Goal: Task Accomplishment & Management: Complete application form

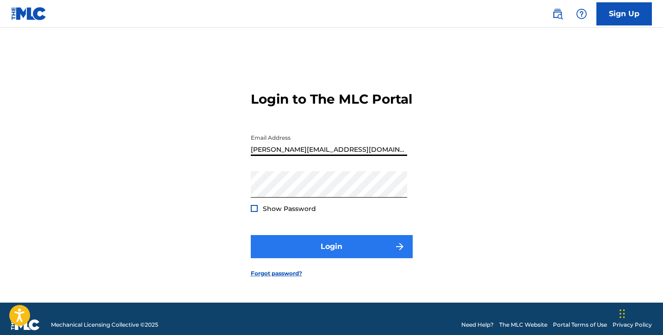
click at [311, 253] on button "Login" at bounding box center [332, 246] width 162 height 23
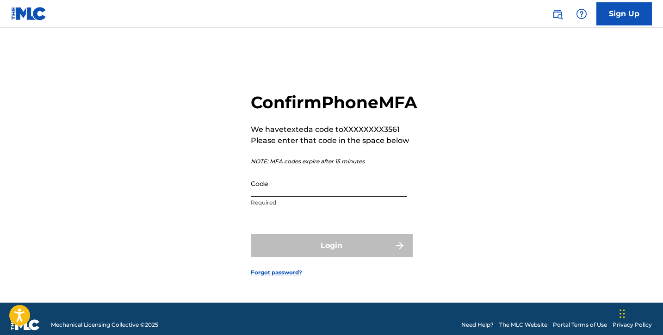
click at [329, 191] on input "Code" at bounding box center [329, 183] width 156 height 26
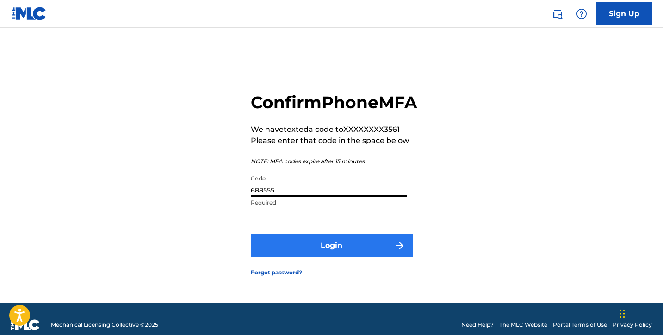
type input "688555"
click at [323, 246] on button "Login" at bounding box center [332, 245] width 162 height 23
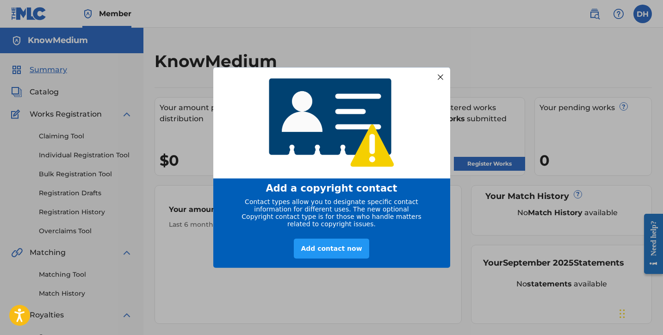
click at [442, 77] on div at bounding box center [440, 77] width 12 height 12
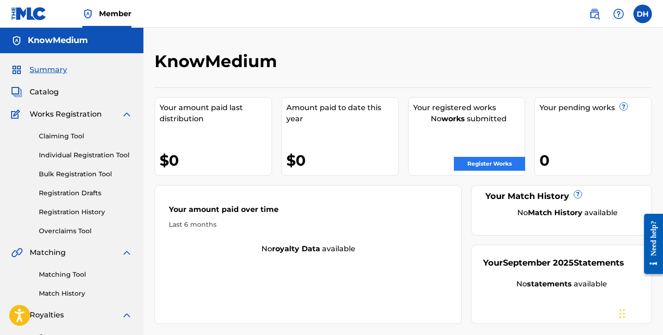
click at [477, 165] on link "Register Works" at bounding box center [489, 164] width 71 height 14
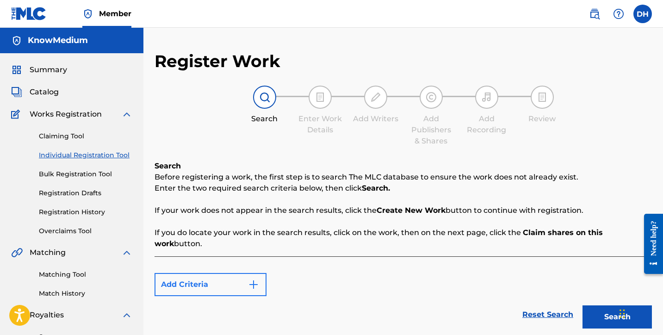
click at [256, 279] on img "Search Form" at bounding box center [253, 284] width 11 height 11
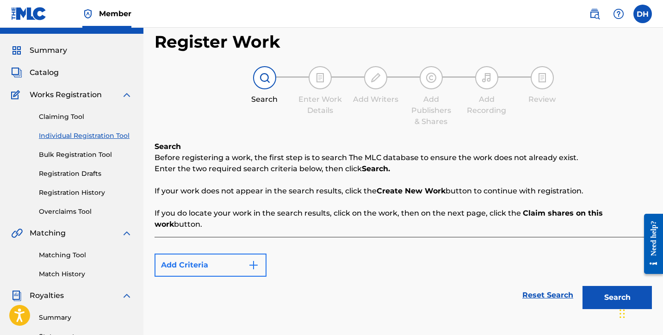
click at [257, 260] on img "Search Form" at bounding box center [253, 265] width 11 height 11
click at [199, 254] on button "Add Criteria" at bounding box center [211, 265] width 112 height 23
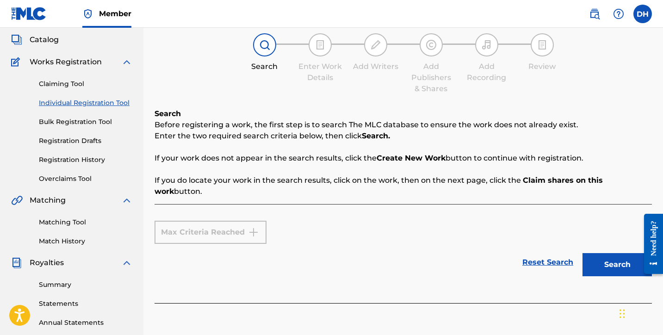
scroll to position [53, 0]
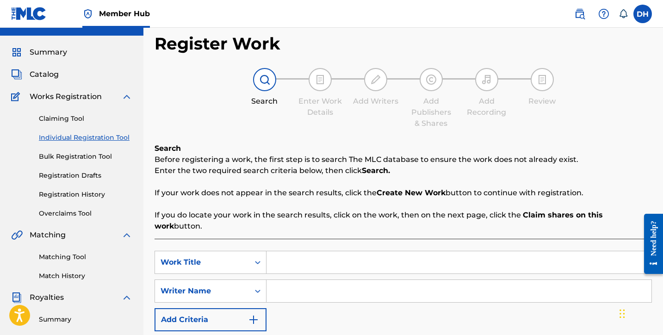
scroll to position [18, 0]
click at [282, 251] on input "Search Form" at bounding box center [459, 262] width 385 height 22
type input "[PERSON_NAME]"
click at [299, 280] on input "Search Form" at bounding box center [459, 291] width 385 height 22
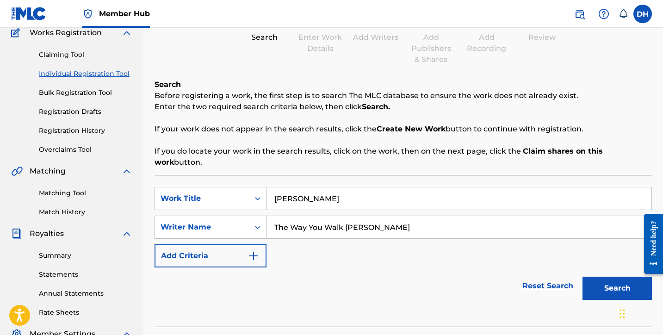
scroll to position [98, 0]
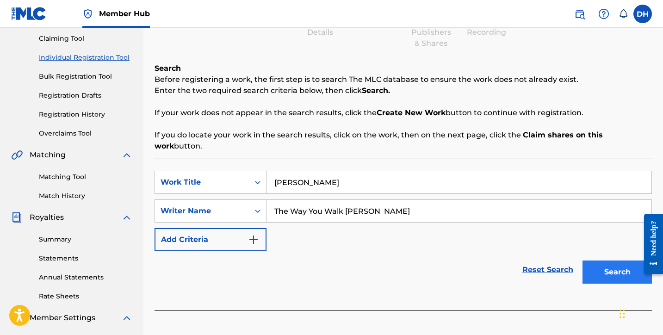
type input "The Way You Walk [PERSON_NAME]"
click at [592, 263] on button "Search" at bounding box center [617, 272] width 69 height 23
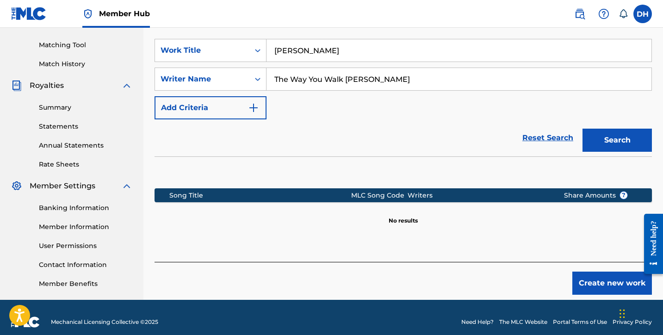
scroll to position [231, 0]
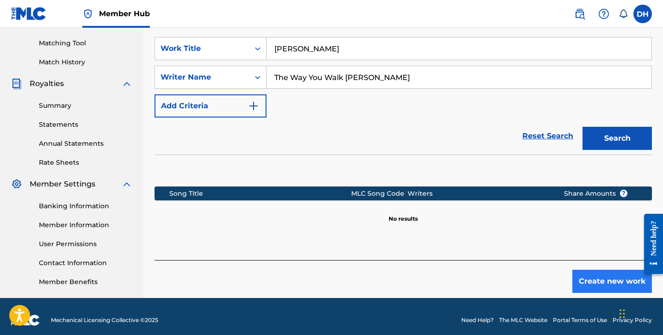
click at [592, 270] on button "Create new work" at bounding box center [613, 281] width 80 height 23
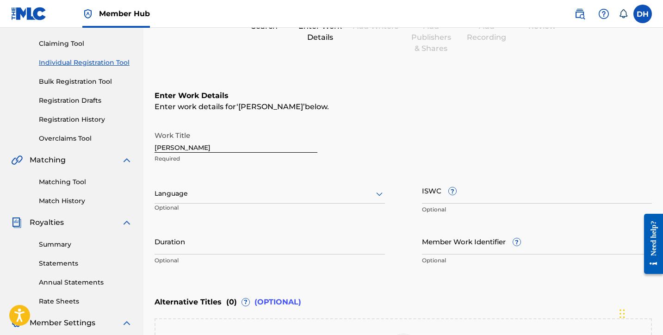
scroll to position [25, 0]
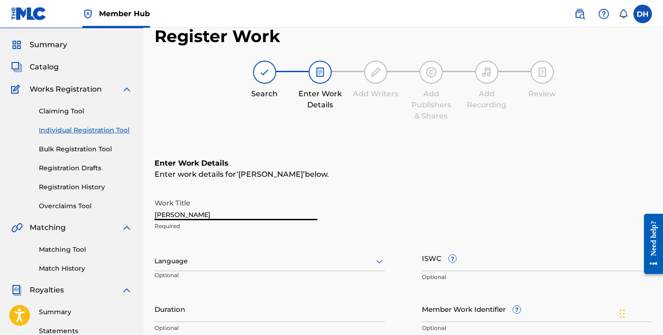
click at [241, 212] on input "[PERSON_NAME]" at bounding box center [236, 207] width 163 height 26
type input "Rizal"
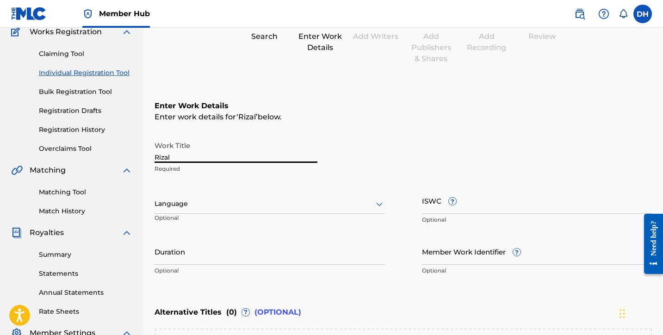
scroll to position [83, 0]
click at [312, 253] on input "Duration" at bounding box center [270, 251] width 231 height 26
click at [331, 203] on div at bounding box center [270, 204] width 231 height 12
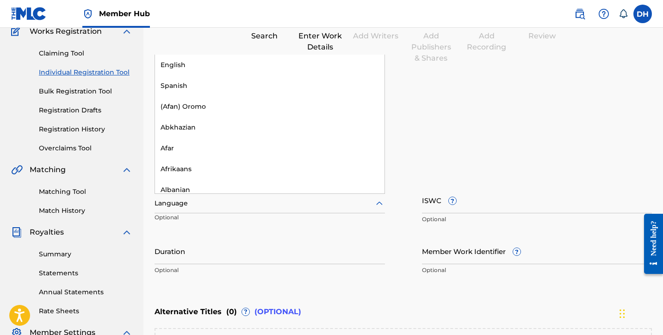
scroll to position [0, 0]
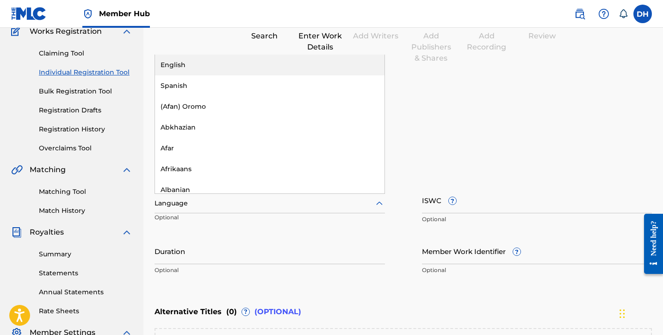
click at [214, 68] on div "English" at bounding box center [270, 65] width 230 height 21
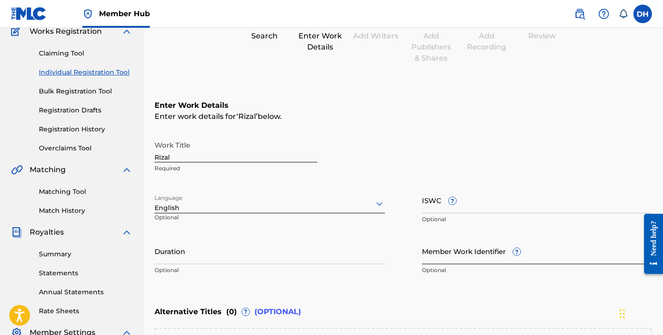
click at [510, 254] on input "Member Work Identifier ?" at bounding box center [537, 251] width 231 height 26
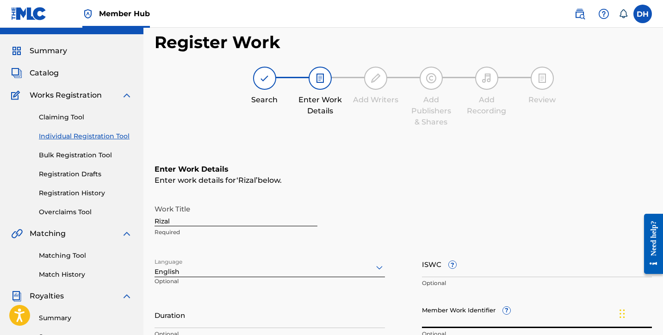
scroll to position [19, 0]
click at [100, 159] on link "Bulk Registration Tool" at bounding box center [86, 156] width 94 height 10
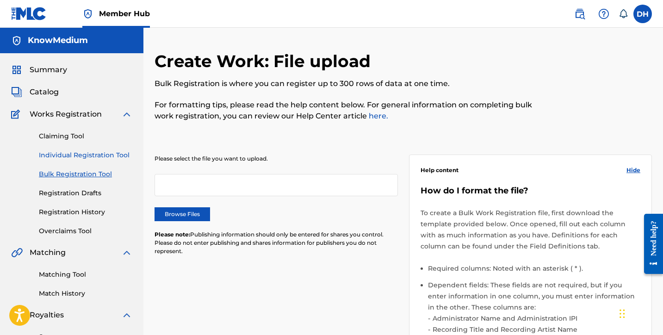
click at [100, 158] on link "Individual Registration Tool" at bounding box center [86, 155] width 94 height 10
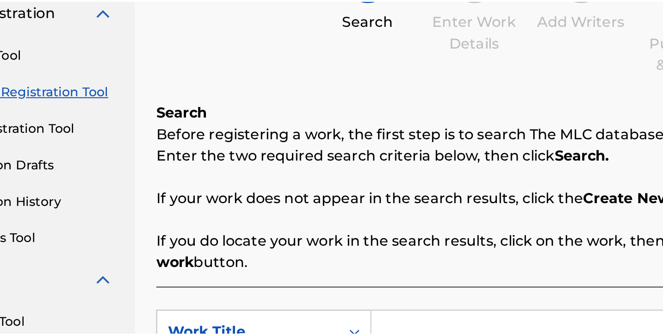
scroll to position [23, 0]
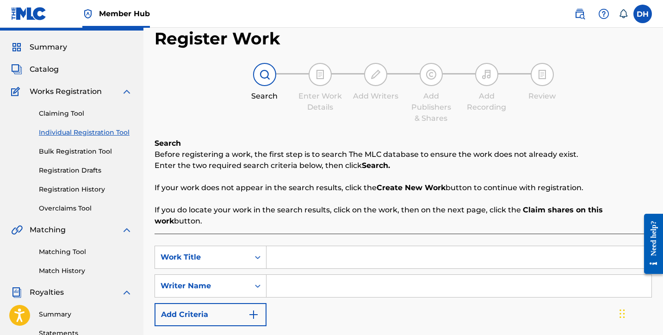
click at [281, 247] on input "Search Form" at bounding box center [459, 257] width 385 height 22
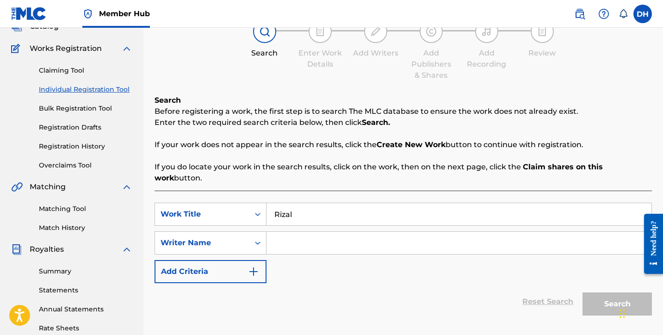
scroll to position [68, 0]
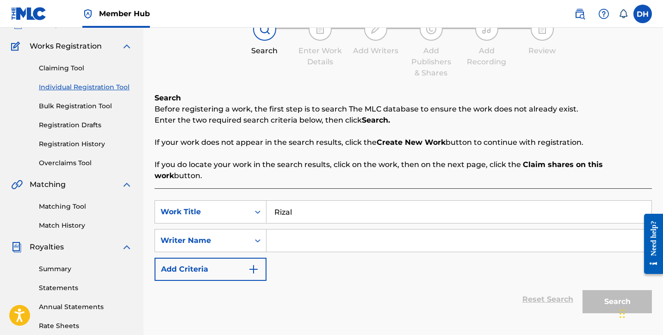
type input "Rizal"
click at [292, 230] on input "Search Form" at bounding box center [459, 241] width 385 height 22
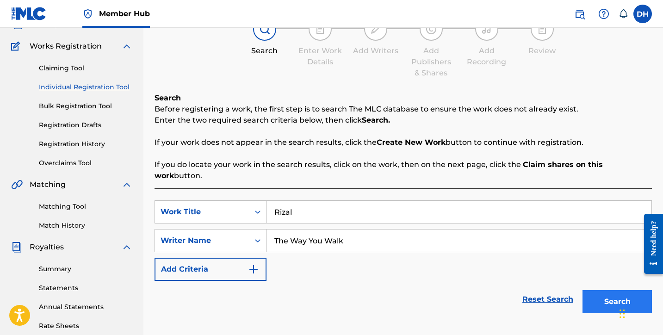
type input "The Way You Walk"
click at [605, 292] on button "Search" at bounding box center [617, 301] width 69 height 23
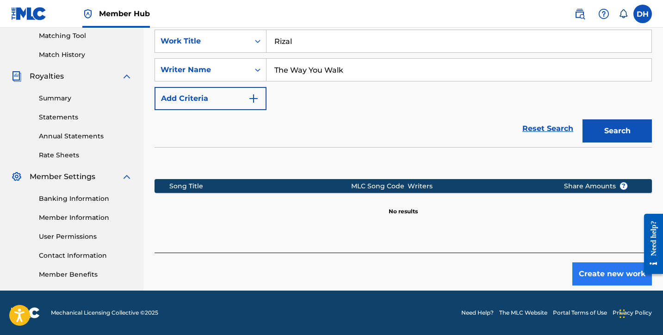
scroll to position [239, 0]
click at [584, 262] on button "Create new work" at bounding box center [613, 273] width 80 height 23
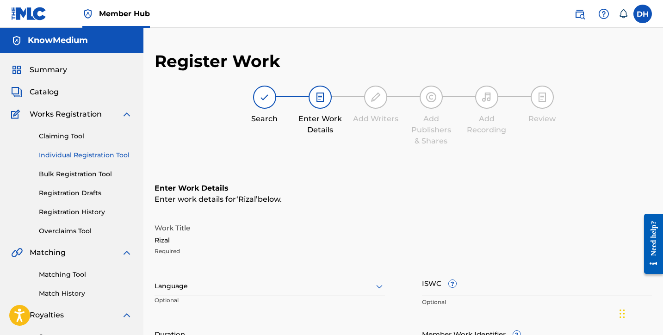
scroll to position [0, 0]
click at [18, 8] on img at bounding box center [29, 13] width 36 height 13
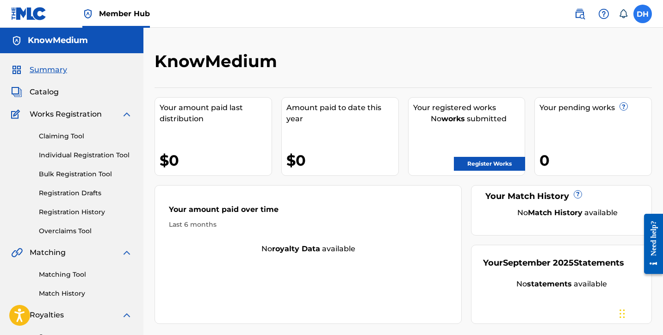
click at [643, 17] on label at bounding box center [643, 14] width 19 height 19
click at [643, 14] on input "DH [PERSON_NAME] [PERSON_NAME][EMAIL_ADDRESS][DOMAIN_NAME] Notification Prefere…" at bounding box center [643, 14] width 0 height 0
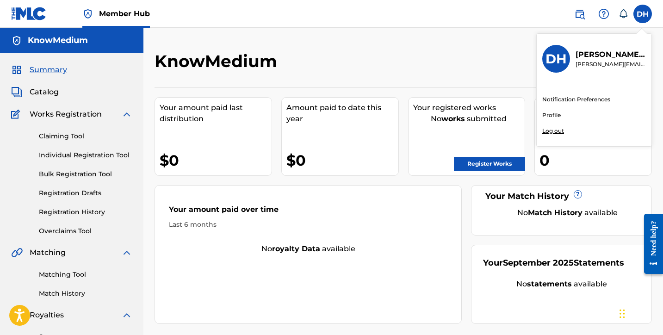
click at [643, 17] on div "DH DH [PERSON_NAME] [PERSON_NAME][EMAIL_ADDRESS][DOMAIN_NAME] Notification Pref…" at bounding box center [643, 14] width 19 height 19
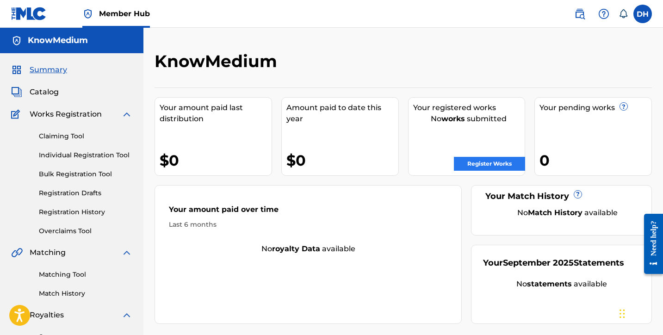
click at [486, 167] on link "Register Works" at bounding box center [489, 164] width 71 height 14
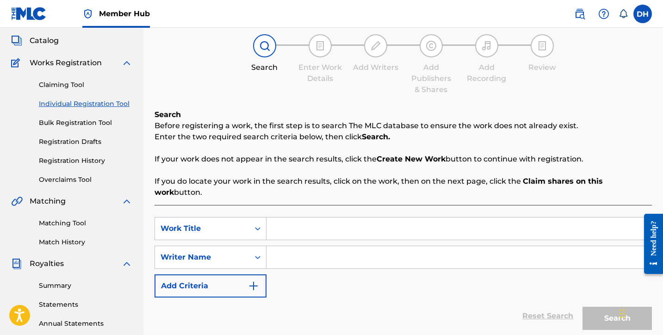
scroll to position [50, 0]
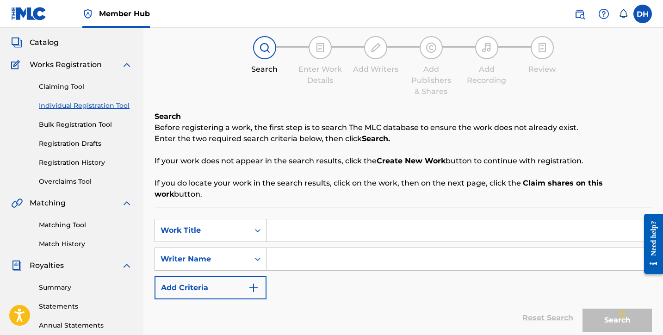
click at [302, 224] on input "Search Form" at bounding box center [459, 230] width 385 height 22
type input "Rizal"
click at [285, 248] on input "Search Form" at bounding box center [459, 259] width 385 height 22
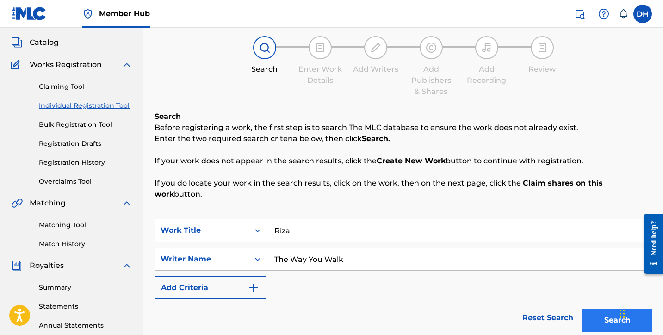
type input "The Way You Walk"
click at [600, 309] on button "Search" at bounding box center [617, 320] width 69 height 23
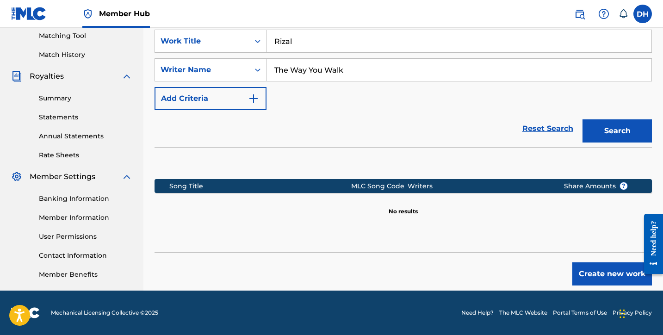
scroll to position [239, 0]
click at [593, 270] on button "Create new work" at bounding box center [613, 273] width 80 height 23
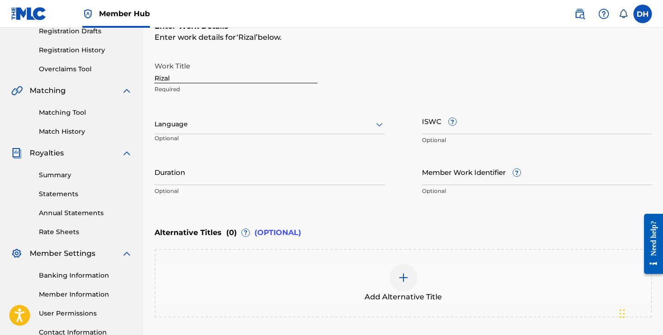
scroll to position [155, 0]
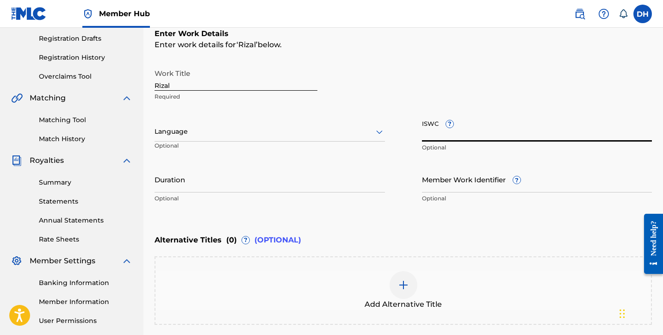
click at [479, 137] on input "ISWC ?" at bounding box center [537, 128] width 231 height 26
paste input "TCAJV2572478"
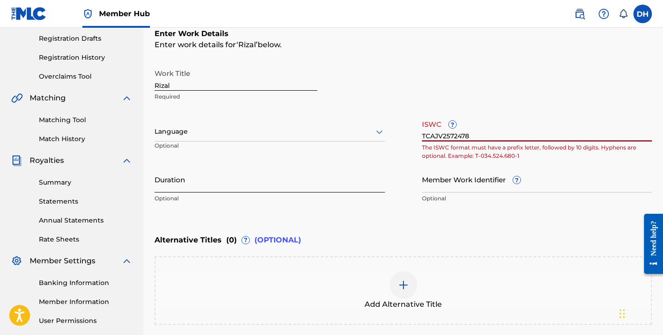
type input "TCAJV2572478"
click at [307, 186] on input "Duration" at bounding box center [270, 179] width 231 height 26
click at [477, 137] on input "TCAJV2572478" at bounding box center [537, 128] width 231 height 26
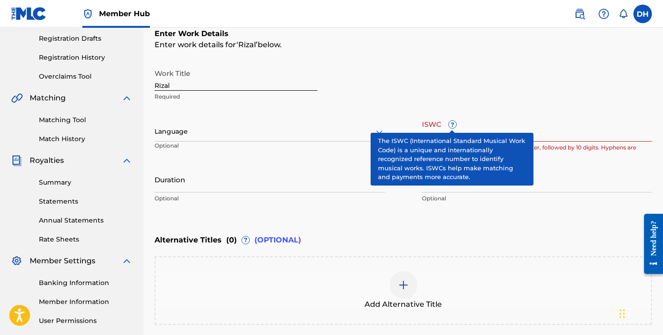
click at [450, 127] on span "?" at bounding box center [452, 124] width 7 height 7
click at [450, 127] on input "TCAJV2572478" at bounding box center [537, 128] width 231 height 26
click at [450, 127] on span "?" at bounding box center [452, 124] width 7 height 7
click at [450, 127] on input "TCAJV2572478" at bounding box center [537, 128] width 231 height 26
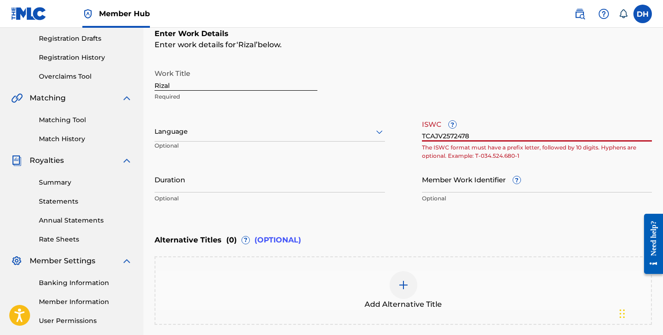
drag, startPoint x: 480, startPoint y: 134, endPoint x: 415, endPoint y: 131, distance: 65.8
click at [415, 133] on div "Work Title Rizal Required Language Optional ISWC ? TCAJV2572478 The ISWC format…" at bounding box center [404, 135] width 498 height 143
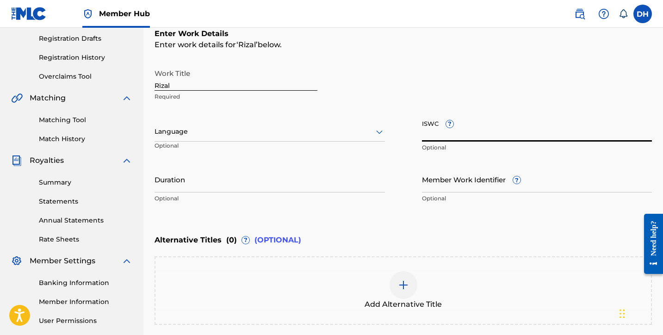
paste input "T3349768674"
type input "T3349768674"
click at [213, 195] on p "Optional" at bounding box center [270, 198] width 231 height 8
click at [206, 187] on input "Duration" at bounding box center [270, 179] width 231 height 26
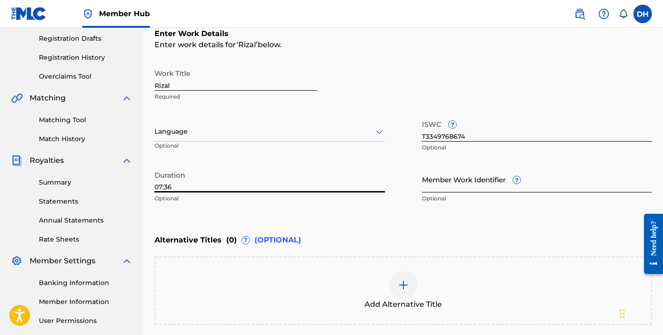
type input "07:36"
click at [494, 185] on input "Member Work Identifier ?" at bounding box center [537, 179] width 231 height 26
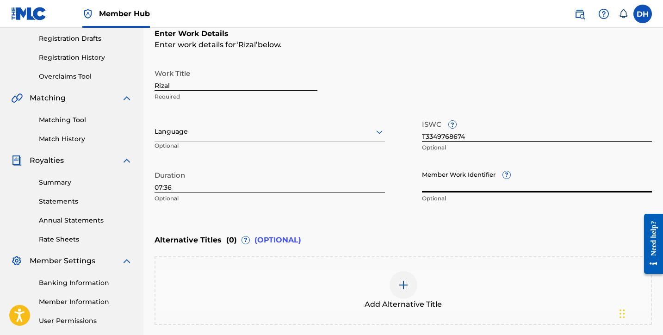
click at [509, 174] on span "?" at bounding box center [506, 174] width 7 height 7
click at [509, 174] on input "Member Work Identifier ?" at bounding box center [537, 179] width 231 height 26
click at [395, 213] on div "Enter Work Details Enter work details for ‘ Rizal ’ below. Work Title Rizal Req…" at bounding box center [404, 118] width 498 height 224
click at [472, 189] on input "DHIII-2025-001" at bounding box center [537, 179] width 231 height 26
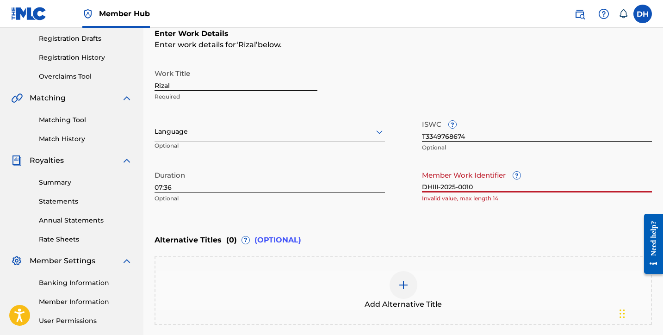
type input "DHIII-2025-001"
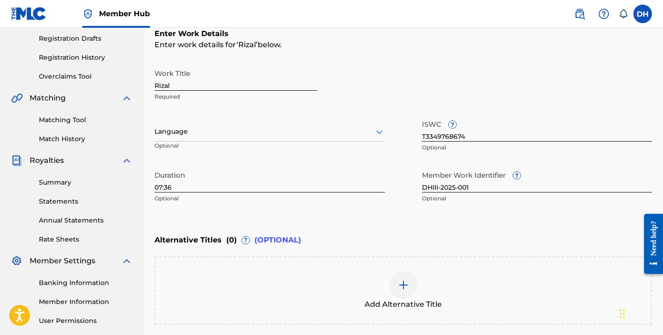
click at [396, 223] on div "Enter Work Details Enter work details for ‘ Rizal ’ below. Work Title Rizal Req…" at bounding box center [404, 118] width 498 height 224
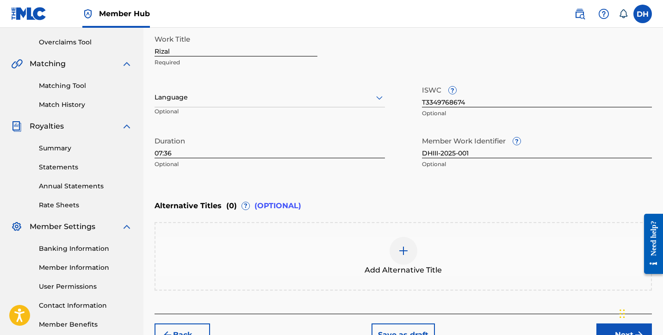
scroll to position [191, 0]
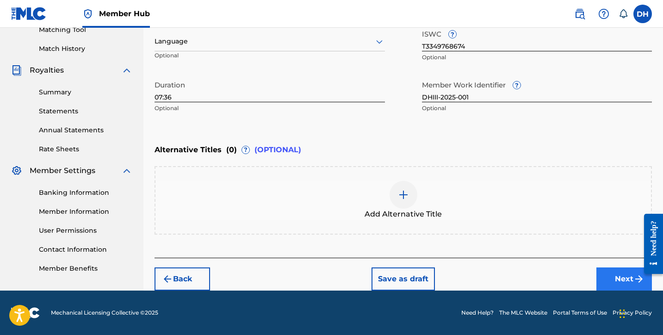
click at [612, 277] on button "Next" at bounding box center [625, 279] width 56 height 23
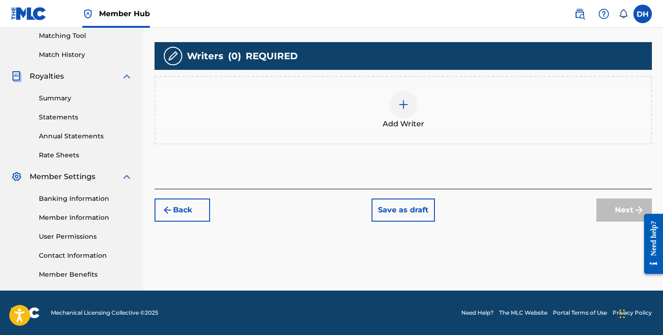
scroll to position [239, 0]
click at [405, 96] on div at bounding box center [404, 105] width 28 height 28
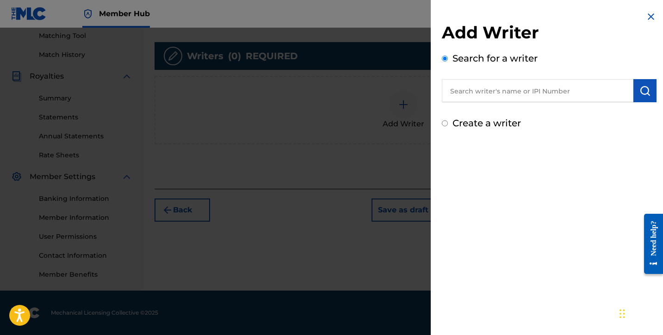
click at [472, 93] on input "text" at bounding box center [538, 90] width 192 height 23
paste input "7557344"
type input "7557344"
click at [648, 100] on button "submit" at bounding box center [645, 90] width 23 height 23
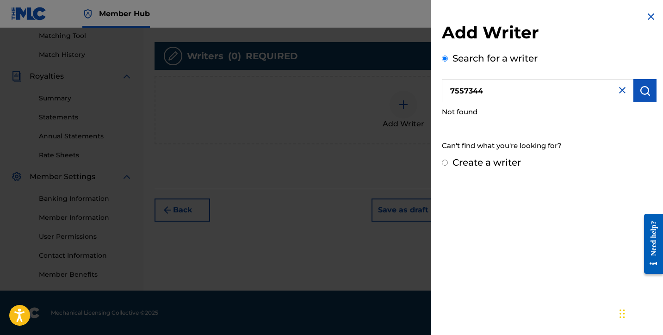
click at [622, 94] on img at bounding box center [622, 90] width 11 height 11
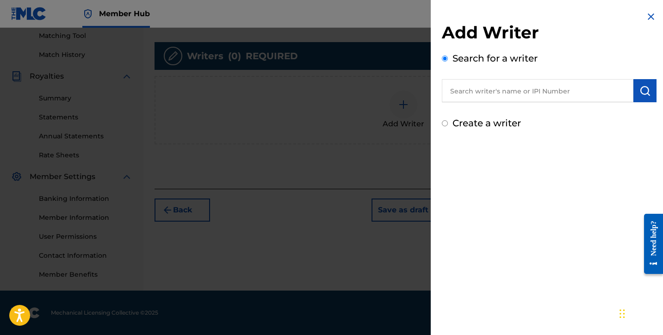
click at [471, 85] on input "text" at bounding box center [538, 90] width 192 height 23
paste input "1256161172"
type input "1256161172"
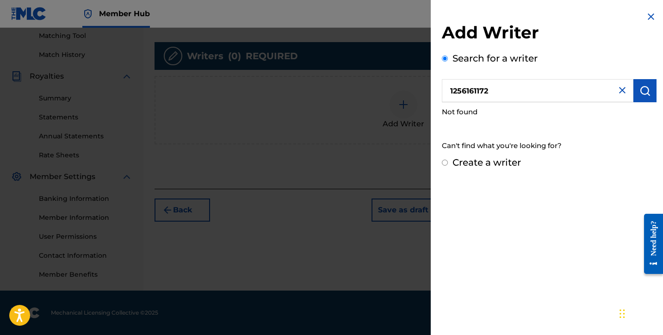
click at [618, 94] on img at bounding box center [622, 90] width 11 height 11
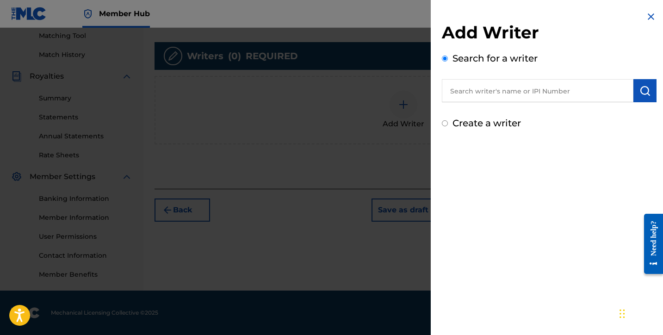
click at [509, 84] on input "text" at bounding box center [538, 90] width 192 height 23
paste input "#1256161172"
type input "#1256161172"
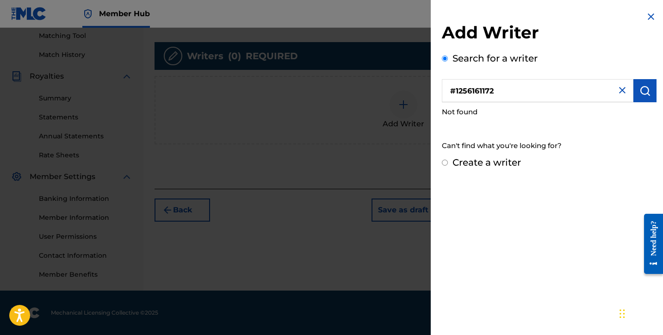
click at [619, 91] on img at bounding box center [622, 90] width 11 height 11
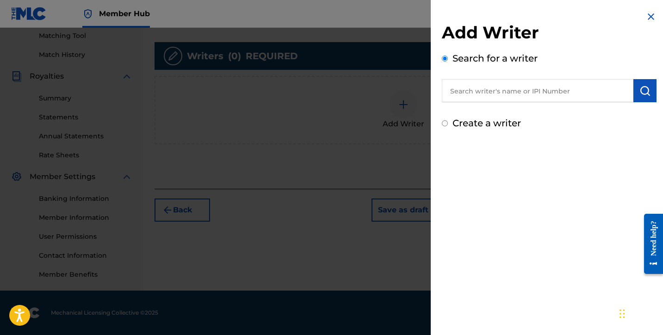
click at [619, 91] on input "text" at bounding box center [538, 90] width 192 height 23
type input "[PERSON_NAME]"
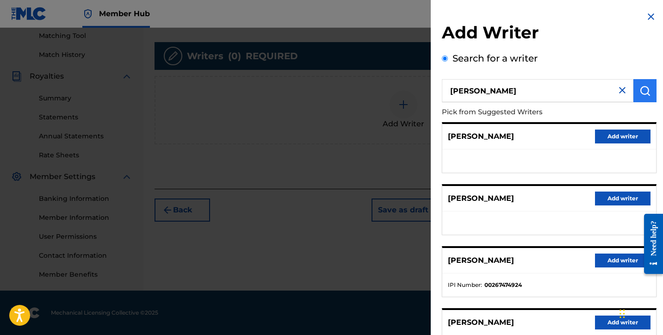
scroll to position [0, 0]
click at [619, 96] on input "Daniel Harris III" at bounding box center [538, 90] width 192 height 23
click at [619, 87] on img at bounding box center [622, 90] width 11 height 11
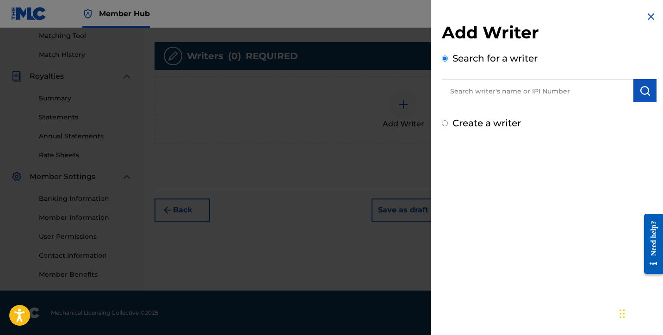
click at [467, 124] on label "Create a writer" at bounding box center [487, 123] width 69 height 11
radio input "true"
click at [448, 124] on input "Create a writer" at bounding box center [445, 123] width 6 height 6
radio input "false"
radio input "true"
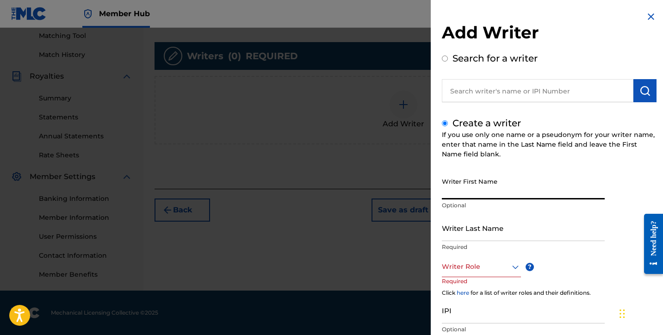
click at [467, 177] on input "Writer First Name" at bounding box center [523, 186] width 163 height 26
type input "[PERSON_NAME]"
click at [472, 233] on input "Writer Last Name" at bounding box center [523, 228] width 163 height 26
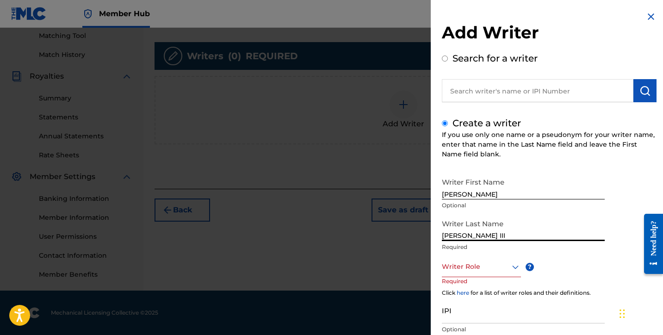
type input "[PERSON_NAME] III"
click at [461, 271] on div at bounding box center [481, 267] width 79 height 12
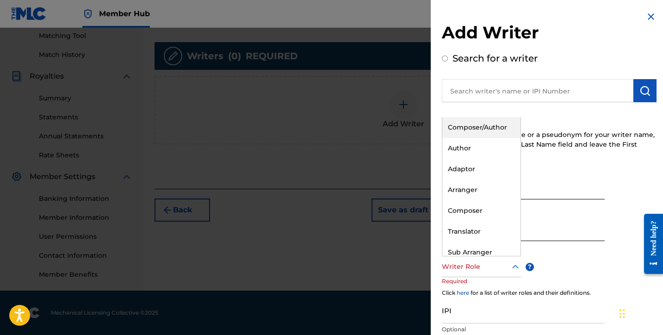
click at [476, 132] on div "Composer/Author" at bounding box center [482, 127] width 78 height 21
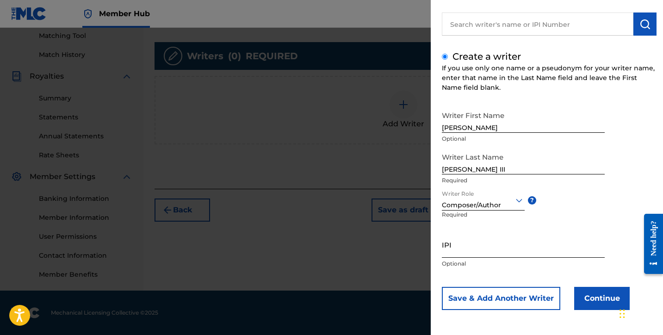
scroll to position [67, 0]
click at [473, 249] on input "IPI" at bounding box center [523, 244] width 163 height 26
paste input "1256161172"
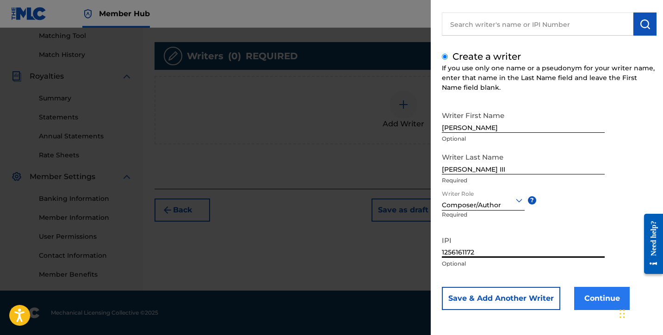
type input "1256161172"
click at [611, 303] on button "Continue" at bounding box center [602, 298] width 56 height 23
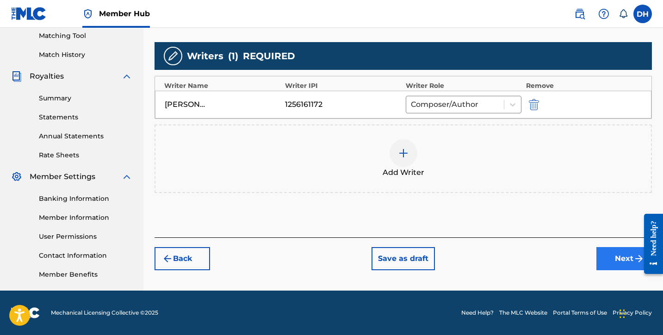
click at [620, 260] on button "Next" at bounding box center [625, 258] width 56 height 23
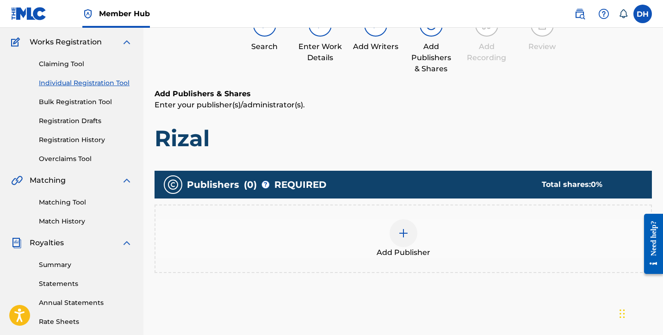
scroll to position [42, 0]
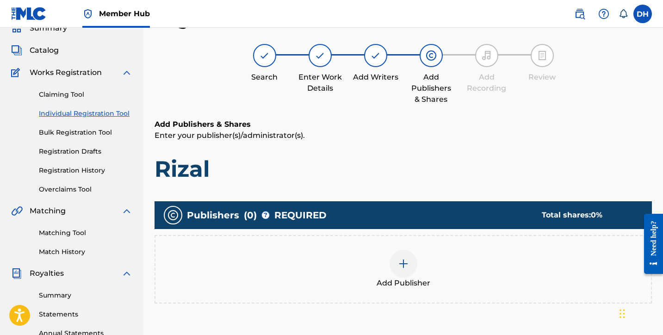
click at [456, 237] on div "Add Publisher" at bounding box center [404, 269] width 498 height 69
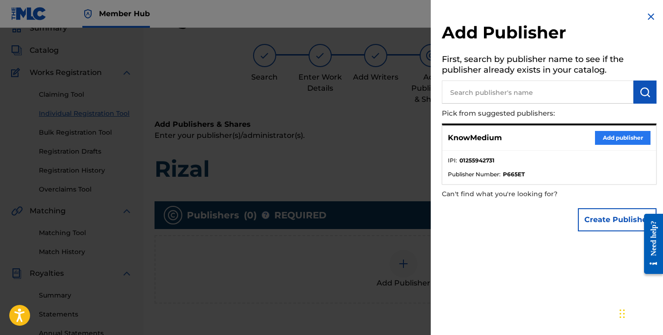
click at [604, 134] on button "Add publisher" at bounding box center [623, 138] width 56 height 14
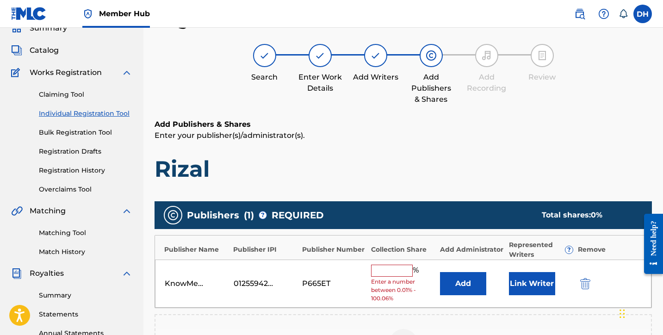
click at [400, 270] on input "text" at bounding box center [392, 271] width 42 height 12
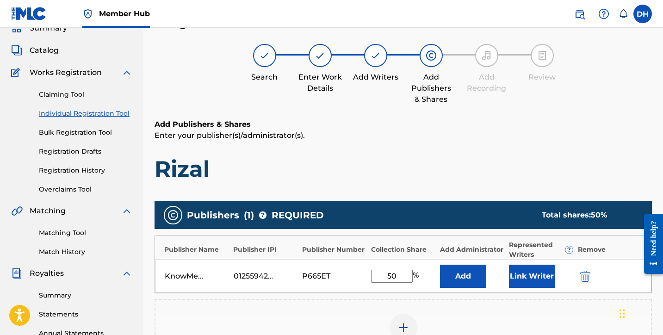
type input "50"
click at [460, 179] on h1 "Rizal" at bounding box center [404, 169] width 498 height 28
click at [527, 274] on button "Link Writer" at bounding box center [532, 276] width 46 height 23
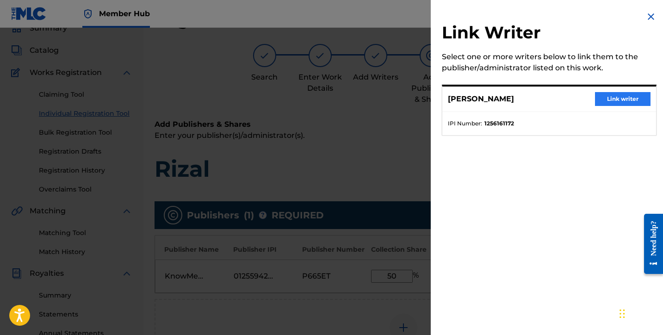
click at [618, 101] on button "Link writer" at bounding box center [623, 99] width 56 height 14
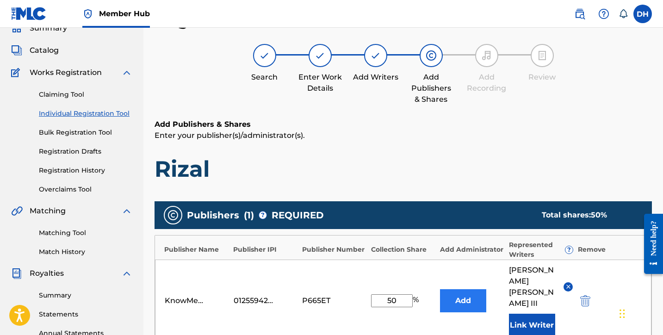
click at [476, 289] on button "Add" at bounding box center [463, 300] width 46 height 23
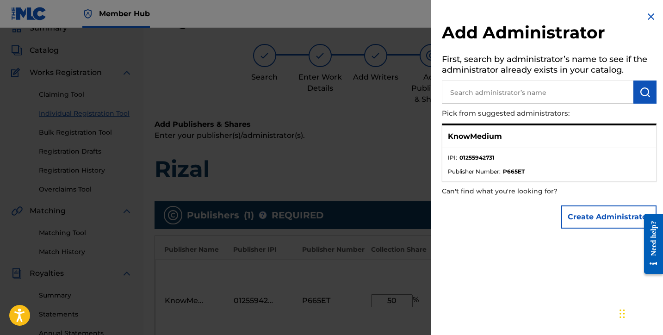
click at [485, 134] on p "KnowMedium" at bounding box center [475, 136] width 54 height 11
click at [651, 17] on img at bounding box center [651, 16] width 11 height 11
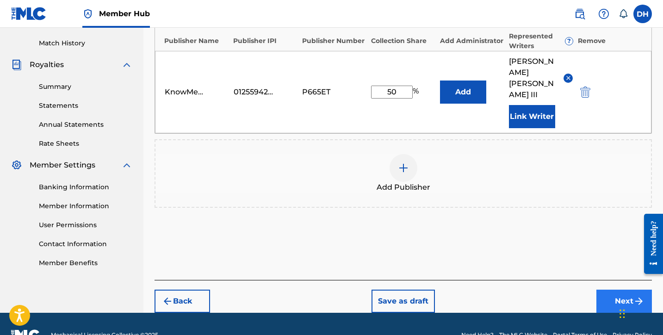
click at [619, 290] on button "Next" at bounding box center [625, 301] width 56 height 23
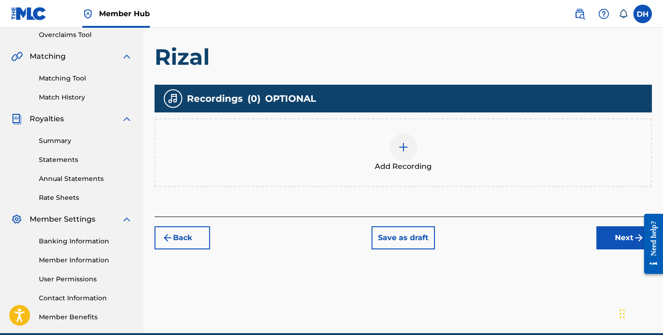
scroll to position [190, 0]
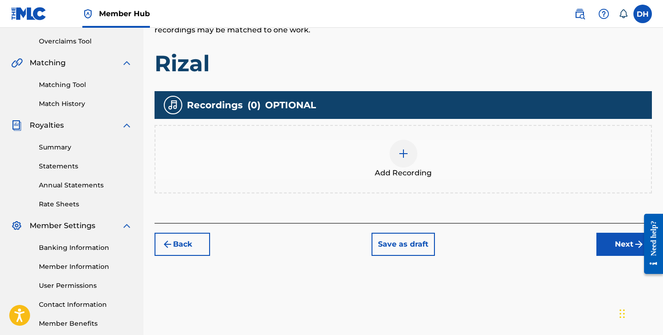
click at [405, 151] on img at bounding box center [403, 153] width 11 height 11
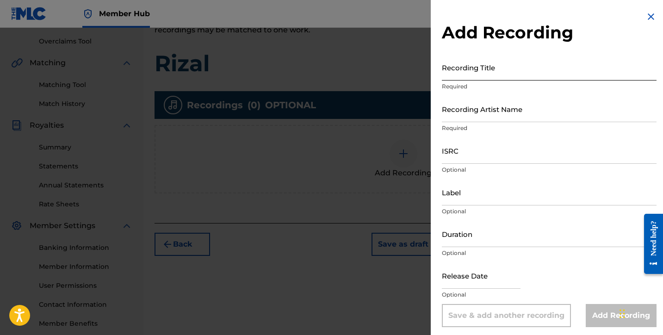
click at [512, 73] on input "Recording Title" at bounding box center [549, 67] width 215 height 26
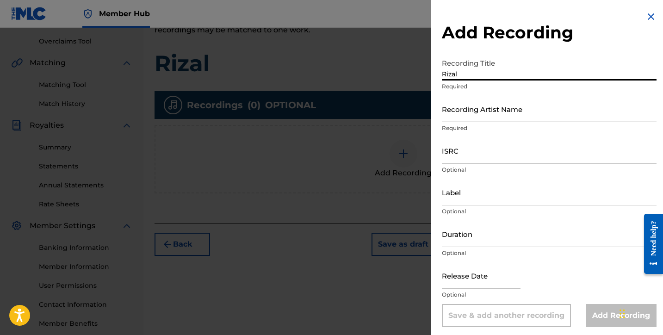
type input "Rizal"
click at [486, 107] on input "Recording Artist Name" at bounding box center [549, 109] width 215 height 26
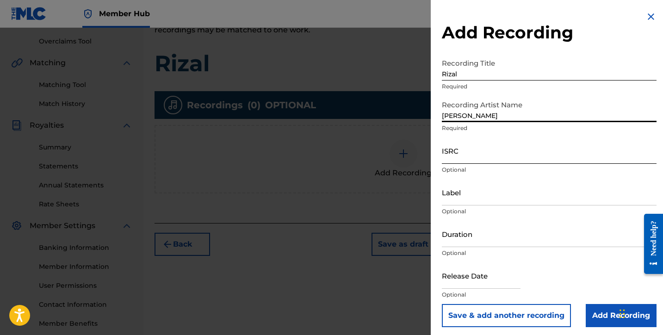
type input "Daniel Harris III"
click at [466, 147] on input "ISRC" at bounding box center [549, 150] width 215 height 26
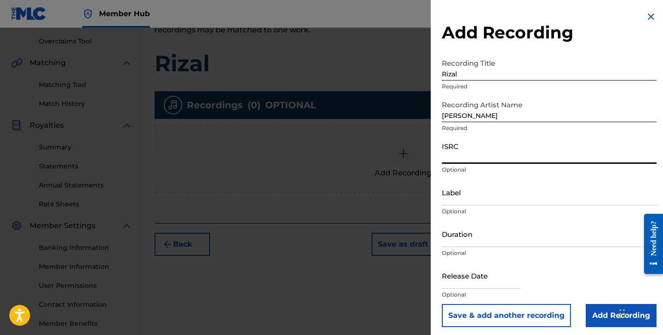
paste input "TCAJV2572478"
type input "TCAJV2572478"
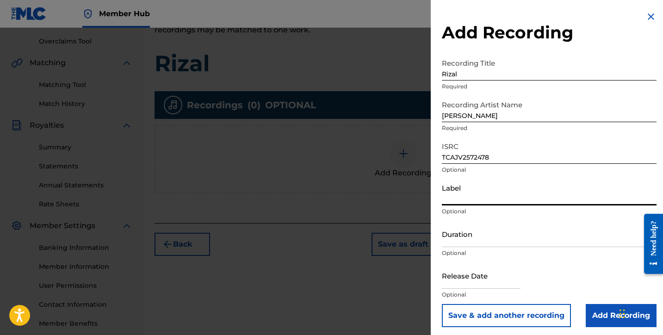
click at [466, 199] on input "Label" at bounding box center [549, 192] width 215 height 26
type input "KnowMedium"
click at [470, 234] on input "Duration" at bounding box center [549, 234] width 215 height 26
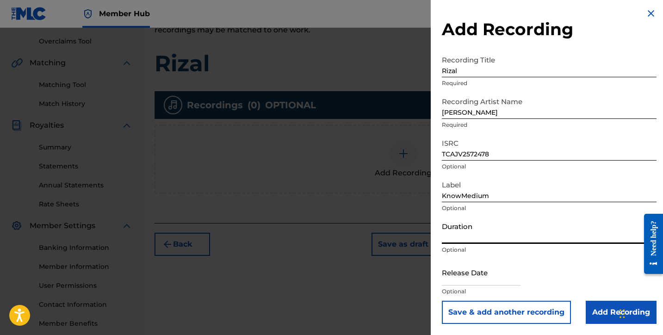
scroll to position [3, 0]
type input "07:36"
click at [464, 273] on input "text" at bounding box center [481, 272] width 79 height 26
select select "8"
select select "2025"
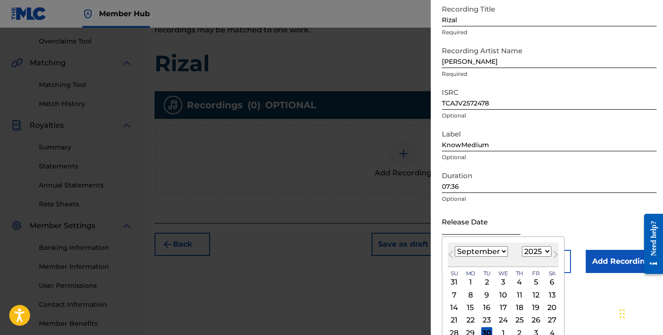
scroll to position [55, 0]
select select "6"
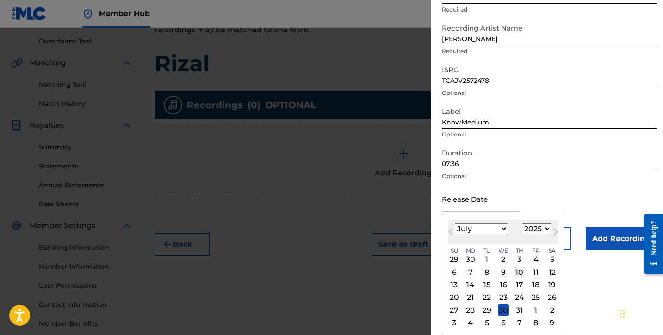
scroll to position [77, 0]
click at [467, 284] on div "14" at bounding box center [470, 285] width 11 height 11
type input "July 14 2025"
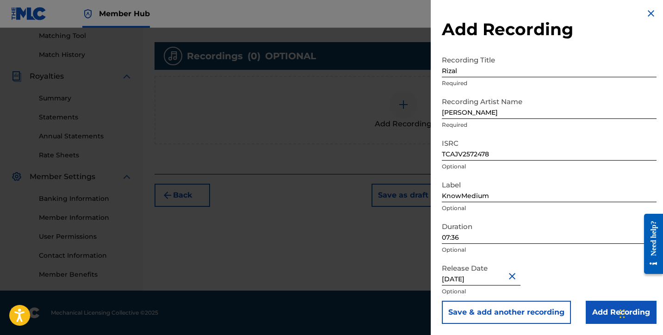
scroll to position [239, 0]
click at [592, 309] on input "Add Recording" at bounding box center [621, 312] width 71 height 23
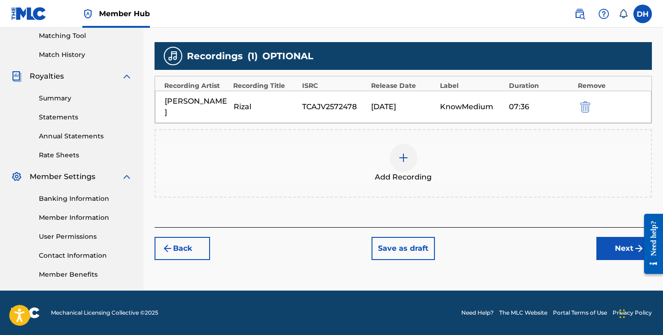
click at [243, 101] on div "Rizal" at bounding box center [266, 106] width 64 height 11
click at [516, 101] on div "07:36" at bounding box center [541, 106] width 64 height 11
click at [411, 150] on div at bounding box center [404, 158] width 28 height 28
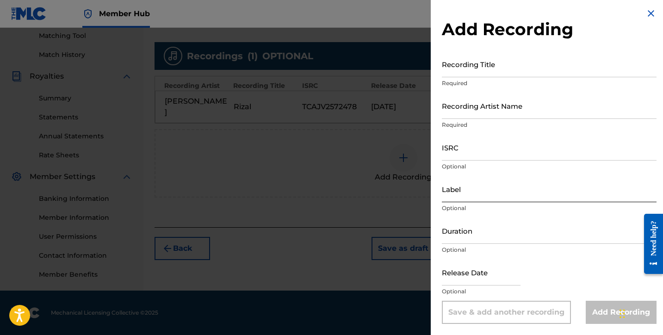
scroll to position [3, 0]
click at [651, 15] on img at bounding box center [651, 13] width 11 height 11
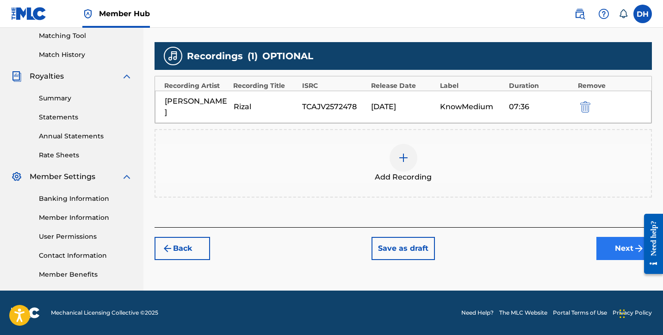
click at [606, 244] on button "Next" at bounding box center [625, 248] width 56 height 23
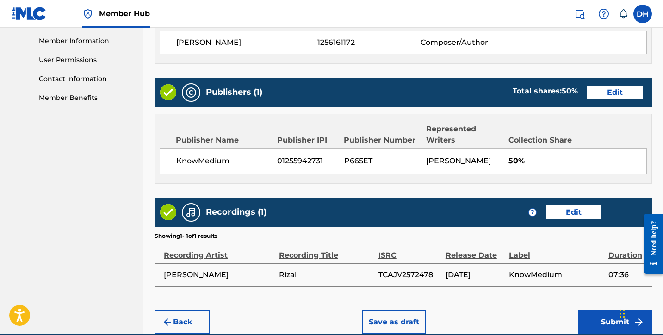
scroll to position [447, 0]
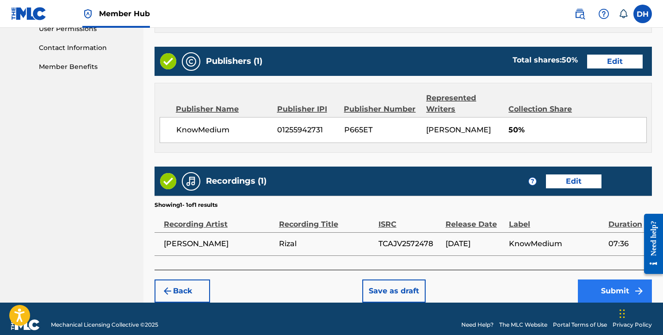
click at [604, 286] on button "Submit" at bounding box center [615, 291] width 74 height 23
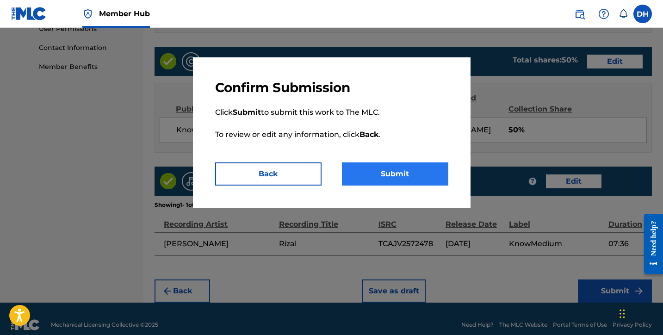
click at [436, 179] on button "Submit" at bounding box center [395, 173] width 106 height 23
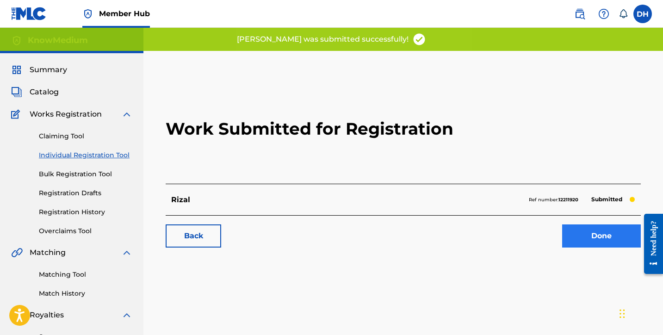
click at [581, 235] on link "Done" at bounding box center [601, 236] width 79 height 23
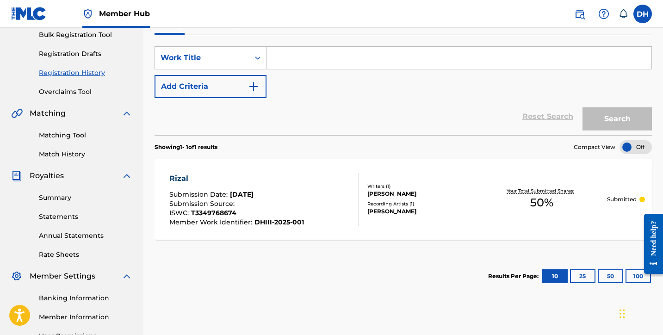
scroll to position [141, 0]
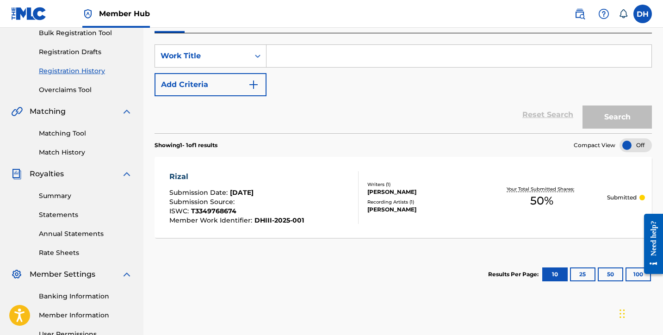
click at [536, 205] on span "50 %" at bounding box center [541, 201] width 23 height 17
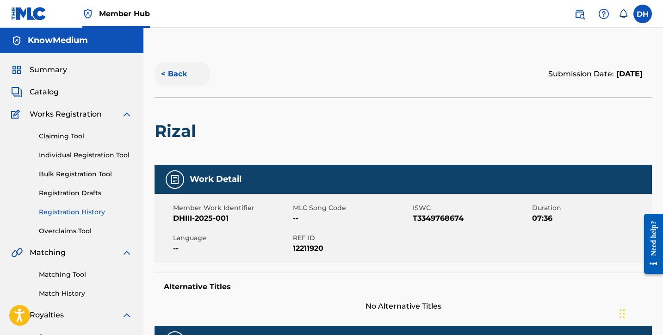
click at [171, 69] on button "< Back" at bounding box center [183, 73] width 56 height 23
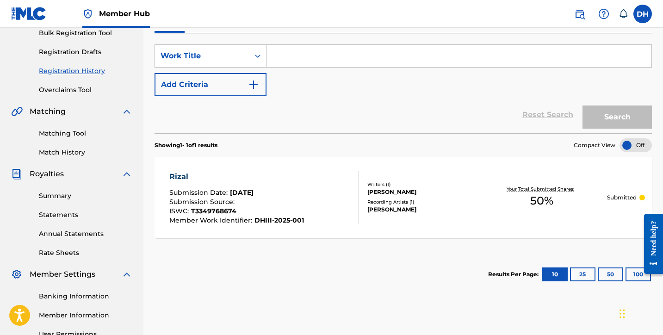
click at [548, 198] on span "50 %" at bounding box center [541, 201] width 23 height 17
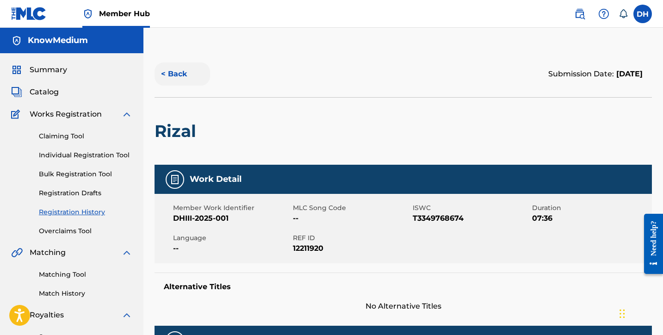
click at [161, 70] on button "< Back" at bounding box center [183, 73] width 56 height 23
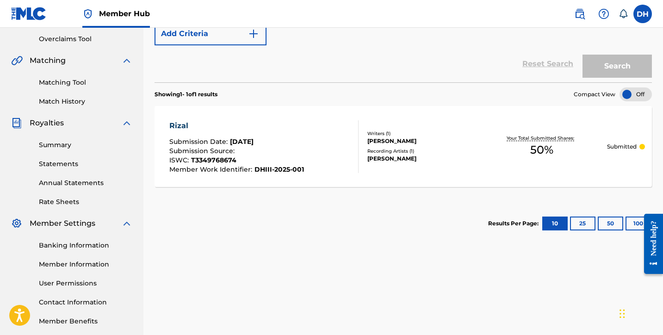
scroll to position [194, 0]
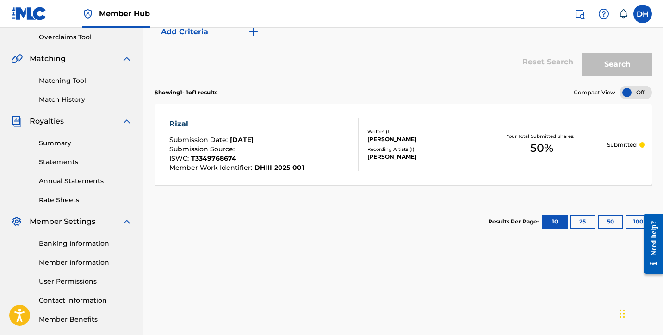
click at [181, 122] on div "Rizal" at bounding box center [236, 123] width 135 height 11
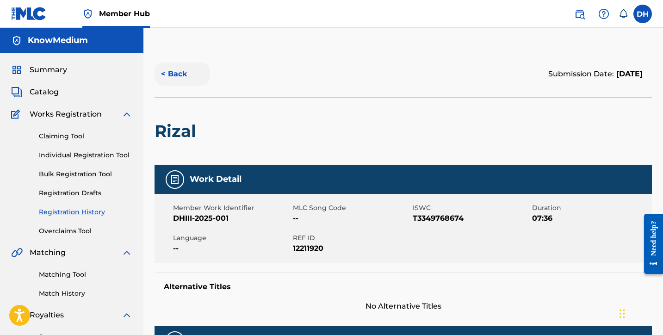
click at [182, 68] on button "< Back" at bounding box center [183, 73] width 56 height 23
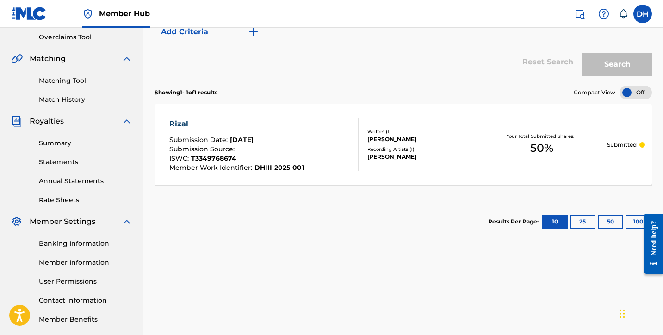
click at [641, 150] on div "Rizal Submission Date : Sep 30, 2025 Submission Source : ISWC : T3349768674 Mem…" at bounding box center [404, 144] width 498 height 81
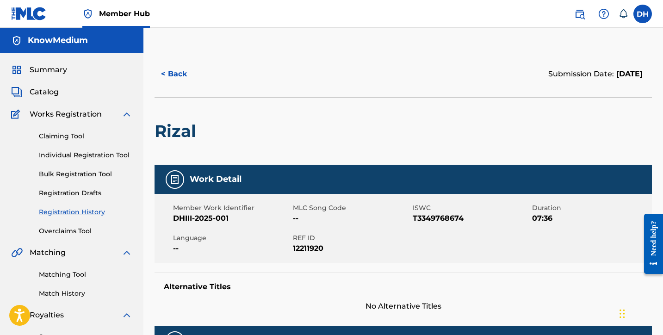
click at [204, 181] on h5 "Work Detail" at bounding box center [216, 179] width 52 height 11
click at [204, 265] on div "Work Detail Member Work Identifier DHIII-2025-001 MLC Song Code -- ISWC T334976…" at bounding box center [404, 238] width 498 height 147
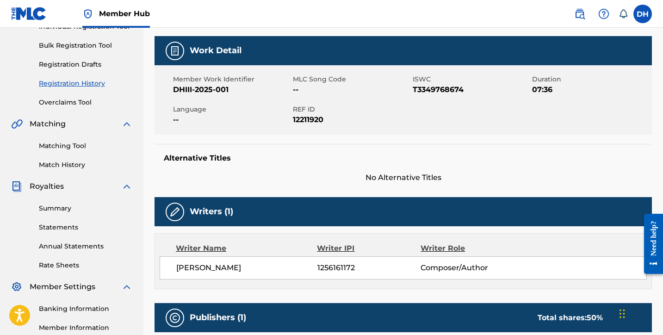
click at [305, 269] on span "Daniel Harris III" at bounding box center [246, 267] width 141 height 11
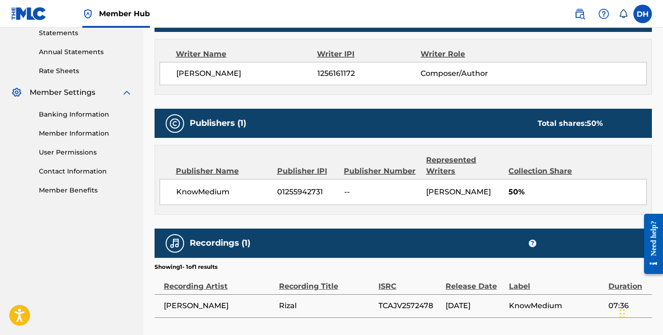
scroll to position [339, 0]
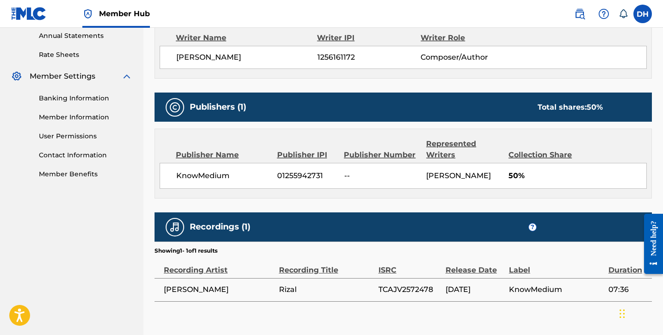
click at [548, 156] on div "Collection Share" at bounding box center [544, 155] width 71 height 11
click at [517, 174] on span "50%" at bounding box center [578, 175] width 138 height 11
click at [517, 175] on span "50%" at bounding box center [578, 175] width 138 height 11
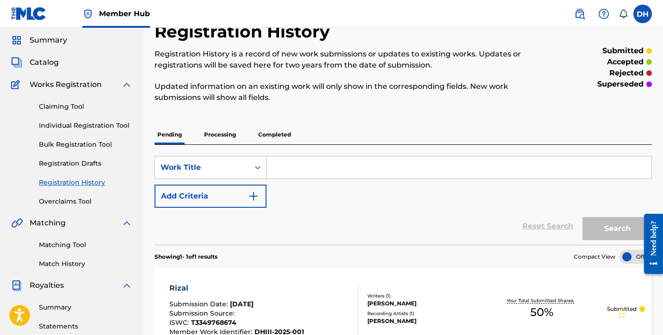
scroll to position [23, 0]
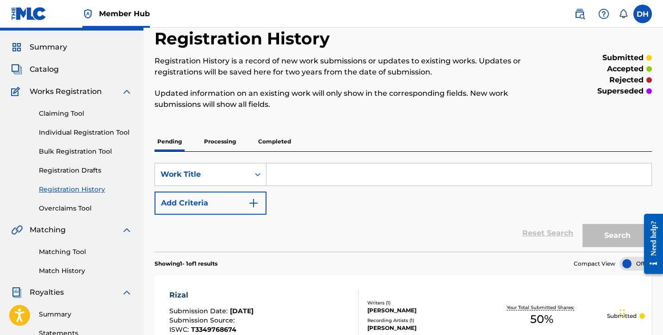
click at [212, 147] on p "Processing" at bounding box center [219, 141] width 37 height 19
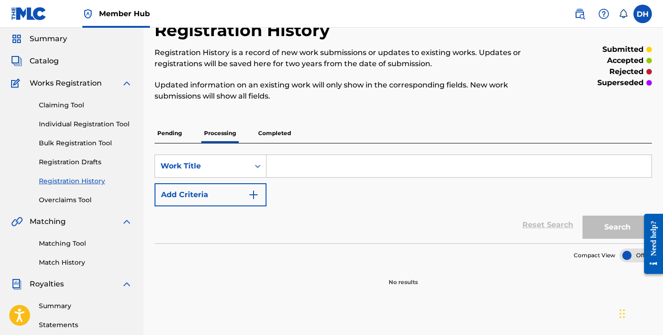
scroll to position [36, 0]
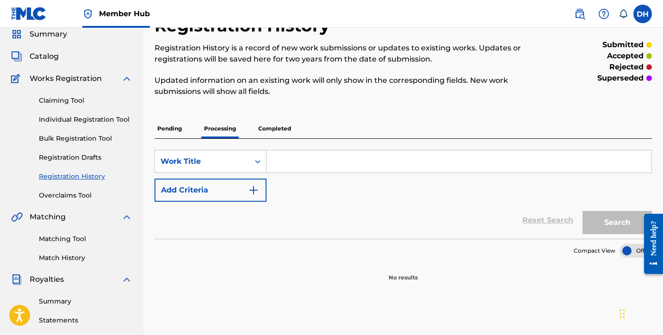
click at [280, 135] on p "Completed" at bounding box center [275, 128] width 38 height 19
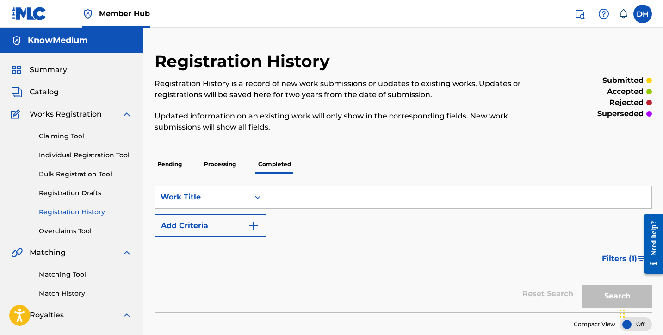
click at [174, 165] on p "Pending" at bounding box center [170, 164] width 30 height 19
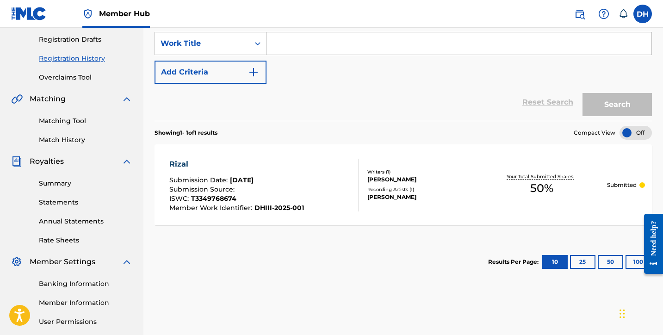
scroll to position [156, 0]
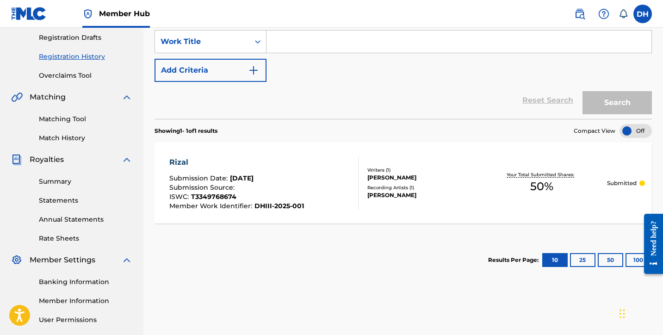
click at [252, 163] on div "Rizal" at bounding box center [236, 162] width 135 height 11
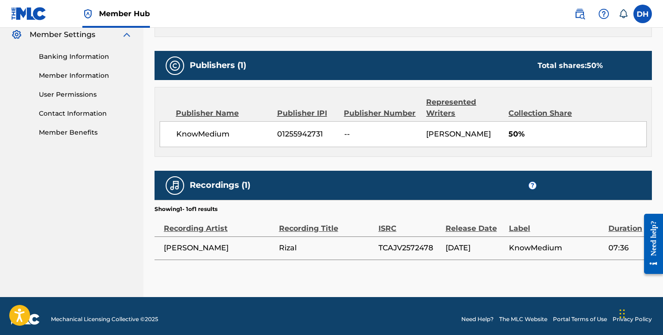
scroll to position [383, 0]
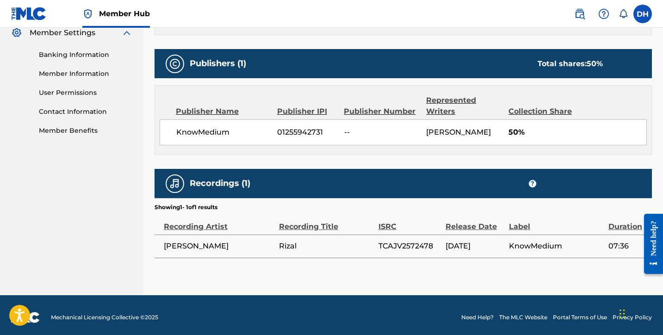
click at [614, 225] on div "Duration" at bounding box center [628, 222] width 39 height 21
click at [534, 183] on span "?" at bounding box center [532, 183] width 7 height 7
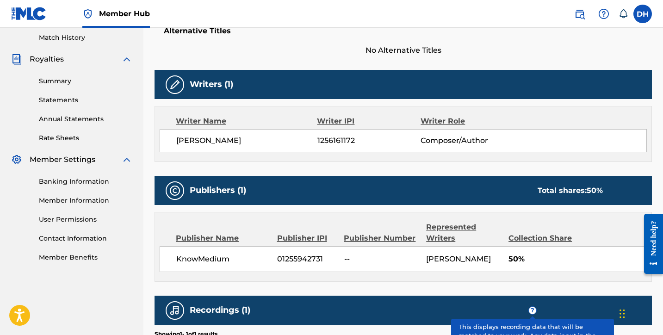
scroll to position [251, 0]
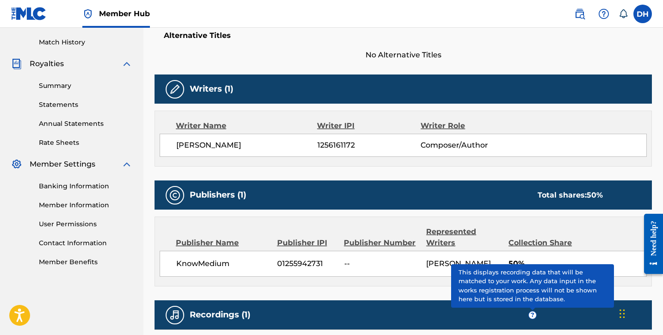
click at [534, 183] on div "Publishers (1) Total shares: 50 %" at bounding box center [404, 195] width 498 height 29
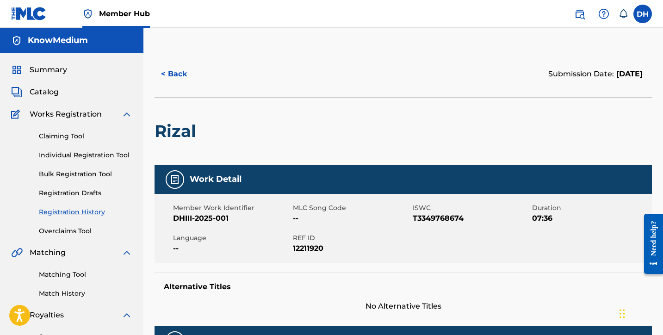
scroll to position [0, 0]
click at [86, 193] on link "Registration Drafts" at bounding box center [86, 193] width 94 height 10
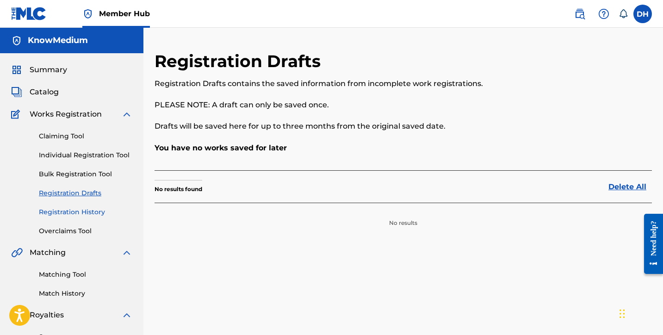
click at [75, 213] on link "Registration History" at bounding box center [86, 212] width 94 height 10
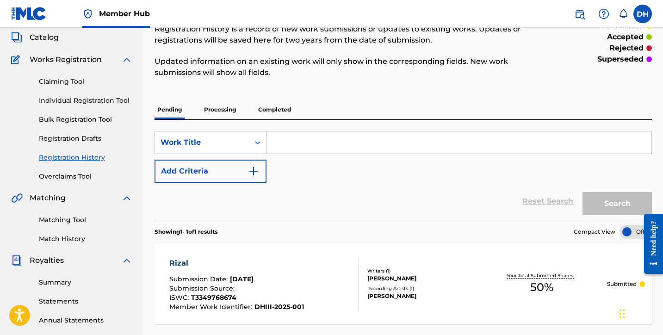
scroll to position [55, 0]
click at [74, 97] on link "Individual Registration Tool" at bounding box center [86, 101] width 94 height 10
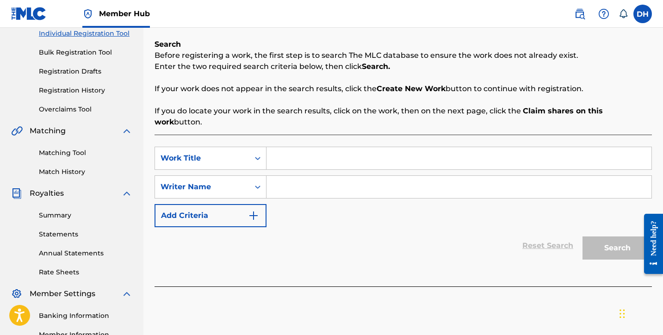
scroll to position [101, 0]
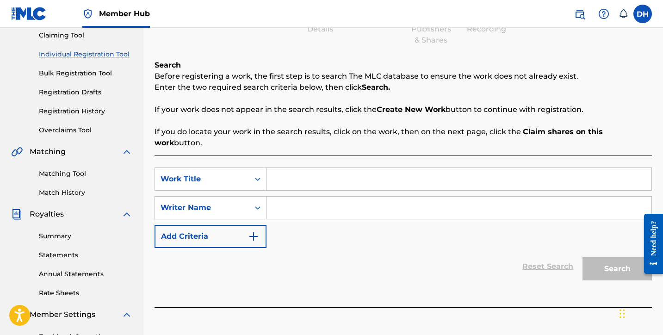
click at [296, 174] on input "Search Form" at bounding box center [459, 179] width 385 height 22
type input "The Way you Walk"
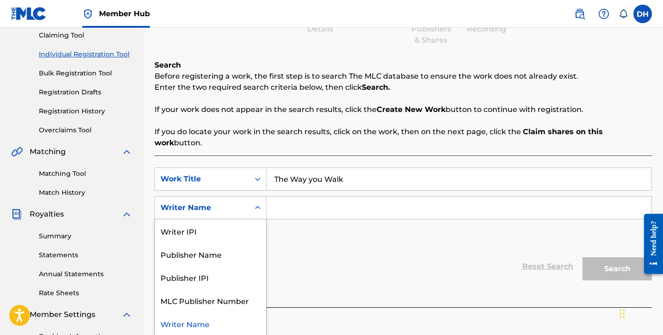
click at [261, 203] on icon "Search Form" at bounding box center [257, 207] width 9 height 9
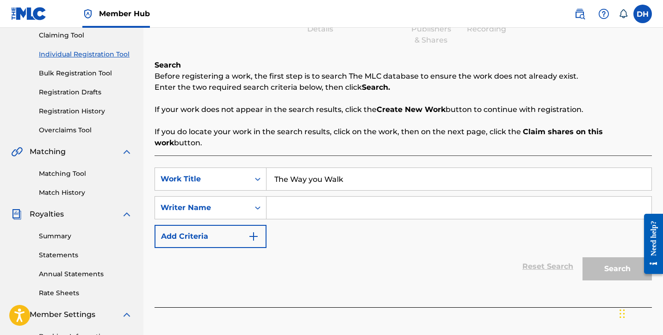
click at [299, 197] on input "Search Form" at bounding box center [459, 208] width 385 height 22
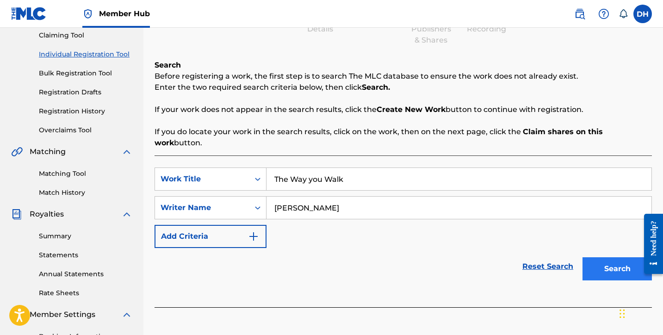
type input "Daniel Harris III"
click at [600, 262] on button "Search" at bounding box center [617, 268] width 69 height 23
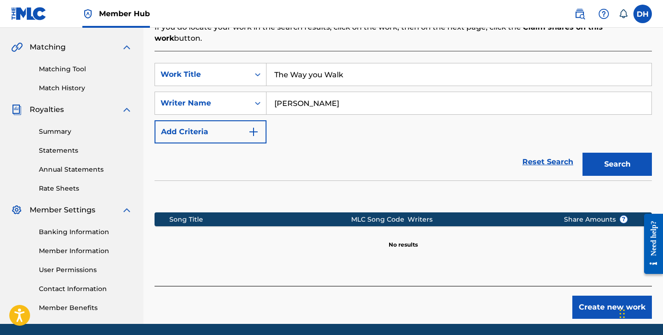
scroll to position [208, 0]
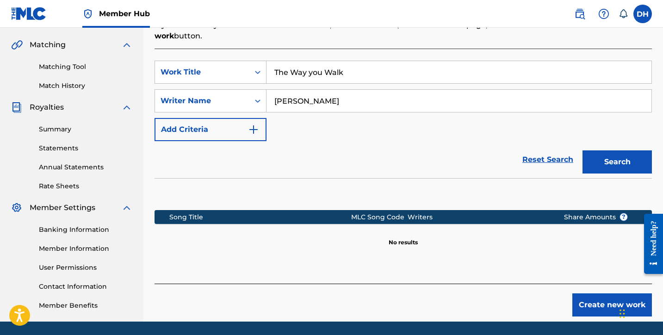
click at [597, 306] on div "Register Work Search Enter Work Details Add Writers Add Publishers & Shares Add…" at bounding box center [403, 82] width 520 height 479
click at [592, 296] on button "Create new work" at bounding box center [613, 304] width 80 height 23
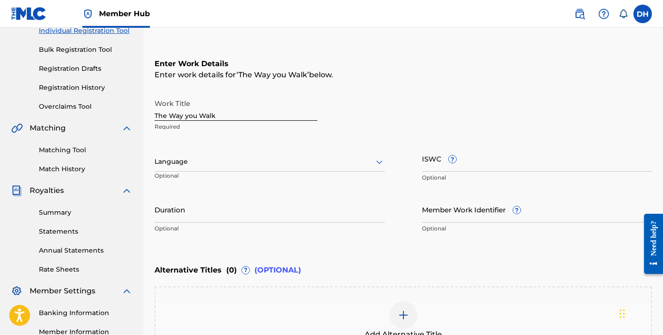
scroll to position [119, 0]
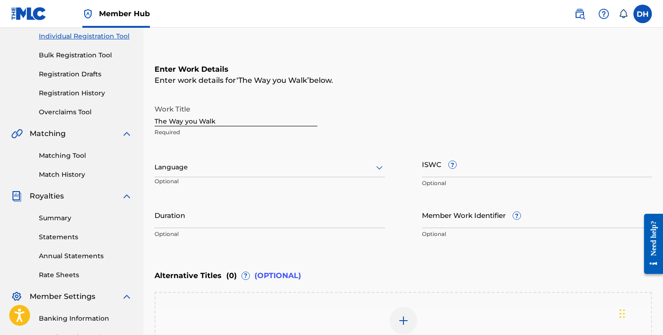
click at [187, 121] on input "The Way you Walk" at bounding box center [236, 113] width 163 height 26
type input "The Way You Walk"
click at [190, 166] on div at bounding box center [270, 168] width 231 height 12
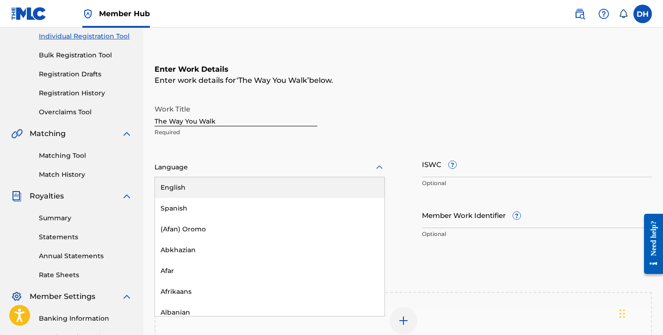
click at [190, 185] on div "English" at bounding box center [270, 187] width 230 height 21
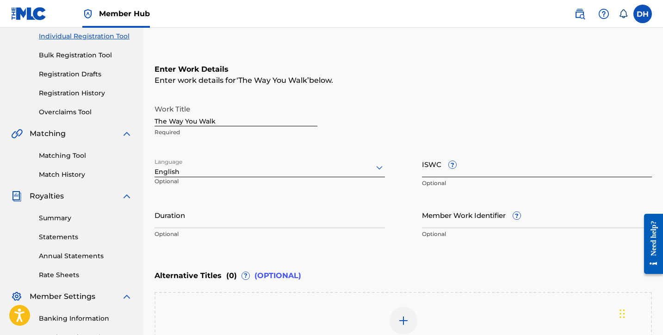
click at [442, 167] on input "ISWC ?" at bounding box center [537, 164] width 231 height 26
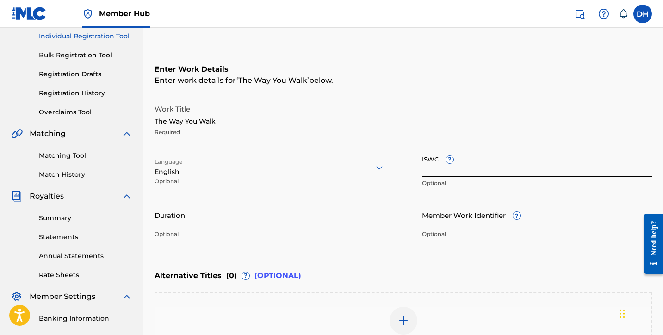
paste input "T3349768754"
type input "T3349768754"
click at [227, 222] on input "Duration" at bounding box center [270, 215] width 231 height 26
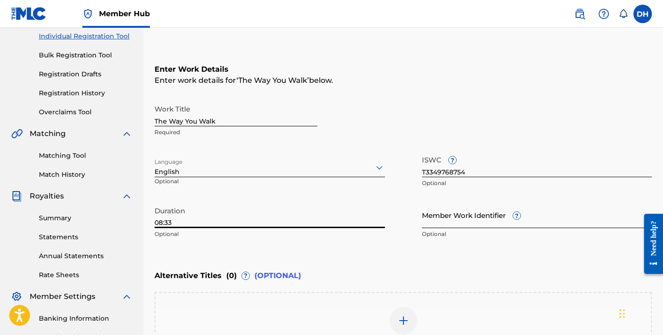
type input "08:33"
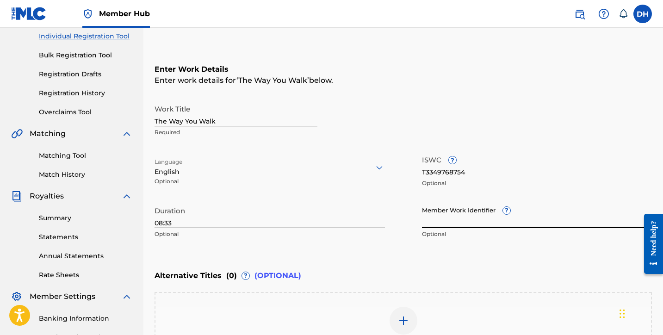
click at [464, 219] on input "Member Work Identifier ?" at bounding box center [537, 215] width 231 height 26
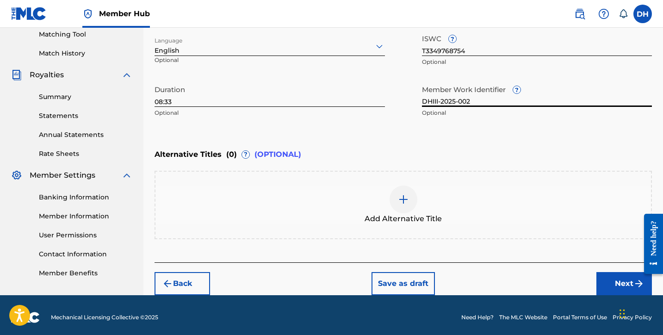
scroll to position [240, 0]
type input "DHIII-2025-002"
click at [609, 283] on button "Next" at bounding box center [625, 283] width 56 height 23
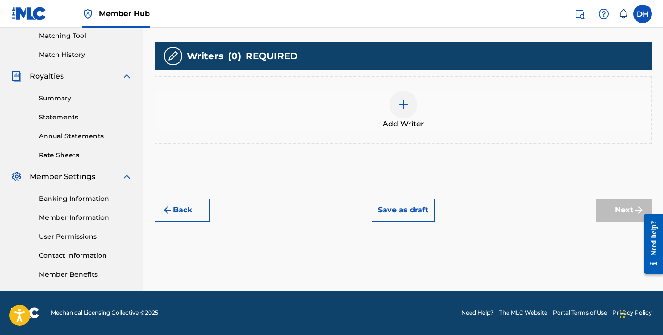
scroll to position [239, 0]
click at [418, 107] on div "Add Writer" at bounding box center [404, 110] width 496 height 39
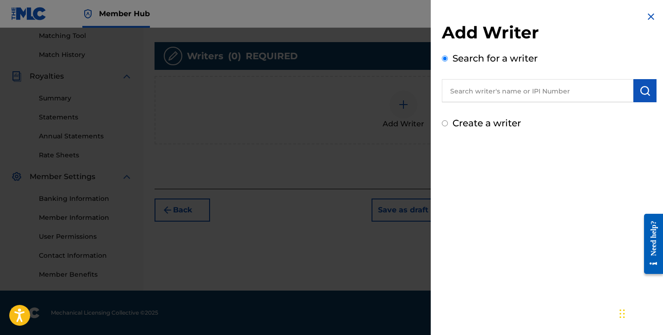
click at [489, 93] on input "text" at bounding box center [538, 90] width 192 height 23
type input "Daniel Harris III"
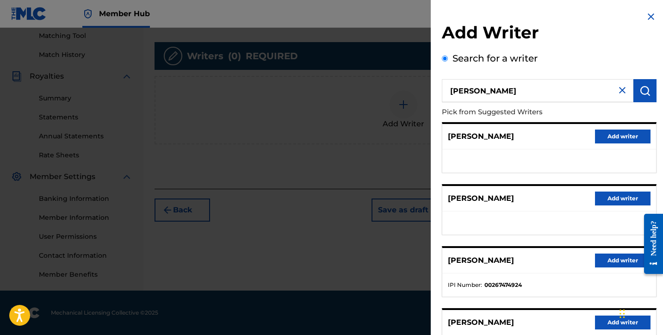
click at [620, 92] on img at bounding box center [622, 90] width 11 height 11
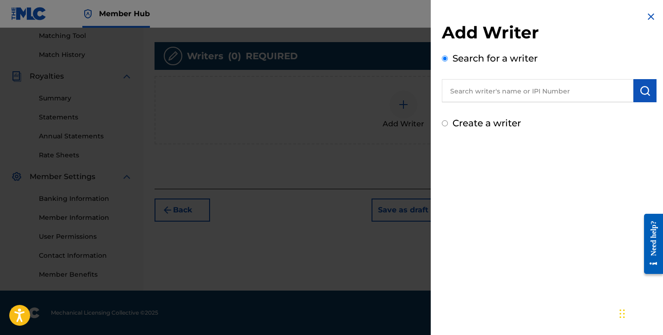
click at [494, 123] on label "Create a writer" at bounding box center [487, 123] width 69 height 11
radio input "true"
click at [448, 123] on input "Create a writer" at bounding box center [445, 123] width 6 height 6
radio input "false"
radio input "true"
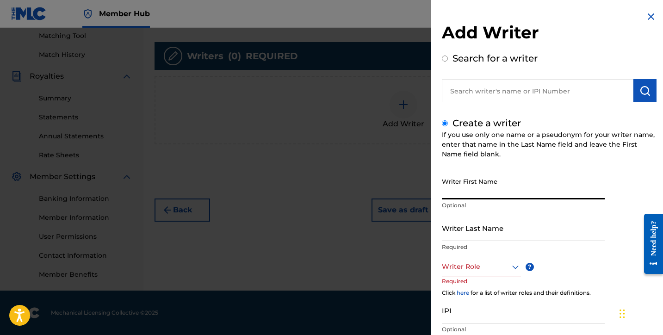
click at [478, 193] on input "Writer First Name" at bounding box center [523, 186] width 163 height 26
drag, startPoint x: 466, startPoint y: 191, endPoint x: 489, endPoint y: 191, distance: 23.1
click at [489, 191] on input "Daniel Harris III" at bounding box center [523, 186] width 163 height 26
drag, startPoint x: 494, startPoint y: 193, endPoint x: 467, endPoint y: 191, distance: 27.4
click at [467, 191] on input "Daniel Harris III" at bounding box center [523, 186] width 163 height 26
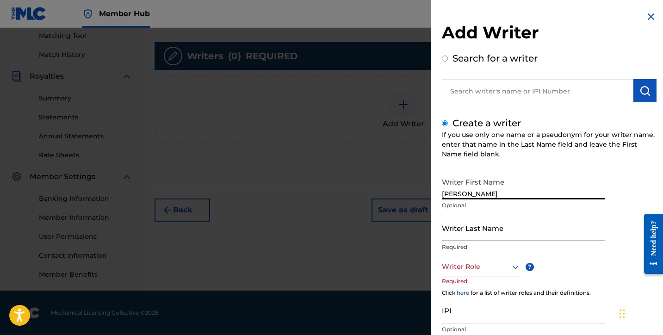
type input "[PERSON_NAME]"
click at [455, 225] on input "Writer Last Name" at bounding box center [523, 228] width 163 height 26
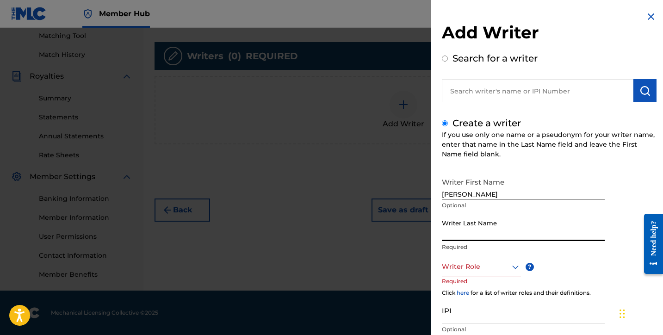
paste input "[PERSON_NAME] III"
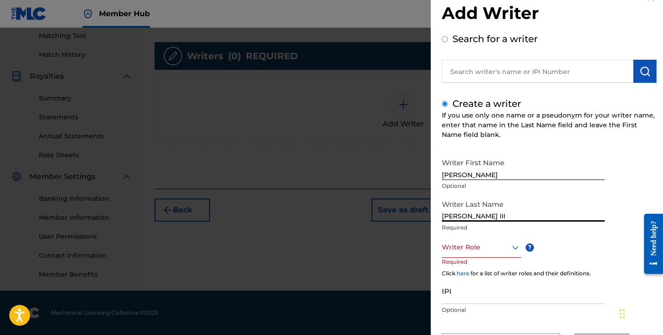
type input "[PERSON_NAME] III"
click at [455, 251] on div at bounding box center [481, 248] width 79 height 12
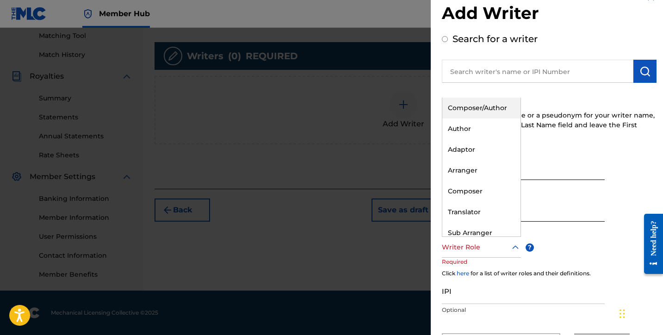
click at [465, 103] on div "Composer/Author" at bounding box center [482, 108] width 78 height 21
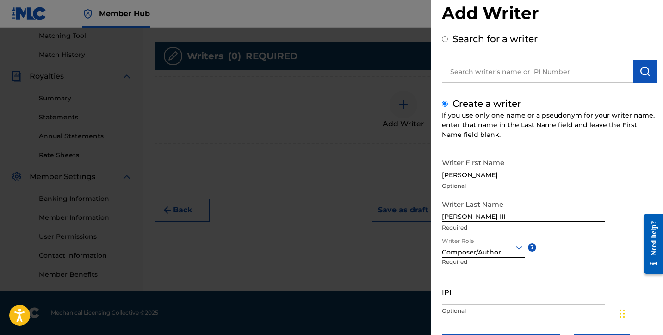
click at [318, 188] on div at bounding box center [331, 195] width 663 height 335
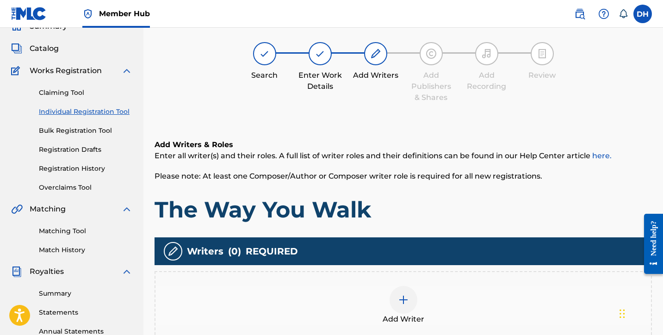
scroll to position [43, 0]
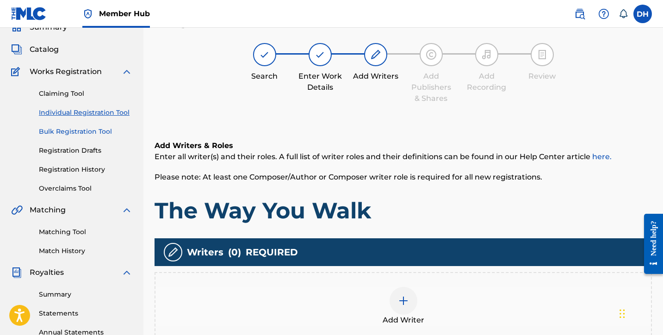
click at [71, 133] on link "Bulk Registration Tool" at bounding box center [86, 132] width 94 height 10
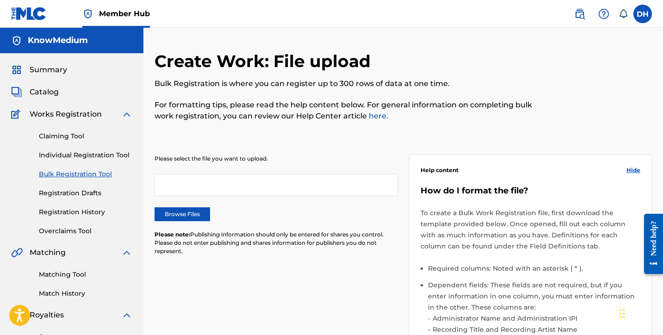
click at [209, 181] on div at bounding box center [276, 185] width 243 height 22
click at [185, 211] on label "Browse Files" at bounding box center [183, 214] width 56 height 14
click at [0, 0] on input "Browse Files" at bounding box center [0, 0] width 0 height 0
click at [101, 159] on link "Individual Registration Tool" at bounding box center [86, 155] width 94 height 10
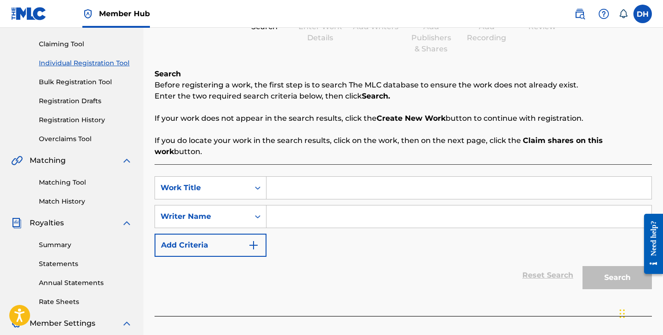
scroll to position [93, 0]
click at [326, 176] on input "Search Form" at bounding box center [459, 187] width 385 height 22
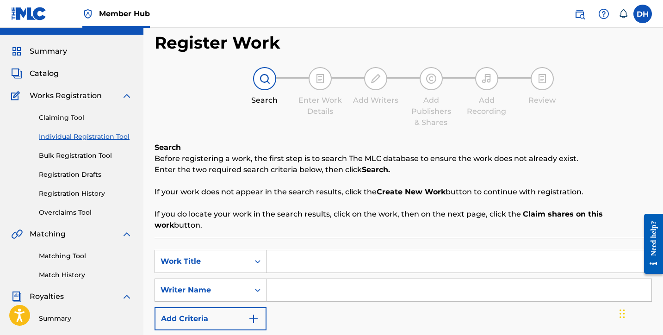
scroll to position [17, 0]
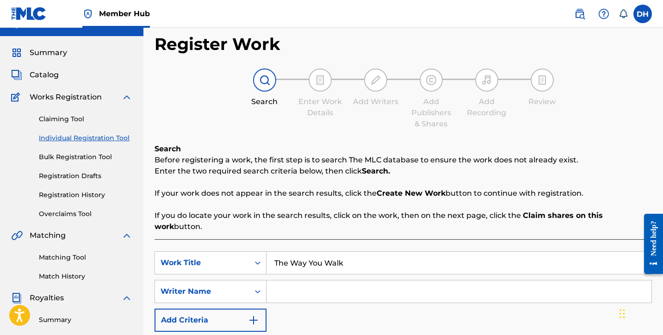
type input "The Way You Walk"
click at [337, 281] on input "Search Form" at bounding box center [459, 292] width 385 height 22
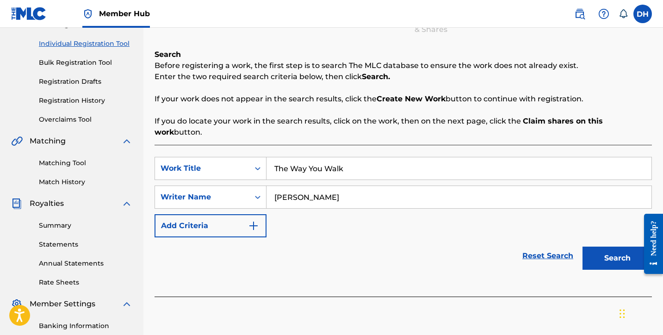
scroll to position [113, 0]
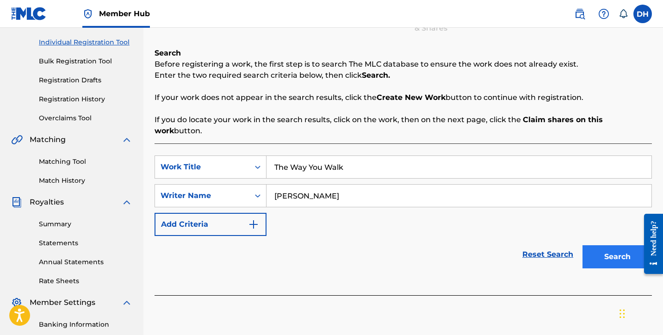
type input "Daniel Harris III"
click at [601, 255] on button "Search" at bounding box center [617, 256] width 69 height 23
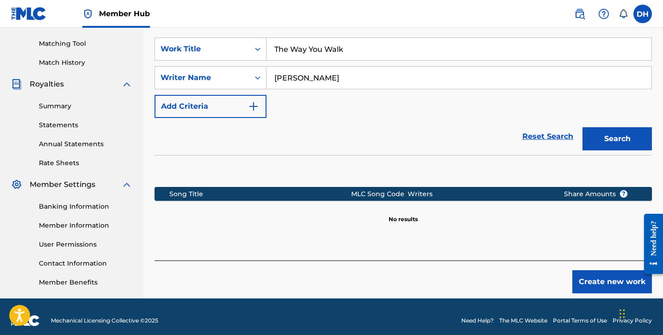
scroll to position [238, 0]
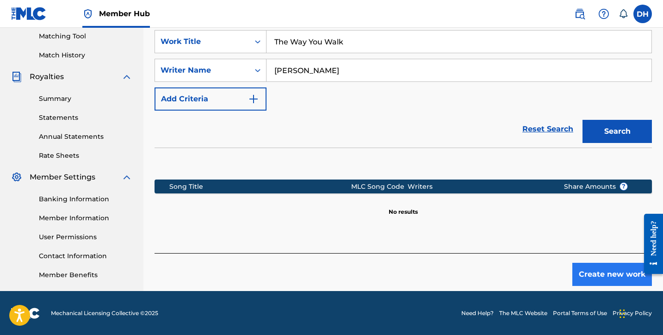
click at [591, 263] on button "Create new work" at bounding box center [613, 274] width 80 height 23
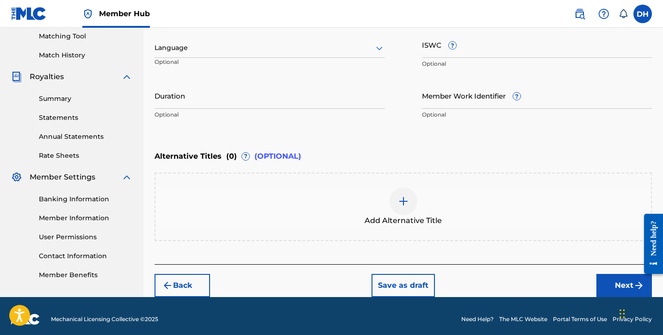
scroll to position [140, 0]
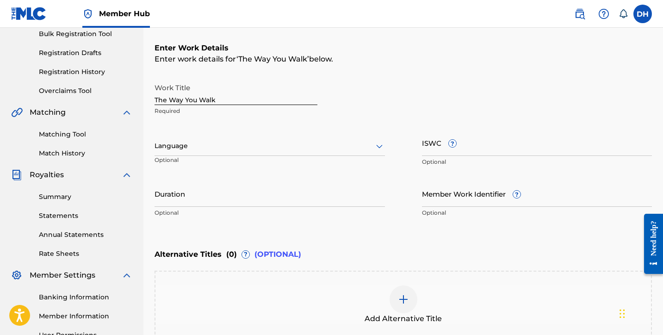
click at [263, 150] on div at bounding box center [270, 146] width 231 height 12
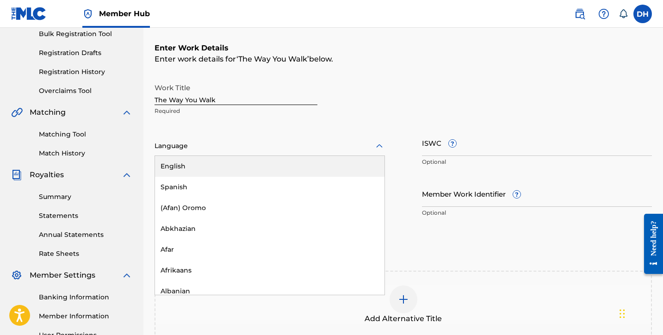
click at [252, 162] on div "English" at bounding box center [270, 166] width 230 height 21
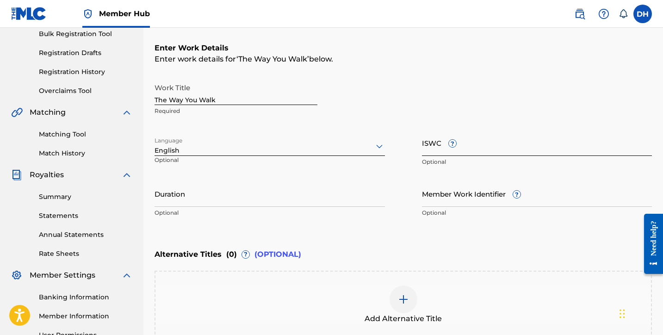
click at [434, 150] on input "ISWC ?" at bounding box center [537, 143] width 231 height 26
paste input "T3349768754"
type input "T3349768754"
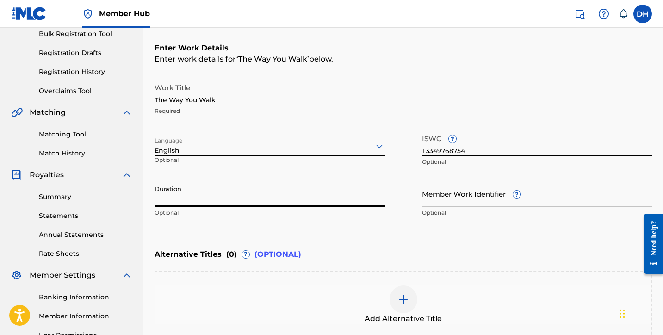
click at [279, 202] on input "Duration" at bounding box center [270, 194] width 231 height 26
type input "08:33"
click at [481, 189] on input "Member Work Identifier ?" at bounding box center [537, 194] width 231 height 26
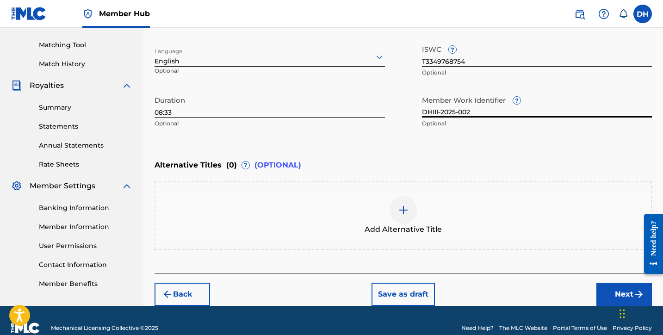
scroll to position [231, 0]
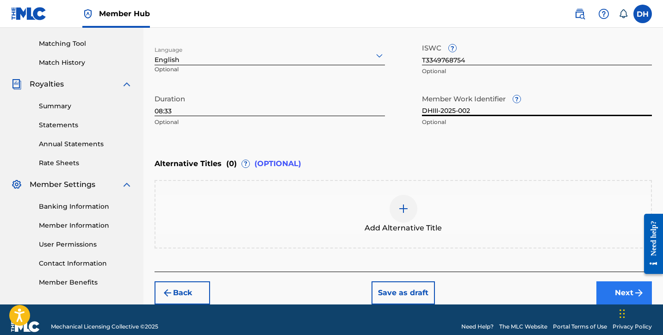
type input "DHIII-2025-002"
click at [617, 294] on button "Next" at bounding box center [625, 292] width 56 height 23
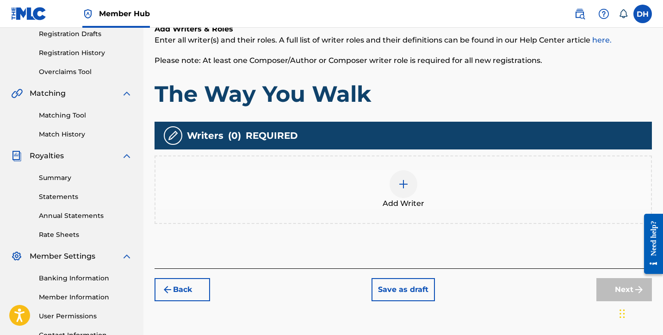
scroll to position [160, 0]
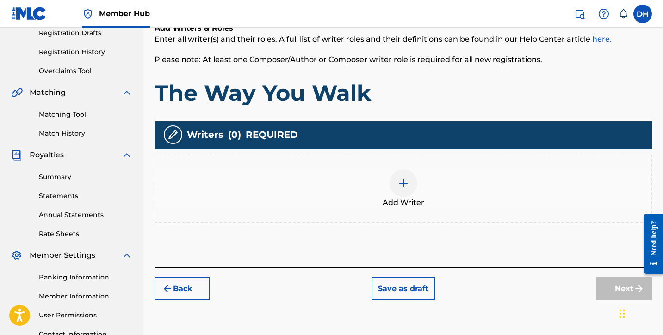
click at [384, 187] on div "Add Writer" at bounding box center [404, 188] width 496 height 39
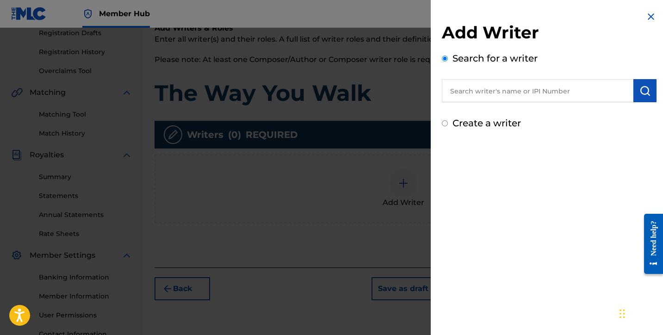
click at [511, 124] on label "Create a writer" at bounding box center [487, 123] width 69 height 11
radio input "true"
click at [448, 124] on input "Create a writer" at bounding box center [445, 123] width 6 height 6
radio input "false"
radio input "true"
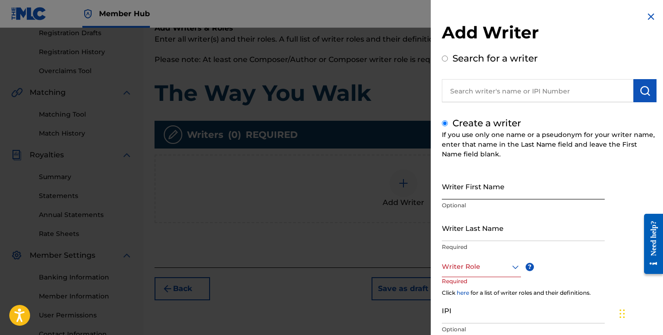
click at [460, 177] on input "Writer First Name" at bounding box center [523, 186] width 163 height 26
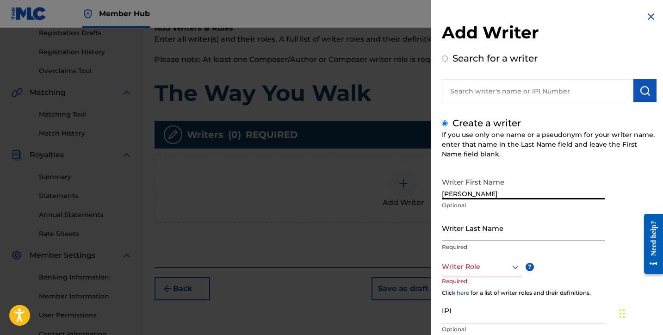
type input "[PERSON_NAME]"
click at [447, 229] on input "Writer Last Name" at bounding box center [523, 228] width 163 height 26
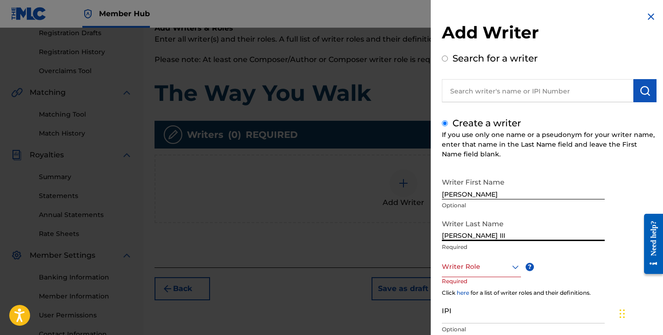
type input "[PERSON_NAME] III"
click at [469, 272] on div at bounding box center [481, 267] width 79 height 12
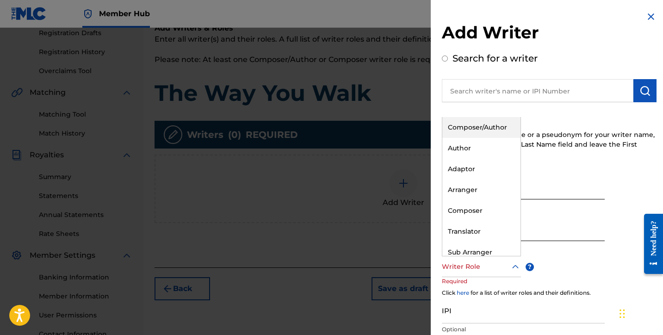
click at [484, 128] on div "Composer/Author" at bounding box center [482, 127] width 78 height 21
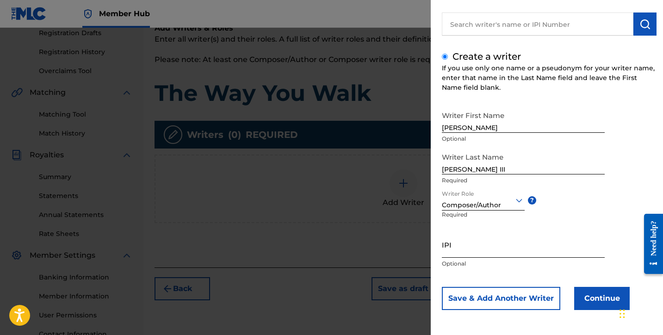
scroll to position [67, 0]
click at [462, 251] on input "IPI" at bounding box center [523, 244] width 163 height 26
paste input "1256161172"
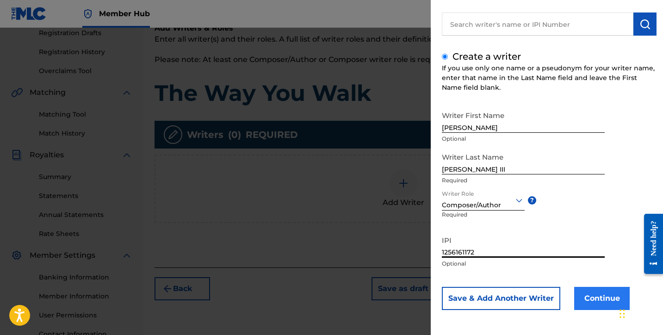
type input "1256161172"
click at [599, 293] on button "Continue" at bounding box center [602, 298] width 56 height 23
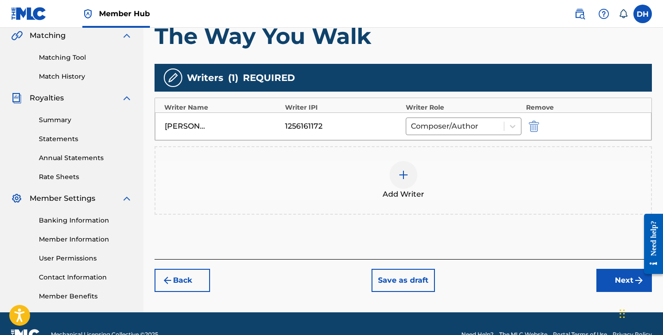
scroll to position [217, 0]
click at [611, 283] on button "Next" at bounding box center [625, 280] width 56 height 23
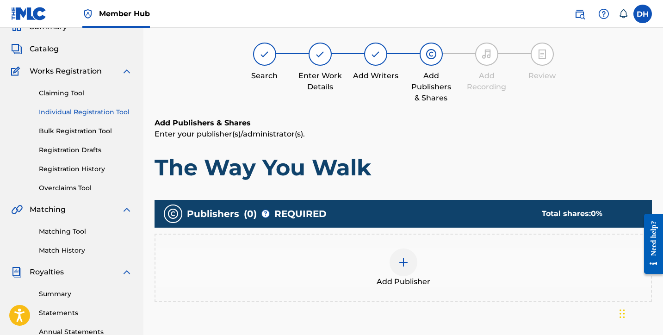
scroll to position [42, 0]
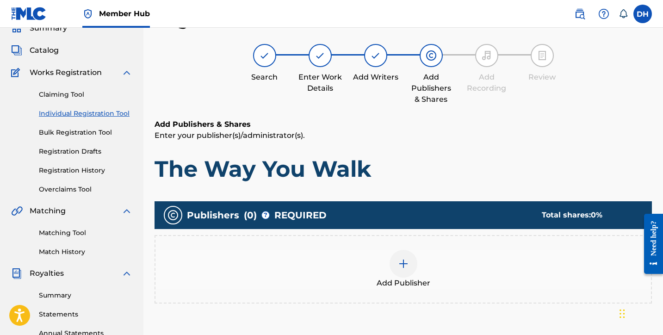
click at [430, 251] on div "Add Publisher" at bounding box center [404, 269] width 496 height 39
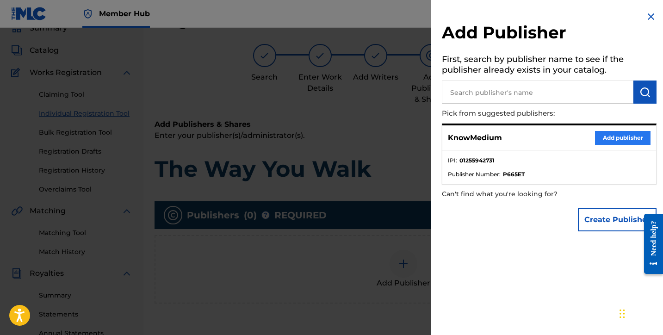
click at [617, 137] on button "Add publisher" at bounding box center [623, 138] width 56 height 14
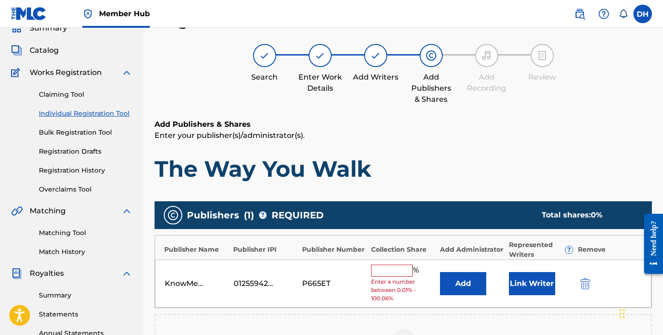
click at [397, 272] on input "text" at bounding box center [392, 271] width 42 height 12
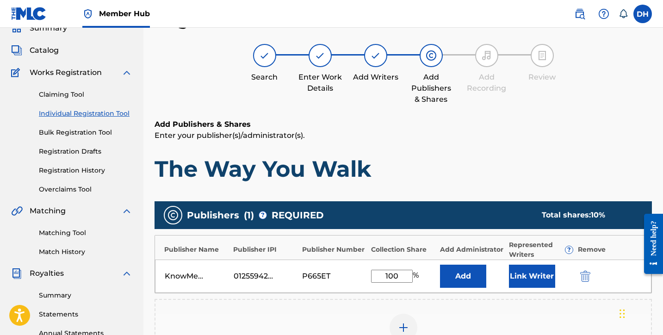
type input "100"
click at [470, 162] on h1 "The Way You Walk" at bounding box center [404, 169] width 498 height 28
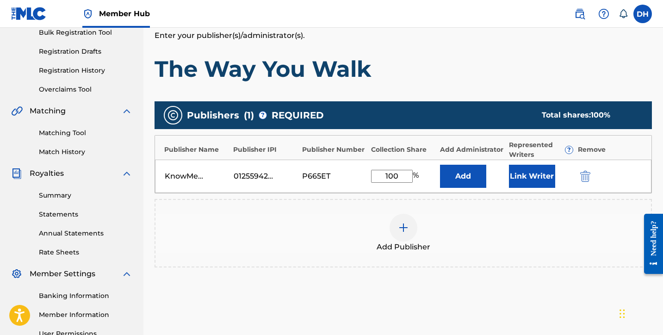
scroll to position [142, 0]
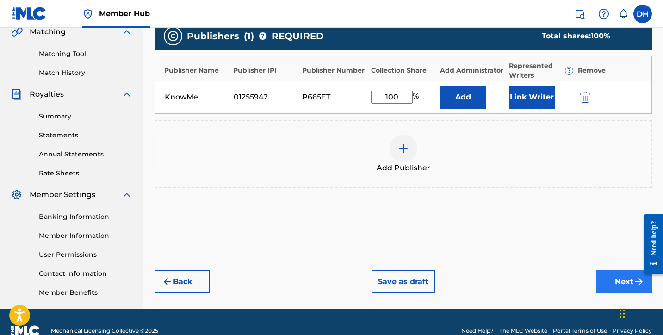
click at [622, 280] on button "Next" at bounding box center [625, 281] width 56 height 23
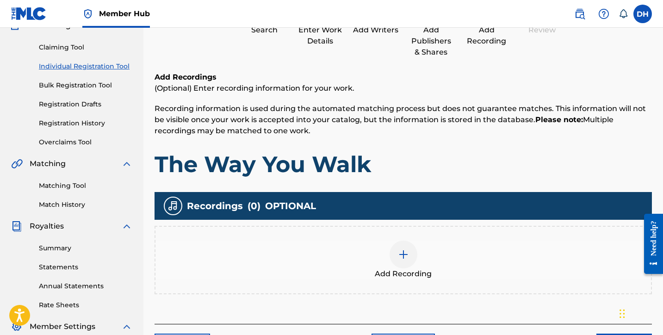
scroll to position [121, 0]
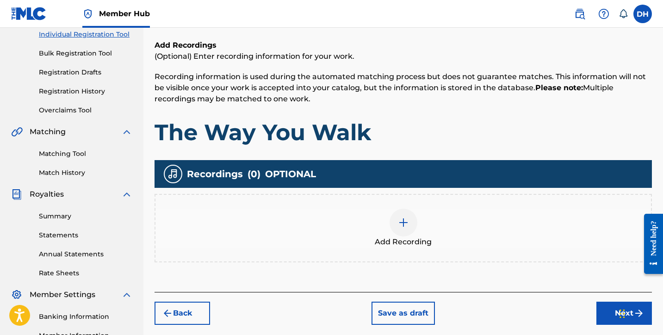
click at [406, 213] on div at bounding box center [404, 223] width 28 height 28
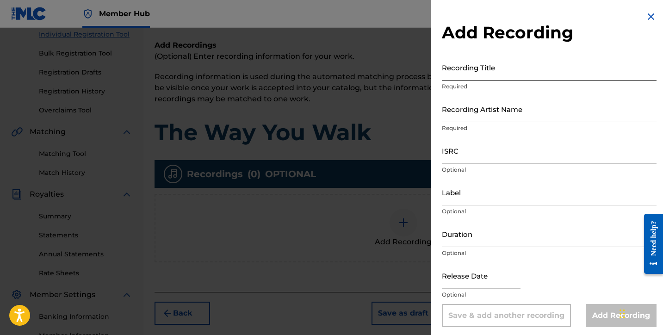
click at [473, 77] on input "Recording Title" at bounding box center [549, 67] width 215 height 26
type input "The Way You Walk"
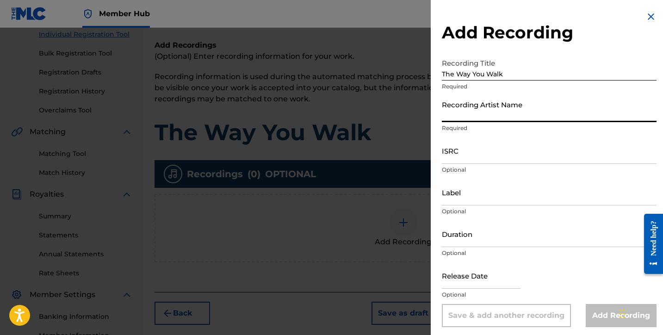
click at [472, 115] on input "Recording Artist Name" at bounding box center [549, 109] width 215 height 26
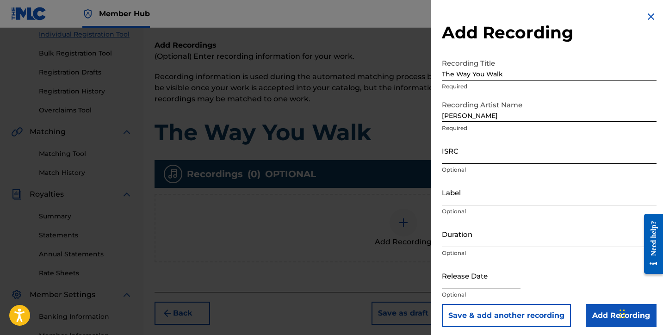
type input "Daniel Harris III"
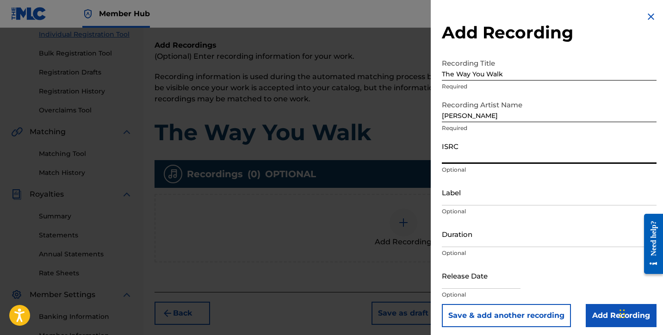
click at [446, 155] on input "ISRC" at bounding box center [549, 150] width 215 height 26
paste input "TCAJU2572489"
type input "TCAJU2572489"
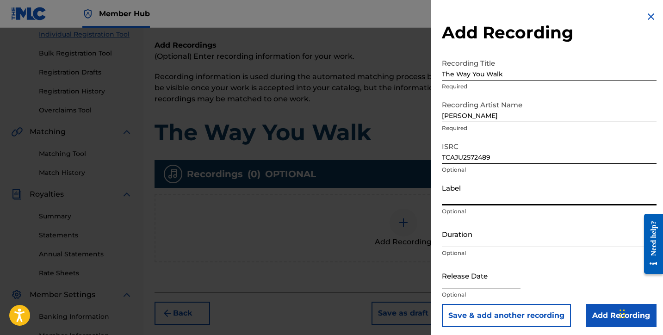
click at [478, 198] on input "Label" at bounding box center [549, 192] width 215 height 26
type input "KnowMedium"
click at [458, 237] on input "Duration" at bounding box center [549, 234] width 215 height 26
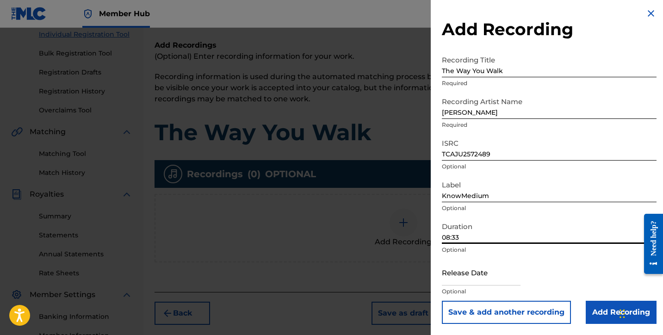
scroll to position [3, 0]
type input "08:33"
click at [472, 275] on input "text" at bounding box center [481, 272] width 79 height 26
select select "8"
select select "2025"
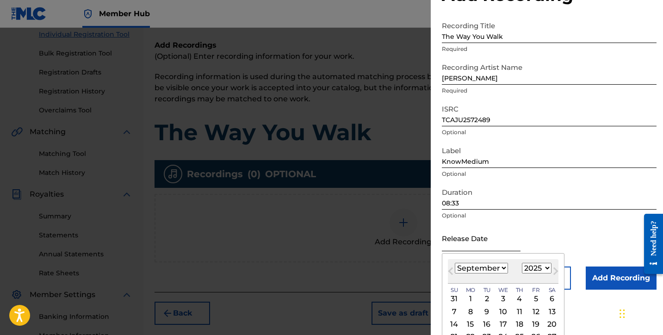
scroll to position [43, 0]
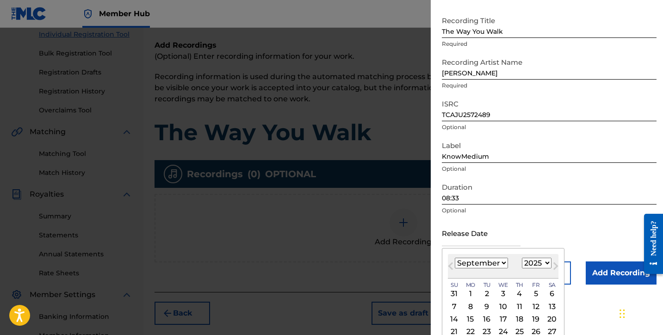
select select "6"
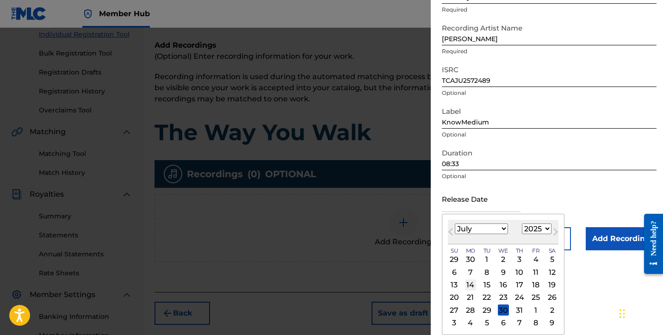
click at [468, 284] on div "14" at bounding box center [470, 285] width 11 height 11
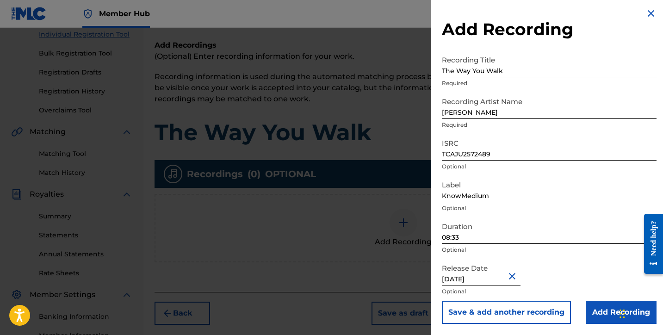
type input "July 14 2025"
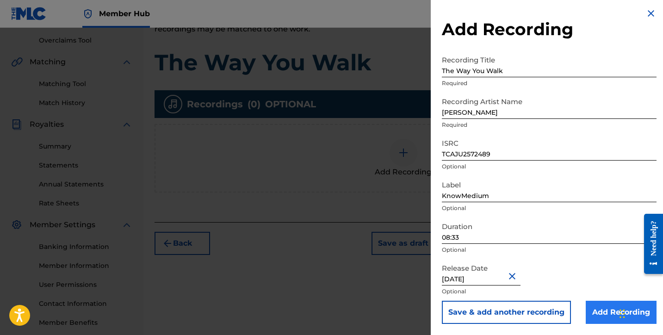
click at [595, 303] on input "Add Recording" at bounding box center [621, 312] width 71 height 23
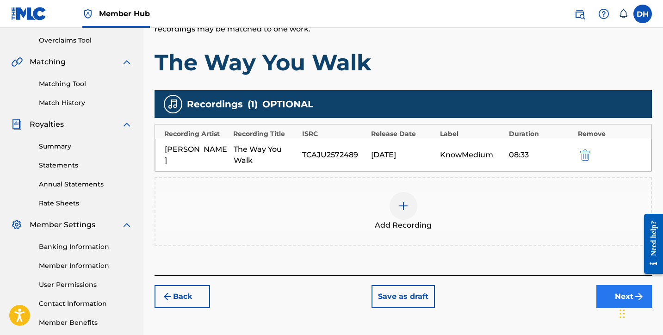
click at [606, 298] on button "Next" at bounding box center [625, 296] width 56 height 23
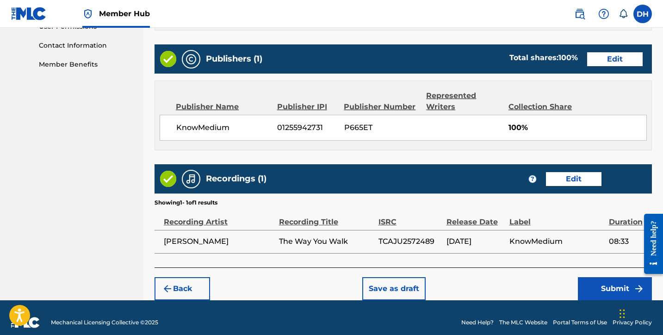
scroll to position [449, 0]
click at [408, 283] on button "Save as draft" at bounding box center [393, 288] width 63 height 23
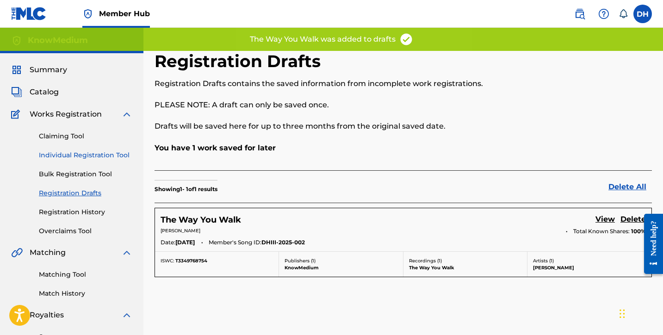
click at [81, 154] on link "Individual Registration Tool" at bounding box center [86, 155] width 94 height 10
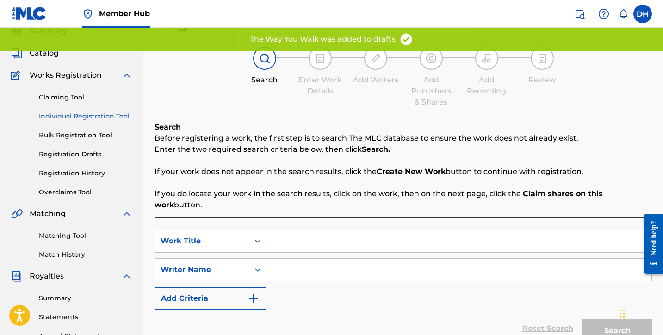
scroll to position [48, 0]
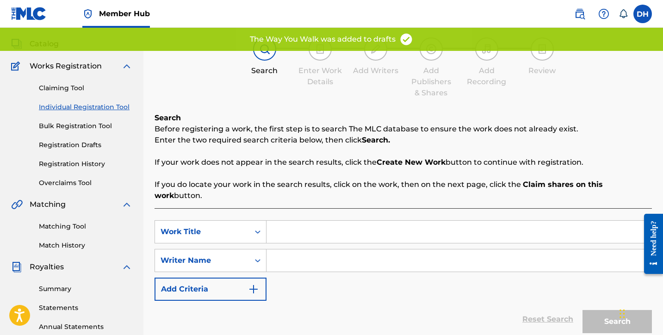
click at [288, 231] on input "Search Form" at bounding box center [459, 232] width 385 height 22
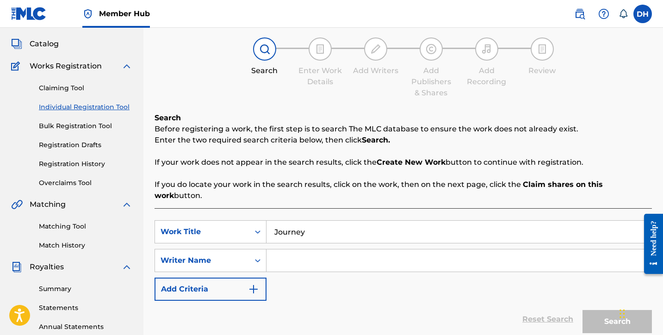
type input "Journey"
click at [292, 255] on input "Search Form" at bounding box center [459, 260] width 385 height 22
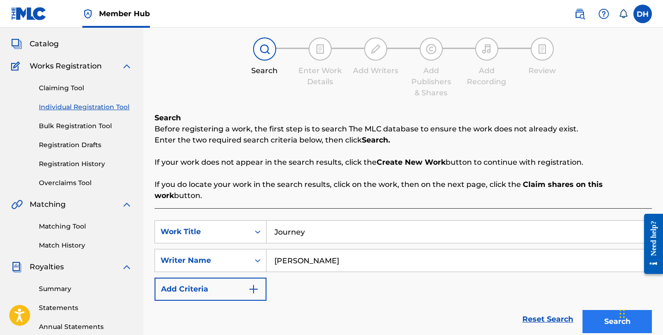
type input "Daniel Harris III"
click at [604, 315] on button "Search" at bounding box center [617, 321] width 69 height 23
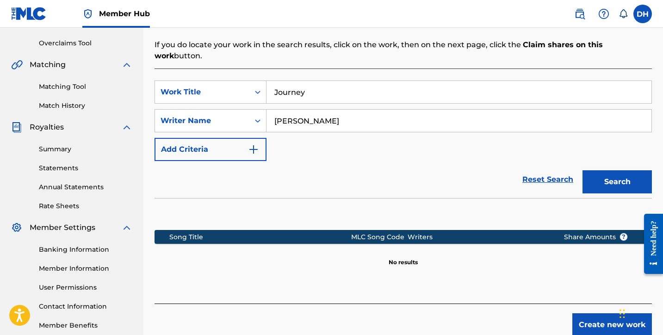
scroll to position [195, 0]
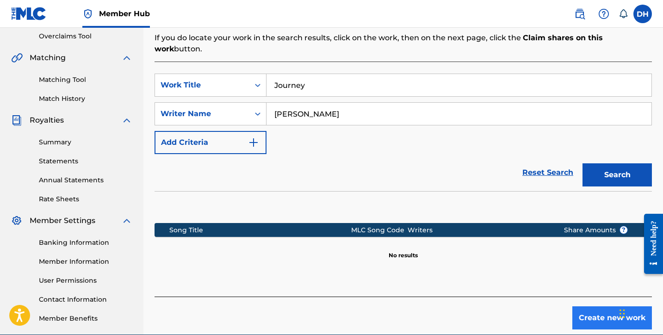
click at [580, 306] on button "Create new work" at bounding box center [613, 317] width 80 height 23
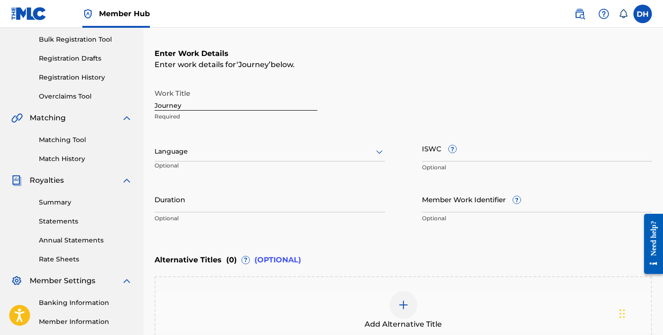
scroll to position [122, 0]
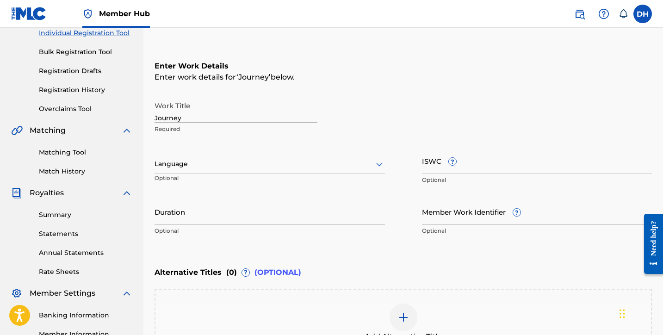
click at [306, 167] on div at bounding box center [270, 164] width 231 height 12
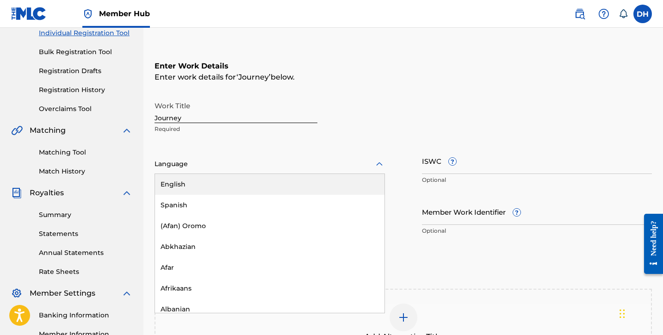
click at [247, 186] on div "English" at bounding box center [270, 184] width 230 height 21
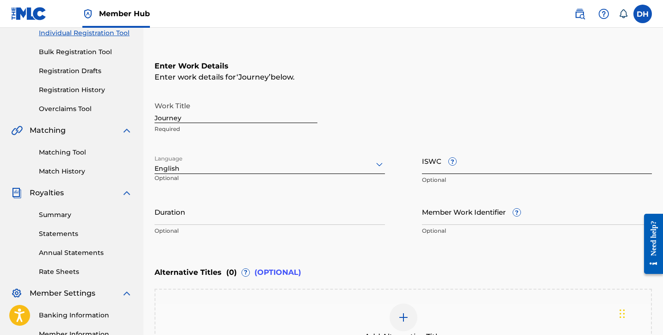
click at [437, 163] on input "ISWC ?" at bounding box center [537, 161] width 231 height 26
paste input "T3349767933"
type input "T3349767933"
click at [436, 209] on input "Member Work Identifier ?" at bounding box center [537, 212] width 231 height 26
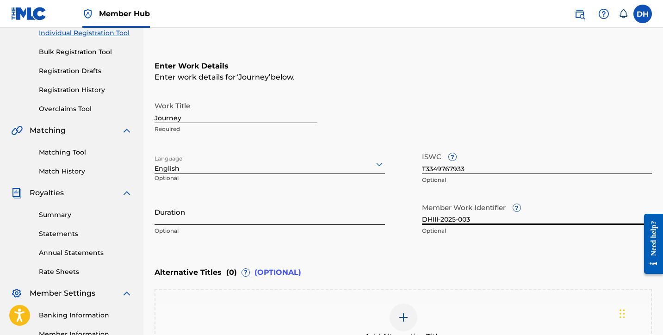
type input "DHIII-2025-003"
click at [181, 206] on input "Duration" at bounding box center [270, 212] width 231 height 26
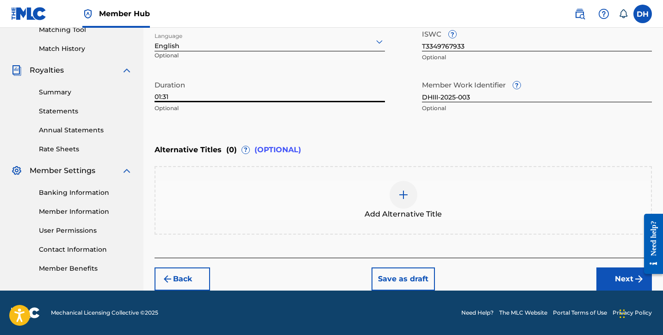
scroll to position [245, 0]
type input "01:31"
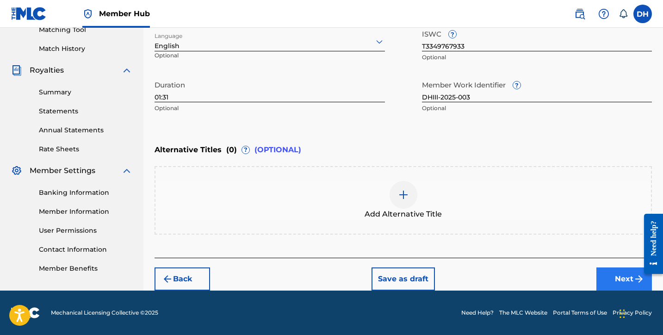
click at [606, 274] on button "Next" at bounding box center [625, 279] width 56 height 23
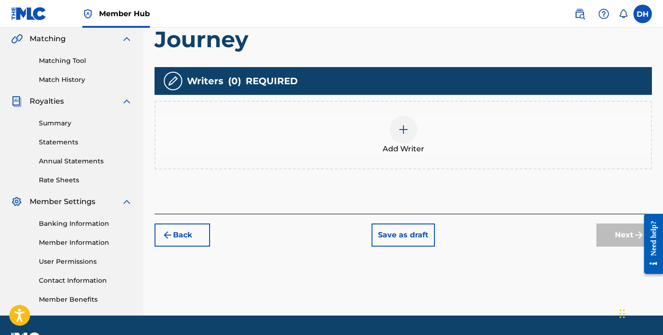
scroll to position [213, 0]
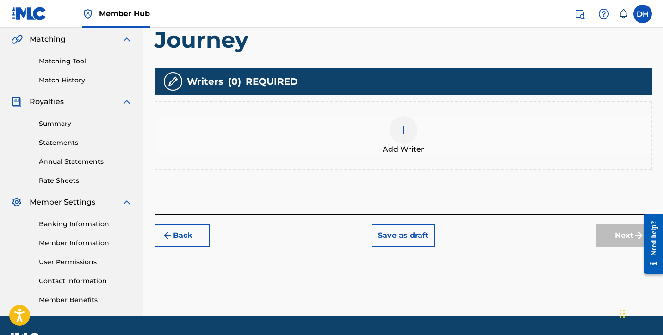
click at [411, 127] on div at bounding box center [404, 130] width 28 height 28
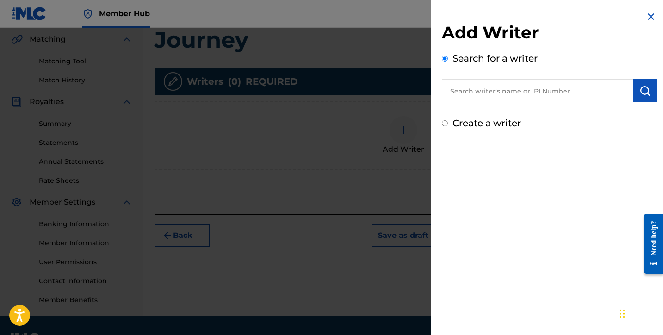
click at [473, 126] on label "Create a writer" at bounding box center [487, 123] width 69 height 11
radio input "true"
click at [448, 126] on input "Create a writer" at bounding box center [445, 123] width 6 height 6
radio input "false"
radio input "true"
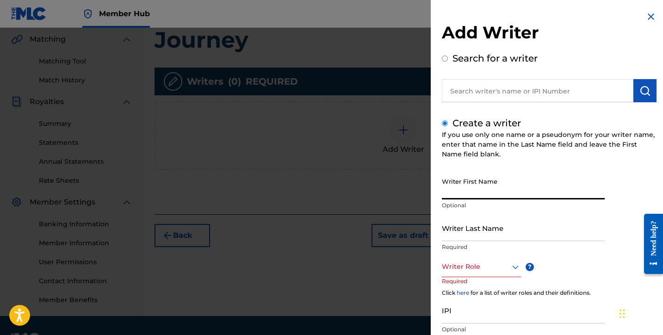
click at [455, 186] on input "Writer First Name" at bounding box center [523, 186] width 163 height 26
type input "[PERSON_NAME]"
click at [448, 228] on input "Writer Last Name" at bounding box center [523, 228] width 163 height 26
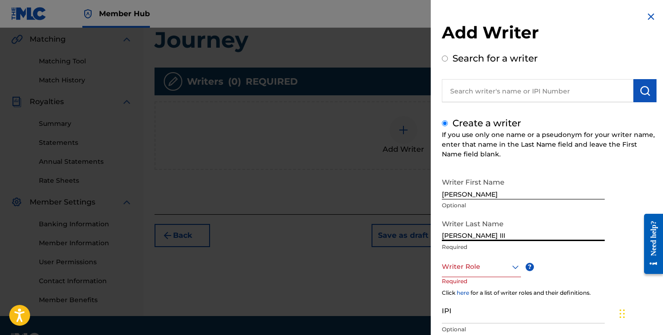
type input "[PERSON_NAME] III"
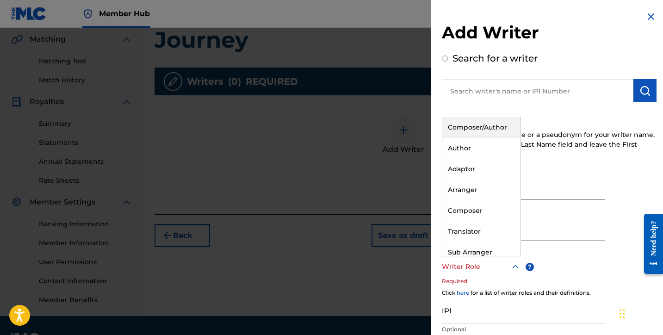
click at [448, 268] on div at bounding box center [481, 267] width 79 height 12
click at [471, 120] on div "Composer/Author" at bounding box center [482, 127] width 78 height 21
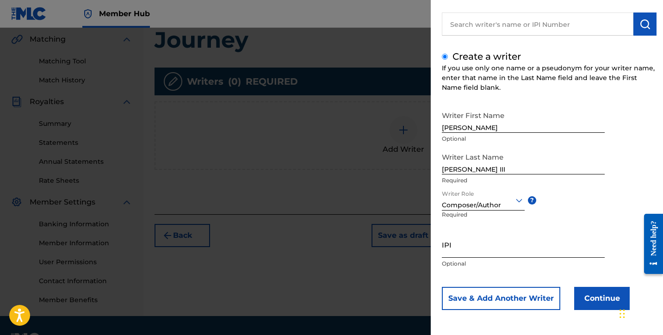
scroll to position [67, 0]
click at [457, 241] on input "IPI" at bounding box center [523, 244] width 163 height 26
paste input "1256161172"
type input "1256161172"
click at [542, 303] on button "Save & Add Another Writer" at bounding box center [501, 298] width 118 height 23
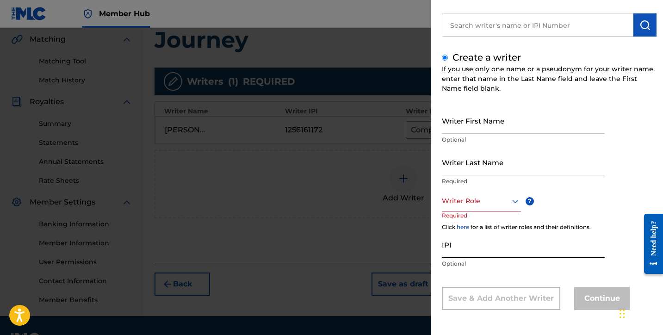
scroll to position [41, 0]
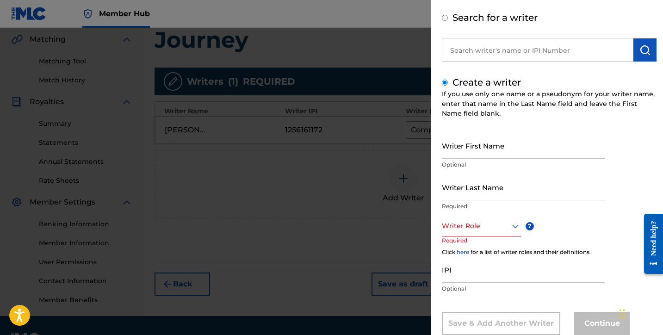
click at [366, 198] on div at bounding box center [331, 195] width 663 height 335
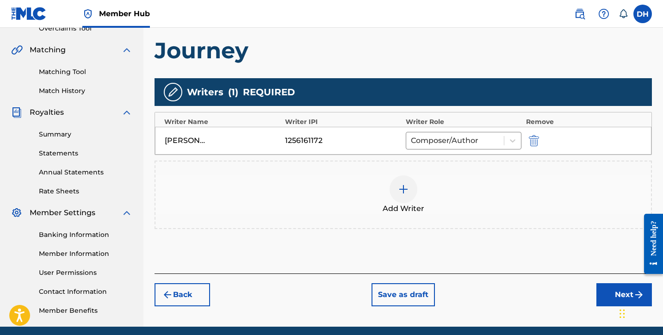
scroll to position [197, 0]
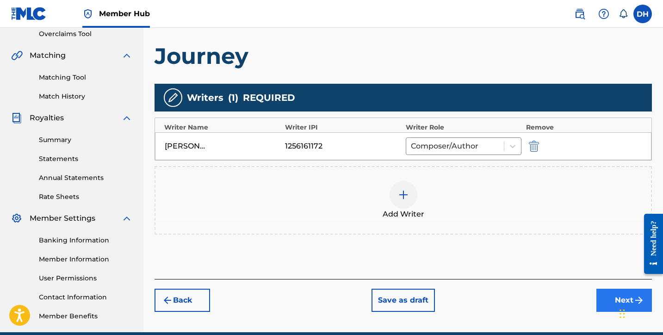
click at [611, 301] on button "Next" at bounding box center [625, 300] width 56 height 23
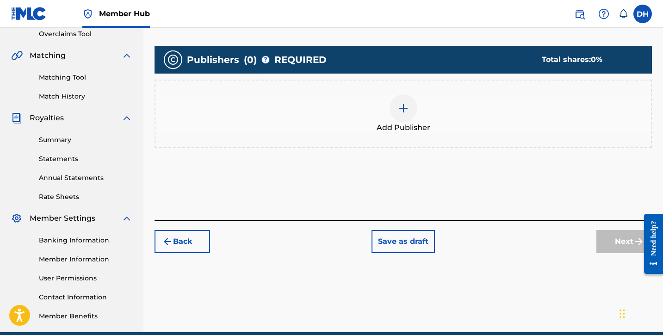
scroll to position [42, 0]
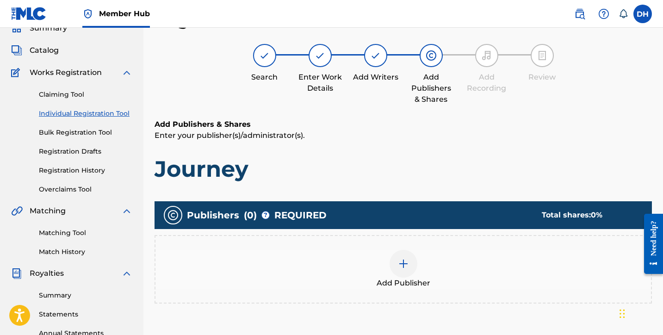
click at [409, 266] on img at bounding box center [403, 263] width 11 height 11
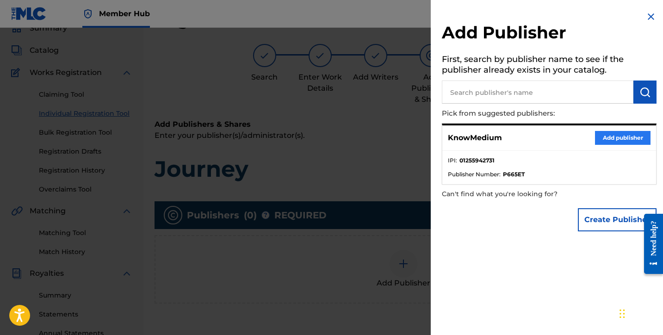
click at [623, 132] on button "Add publisher" at bounding box center [623, 138] width 56 height 14
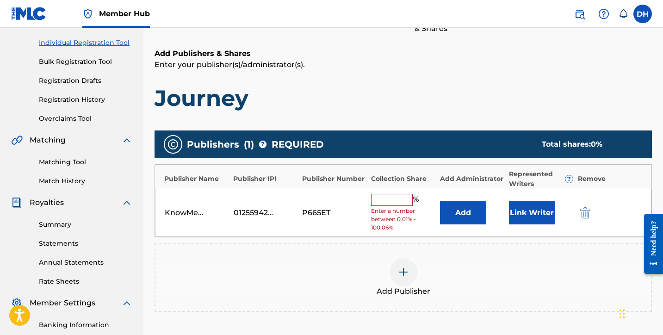
scroll to position [140, 0]
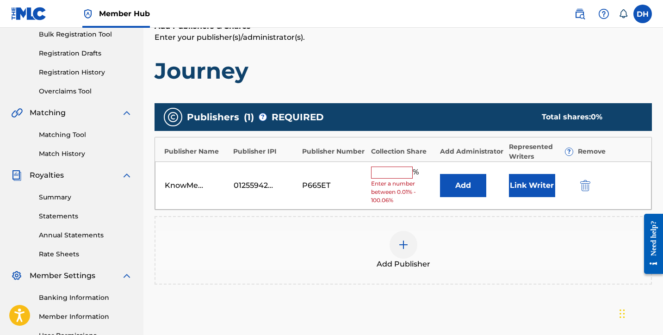
click at [393, 167] on input "text" at bounding box center [392, 173] width 42 height 12
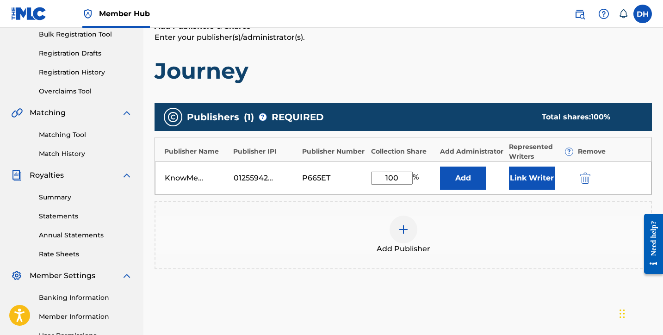
type input "100"
click at [350, 285] on div "Publishers ( 1 ) ? REQUIRED Total shares: 100 % Publisher Name Publisher IPI Pu…" at bounding box center [404, 200] width 498 height 202
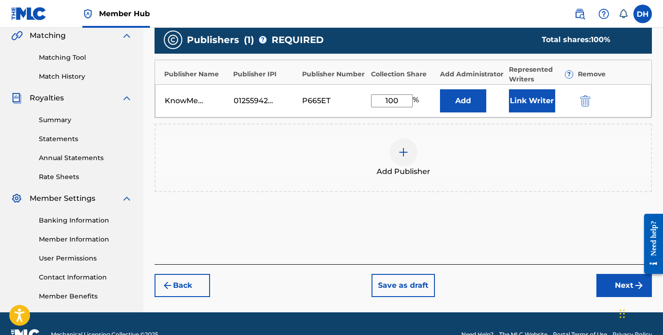
scroll to position [218, 0]
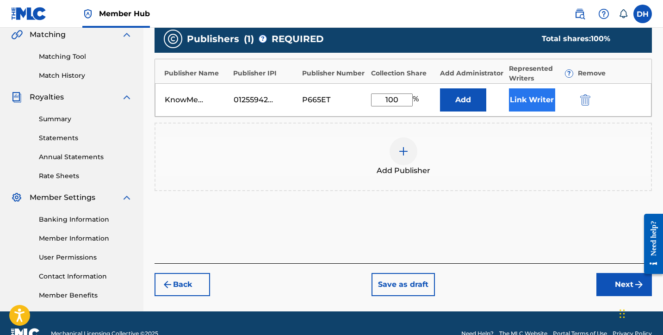
click at [530, 96] on button "Link Writer" at bounding box center [532, 99] width 46 height 23
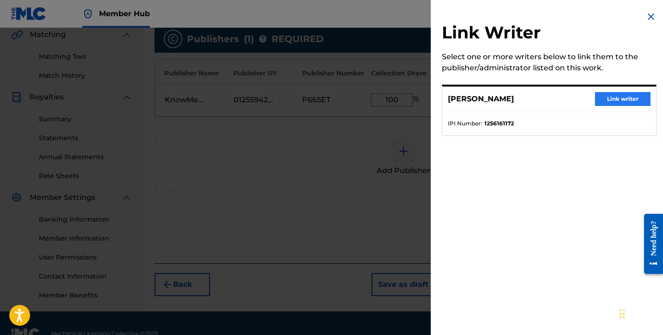
click at [600, 95] on button "Link writer" at bounding box center [623, 99] width 56 height 14
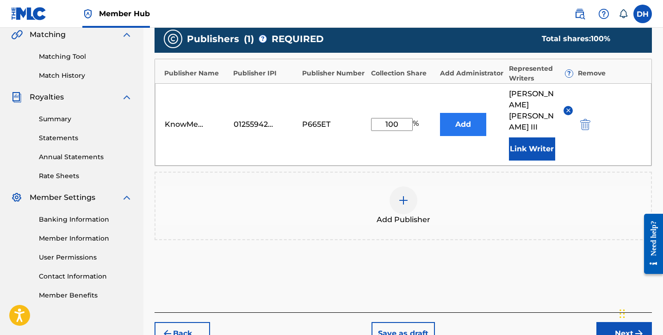
click at [463, 120] on button "Add" at bounding box center [463, 124] width 46 height 23
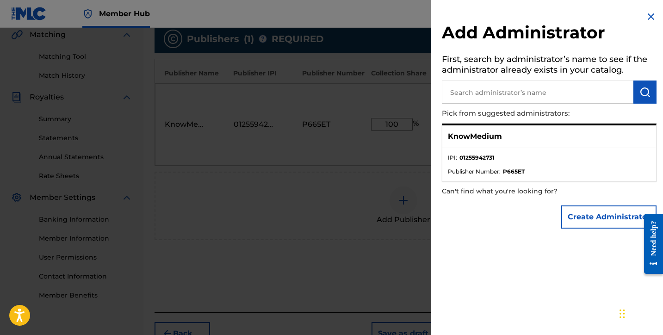
click at [510, 134] on div "KnowMedium" at bounding box center [550, 136] width 214 height 23
click at [480, 150] on ul "IPI : 01255942731 Publisher Number : P665ET" at bounding box center [550, 164] width 214 height 33
click at [474, 142] on div "KnowMedium" at bounding box center [550, 136] width 214 height 23
drag, startPoint x: 457, startPoint y: 136, endPoint x: 512, endPoint y: 131, distance: 55.7
click at [512, 131] on div "KnowMedium" at bounding box center [550, 136] width 214 height 23
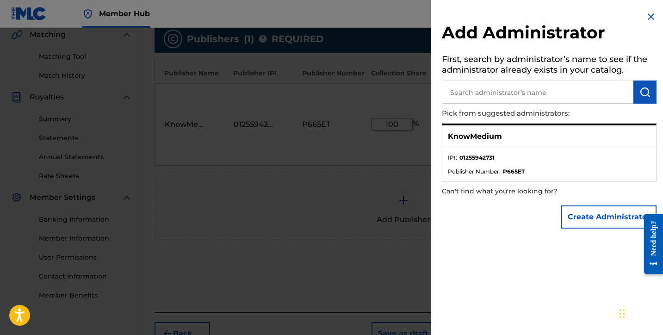
click at [524, 152] on ul "IPI : 01255942731 Publisher Number : P665ET" at bounding box center [550, 164] width 214 height 33
click at [568, 212] on button "Create Administrator" at bounding box center [608, 217] width 95 height 23
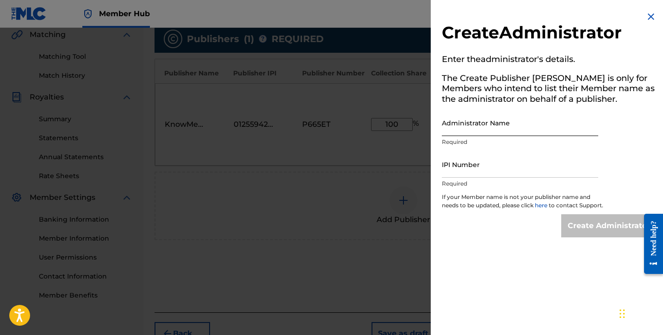
click at [518, 126] on input "Administrator Name" at bounding box center [520, 123] width 156 height 26
type input "KnowMedium"
click at [491, 168] on input "IPI Number" at bounding box center [520, 164] width 156 height 26
click at [649, 17] on img at bounding box center [651, 16] width 11 height 11
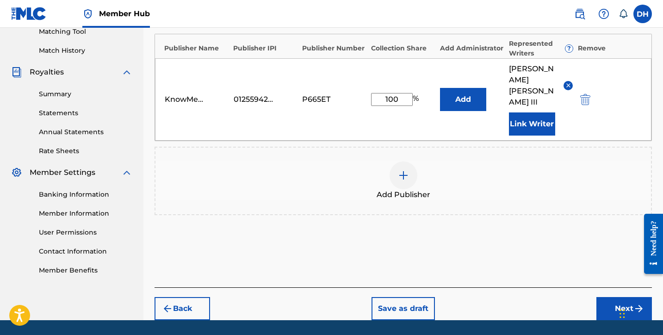
scroll to position [248, 0]
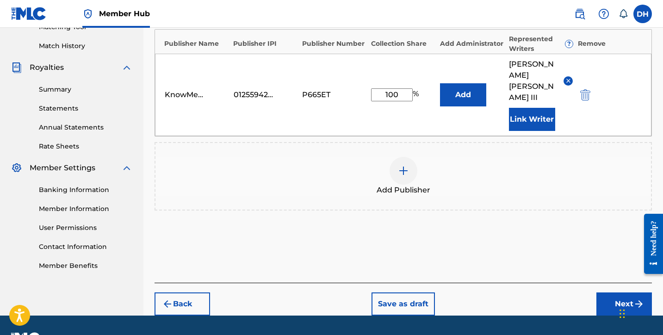
click at [606, 293] on button "Next" at bounding box center [625, 304] width 56 height 23
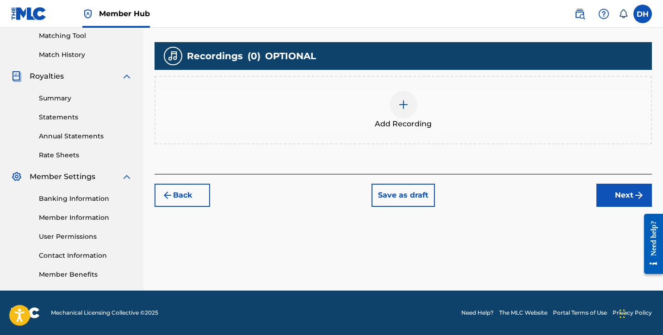
scroll to position [239, 0]
click at [410, 110] on div at bounding box center [404, 105] width 28 height 28
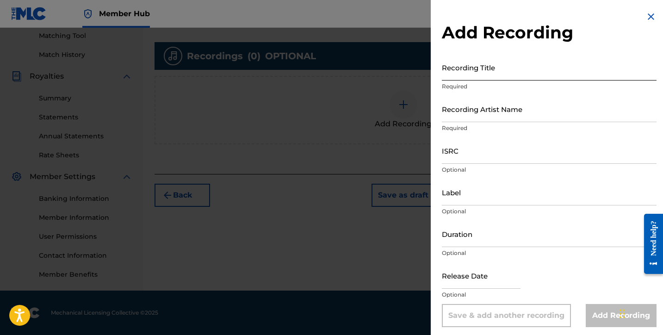
click at [458, 71] on input "Recording Title" at bounding box center [549, 67] width 215 height 26
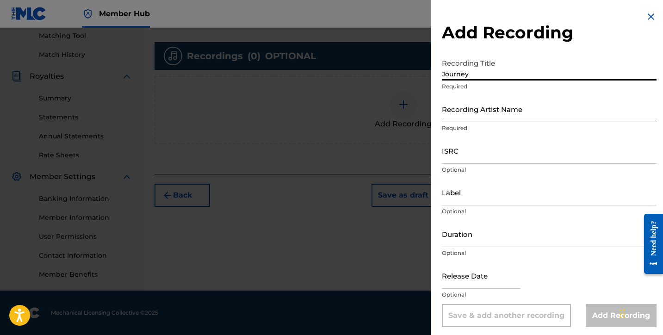
type input "Journey"
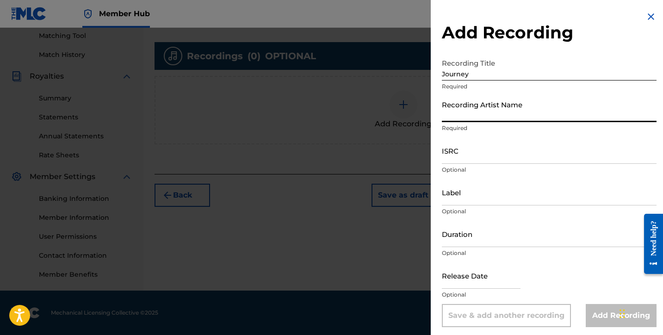
click at [469, 117] on input "Recording Artist Name" at bounding box center [549, 109] width 215 height 26
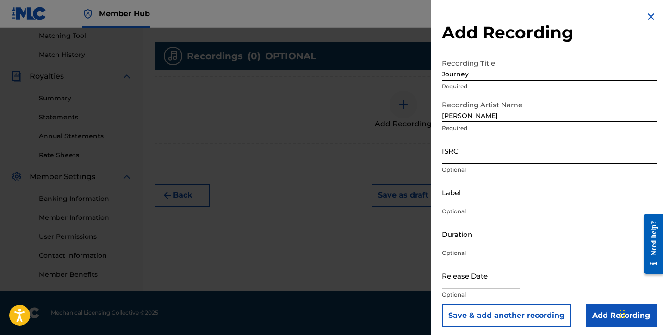
type input "Daniel Harris III"
click at [458, 154] on input "ISRC" at bounding box center [549, 150] width 215 height 26
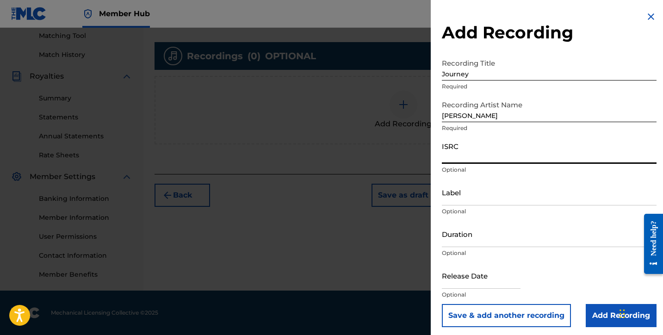
paste input "TCAJV2572478"
type input "TCAJV2572478"
click at [466, 205] on input "Label" at bounding box center [549, 192] width 215 height 26
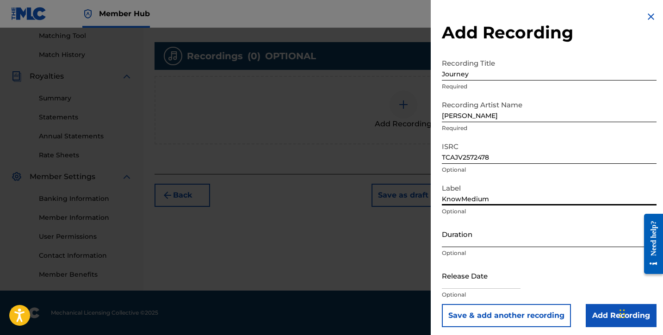
type input "KnowMedium"
click at [452, 234] on input "Duration" at bounding box center [549, 234] width 215 height 26
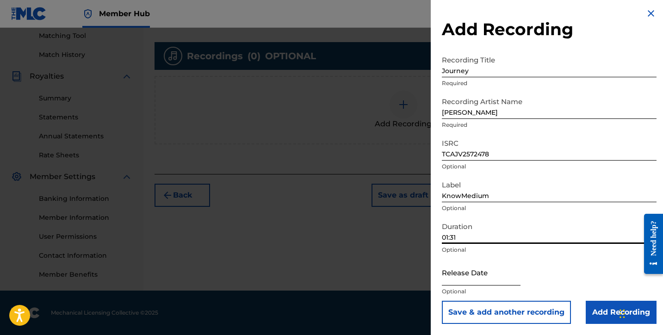
type input "01:31"
click at [475, 271] on input "text" at bounding box center [481, 272] width 79 height 26
select select "8"
select select "2025"
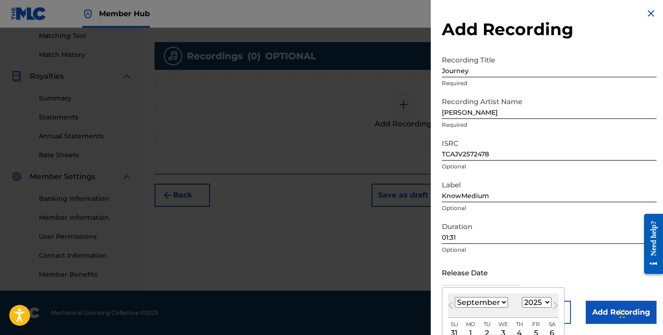
select select "6"
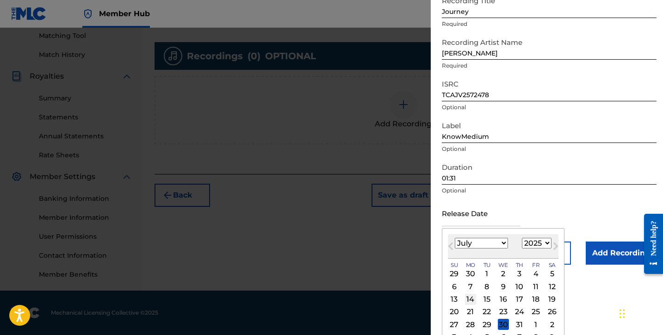
click at [468, 296] on div "14" at bounding box center [470, 299] width 11 height 11
type input "July 14 2025"
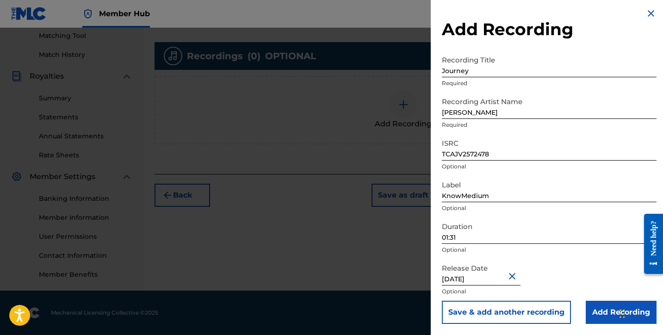
scroll to position [239, 0]
click at [611, 309] on input "Add Recording" at bounding box center [621, 312] width 71 height 23
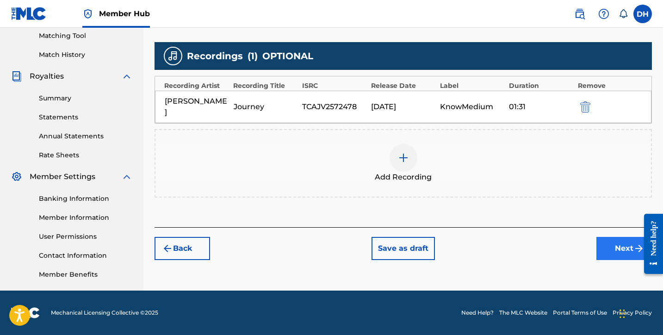
click at [605, 237] on button "Next" at bounding box center [625, 248] width 56 height 23
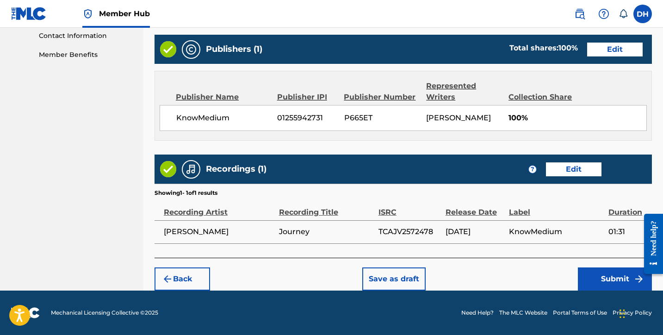
scroll to position [458, 0]
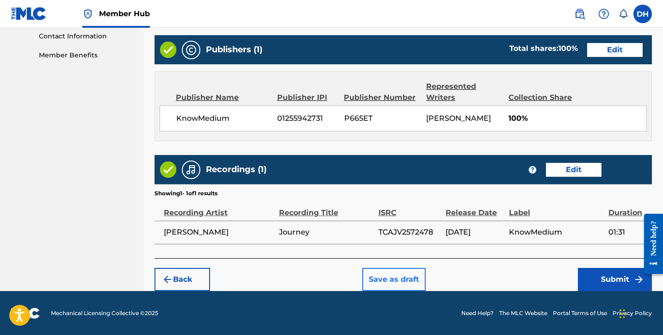
click at [399, 270] on button "Save as draft" at bounding box center [393, 279] width 63 height 23
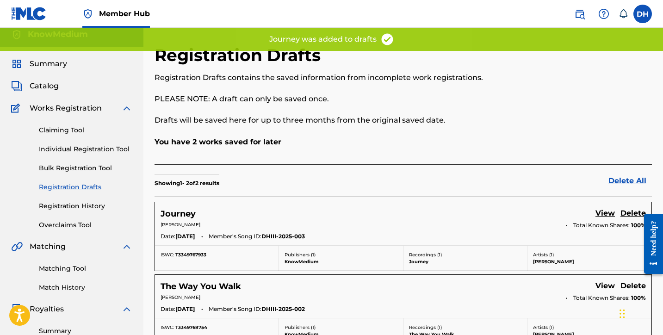
scroll to position [3, 0]
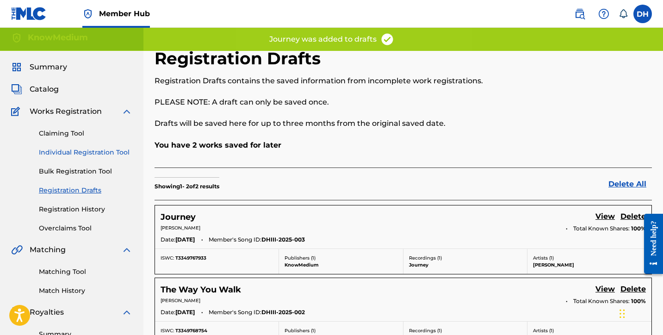
click at [72, 156] on link "Individual Registration Tool" at bounding box center [86, 153] width 94 height 10
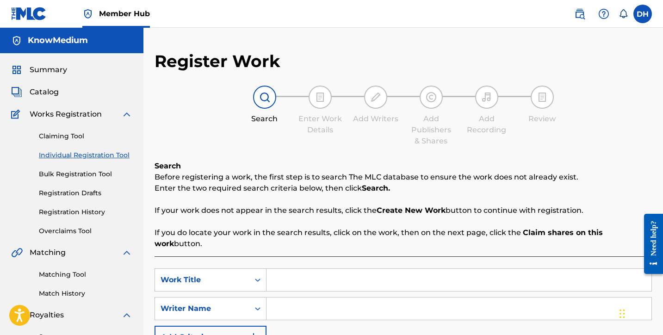
click at [285, 272] on input "Search Form" at bounding box center [459, 280] width 385 height 22
type input "Front Street"
click at [299, 298] on input "Search Form" at bounding box center [459, 309] width 385 height 22
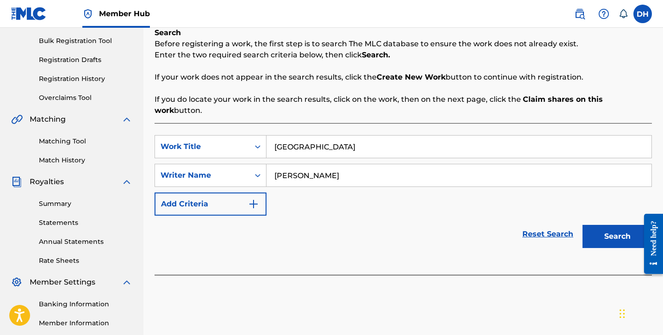
scroll to position [168, 0]
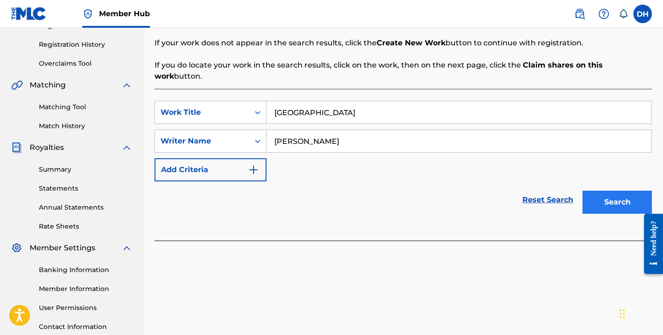
type input "Daniel Harris III"
click at [614, 191] on button "Search" at bounding box center [617, 202] width 69 height 23
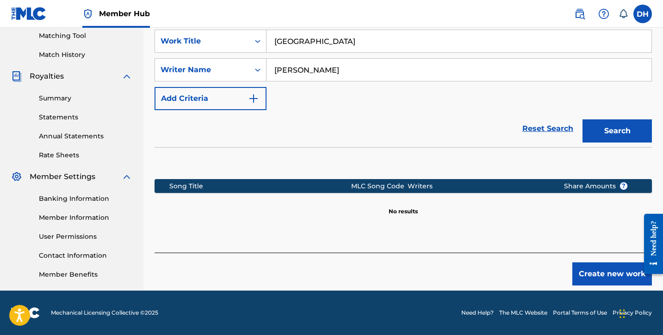
scroll to position [239, 0]
click at [599, 253] on div "Create new work" at bounding box center [404, 269] width 498 height 33
click at [593, 262] on button "Create new work" at bounding box center [613, 273] width 80 height 23
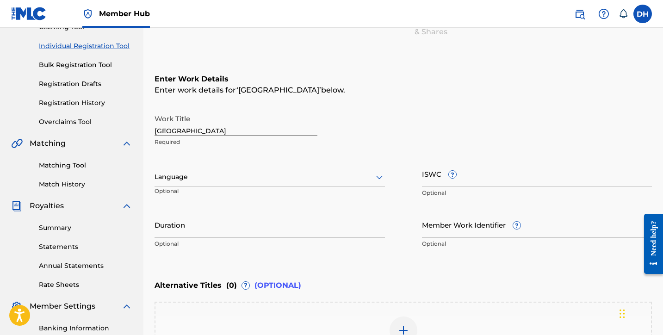
scroll to position [107, 0]
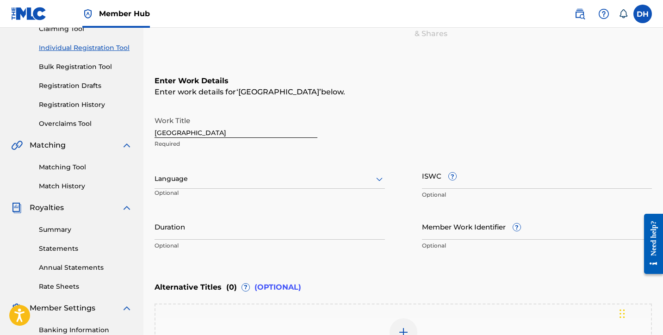
click at [230, 170] on div "Language" at bounding box center [270, 178] width 231 height 19
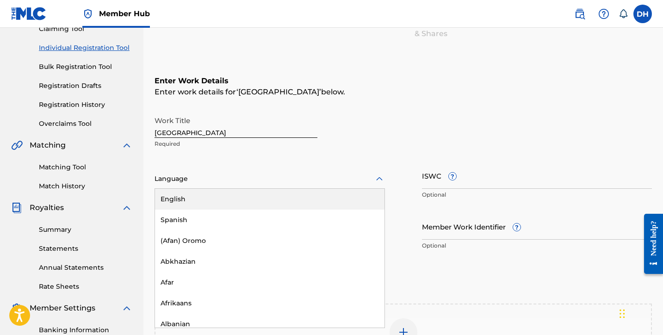
click at [196, 198] on div "English" at bounding box center [270, 199] width 230 height 21
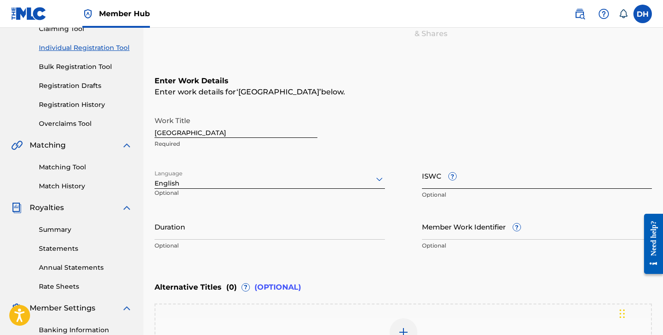
click at [424, 176] on input "ISWC ?" at bounding box center [537, 175] width 231 height 26
paste input "T3349768356"
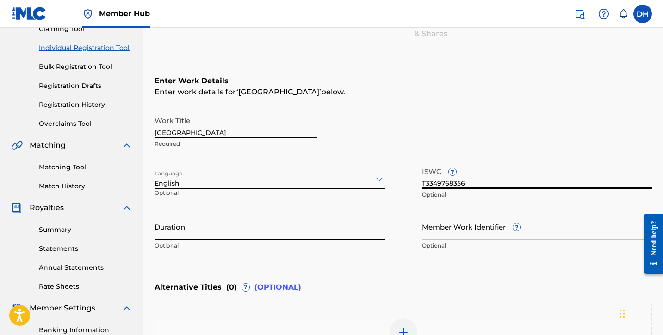
type input "T3349768356"
click at [239, 234] on input "Duration" at bounding box center [270, 226] width 231 height 26
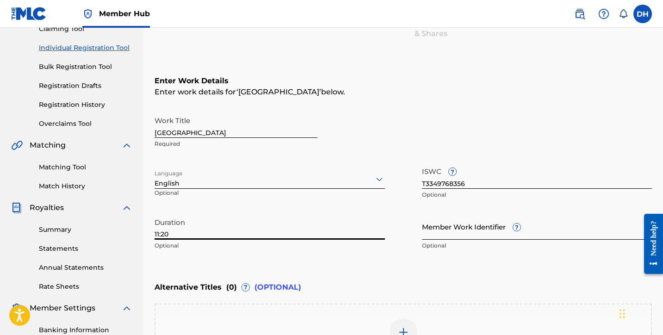
type input "11:20"
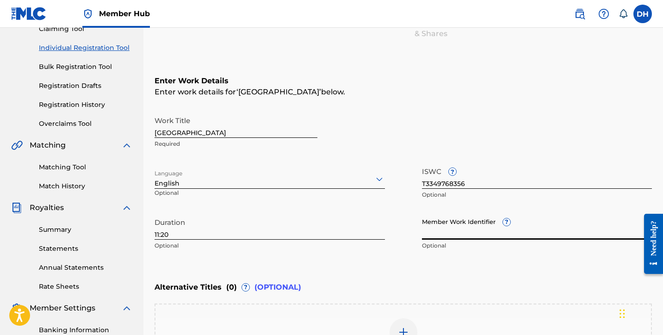
click at [451, 228] on input "Member Work Identifier ?" at bounding box center [537, 226] width 231 height 26
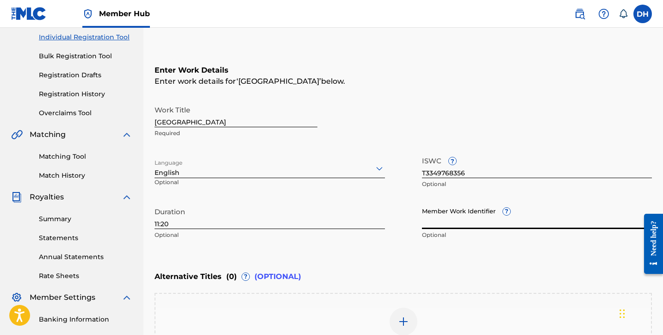
scroll to position [118, 0]
type input "DHIII-2025-004"
click at [403, 270] on div "Alternative Titles ( 0 ) ? (OPTIONAL)" at bounding box center [404, 277] width 498 height 20
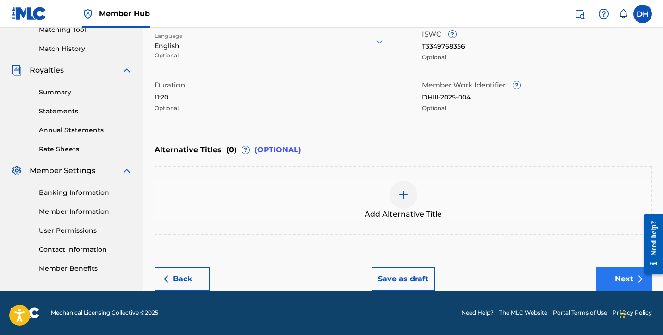
scroll to position [245, 0]
click at [613, 282] on button "Next" at bounding box center [625, 279] width 56 height 23
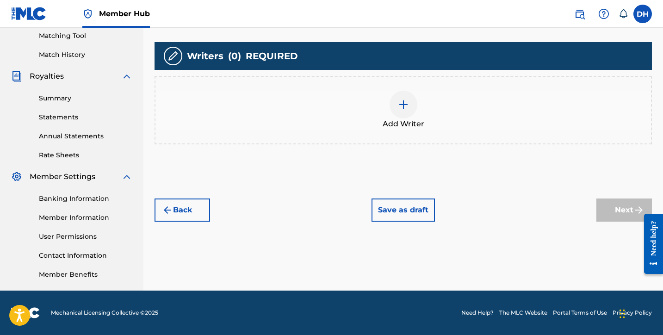
scroll to position [239, 0]
click at [401, 118] on span "Add Writer" at bounding box center [404, 123] width 42 height 11
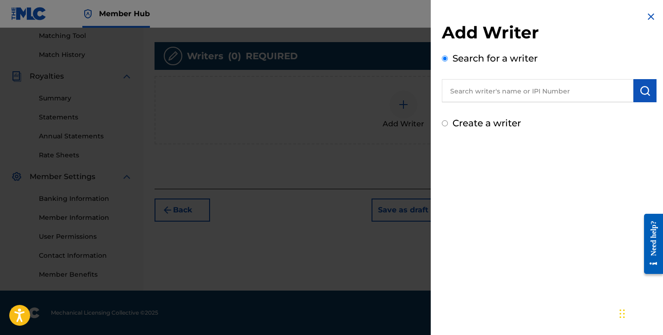
click at [456, 124] on label "Create a writer" at bounding box center [487, 123] width 69 height 11
radio input "true"
click at [448, 124] on input "Create a writer" at bounding box center [445, 123] width 6 height 6
radio input "false"
radio input "true"
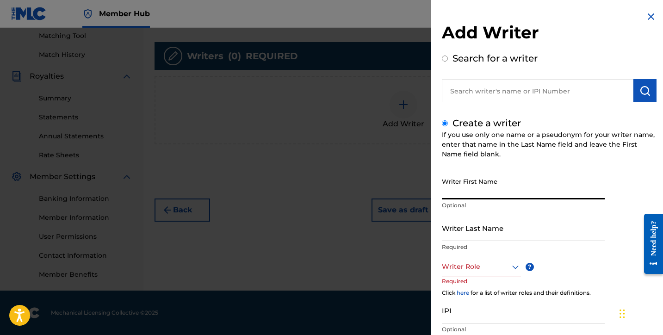
click at [461, 179] on input "Writer First Name" at bounding box center [523, 186] width 163 height 26
type input "[PERSON_NAME]"
click at [456, 231] on input "Writer Last Name" at bounding box center [523, 228] width 163 height 26
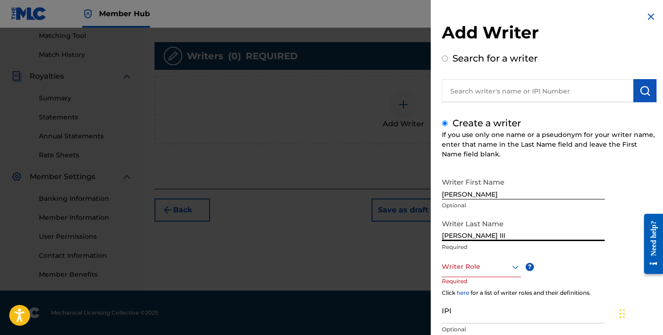
type input "[PERSON_NAME] III"
click at [468, 269] on div at bounding box center [481, 267] width 79 height 12
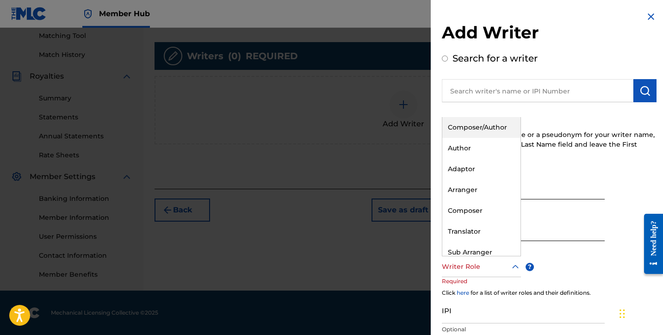
click at [465, 120] on div "Composer/Author" at bounding box center [482, 127] width 78 height 21
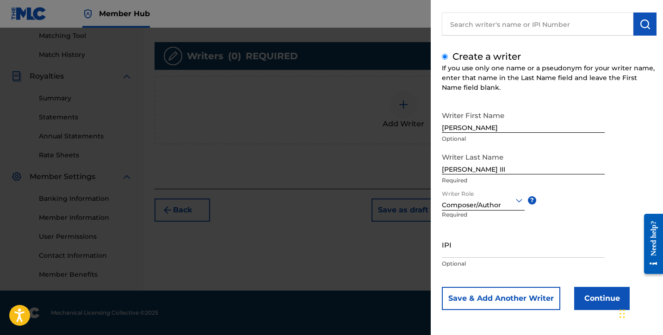
scroll to position [67, 0]
click at [449, 258] on div "IPI Optional" at bounding box center [523, 252] width 163 height 42
click at [448, 247] on input "IPI" at bounding box center [523, 244] width 163 height 26
paste input "1256161172"
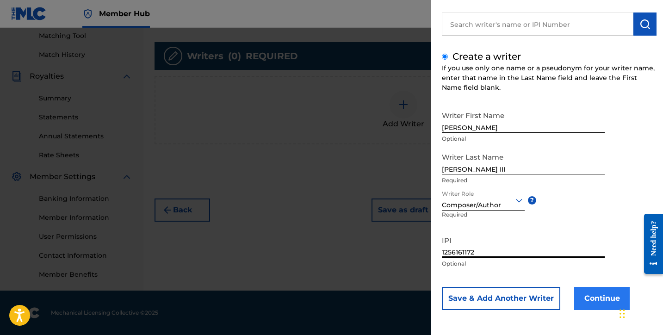
type input "1256161172"
click at [592, 294] on button "Continue" at bounding box center [602, 298] width 56 height 23
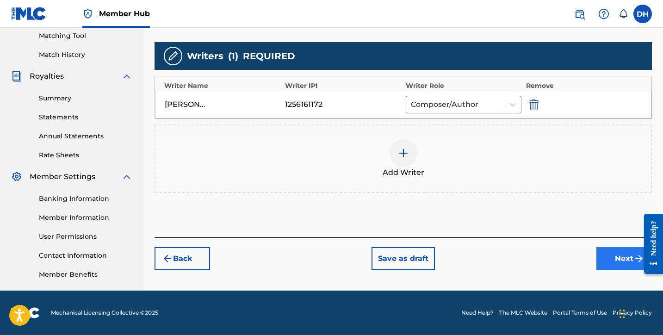
click at [615, 255] on button "Next" at bounding box center [625, 258] width 56 height 23
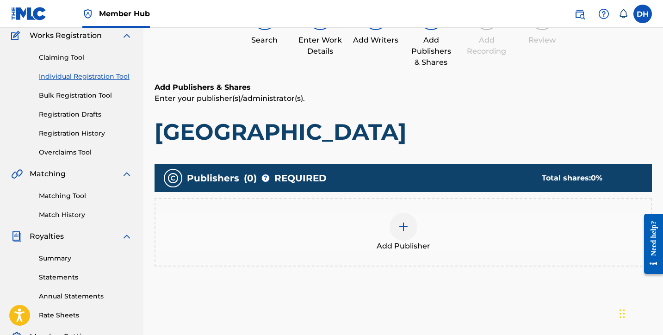
scroll to position [42, 0]
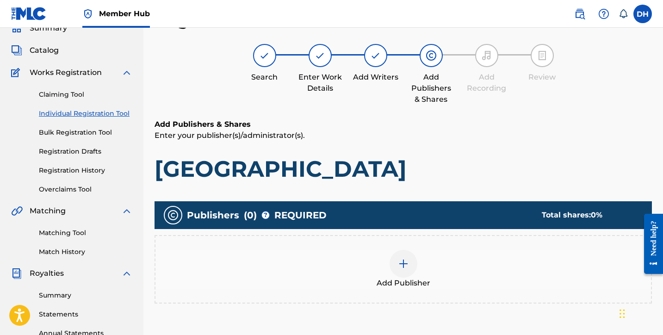
click at [400, 250] on div at bounding box center [404, 264] width 28 height 28
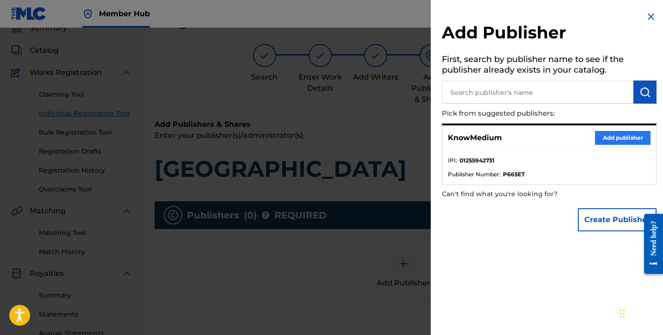
click at [611, 135] on button "Add publisher" at bounding box center [623, 138] width 56 height 14
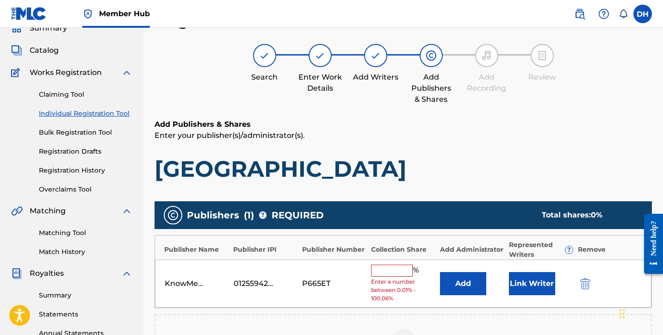
click at [391, 270] on input "text" at bounding box center [392, 271] width 42 height 12
click at [589, 275] on div "KnowMedium 01255942731 P665ET % Enter a number between 0.01% - 100.06% Add Link…" at bounding box center [403, 284] width 497 height 49
click at [587, 277] on div "KnowMedium 01255942731 P665ET % Enter a number between 0.01% - 100.06% Add Link…" at bounding box center [403, 284] width 497 height 49
click at [482, 282] on button "Add" at bounding box center [463, 283] width 46 height 23
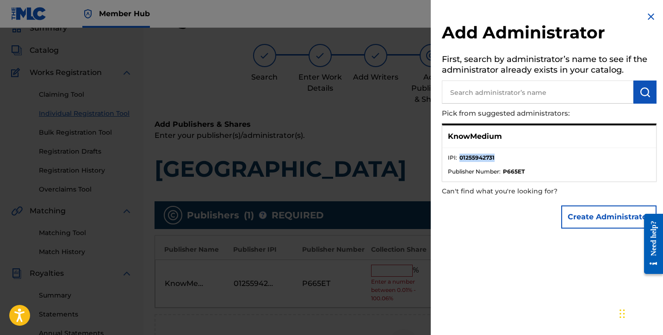
drag, startPoint x: 460, startPoint y: 157, endPoint x: 499, endPoint y: 154, distance: 39.0
click at [499, 154] on li "IPI : 01255942731" at bounding box center [549, 161] width 203 height 14
copy strong "01255942731"
click at [567, 214] on button "Create Administrator" at bounding box center [608, 217] width 95 height 23
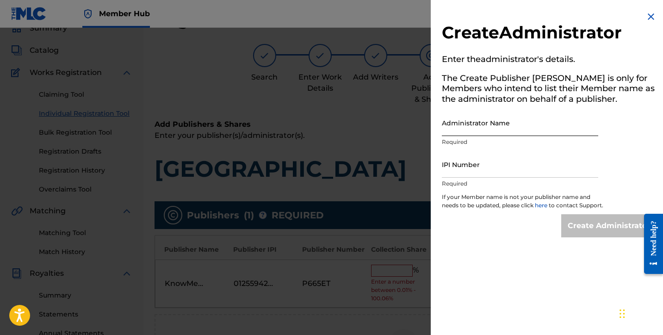
click at [500, 125] on input "Administrator Name" at bounding box center [520, 123] width 156 height 26
type input "KnowMedium"
click at [464, 163] on input "IPI Number" at bounding box center [520, 164] width 156 height 26
paste input "01255942731"
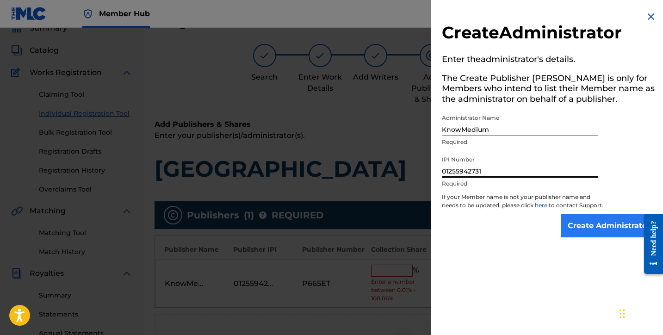
type input "01255942731"
click at [617, 230] on input "Create Administrator" at bounding box center [608, 225] width 95 height 23
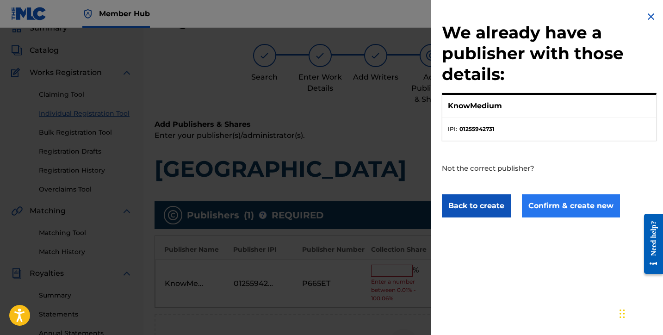
click at [580, 204] on button "Confirm & create new" at bounding box center [571, 205] width 98 height 23
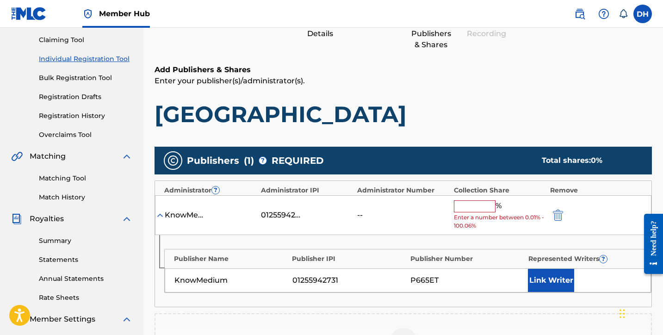
scroll to position [96, 0]
click at [480, 209] on input "text" at bounding box center [475, 206] width 42 height 12
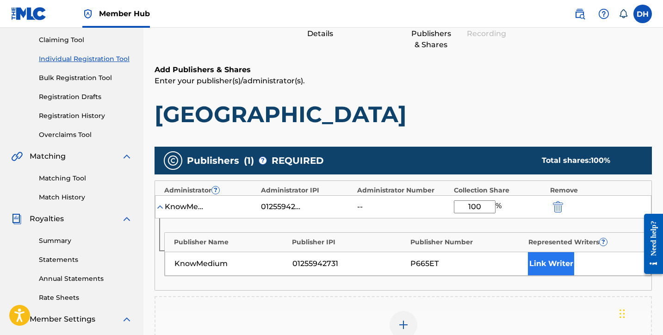
type input "100"
click at [538, 252] on button "Link Writer" at bounding box center [551, 263] width 46 height 23
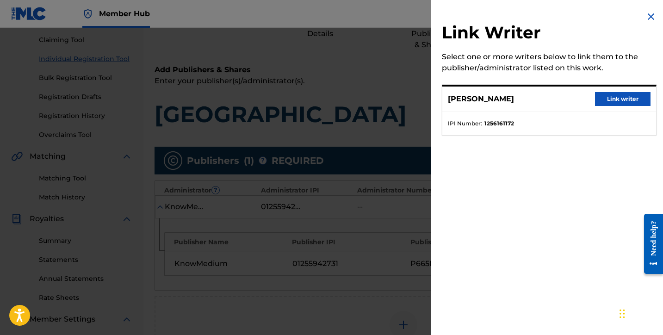
click at [602, 100] on button "Link writer" at bounding box center [623, 99] width 56 height 14
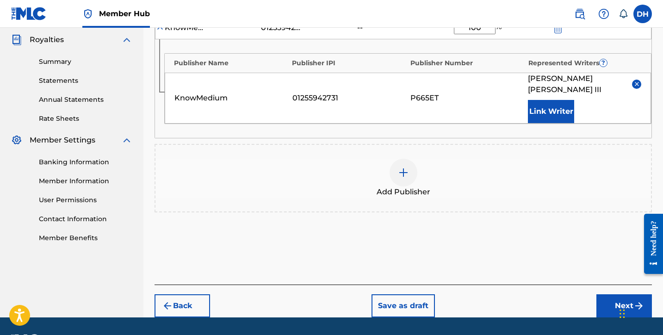
scroll to position [276, 0]
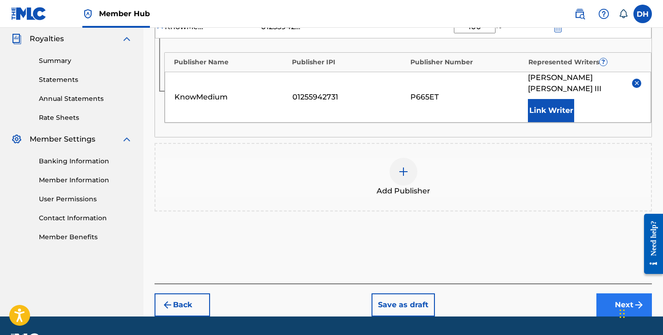
click at [614, 293] on button "Next" at bounding box center [625, 304] width 56 height 23
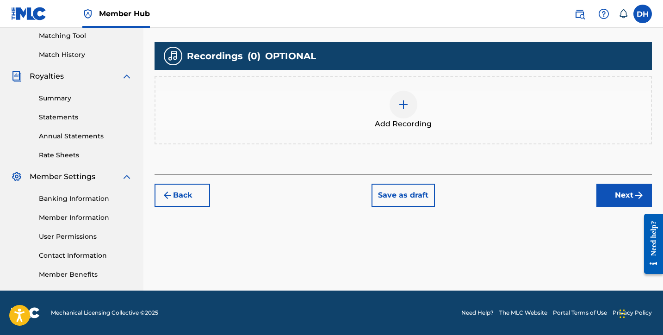
scroll to position [239, 0]
click at [397, 102] on div at bounding box center [404, 105] width 28 height 28
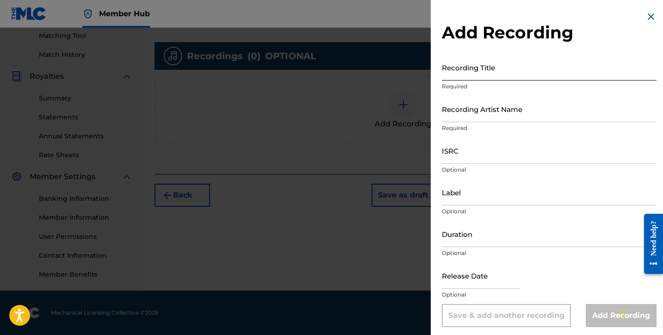
click at [460, 78] on input "Recording Title" at bounding box center [549, 67] width 215 height 26
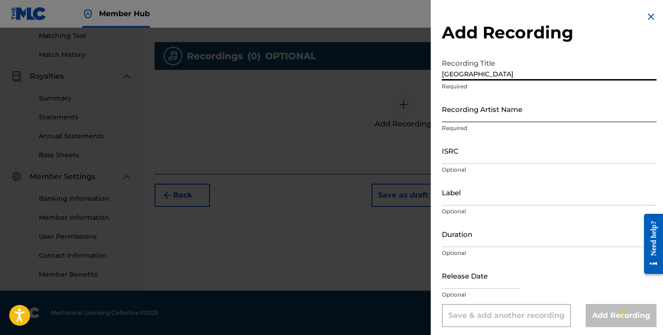
type input "Front Street"
click at [462, 121] on input "Recording Artist Name" at bounding box center [549, 109] width 215 height 26
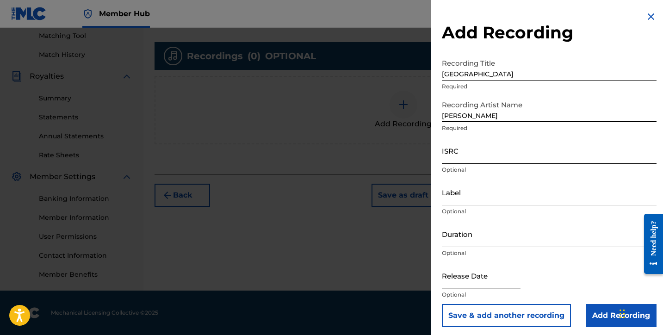
type input "Daniel Harris III"
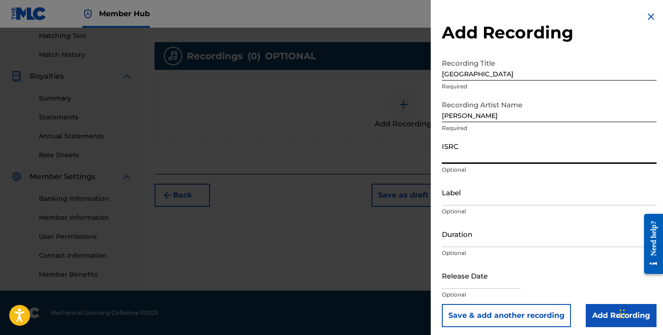
click at [451, 159] on input "ISRC" at bounding box center [549, 150] width 215 height 26
click at [392, 4] on nav "Member Hub DH DH Daniel Harris III daniel@danielharrisiii.com Notification Pref…" at bounding box center [331, 14] width 663 height 28
click at [460, 157] on input "ISRC" at bounding box center [549, 150] width 215 height 26
paste input "TCAJV2572501"
type input "TCAJV2572501"
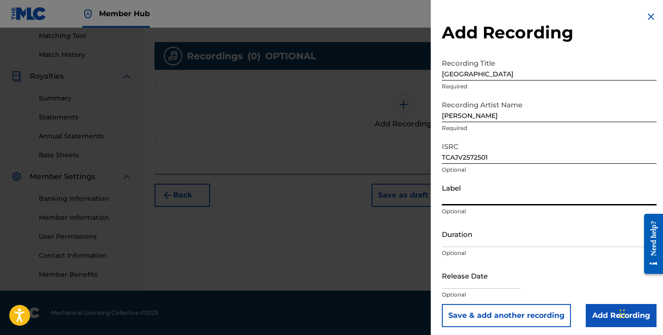
click at [453, 196] on input "Label" at bounding box center [549, 192] width 215 height 26
type input "KnowMedium"
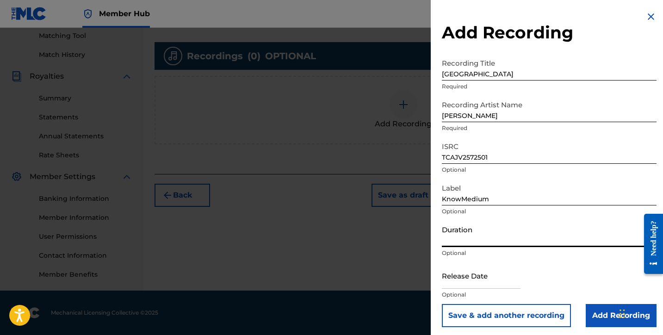
click at [459, 239] on input "Duration" at bounding box center [549, 234] width 215 height 26
type input "11:20"
click at [459, 275] on input "text" at bounding box center [481, 275] width 79 height 26
select select "8"
select select "2025"
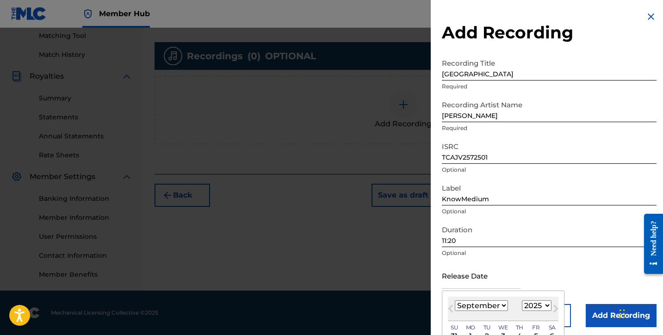
select select "6"
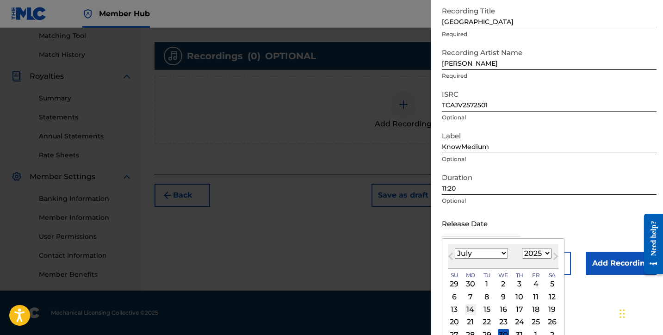
click at [469, 312] on div "14" at bounding box center [470, 309] width 11 height 11
type input "July 14 2025"
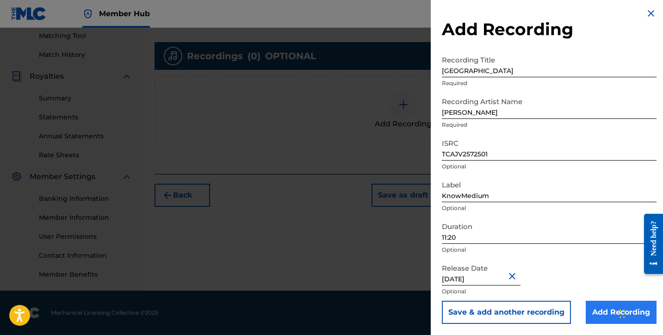
click at [597, 313] on input "Add Recording" at bounding box center [621, 312] width 71 height 23
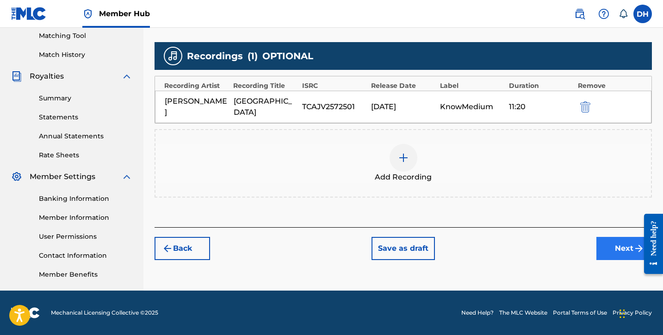
click at [612, 240] on button "Next" at bounding box center [625, 248] width 56 height 23
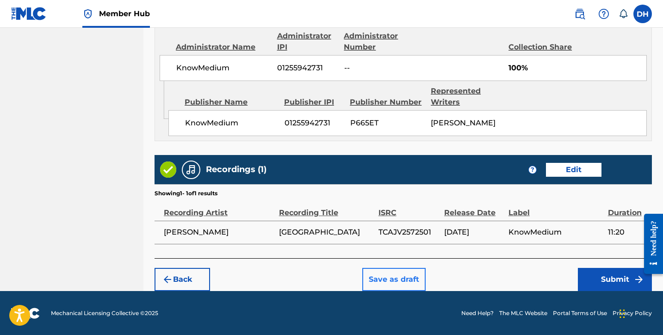
click at [400, 271] on button "Save as draft" at bounding box center [393, 279] width 63 height 23
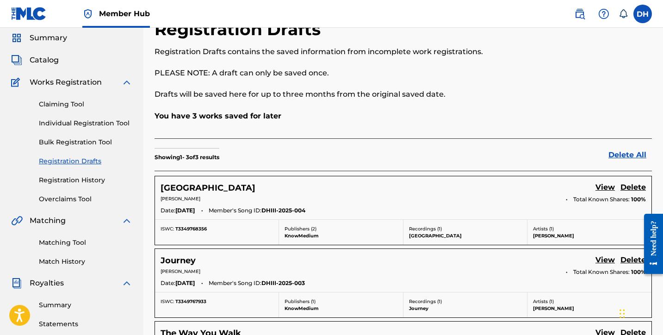
scroll to position [28, 0]
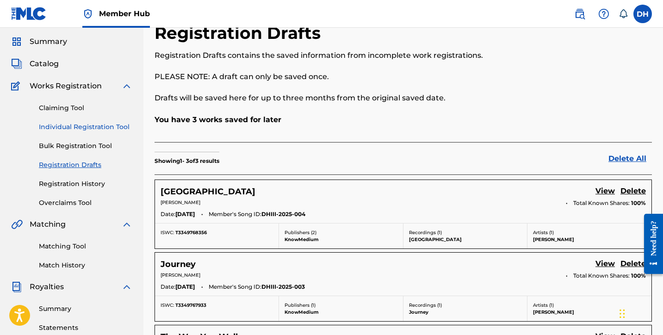
click at [90, 129] on link "Individual Registration Tool" at bounding box center [86, 127] width 94 height 10
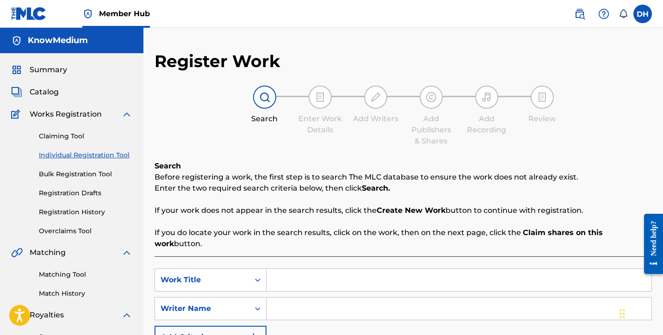
click at [273, 274] on input "Search Form" at bounding box center [459, 280] width 385 height 22
type input "Malibu"
click at [296, 298] on input "Search Form" at bounding box center [459, 309] width 385 height 22
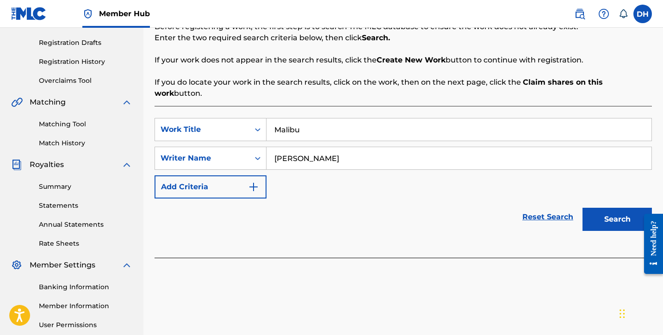
scroll to position [152, 0]
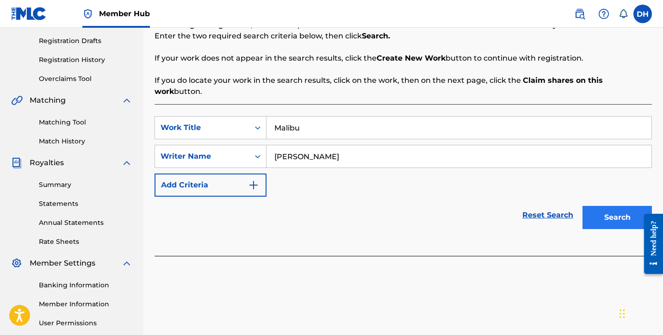
type input "Daniel Harris III"
click at [593, 206] on button "Search" at bounding box center [617, 217] width 69 height 23
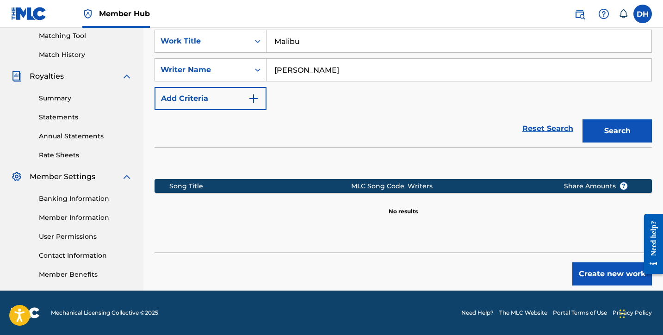
scroll to position [239, 0]
click at [596, 269] on button "Create new work" at bounding box center [613, 273] width 80 height 23
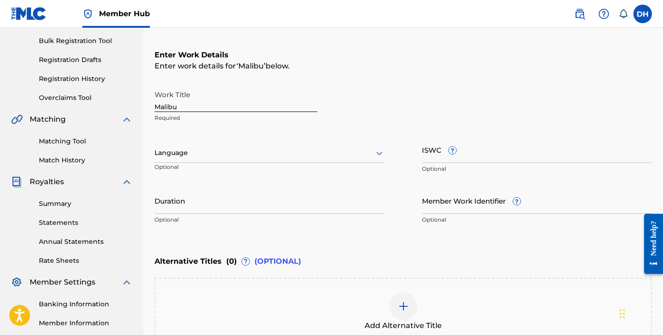
scroll to position [132, 0]
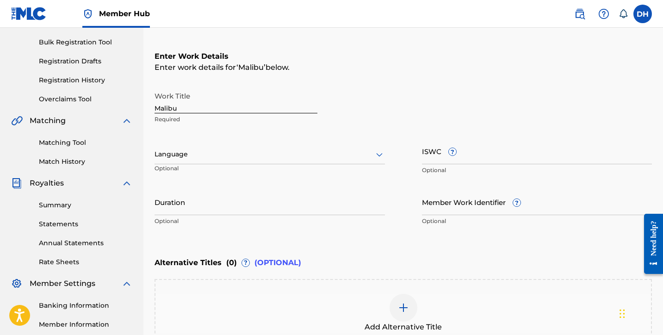
click at [262, 156] on div at bounding box center [270, 155] width 231 height 12
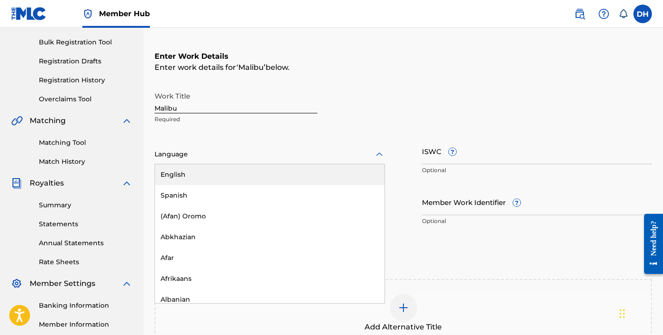
click at [236, 177] on div "English" at bounding box center [270, 174] width 230 height 21
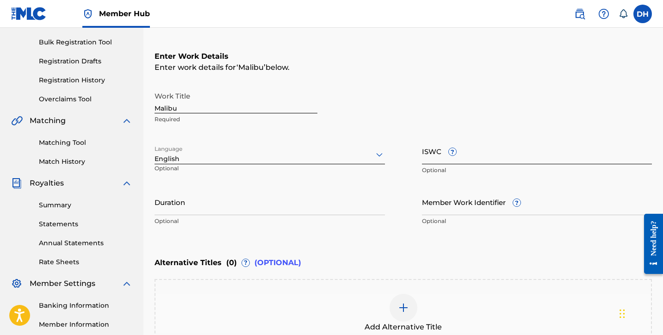
click at [436, 158] on input "ISWC ?" at bounding box center [537, 151] width 231 height 26
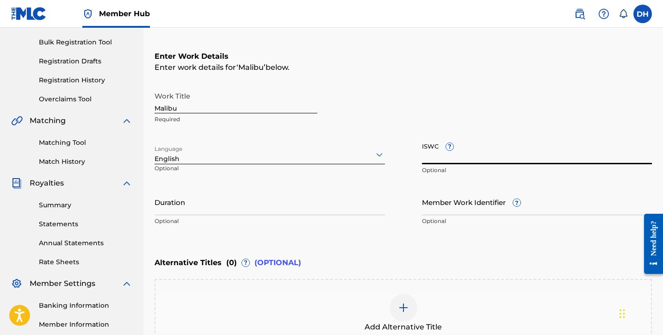
paste input "T3335619115"
type input "T3335619115"
click at [255, 210] on input "Duration" at bounding box center [270, 202] width 231 height 26
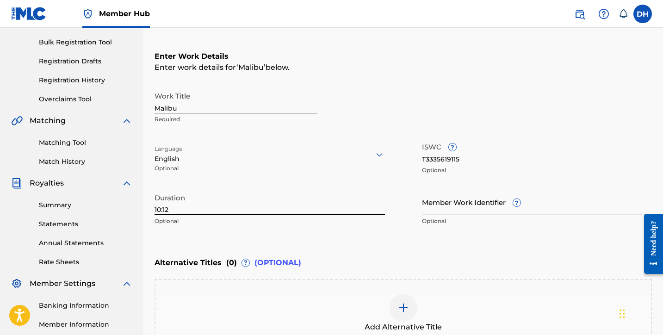
type input "10:12"
click at [476, 200] on input "Member Work Identifier ?" at bounding box center [537, 202] width 231 height 26
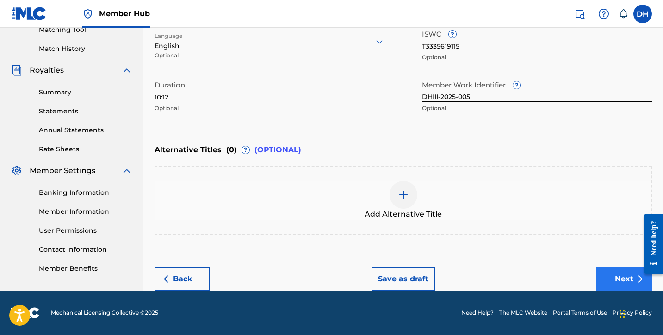
type input "DHIII-2025-005"
click at [607, 277] on button "Next" at bounding box center [625, 279] width 56 height 23
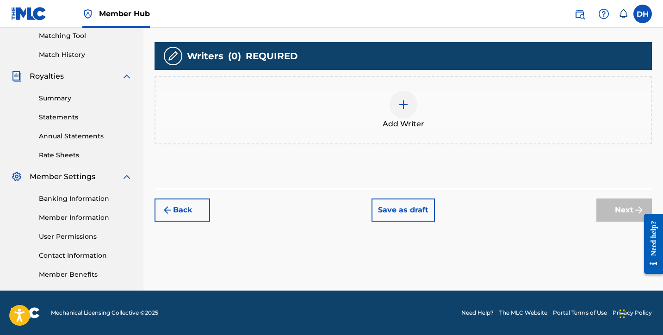
scroll to position [239, 0]
click at [393, 95] on div at bounding box center [404, 105] width 28 height 28
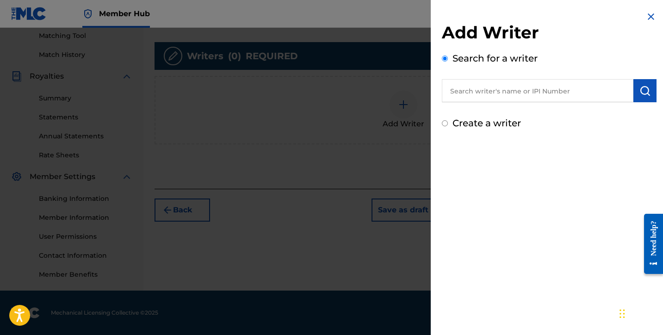
click at [454, 126] on label "Create a writer" at bounding box center [487, 123] width 69 height 11
radio input "true"
click at [448, 126] on input "Create a writer" at bounding box center [445, 123] width 6 height 6
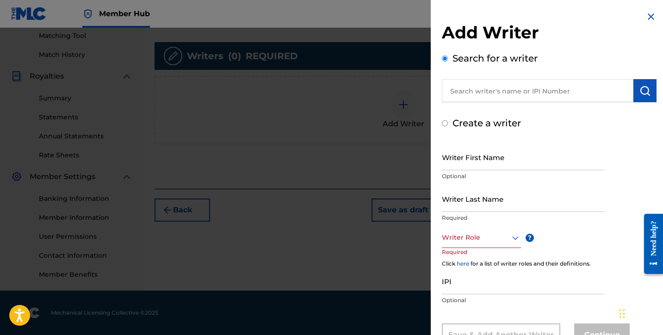
radio input "false"
radio input "true"
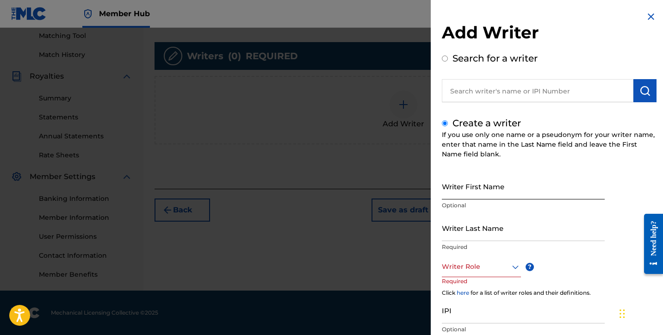
click at [453, 176] on input "Writer First Name" at bounding box center [523, 186] width 163 height 26
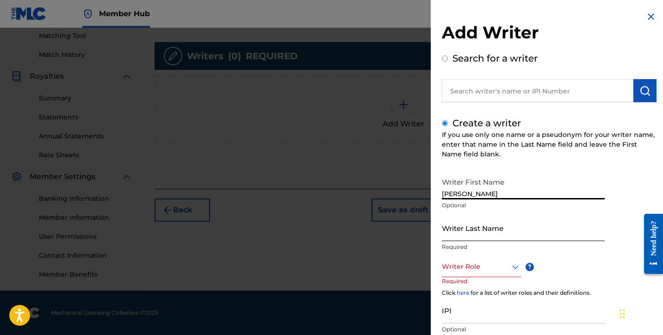
type input "[PERSON_NAME]"
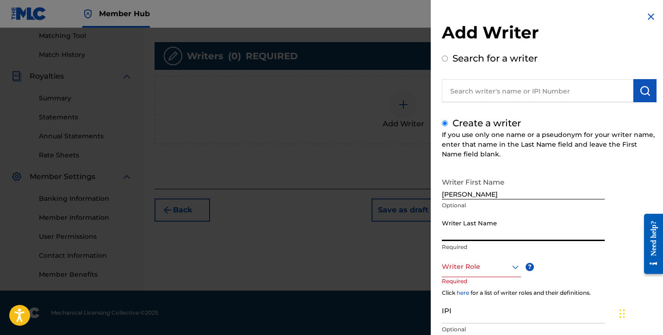
click at [560, 226] on input "Writer Last Name" at bounding box center [523, 228] width 163 height 26
type input "[PERSON_NAME] III"
click at [469, 267] on div at bounding box center [481, 267] width 79 height 12
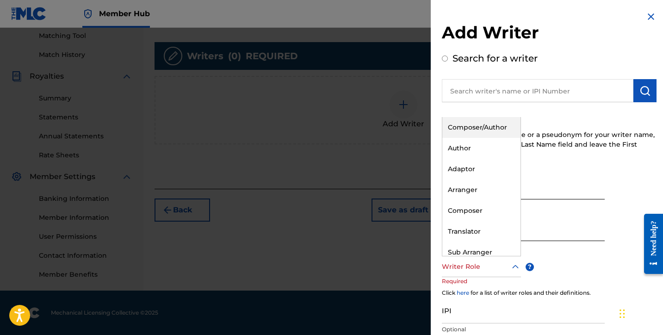
click at [480, 129] on div "Composer/Author" at bounding box center [482, 127] width 78 height 21
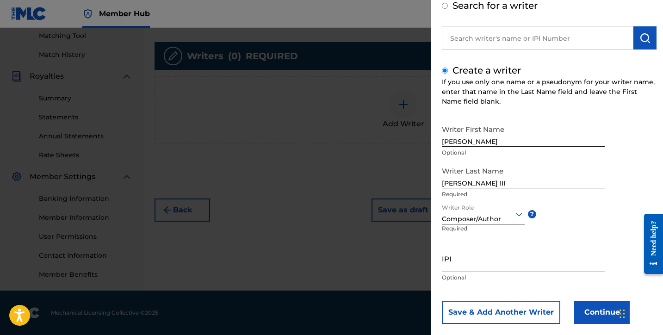
scroll to position [67, 0]
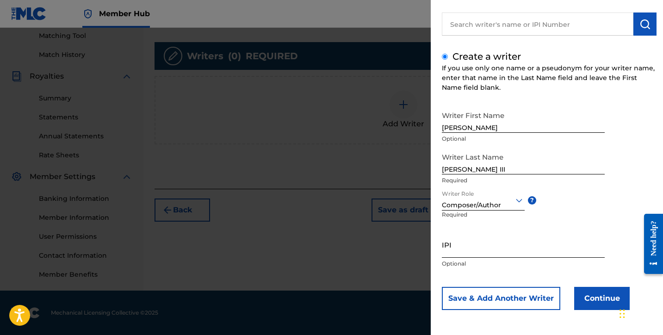
click at [450, 246] on input "IPI" at bounding box center [523, 244] width 163 height 26
paste input "1256161172"
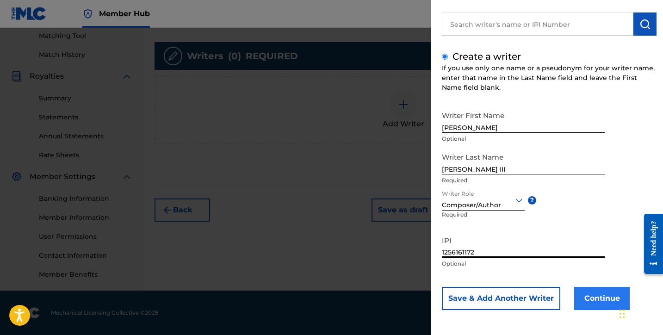
type input "1256161172"
click at [600, 305] on button "Continue" at bounding box center [602, 298] width 56 height 23
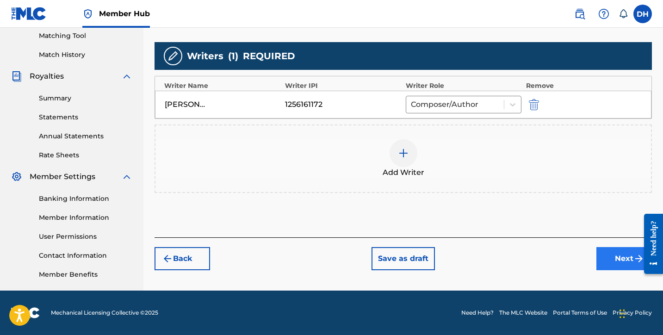
click at [608, 258] on button "Next" at bounding box center [625, 258] width 56 height 23
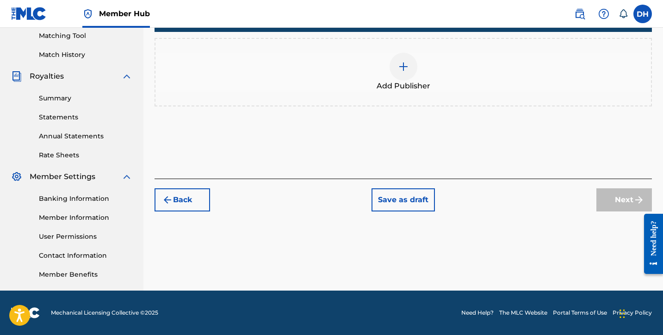
scroll to position [42, 0]
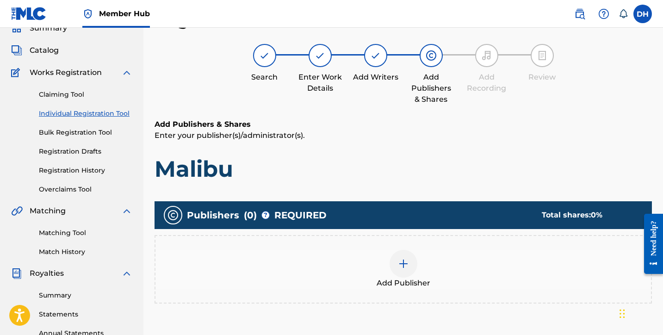
click at [398, 253] on div at bounding box center [404, 264] width 28 height 28
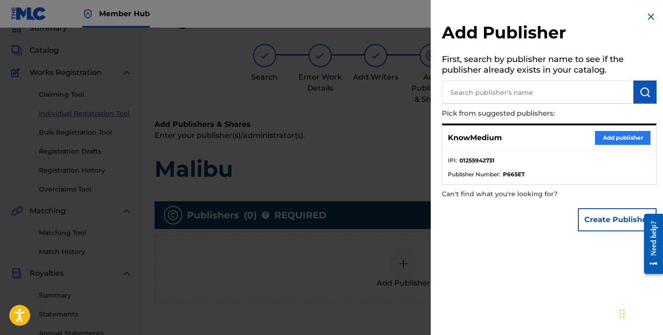
click at [599, 134] on button "Add publisher" at bounding box center [623, 138] width 56 height 14
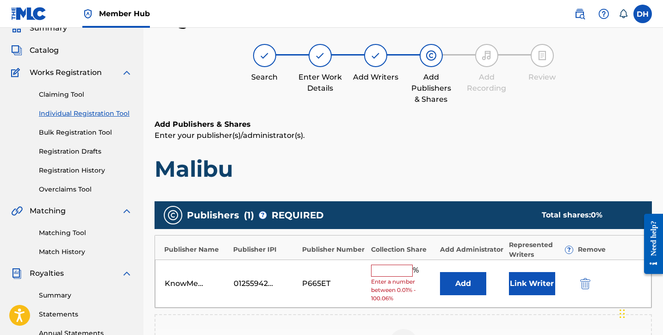
click at [391, 270] on input "text" at bounding box center [392, 271] width 42 height 12
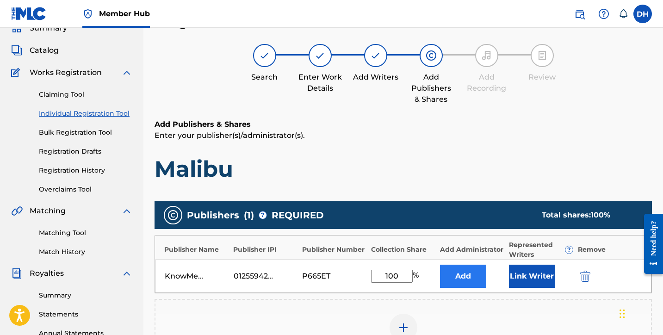
type input "100"
click at [457, 272] on button "Add" at bounding box center [463, 276] width 46 height 23
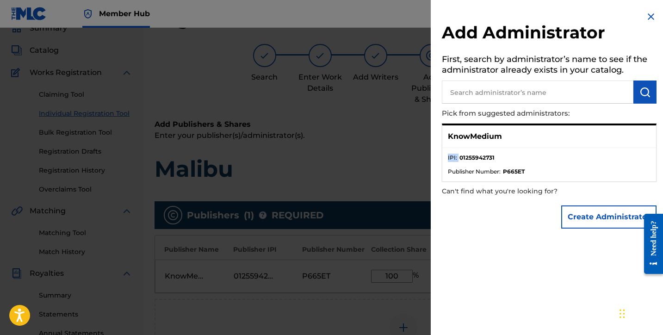
drag, startPoint x: 459, startPoint y: 154, endPoint x: 507, endPoint y: 145, distance: 49.4
click at [508, 145] on div "KnowMedium IPI : 01255942731 Publisher Number : P665ET" at bounding box center [549, 153] width 215 height 58
click at [574, 216] on button "Create Administrator" at bounding box center [608, 217] width 95 height 23
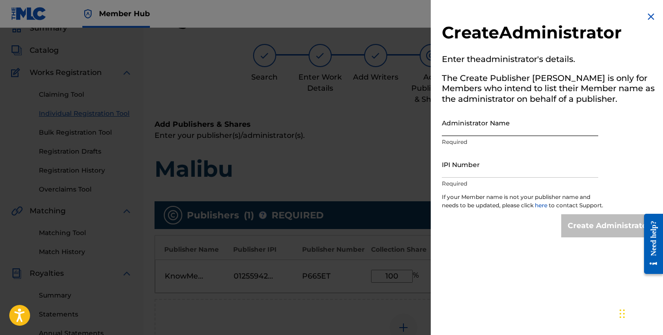
click at [476, 123] on input "Administrator Name" at bounding box center [520, 123] width 156 height 26
click at [648, 12] on img at bounding box center [651, 16] width 11 height 11
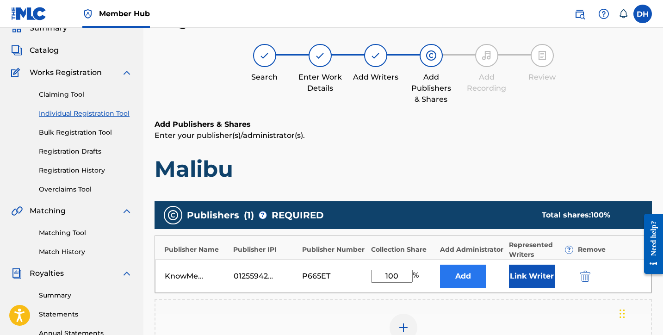
click at [476, 279] on button "Add" at bounding box center [463, 276] width 46 height 23
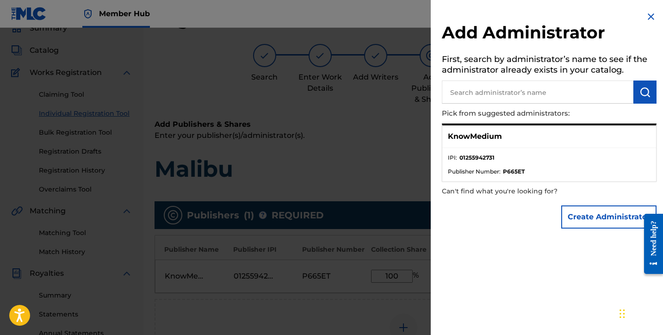
drag, startPoint x: 459, startPoint y: 157, endPoint x: 512, endPoint y: 152, distance: 53.5
click at [512, 152] on ul "IPI : 01255942731 Publisher Number : P665ET" at bounding box center [550, 164] width 214 height 33
drag, startPoint x: 459, startPoint y: 156, endPoint x: 505, endPoint y: 155, distance: 45.4
click at [505, 155] on li "IPI : 01255942731" at bounding box center [549, 161] width 203 height 14
copy strong "01255942731"
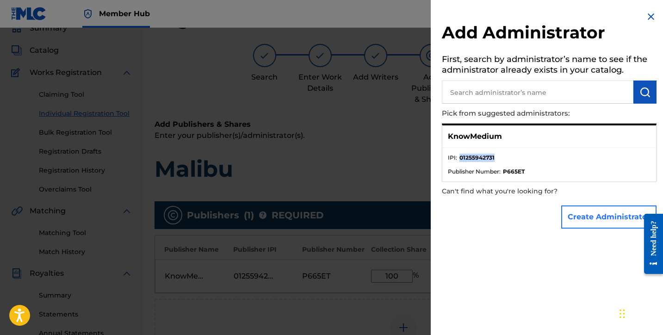
click at [590, 212] on button "Create Administrator" at bounding box center [608, 217] width 95 height 23
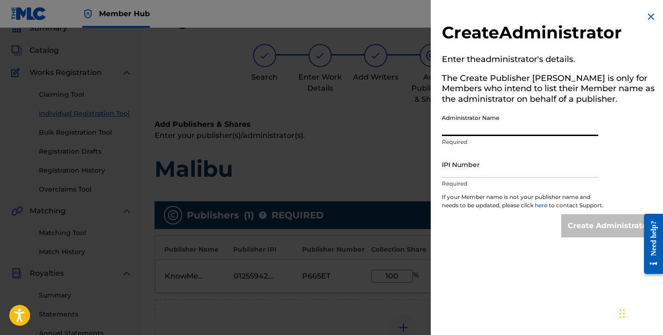
click at [484, 120] on input "Administrator Name" at bounding box center [520, 123] width 156 height 26
type input "D"
type input "KnowMedium"
click at [473, 167] on input "IPI Number" at bounding box center [520, 164] width 156 height 26
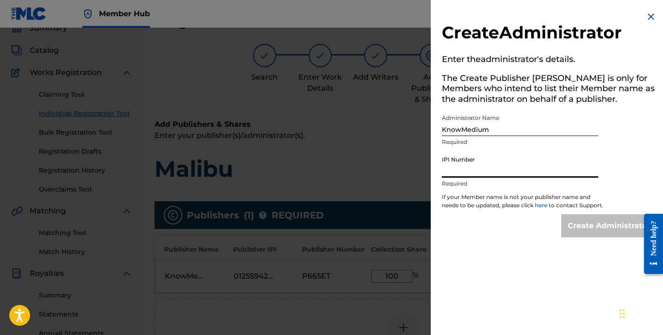
paste input "01255942731"
type input "01255942731"
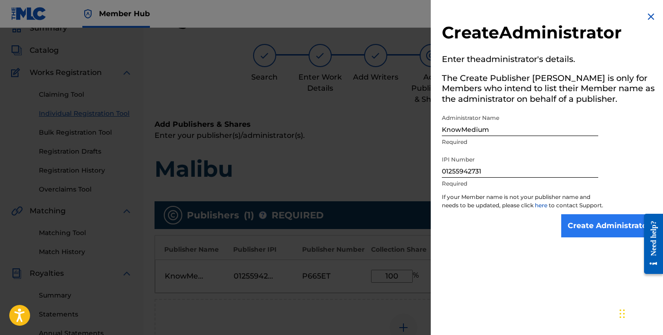
click at [573, 228] on input "Create Administrator" at bounding box center [608, 225] width 95 height 23
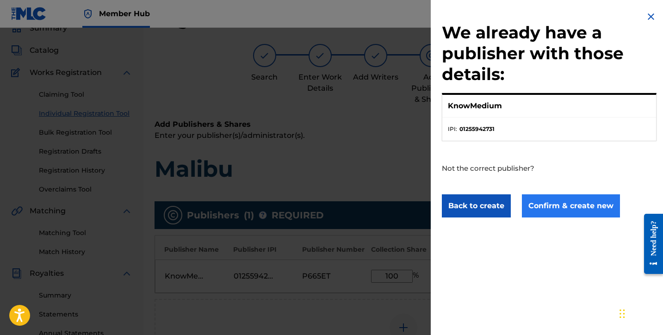
click at [568, 205] on button "Confirm & create new" at bounding box center [571, 205] width 98 height 23
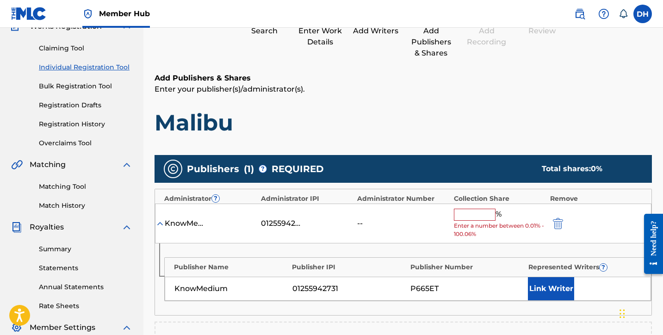
scroll to position [90, 0]
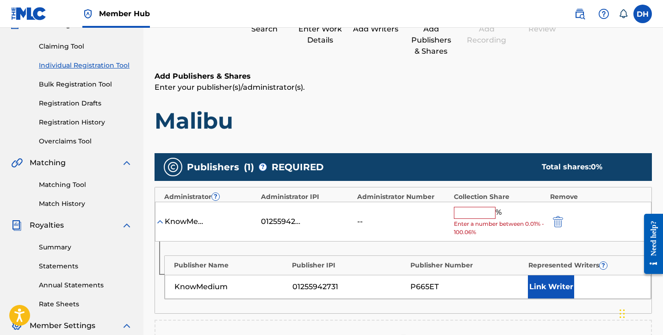
click at [490, 215] on input "text" at bounding box center [475, 213] width 42 height 12
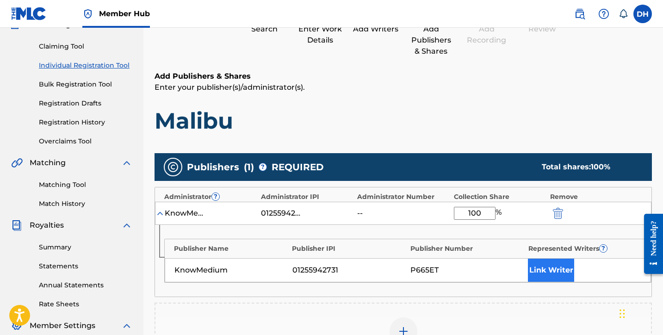
type input "100"
click at [545, 264] on button "Link Writer" at bounding box center [551, 270] width 46 height 23
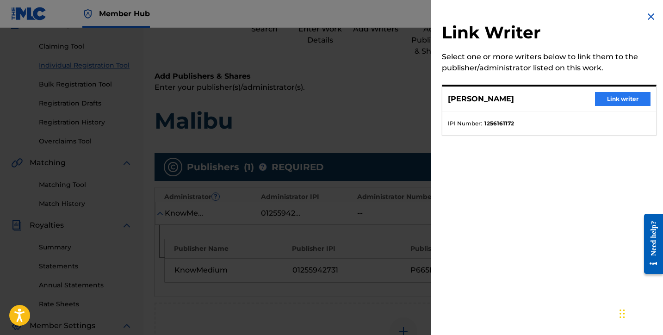
click at [611, 97] on button "Link writer" at bounding box center [623, 99] width 56 height 14
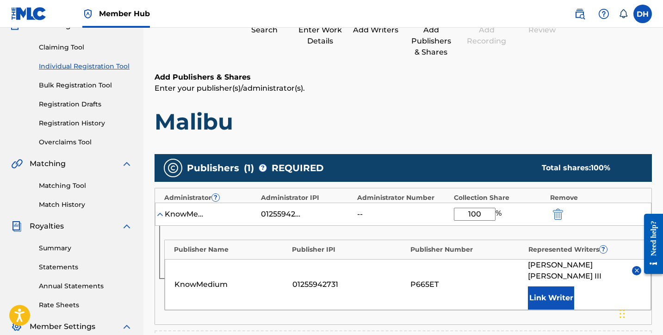
scroll to position [87, 0]
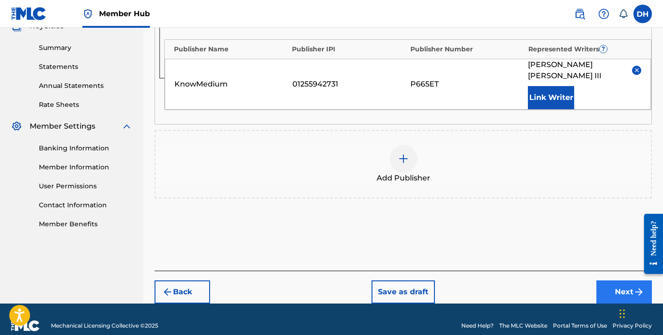
click at [621, 286] on button "Next" at bounding box center [625, 292] width 56 height 23
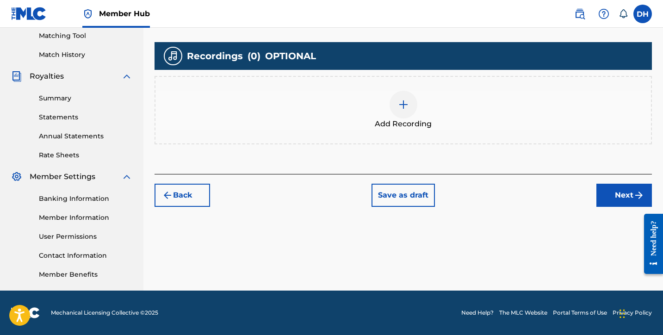
click at [416, 112] on div "Add Recording" at bounding box center [404, 110] width 496 height 39
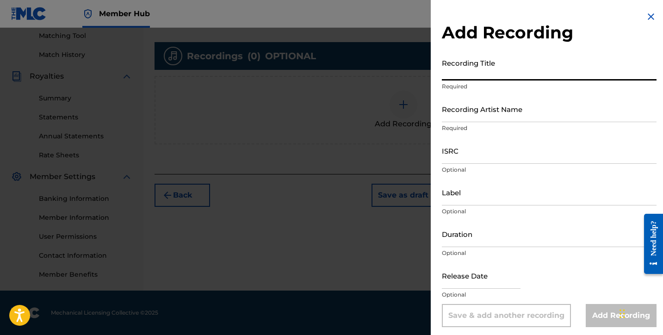
click at [469, 77] on input "Recording Title" at bounding box center [549, 67] width 215 height 26
type input "Malibu"
click at [468, 124] on div "Recording Artist Name Required" at bounding box center [549, 117] width 215 height 42
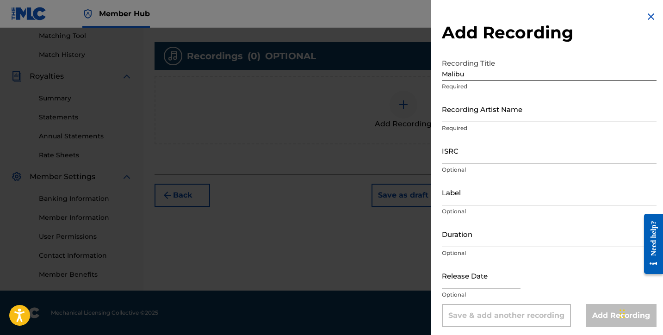
click at [463, 112] on input "Recording Artist Name" at bounding box center [549, 109] width 215 height 26
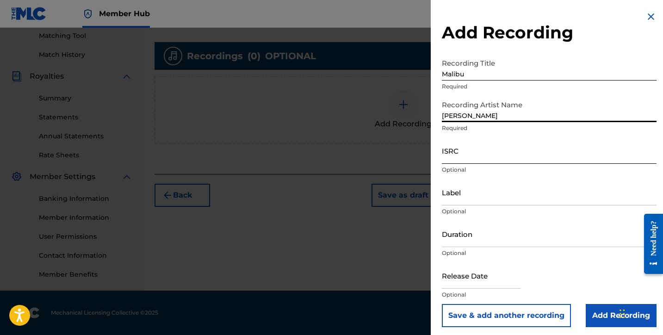
type input "Daniel Harris III"
click at [452, 156] on input "ISRC" at bounding box center [549, 150] width 215 height 26
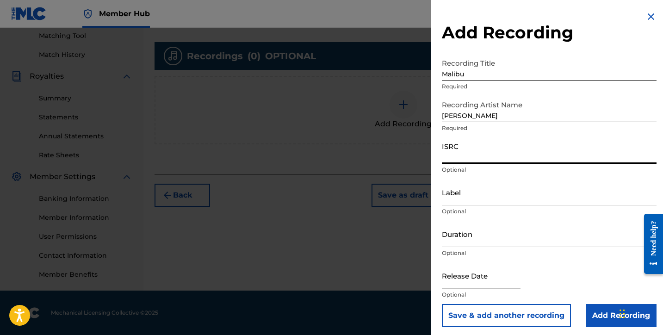
paste input "USHM22595638"
type input "USHM22595638"
click at [452, 197] on input "Label" at bounding box center [549, 192] width 215 height 26
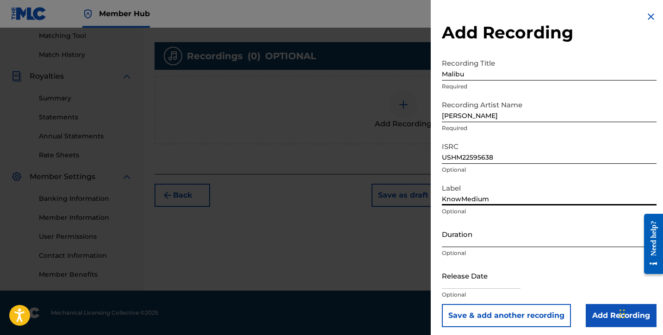
type input "KnowMedium"
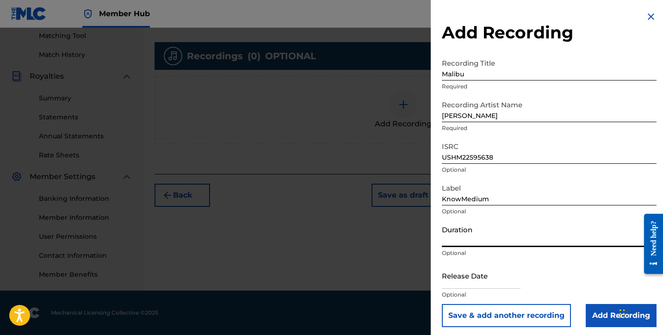
click at [448, 243] on input "Duration" at bounding box center [549, 234] width 215 height 26
type input "10:12"
click at [466, 276] on input "text" at bounding box center [481, 275] width 79 height 26
select select "8"
select select "2025"
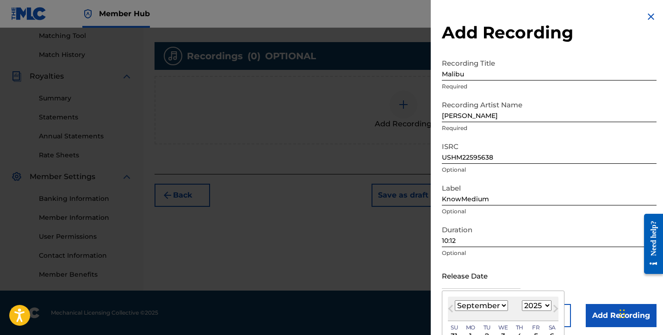
select select "6"
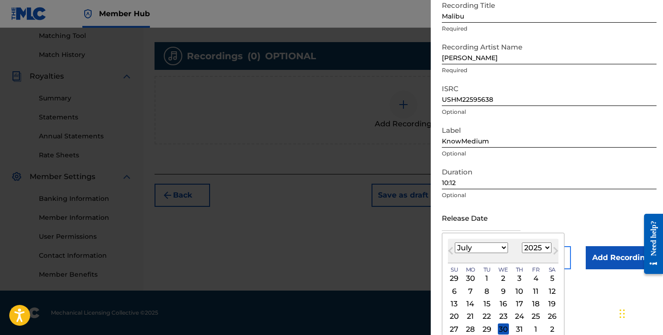
click at [470, 304] on div "14" at bounding box center [470, 304] width 11 height 11
type input "July 14 2025"
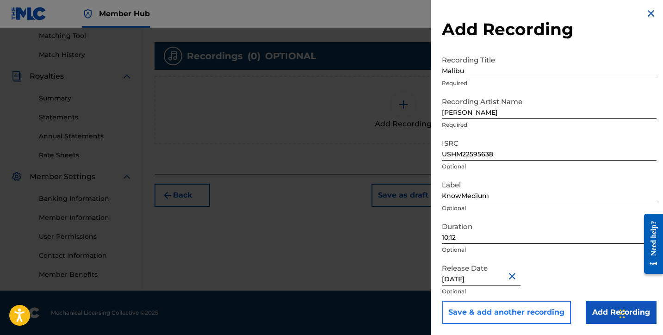
scroll to position [3, 0]
click at [592, 305] on input "Add Recording" at bounding box center [621, 312] width 71 height 23
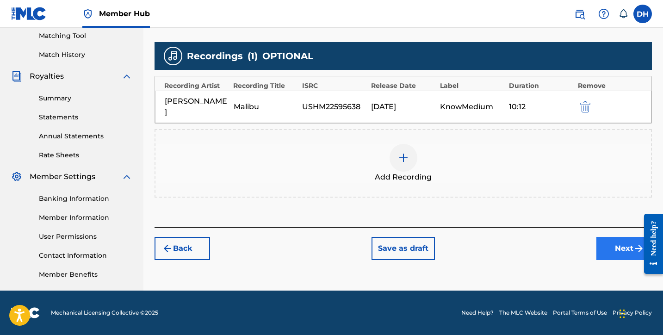
click at [612, 241] on button "Next" at bounding box center [625, 248] width 56 height 23
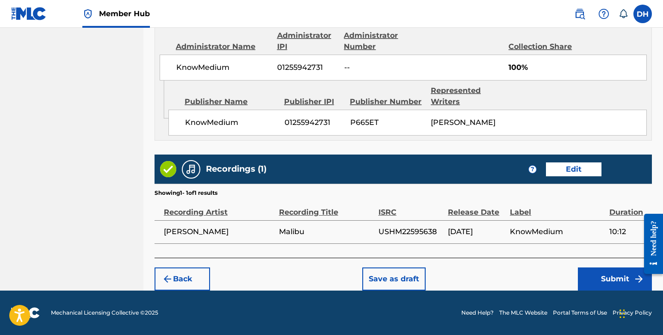
scroll to position [508, 0]
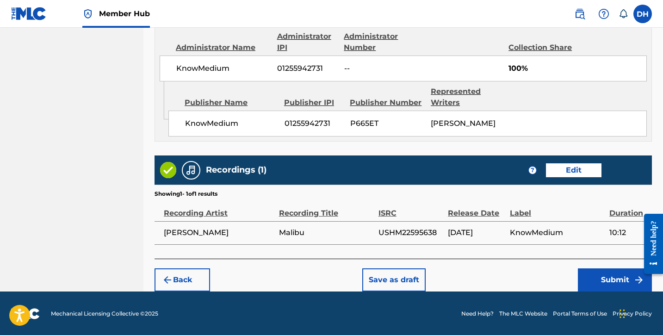
click at [407, 265] on div "Back Save as draft Submit" at bounding box center [404, 275] width 498 height 33
click at [405, 271] on button "Save as draft" at bounding box center [393, 279] width 63 height 23
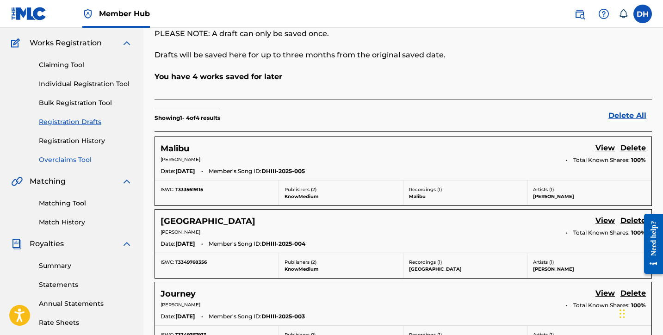
scroll to position [44, 0]
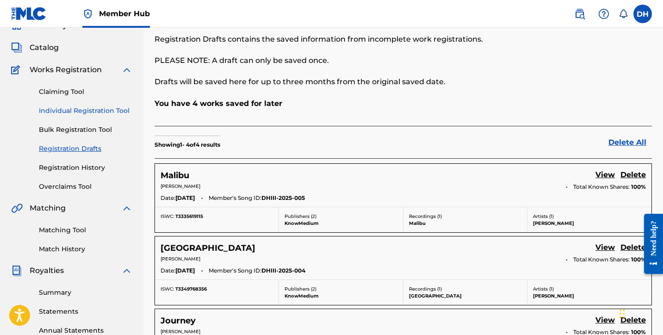
click at [107, 113] on link "Individual Registration Tool" at bounding box center [86, 111] width 94 height 10
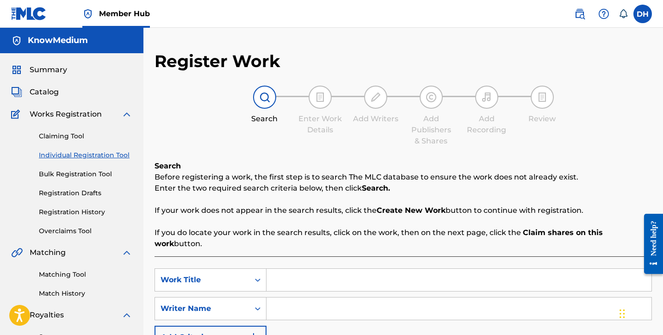
click at [303, 269] on input "Search Form" at bounding box center [459, 280] width 385 height 22
type input "Pray for Peace"
click at [299, 300] on input "Search Form" at bounding box center [459, 309] width 385 height 22
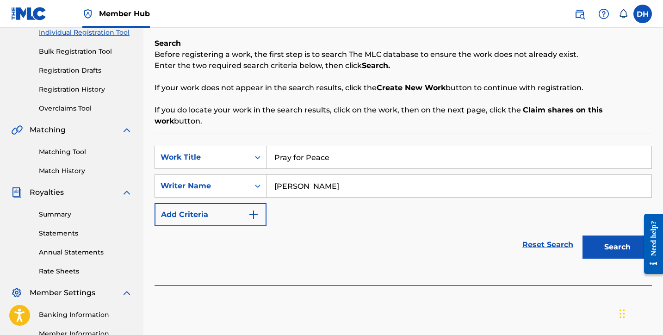
scroll to position [146, 0]
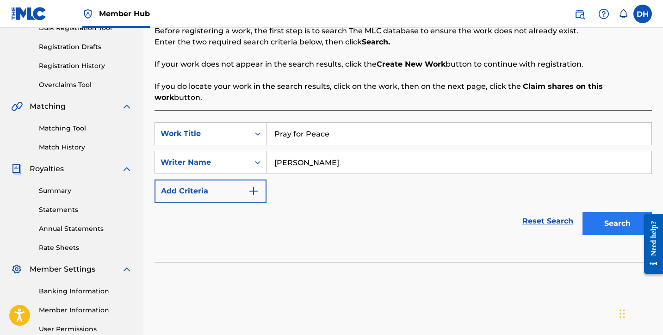
type input "Daniel Harris III"
click at [603, 220] on button "Search" at bounding box center [617, 223] width 69 height 23
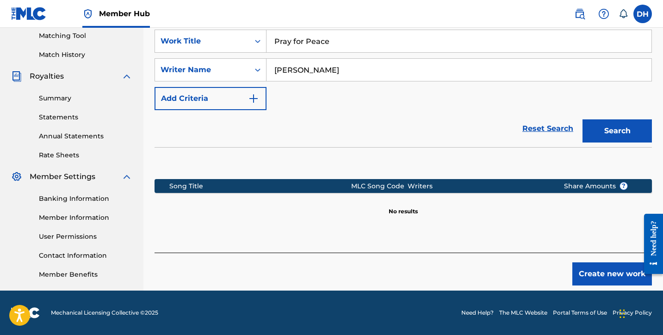
scroll to position [239, 0]
click at [604, 270] on button "Create new work" at bounding box center [613, 273] width 80 height 23
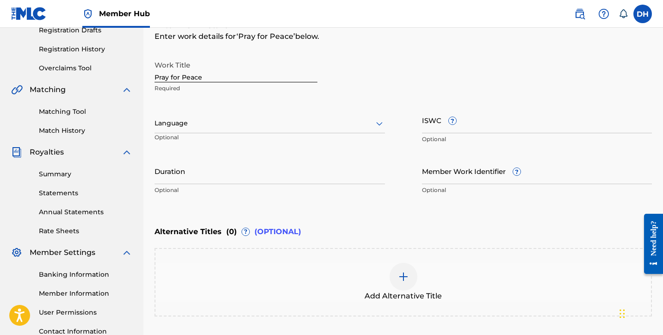
scroll to position [162, 0]
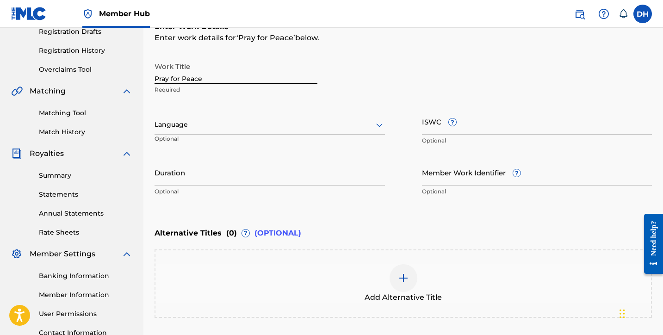
click at [214, 126] on div at bounding box center [270, 125] width 231 height 12
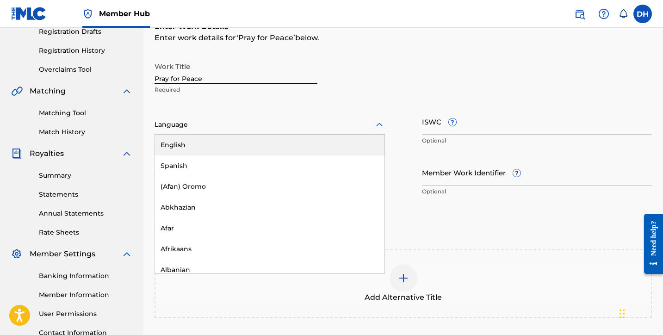
click at [202, 151] on div "English" at bounding box center [270, 145] width 230 height 21
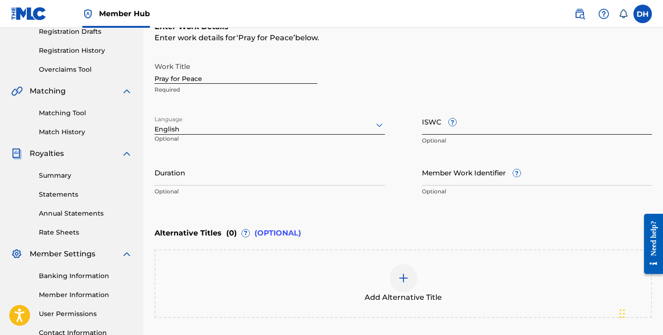
click at [456, 129] on input "ISWC ?" at bounding box center [537, 121] width 231 height 26
paste input "T3335629266"
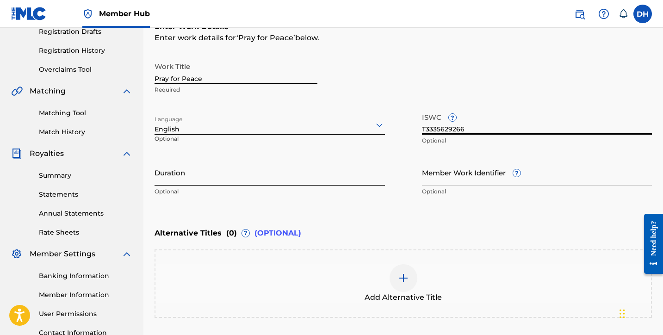
type input "T3335629266"
click at [267, 174] on input "Duration" at bounding box center [270, 172] width 231 height 26
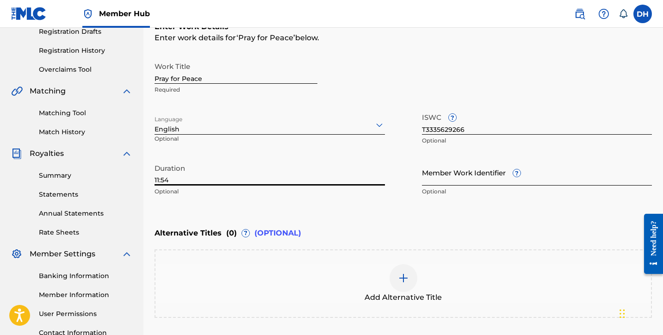
type input "11:54"
click at [451, 181] on input "Member Work Identifier ?" at bounding box center [537, 172] width 231 height 26
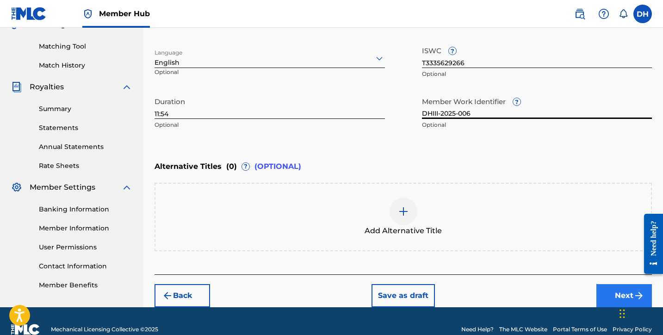
type input "DHIII-2025-006"
click at [611, 292] on button "Next" at bounding box center [625, 295] width 56 height 23
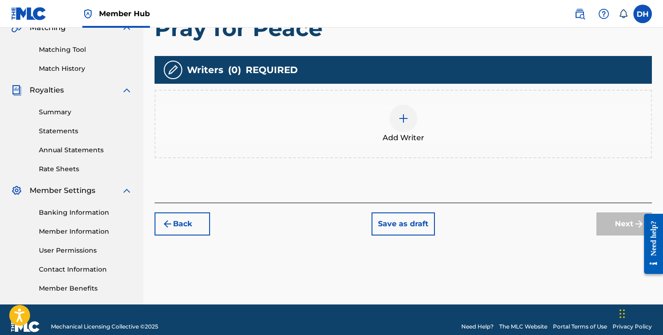
scroll to position [234, 0]
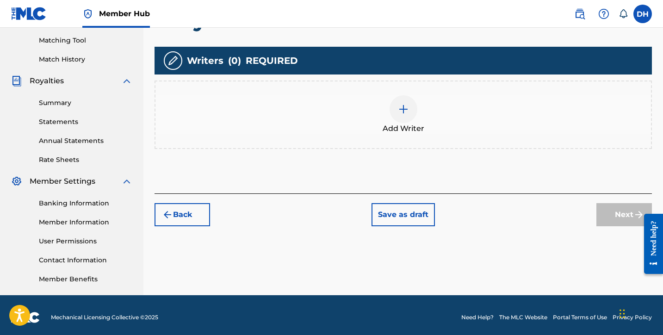
click at [414, 112] on div at bounding box center [404, 109] width 28 height 28
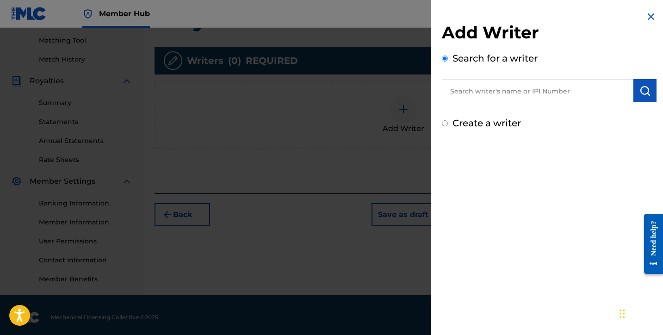
click at [457, 125] on label "Create a writer" at bounding box center [487, 123] width 69 height 11
radio input "true"
click at [448, 125] on input "Create a writer" at bounding box center [445, 123] width 6 height 6
radio input "false"
radio input "true"
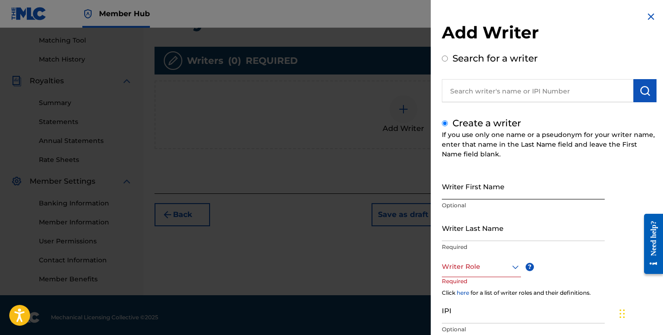
click at [456, 190] on input "Writer First Name" at bounding box center [523, 186] width 163 height 26
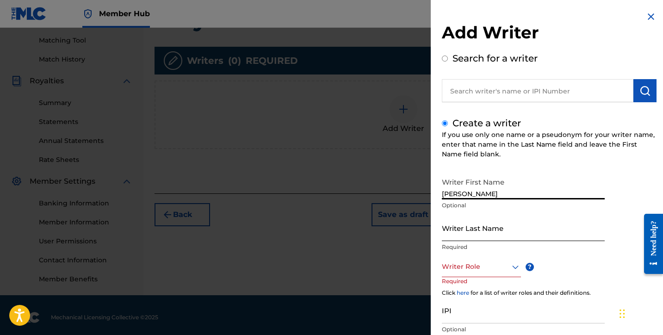
type input "[PERSON_NAME]"
click at [451, 235] on input "Writer Last Name" at bounding box center [523, 228] width 163 height 26
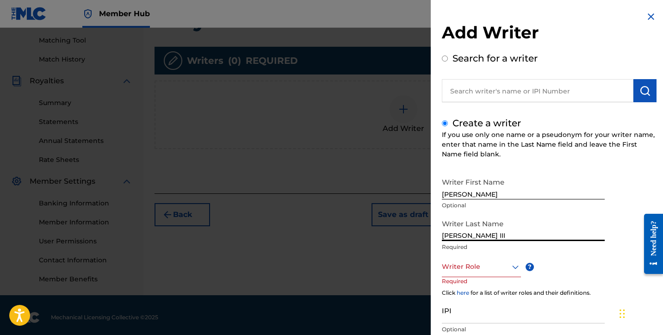
type input "[PERSON_NAME] III"
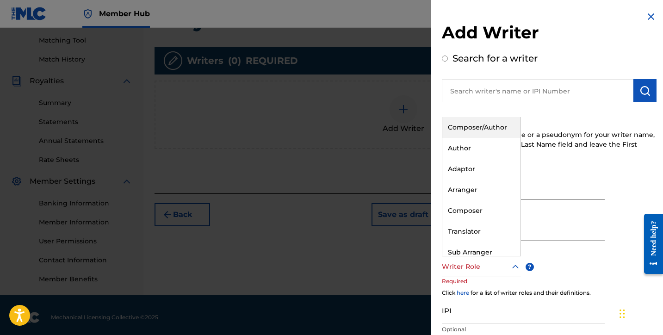
click at [455, 266] on div at bounding box center [481, 267] width 79 height 12
click at [473, 128] on div "Composer/Author" at bounding box center [482, 127] width 78 height 21
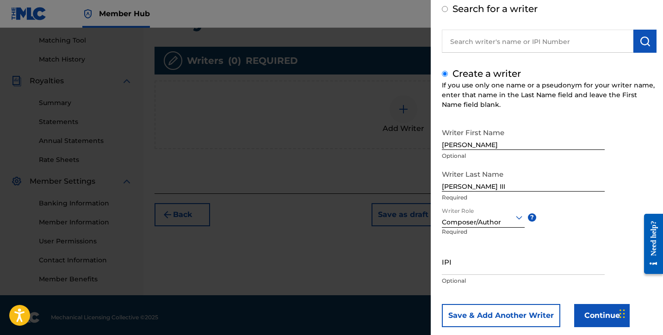
scroll to position [62, 0]
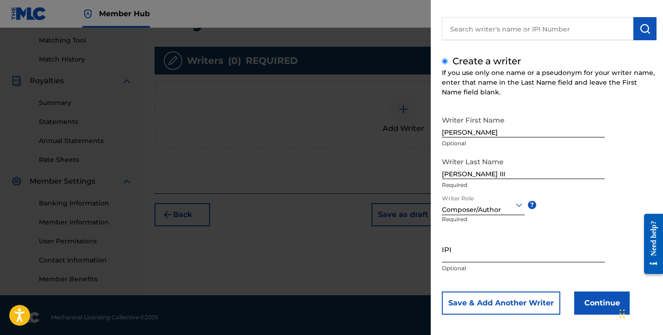
click at [455, 250] on input "IPI" at bounding box center [523, 249] width 163 height 26
paste input "1256161172"
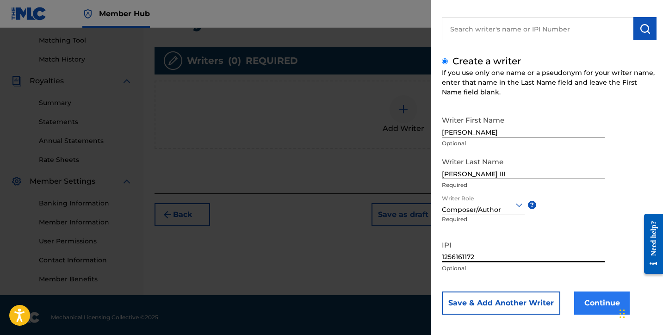
type input "1256161172"
click at [599, 298] on button "Continue" at bounding box center [602, 303] width 56 height 23
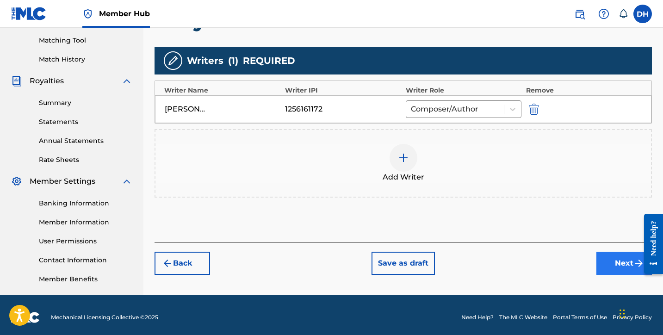
click at [602, 262] on button "Next" at bounding box center [625, 263] width 56 height 23
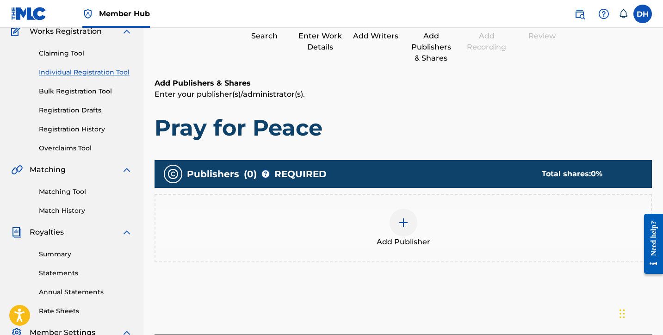
scroll to position [42, 0]
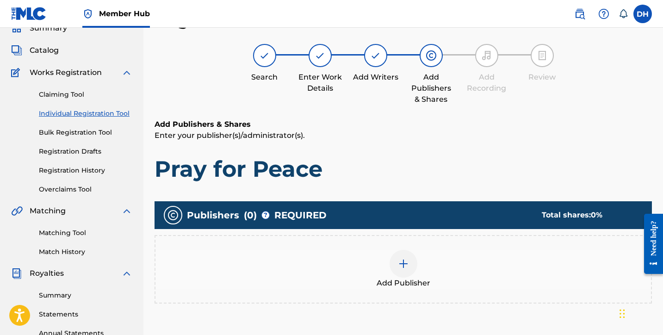
click at [404, 262] on img at bounding box center [403, 263] width 11 height 11
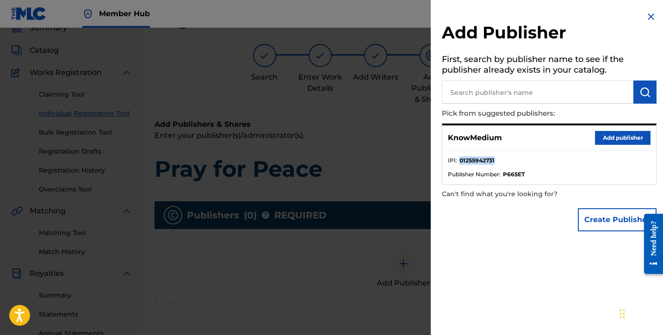
drag, startPoint x: 460, startPoint y: 158, endPoint x: 506, endPoint y: 157, distance: 46.8
click at [506, 157] on li "IPI : 01255942731" at bounding box center [549, 163] width 203 height 14
copy strong "01255942731"
click at [611, 137] on button "Add publisher" at bounding box center [623, 138] width 56 height 14
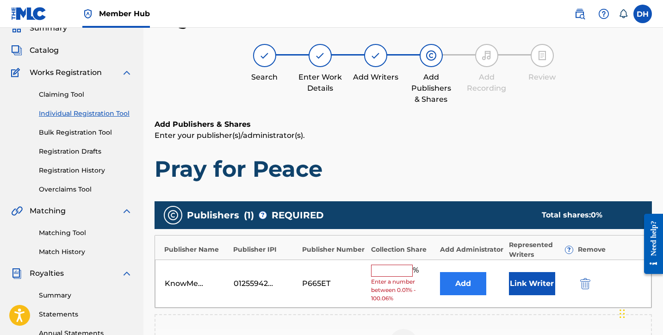
click at [453, 284] on button "Add" at bounding box center [463, 283] width 46 height 23
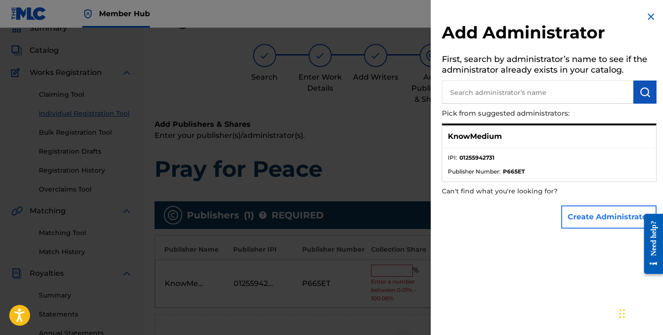
click at [567, 215] on button "Create Administrator" at bounding box center [608, 217] width 95 height 23
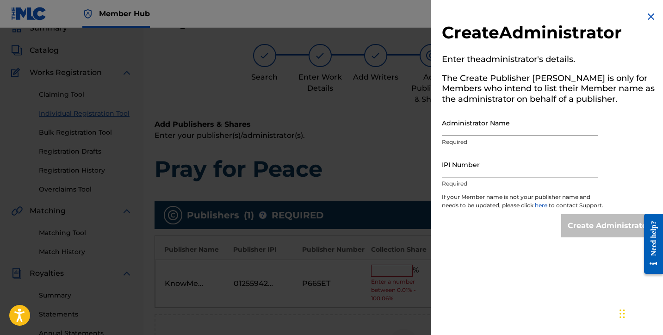
click at [489, 130] on input "Administrator Name" at bounding box center [520, 123] width 156 height 26
type input "KnowMedium"
click at [467, 166] on input "IPI Number" at bounding box center [520, 164] width 156 height 26
paste input "01255942731"
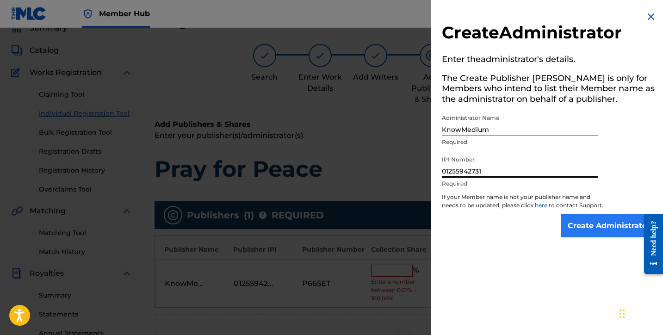
type input "01255942731"
click at [583, 228] on input "Create Administrator" at bounding box center [608, 225] width 95 height 23
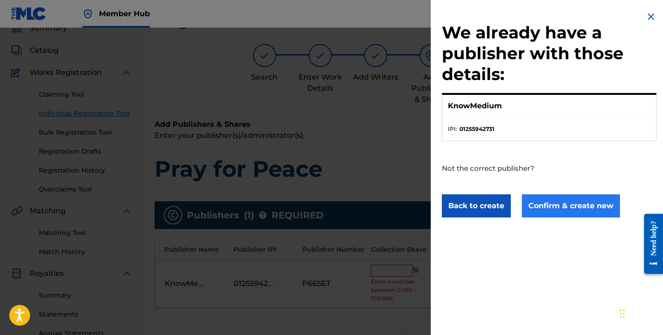
click at [583, 213] on button "Confirm & create new" at bounding box center [571, 205] width 98 height 23
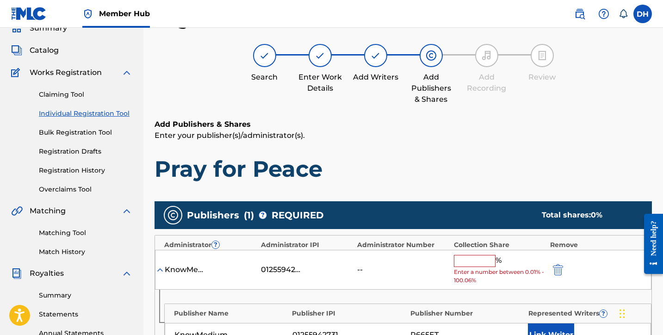
click at [487, 260] on input "text" at bounding box center [475, 261] width 42 height 12
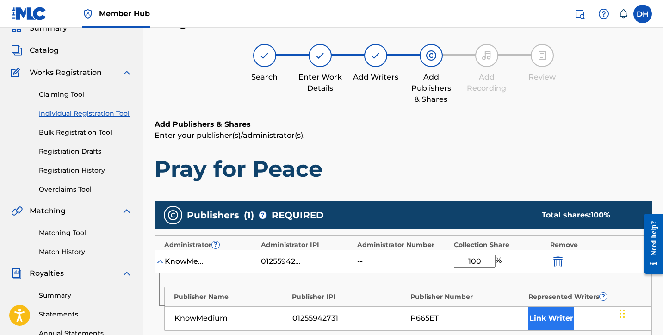
type input "100"
click at [555, 319] on button "Link Writer" at bounding box center [551, 318] width 46 height 23
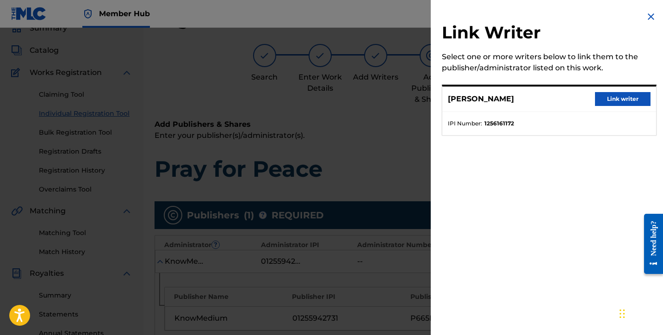
click at [605, 91] on div "Daniel Harris III Link writer" at bounding box center [550, 99] width 214 height 25
click at [607, 98] on button "Link writer" at bounding box center [623, 99] width 56 height 14
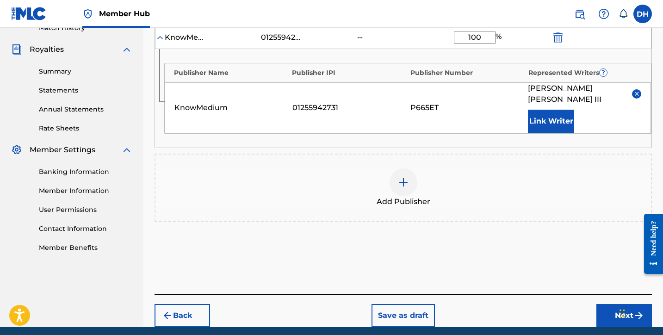
scroll to position [273, 0]
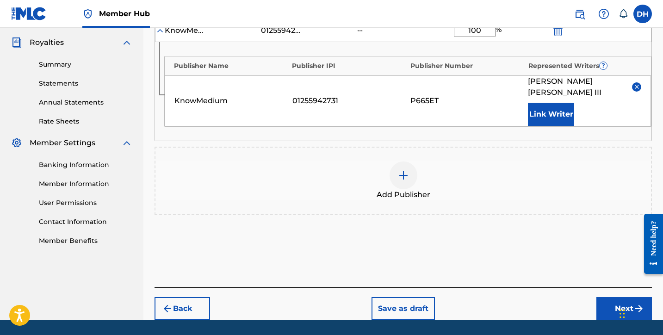
click at [605, 287] on div "Back Save as draft Next" at bounding box center [404, 303] width 498 height 33
click at [606, 297] on button "Next" at bounding box center [625, 308] width 56 height 23
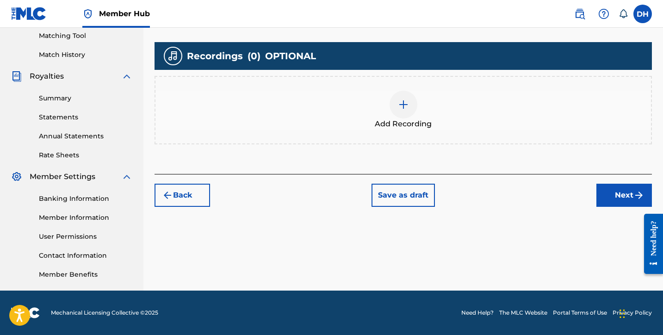
click at [392, 99] on div at bounding box center [404, 105] width 28 height 28
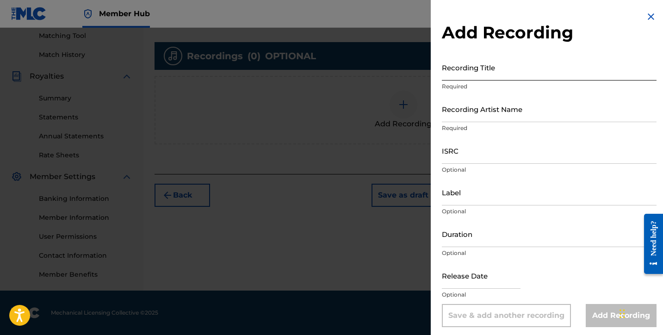
click at [473, 75] on input "Recording Title" at bounding box center [549, 67] width 215 height 26
type input "Pray for Peace"
click at [473, 113] on input "Recording Artist Name" at bounding box center [549, 109] width 215 height 26
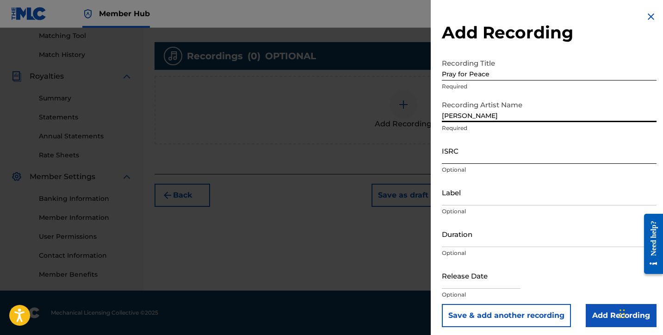
type input "Daniel Harris III"
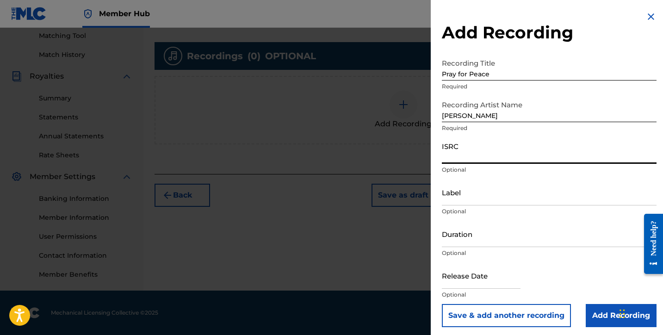
click at [461, 148] on input "ISRC" at bounding box center [549, 150] width 215 height 26
paste input "TCAJK2513436"
type input "TCAJK2513436"
click at [457, 200] on input "Label" at bounding box center [549, 192] width 215 height 26
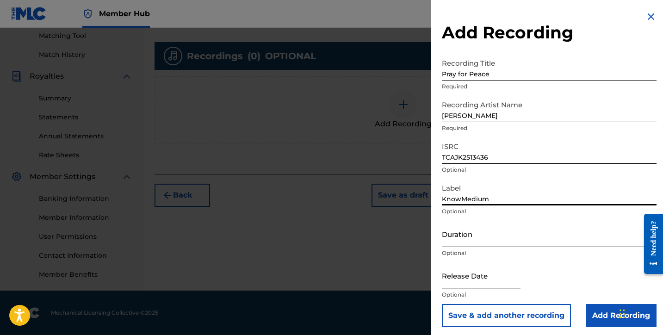
type input "KnowMedium"
click at [450, 244] on input "Duration" at bounding box center [549, 234] width 215 height 26
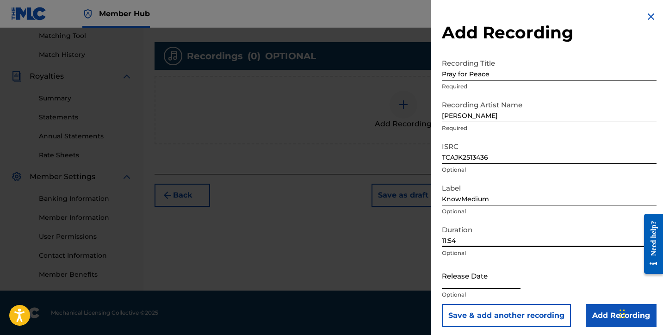
type input "11:54"
click at [459, 279] on input "text" at bounding box center [481, 275] width 79 height 26
select select "8"
select select "2025"
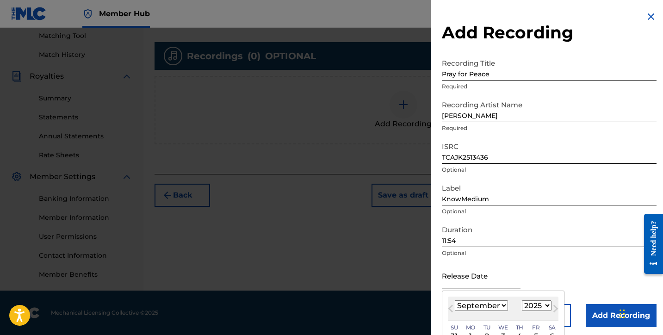
select select "6"
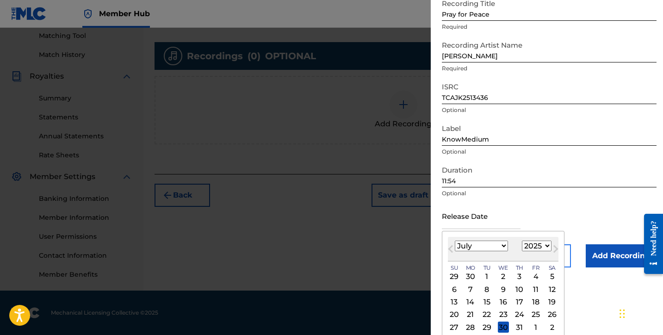
click at [474, 303] on div "14" at bounding box center [470, 302] width 11 height 11
type input "July 14 2025"
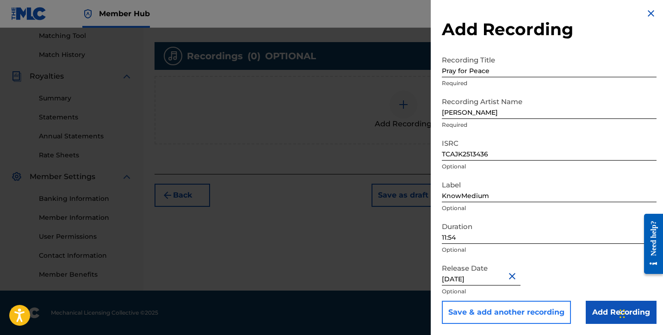
scroll to position [3, 0]
click at [591, 307] on input "Add Recording" at bounding box center [621, 312] width 71 height 23
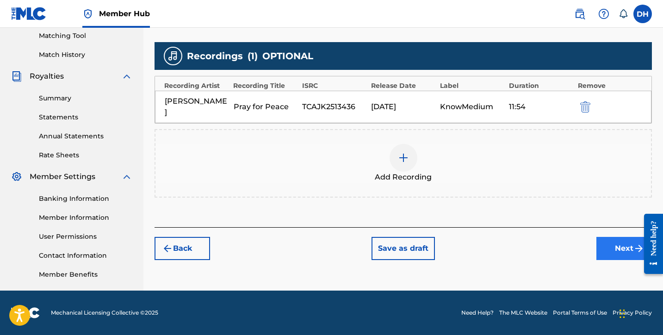
click at [616, 238] on button "Next" at bounding box center [625, 248] width 56 height 23
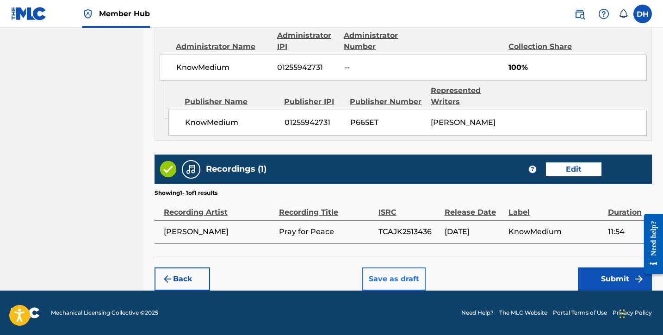
scroll to position [508, 0]
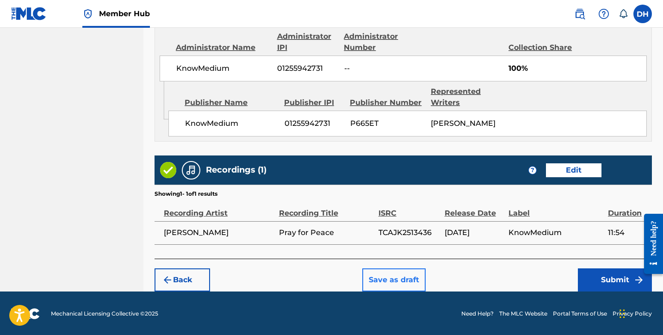
click at [386, 273] on button "Save as draft" at bounding box center [393, 279] width 63 height 23
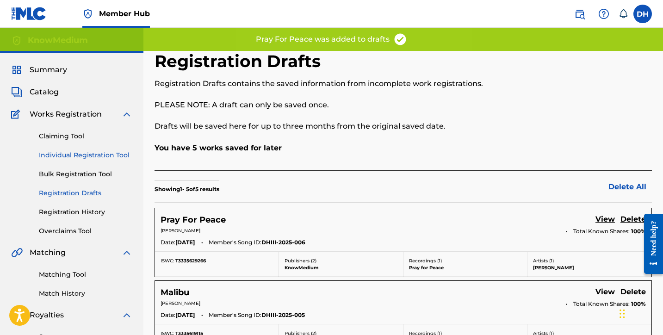
click at [114, 152] on link "Individual Registration Tool" at bounding box center [86, 155] width 94 height 10
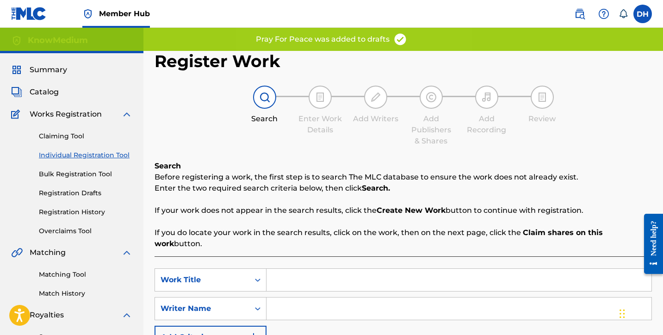
click at [321, 271] on input "Search Form" at bounding box center [459, 280] width 385 height 22
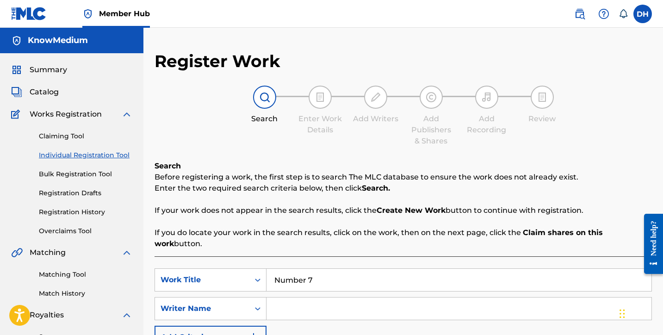
type input "Number 7"
click at [307, 298] on input "Search Form" at bounding box center [459, 309] width 385 height 22
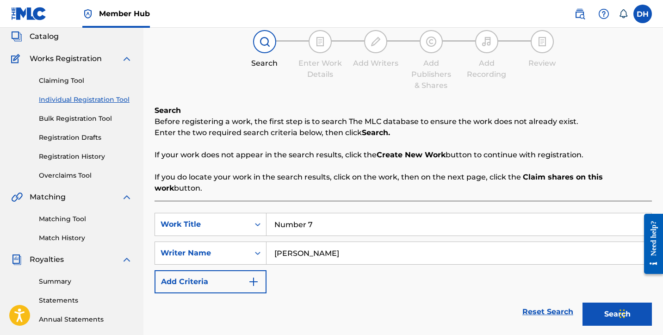
scroll to position [69, 0]
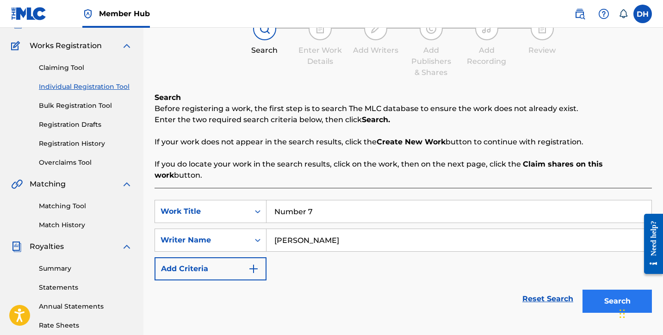
type input "Daniel Harris III"
click at [602, 290] on button "Search" at bounding box center [617, 301] width 69 height 23
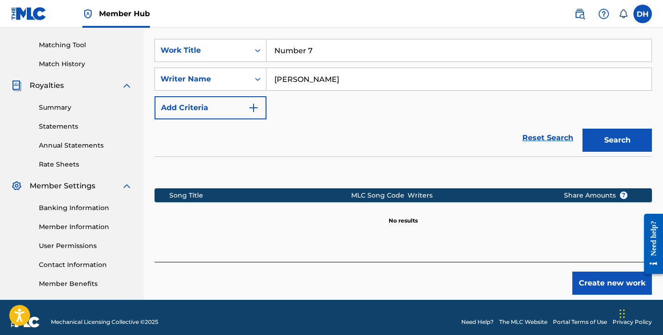
scroll to position [232, 0]
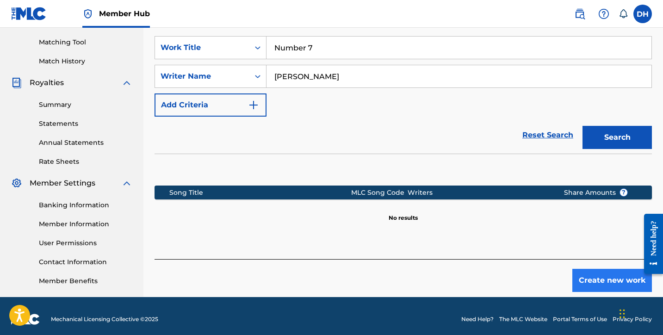
click at [604, 269] on button "Create new work" at bounding box center [613, 280] width 80 height 23
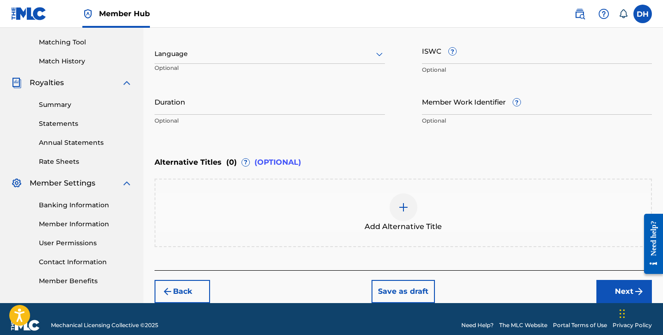
scroll to position [97, 0]
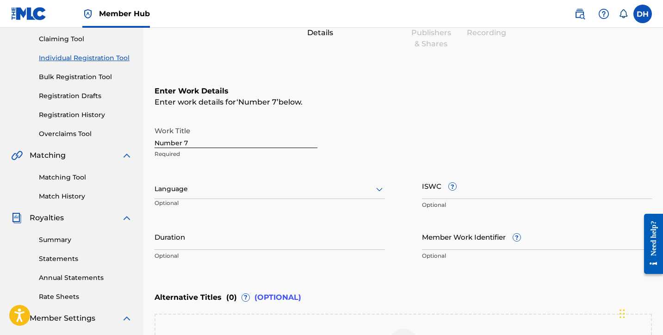
click at [186, 186] on div at bounding box center [270, 189] width 231 height 12
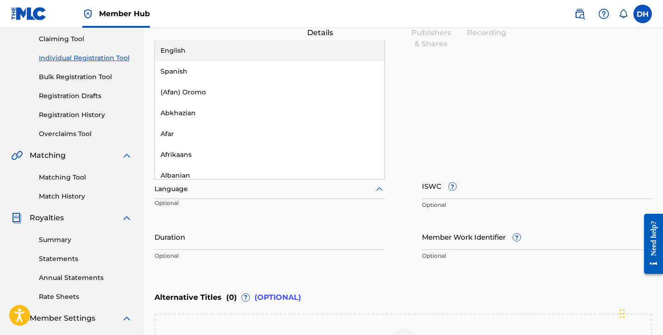
click at [206, 50] on div "English" at bounding box center [270, 50] width 230 height 21
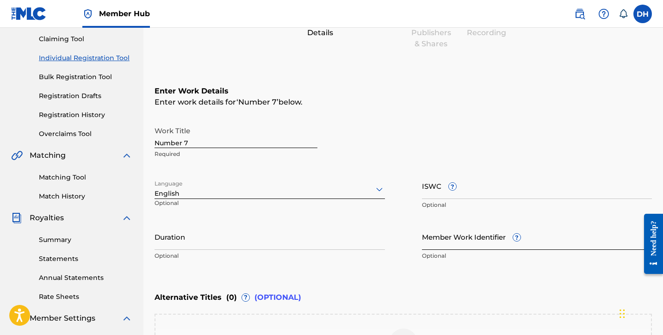
click at [441, 235] on input "Member Work Identifier ?" at bounding box center [537, 237] width 231 height 26
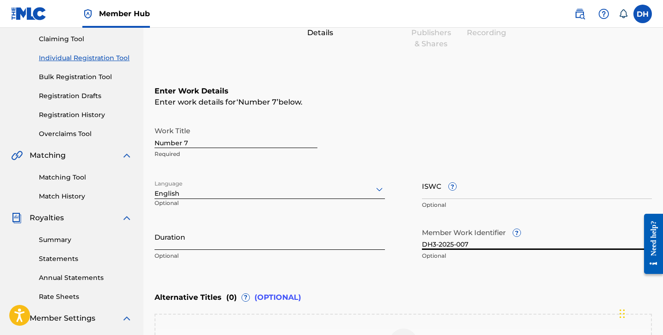
type input "DH3-2025-007"
click at [251, 238] on input "Duration" at bounding box center [270, 237] width 231 height 26
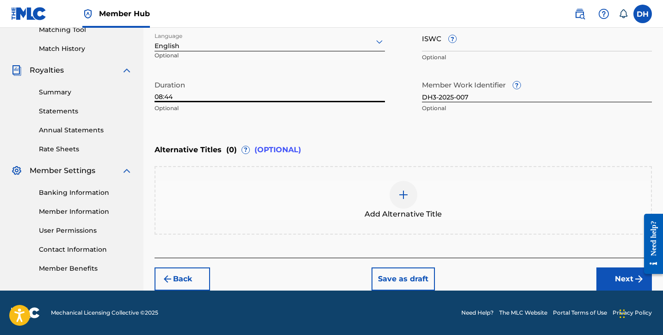
scroll to position [245, 0]
type input "08:44"
click at [608, 280] on button "Next" at bounding box center [625, 279] width 56 height 23
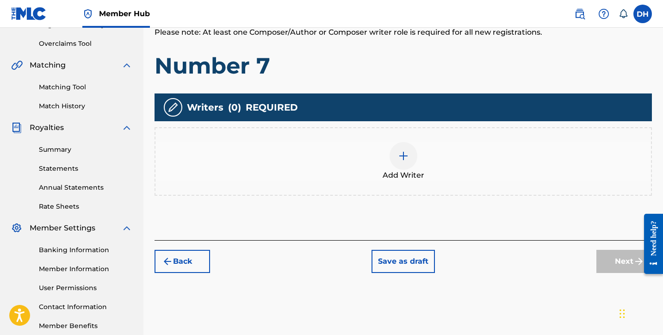
scroll to position [156, 0]
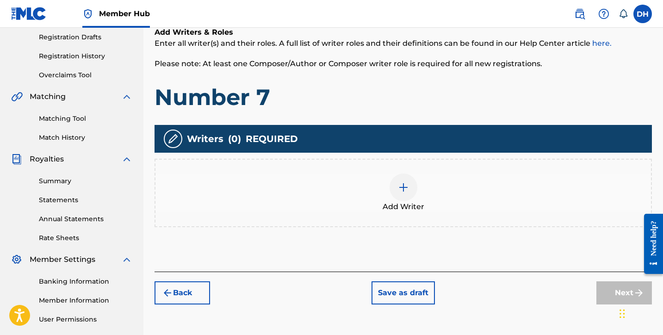
click at [403, 180] on div at bounding box center [404, 188] width 28 height 28
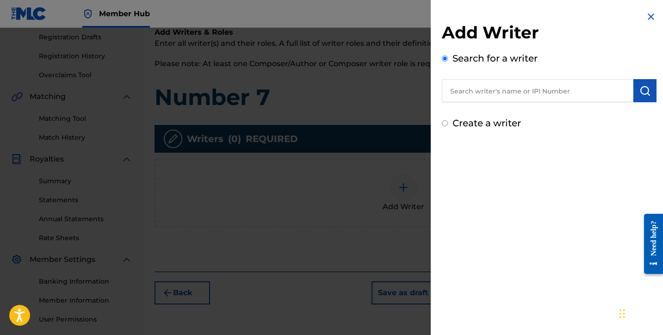
click at [471, 120] on label "Create a writer" at bounding box center [487, 123] width 69 height 11
radio input "true"
click at [448, 120] on input "Create a writer" at bounding box center [445, 123] width 6 height 6
radio input "false"
radio input "true"
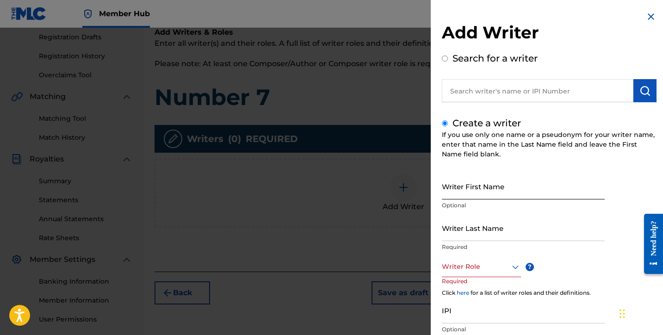
click at [474, 182] on input "Writer First Name" at bounding box center [523, 186] width 163 height 26
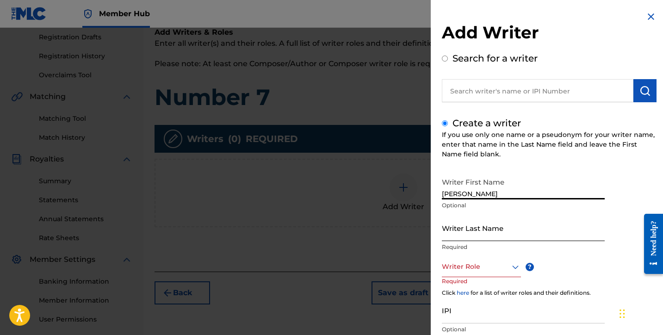
type input "[PERSON_NAME]"
click at [465, 240] on input "Writer Last Name" at bounding box center [523, 228] width 163 height 26
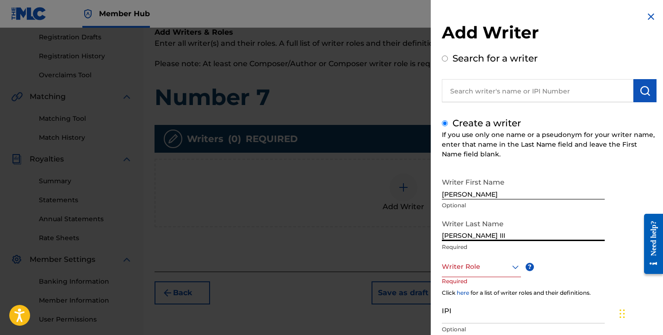
type input "[PERSON_NAME] III"
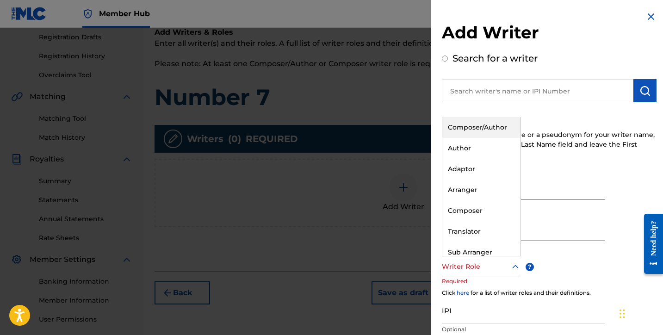
click at [460, 270] on div at bounding box center [481, 267] width 79 height 12
click at [476, 136] on div "Composer/Author" at bounding box center [482, 127] width 78 height 21
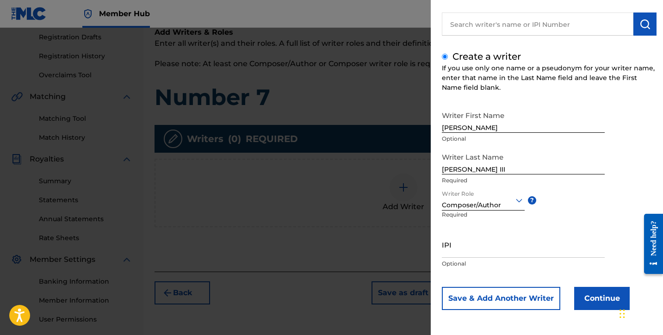
scroll to position [67, 0]
click at [456, 250] on input "IPI" at bounding box center [523, 244] width 163 height 26
paste input "1256161172"
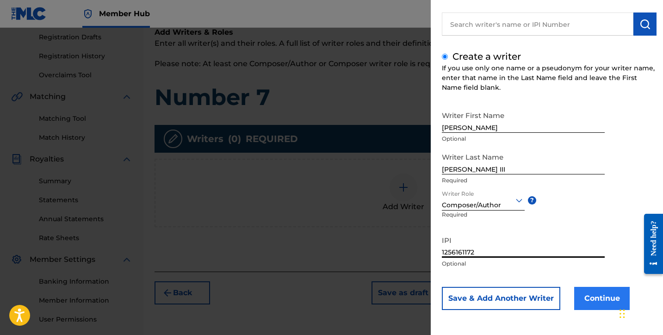
type input "1256161172"
click at [586, 291] on button "Continue" at bounding box center [602, 298] width 56 height 23
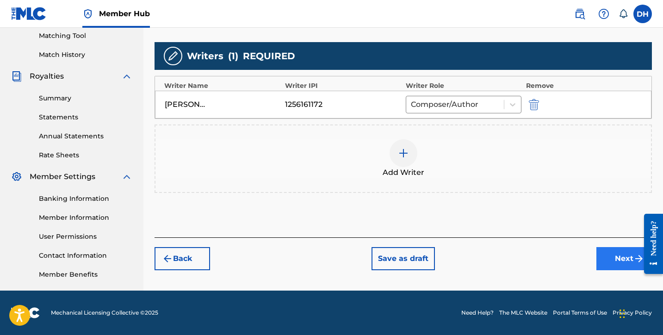
click at [619, 254] on button "Next" at bounding box center [625, 258] width 56 height 23
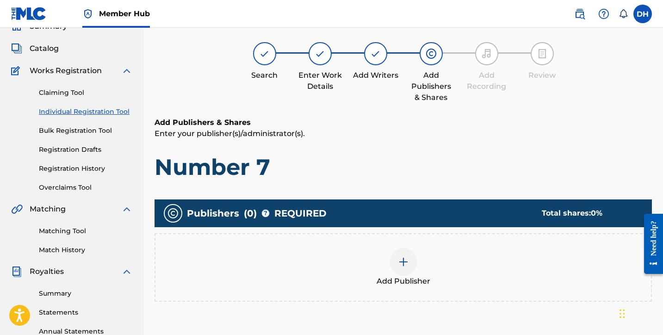
scroll to position [42, 0]
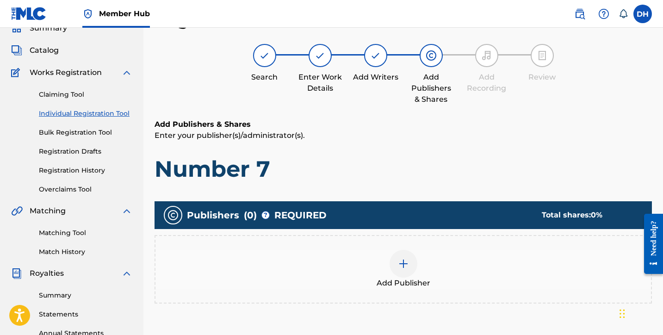
click at [395, 268] on div at bounding box center [404, 264] width 28 height 28
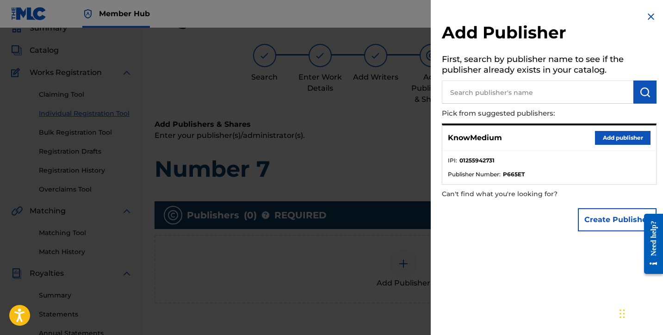
click at [612, 137] on button "Add publisher" at bounding box center [623, 138] width 56 height 14
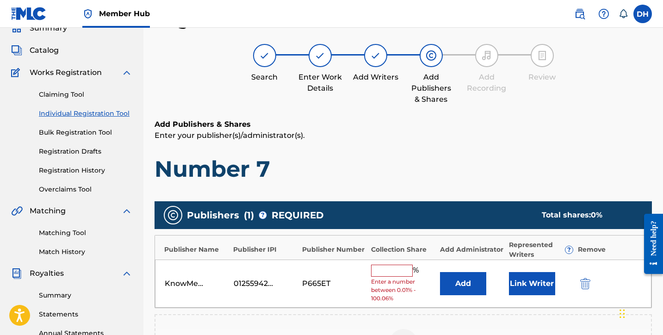
click at [374, 265] on input "text" at bounding box center [392, 271] width 42 height 12
click at [469, 284] on button "Add" at bounding box center [463, 283] width 46 height 23
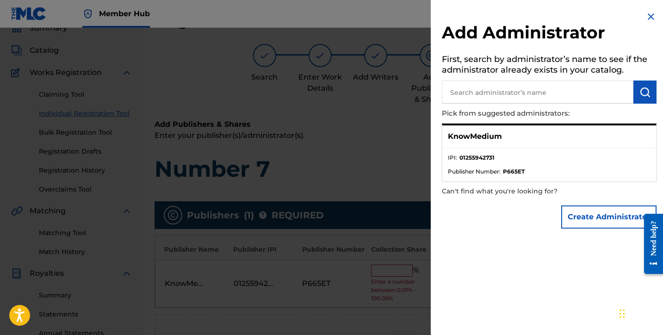
drag, startPoint x: 460, startPoint y: 154, endPoint x: 505, endPoint y: 150, distance: 45.6
click at [505, 150] on ul "IPI : 01255942731 Publisher Number : P665ET" at bounding box center [550, 164] width 214 height 33
drag, startPoint x: 459, startPoint y: 156, endPoint x: 505, endPoint y: 156, distance: 46.3
click at [505, 156] on li "IPI : 01255942731" at bounding box center [549, 161] width 203 height 14
copy strong "01255942731"
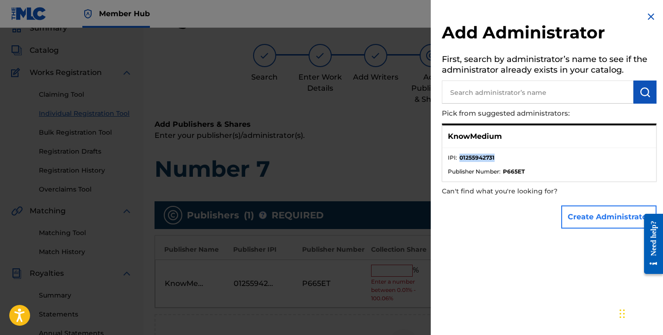
click at [592, 208] on button "Create Administrator" at bounding box center [608, 217] width 95 height 23
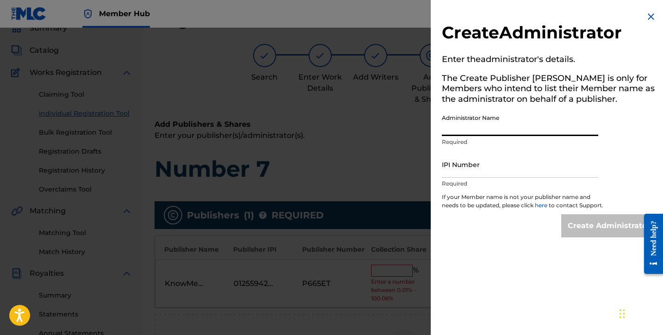
click at [491, 124] on input "Administrator Name" at bounding box center [520, 123] width 156 height 26
type input "KnowMedium"
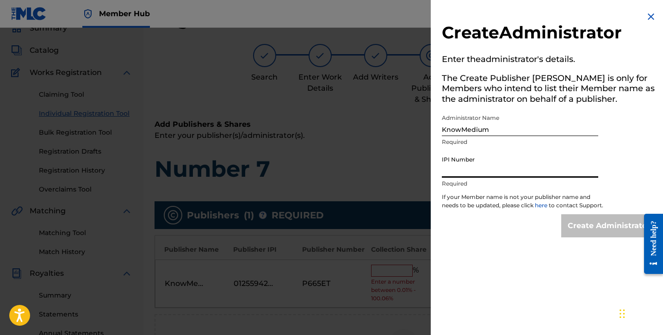
click at [486, 170] on input "IPI Number" at bounding box center [520, 164] width 156 height 26
paste input "01255942731"
type input "01255942731"
click at [582, 227] on input "Create Administrator" at bounding box center [608, 225] width 95 height 23
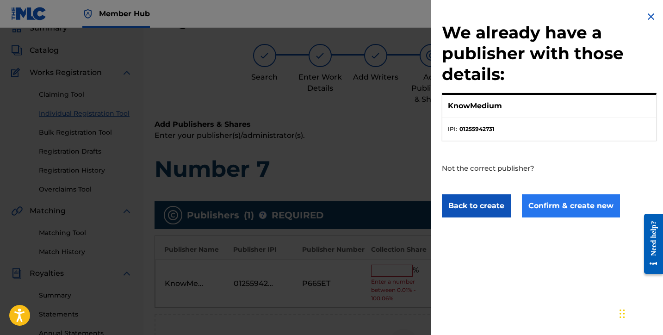
click at [576, 203] on button "Confirm & create new" at bounding box center [571, 205] width 98 height 23
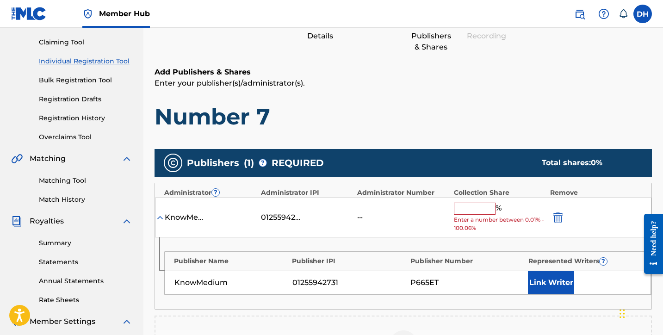
scroll to position [142, 0]
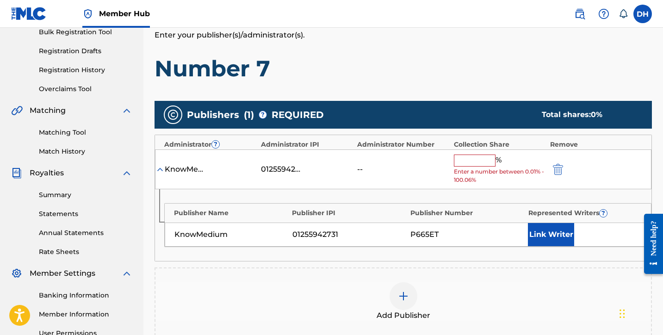
click at [487, 159] on input "text" at bounding box center [475, 161] width 42 height 12
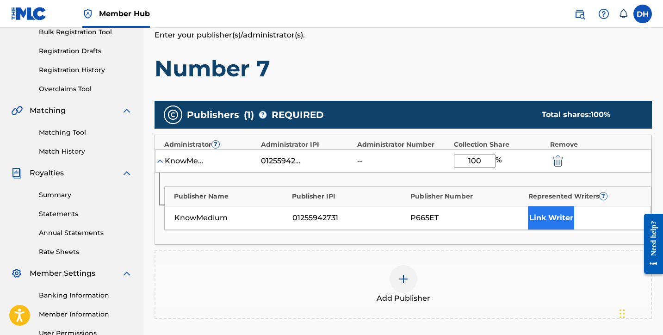
type input "100"
click at [535, 210] on button "Link Writer" at bounding box center [551, 217] width 46 height 23
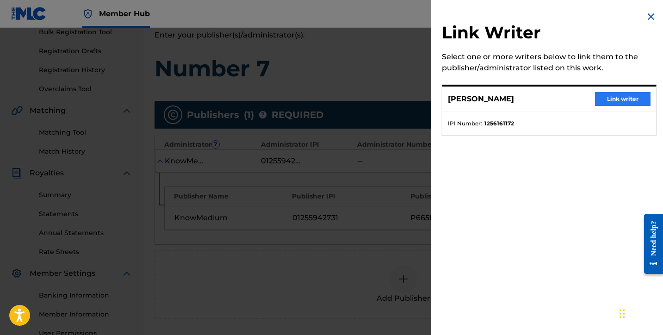
click at [631, 100] on button "Link writer" at bounding box center [623, 99] width 56 height 14
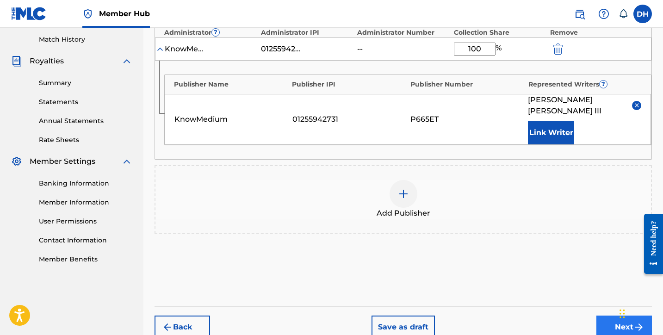
click at [610, 318] on button "Next" at bounding box center [625, 327] width 56 height 23
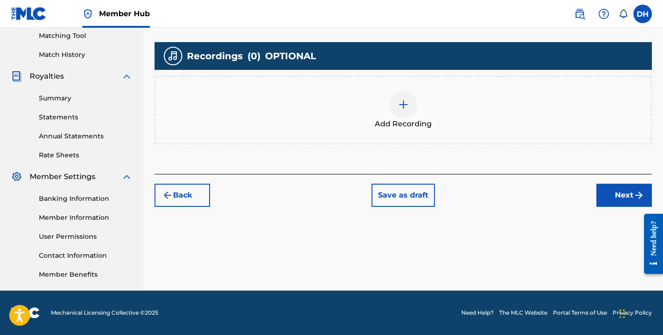
click at [406, 104] on img at bounding box center [403, 104] width 11 height 11
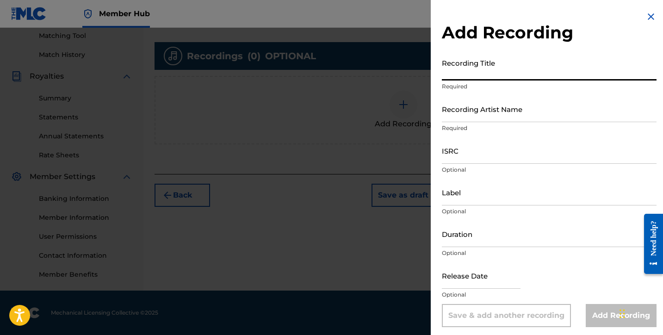
click at [468, 77] on input "Recording Title" at bounding box center [549, 67] width 215 height 26
type input "Number 7"
click at [466, 110] on input "Recording Artist Name" at bounding box center [549, 109] width 215 height 26
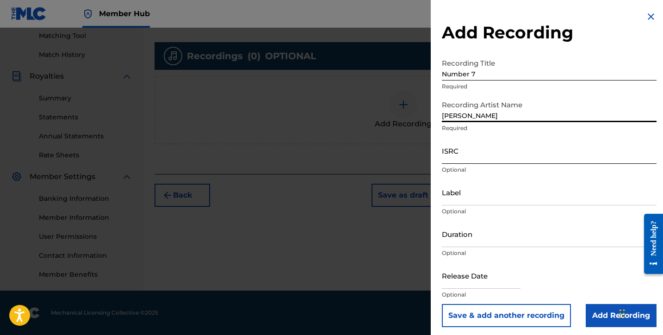
type input "Daniel Harris III"
click at [449, 154] on input "ISRC" at bounding box center [549, 150] width 215 height 26
click at [176, 0] on nav "Member Hub DH DH Daniel Harris III daniel@danielharrisiii.com Notification Pref…" at bounding box center [331, 14] width 663 height 28
click at [494, 151] on input "ISRC" at bounding box center [549, 150] width 215 height 26
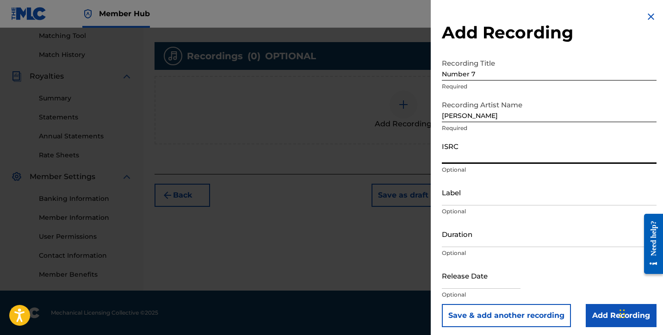
paste input "TCAJD2478694"
type input "TCAJD2478694"
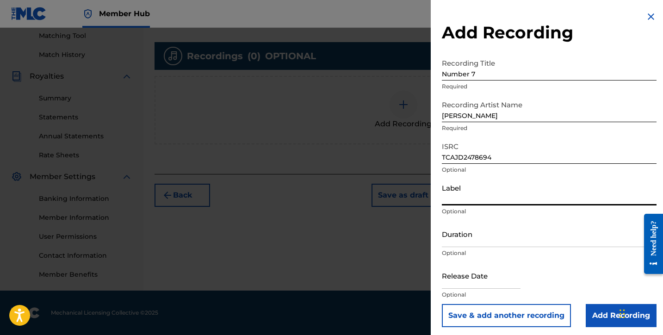
click at [472, 192] on input "Label" at bounding box center [549, 192] width 215 height 26
type input "KnowMedium"
click at [462, 230] on input "Duration" at bounding box center [549, 234] width 215 height 26
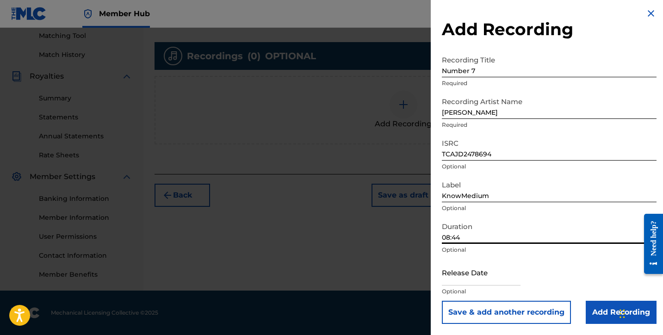
scroll to position [3, 0]
type input "08:44"
click at [460, 279] on input "text" at bounding box center [481, 272] width 79 height 26
select select "8"
select select "2025"
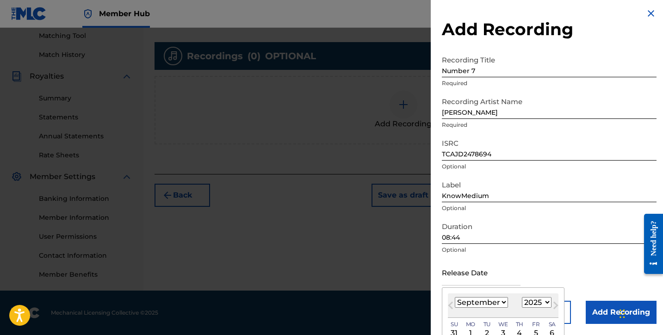
select select "6"
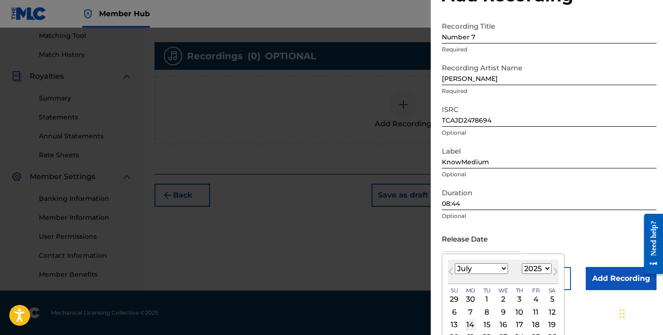
click at [472, 321] on div "14" at bounding box center [470, 324] width 11 height 11
type input "July 14 2025"
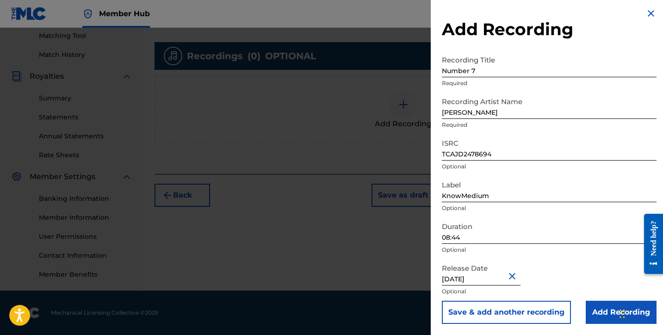
click at [607, 299] on div "Release Date July 14 2025 Optional" at bounding box center [549, 280] width 215 height 42
click at [597, 309] on input "Add Recording" at bounding box center [621, 312] width 71 height 23
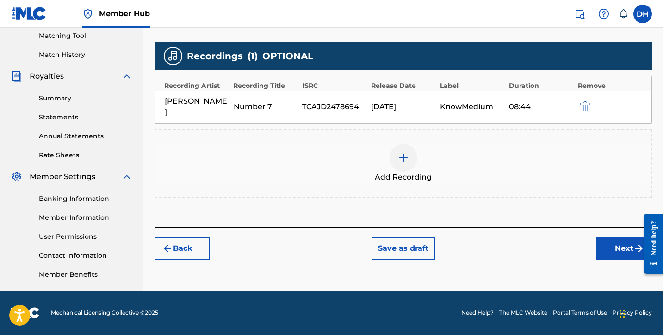
click at [394, 101] on div "07/14/2025" at bounding box center [403, 106] width 64 height 11
click at [478, 101] on div "KnowMedium" at bounding box center [472, 106] width 64 height 11
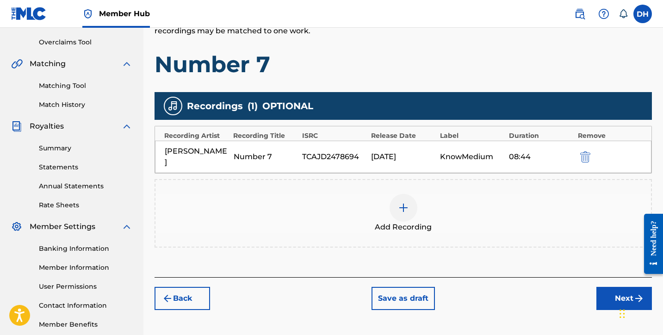
scroll to position [187, 0]
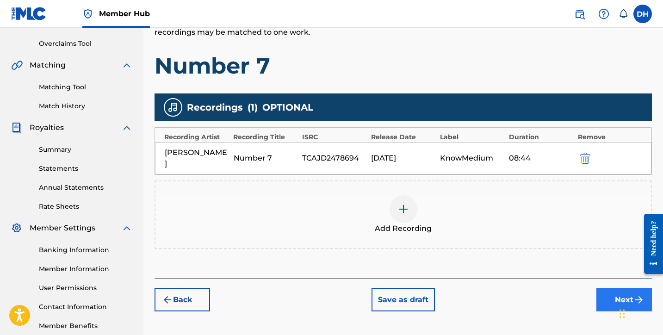
click at [609, 290] on button "Next" at bounding box center [625, 299] width 56 height 23
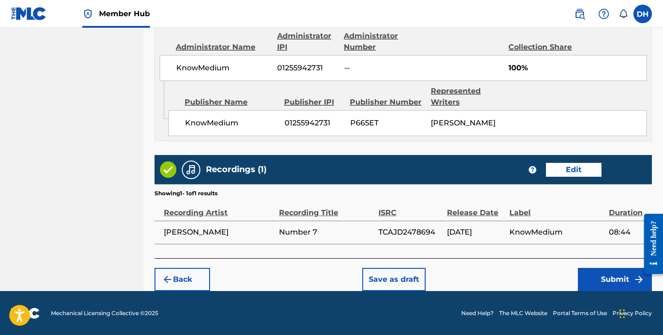
scroll to position [508, 0]
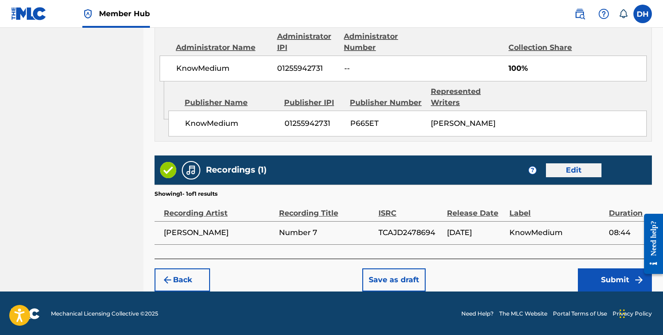
click at [555, 169] on button "Edit" at bounding box center [574, 170] width 56 height 14
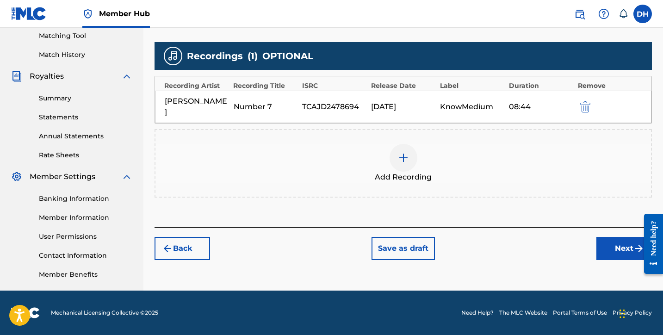
click at [418, 101] on div "07/14/2025" at bounding box center [403, 106] width 64 height 11
click at [405, 237] on button "Save as draft" at bounding box center [403, 248] width 63 height 23
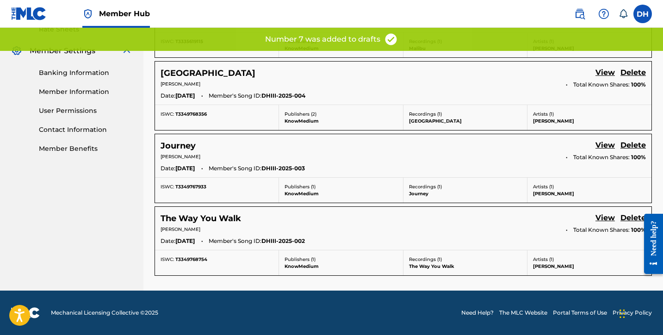
scroll to position [365, 0]
click at [207, 215] on h5 "The Way You Walk" at bounding box center [201, 218] width 81 height 11
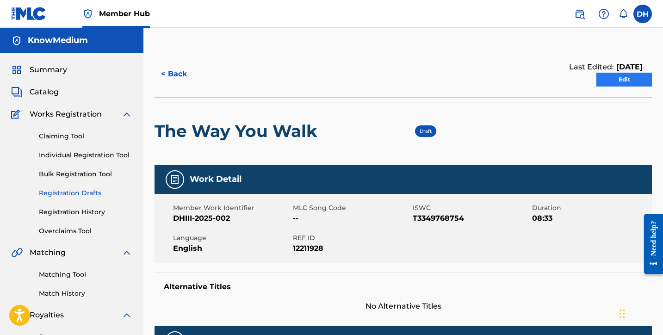
click at [618, 85] on link "Edit" at bounding box center [625, 80] width 56 height 14
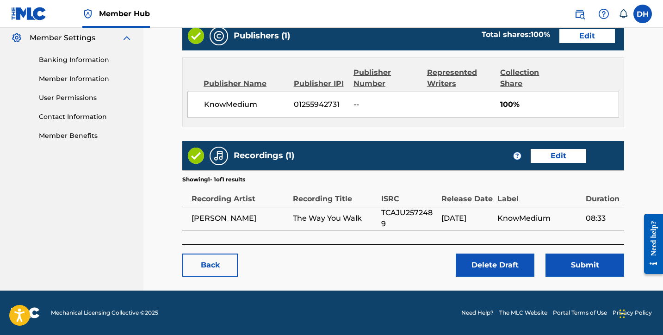
scroll to position [377, 0]
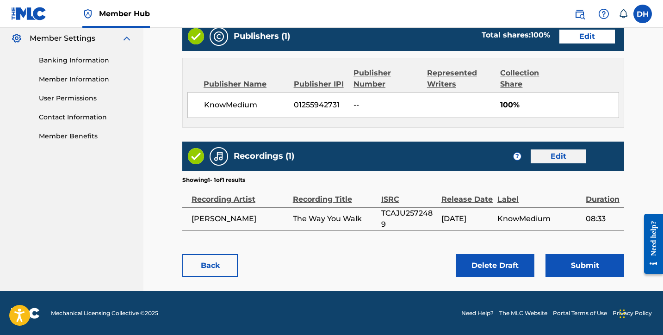
click at [544, 162] on link "Edit" at bounding box center [559, 157] width 56 height 14
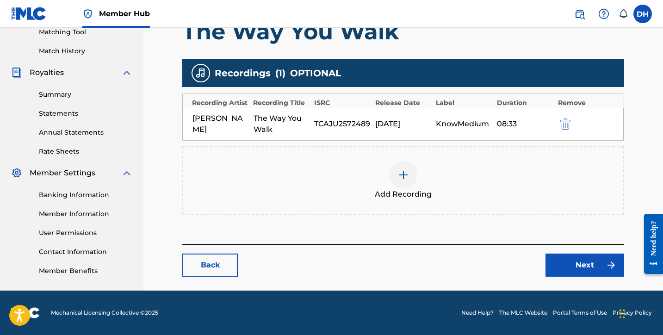
scroll to position [243, 0]
click at [394, 123] on div "07/14/2025" at bounding box center [403, 123] width 56 height 11
click at [383, 104] on div "Release Date" at bounding box center [403, 103] width 56 height 10
click at [561, 124] on img "submit" at bounding box center [566, 123] width 10 height 11
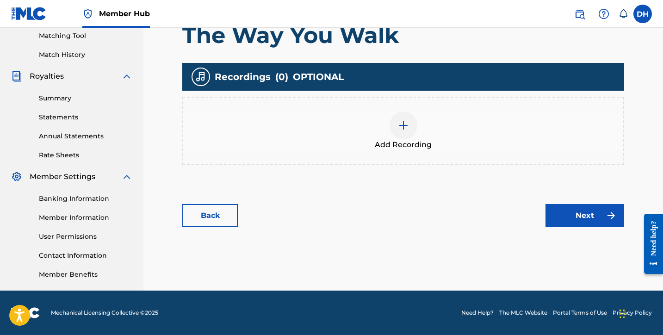
click at [399, 120] on img at bounding box center [403, 125] width 11 height 11
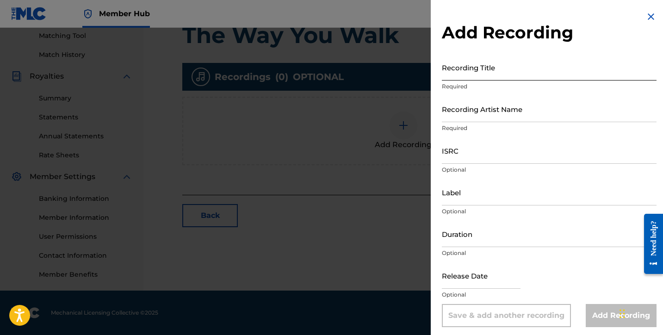
click at [478, 60] on input "Recording Title" at bounding box center [549, 67] width 215 height 26
type input "The Way You Walk"
click at [464, 111] on input "Recording Artist Name" at bounding box center [549, 109] width 215 height 26
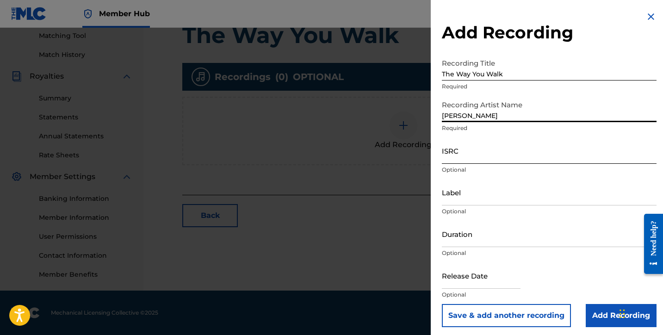
type input "Daniel Harris III"
click at [451, 150] on input "ISRC" at bounding box center [549, 150] width 215 height 26
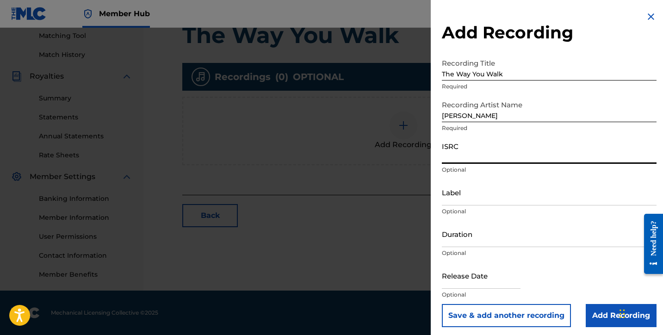
paste input "TCAJU2572489"
type input "TCAJU2572489"
click at [457, 190] on input "Label" at bounding box center [549, 192] width 215 height 26
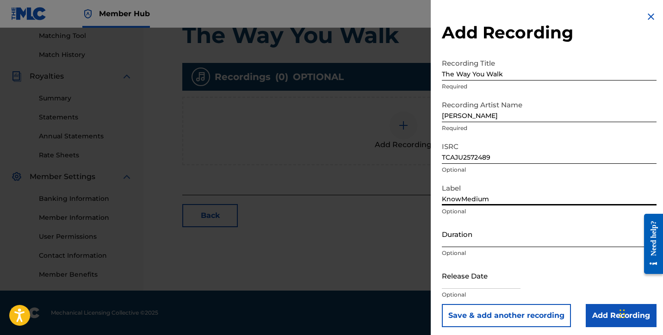
type input "KnowMedium"
click at [444, 232] on input "Duration" at bounding box center [549, 234] width 215 height 26
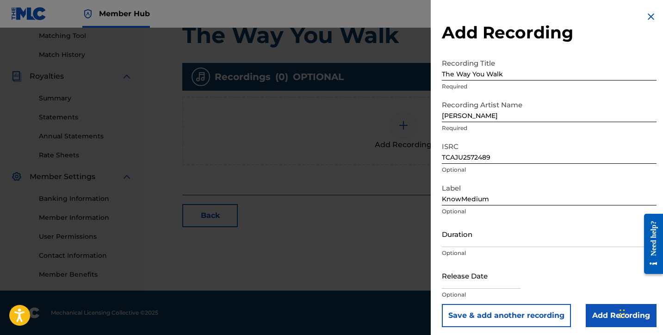
click at [413, 1] on nav "Member Hub DH DH Daniel Harris III daniel@danielharrisiii.com Notification Pref…" at bounding box center [331, 14] width 663 height 28
click at [468, 246] on input "Duration" at bounding box center [549, 234] width 215 height 26
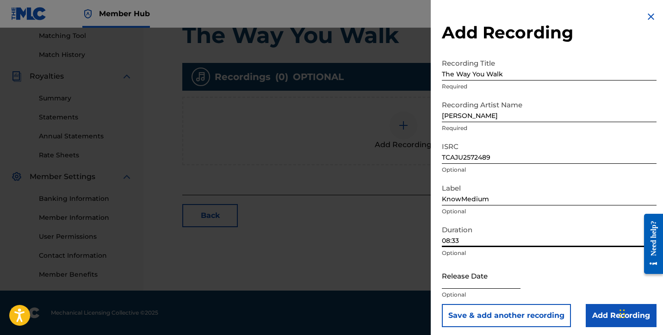
type input "08:33"
click at [478, 271] on input "text" at bounding box center [481, 275] width 79 height 26
select select "8"
select select "2025"
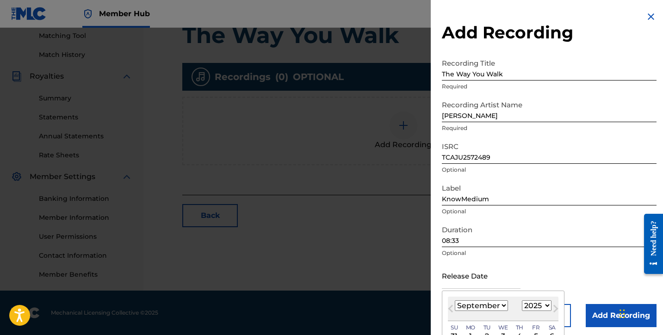
select select "6"
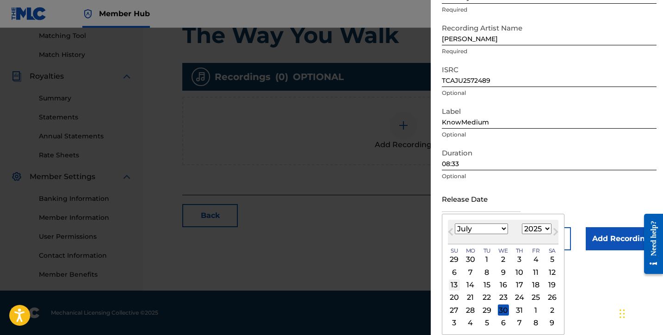
click at [458, 286] on div "13" at bounding box center [454, 285] width 11 height 11
type input "July 13 2025"
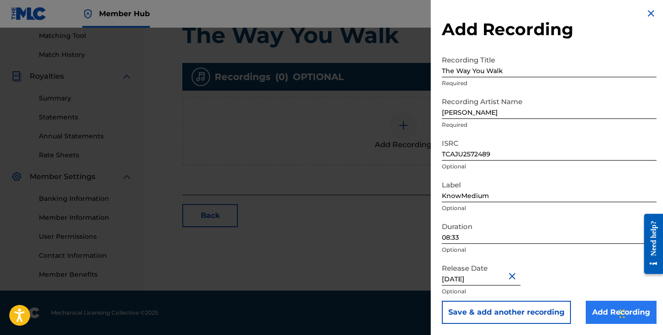
click at [608, 314] on input "Add Recording" at bounding box center [621, 312] width 71 height 23
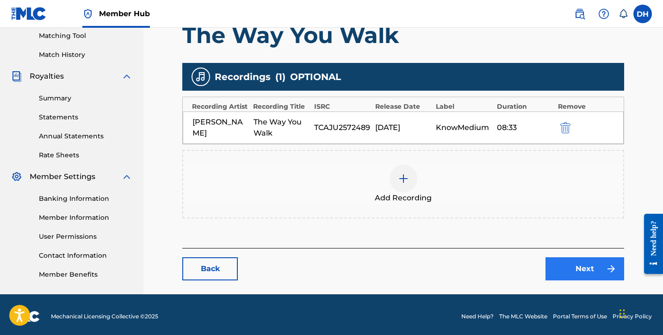
click at [578, 263] on link "Next" at bounding box center [585, 268] width 79 height 23
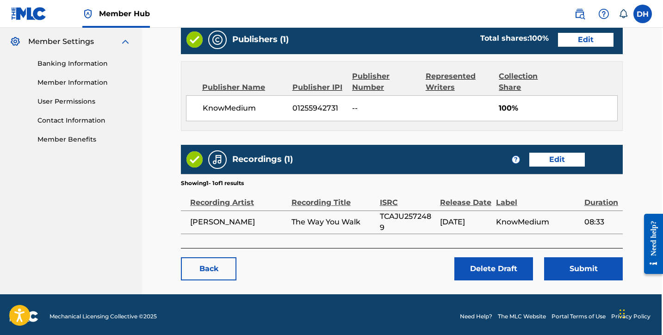
scroll to position [375, 1]
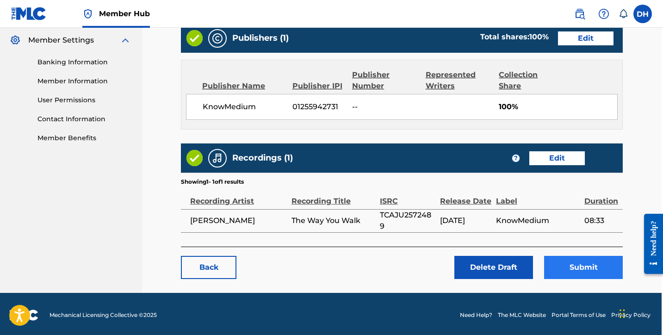
click at [568, 273] on button "Submit" at bounding box center [583, 267] width 79 height 23
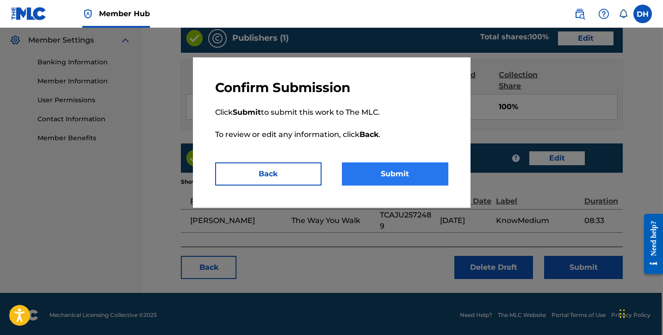
click at [430, 179] on button "Submit" at bounding box center [395, 173] width 106 height 23
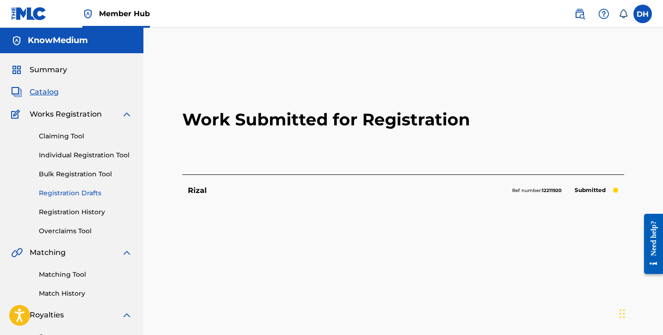
click at [86, 196] on link "Registration Drafts" at bounding box center [86, 193] width 94 height 10
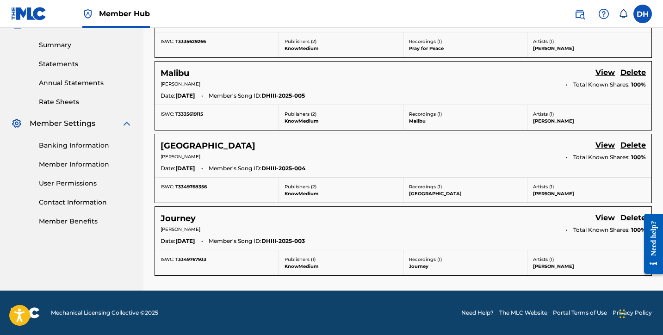
scroll to position [292, 0]
click at [185, 216] on h5 "Journey" at bounding box center [178, 218] width 35 height 11
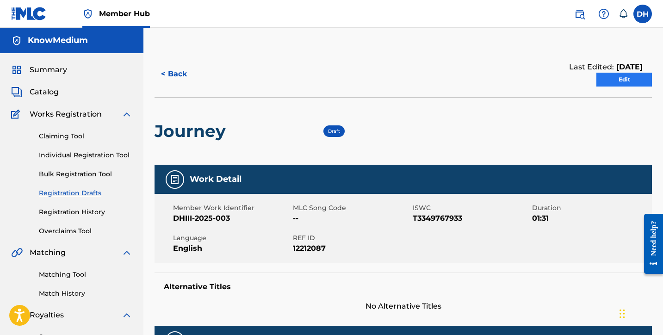
click at [633, 73] on link "Edit" at bounding box center [625, 80] width 56 height 14
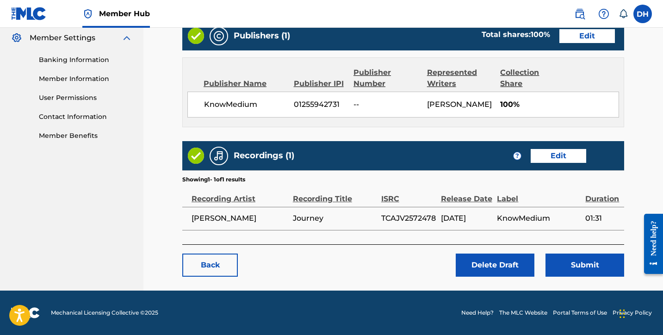
scroll to position [377, 0]
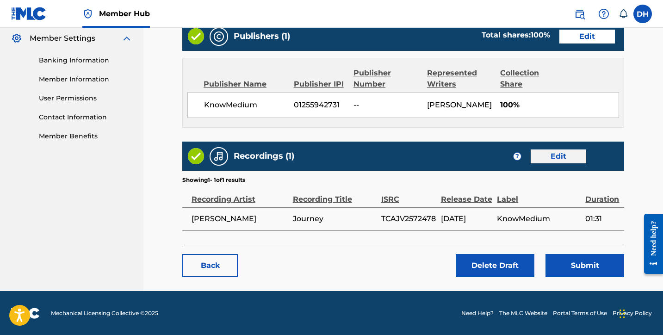
click at [562, 158] on link "Edit" at bounding box center [559, 157] width 56 height 14
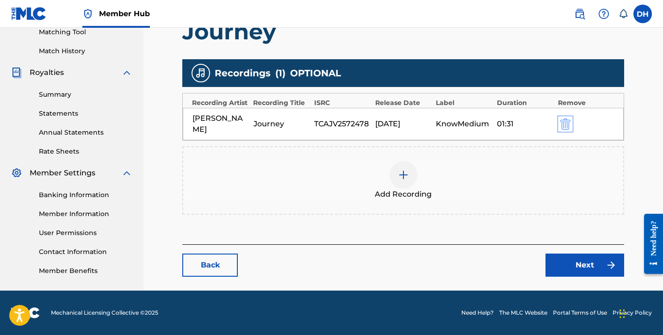
click at [570, 122] on img "submit" at bounding box center [566, 123] width 10 height 11
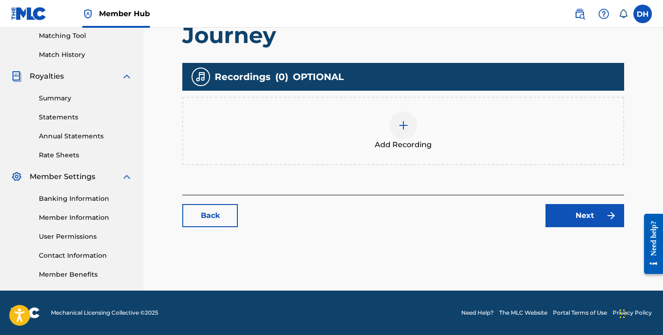
click at [404, 130] on img at bounding box center [403, 125] width 11 height 11
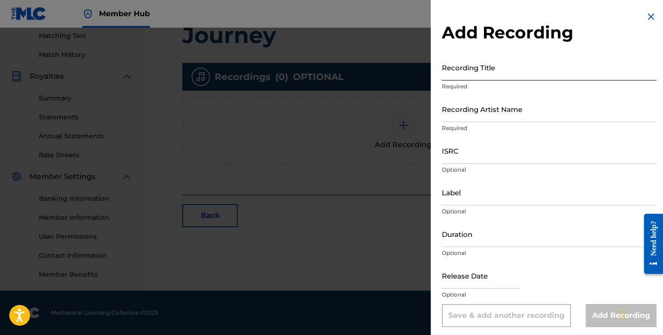
click at [475, 67] on input "Recording Title" at bounding box center [549, 67] width 215 height 26
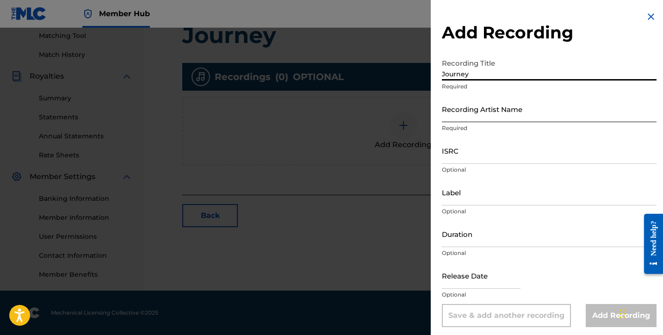
type input "Journey"
click at [487, 118] on input "Recording Artist Name" at bounding box center [549, 109] width 215 height 26
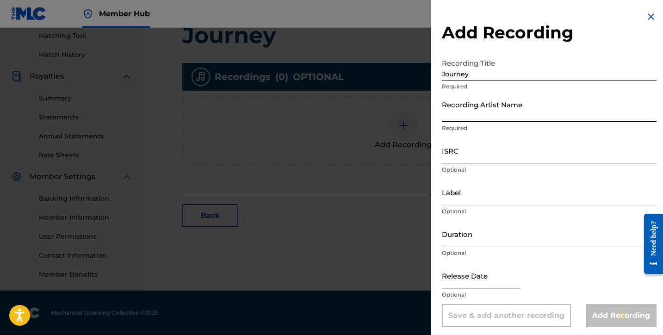
type input "a"
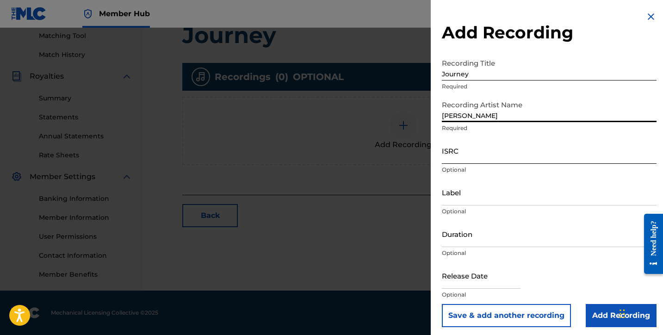
type input "Daniel Harris III"
click at [474, 157] on input "ISRC" at bounding box center [549, 150] width 215 height 26
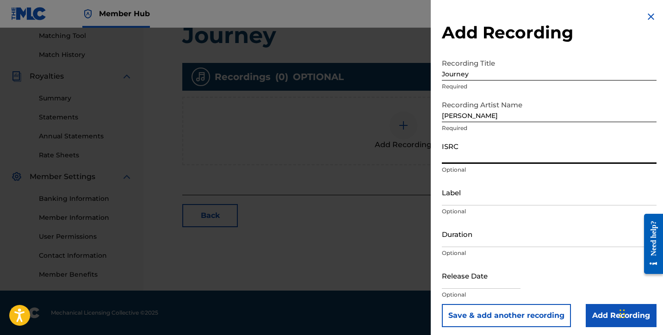
paste input "TCAJV2572478"
type input "TCAJV2572478"
click at [462, 198] on input "Label" at bounding box center [549, 192] width 215 height 26
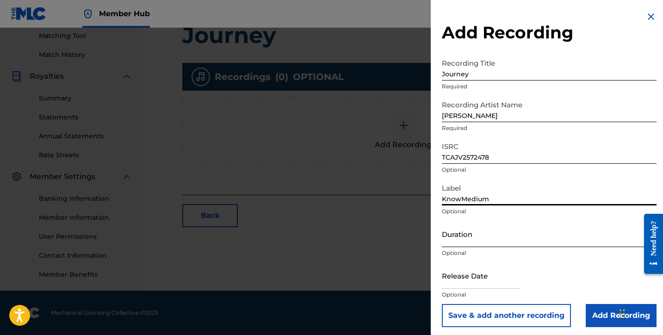
type input "KnowMedium"
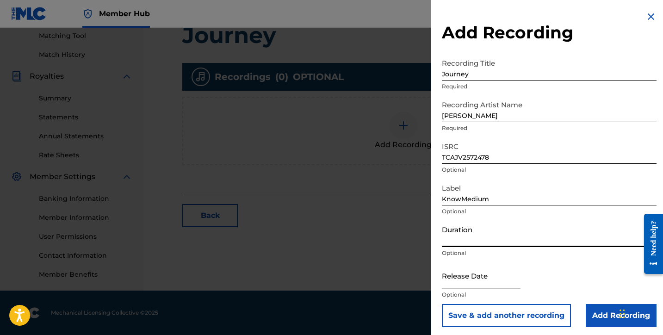
click at [454, 239] on input "Duration" at bounding box center [549, 234] width 215 height 26
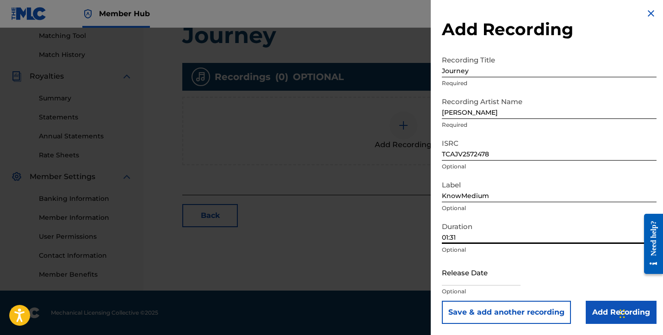
scroll to position [3, 0]
type input "01:31"
click at [465, 274] on input "text" at bounding box center [481, 272] width 79 height 26
select select "8"
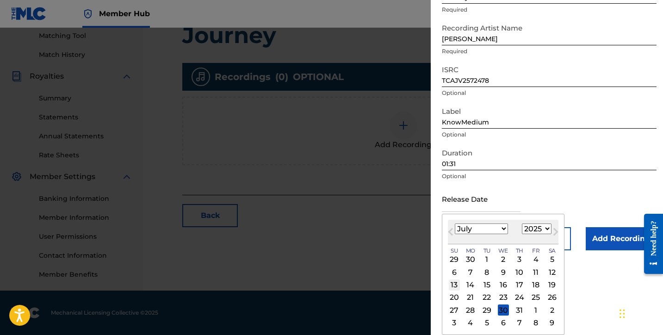
click at [457, 285] on div "13" at bounding box center [454, 285] width 11 height 11
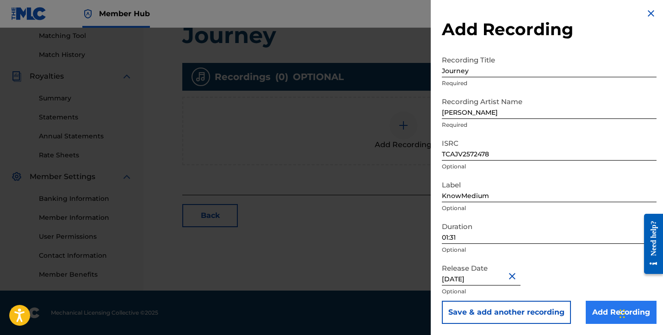
click at [599, 304] on input "Add Recording" at bounding box center [621, 312] width 71 height 23
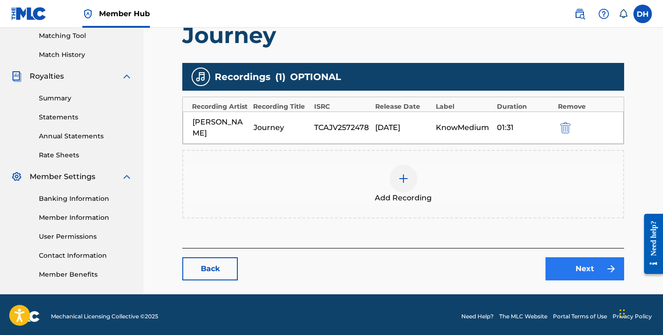
click at [582, 270] on link "Next" at bounding box center [585, 268] width 79 height 23
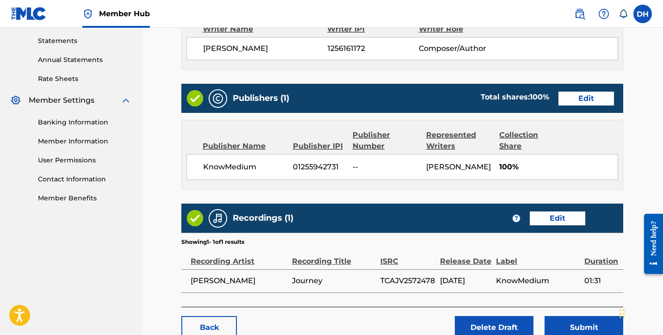
scroll to position [322, 1]
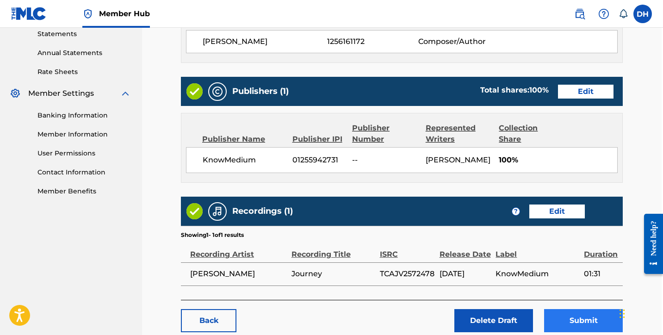
click at [576, 320] on button "Submit" at bounding box center [583, 320] width 79 height 23
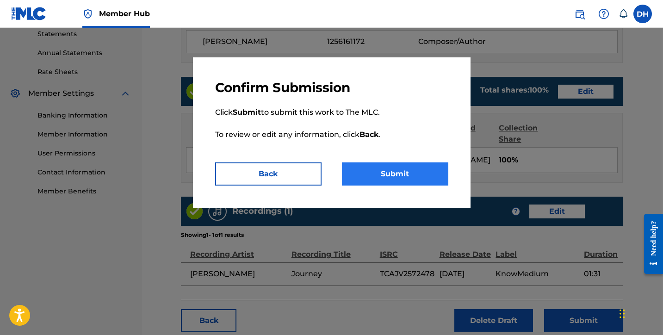
click at [387, 163] on button "Submit" at bounding box center [395, 173] width 106 height 23
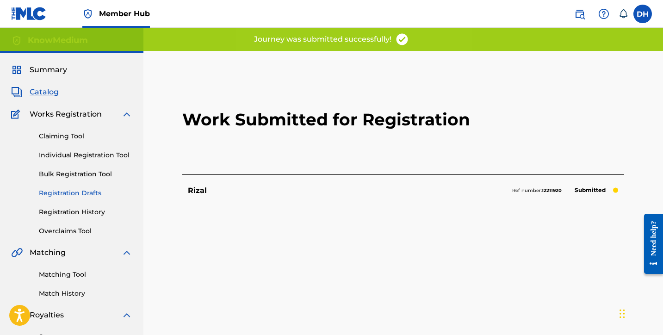
click at [75, 189] on link "Registration Drafts" at bounding box center [86, 193] width 94 height 10
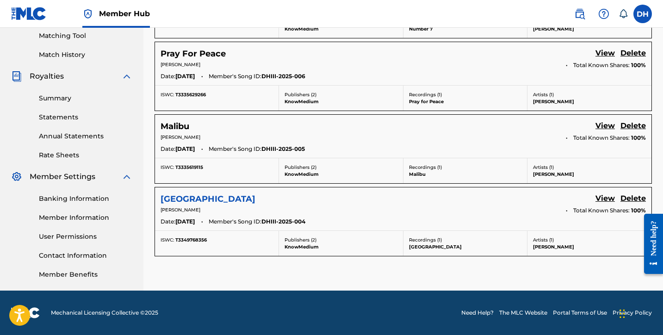
scroll to position [239, 0]
click at [206, 197] on h5 "Front Street" at bounding box center [208, 199] width 95 height 11
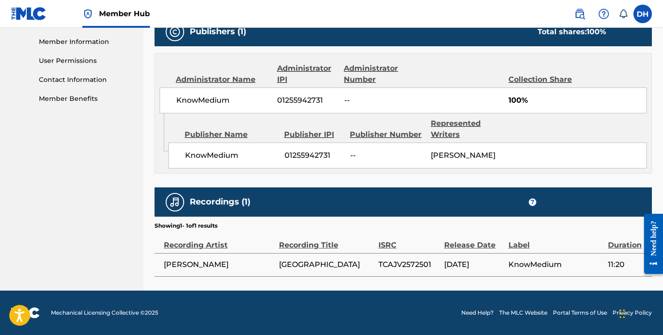
scroll to position [414, 0]
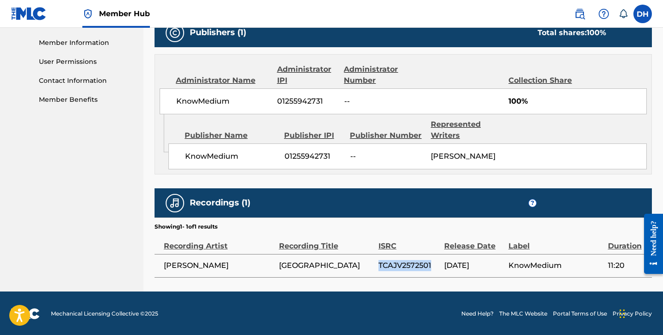
drag, startPoint x: 380, startPoint y: 262, endPoint x: 438, endPoint y: 262, distance: 58.8
click at [438, 262] on span "TCAJV2572501" at bounding box center [409, 265] width 61 height 11
copy span "TCAJV2572501"
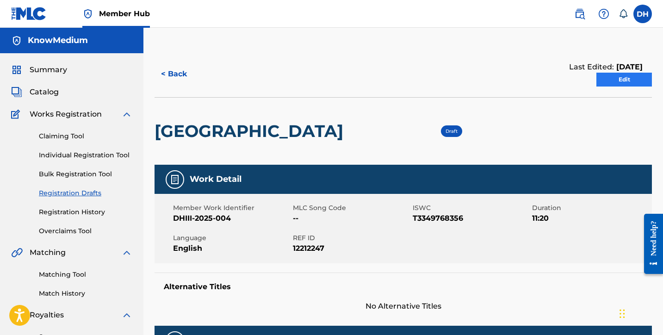
scroll to position [0, 0]
click at [636, 79] on link "Edit" at bounding box center [625, 80] width 56 height 14
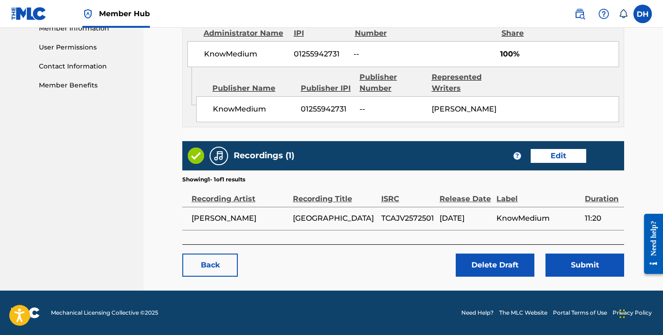
scroll to position [427, 0]
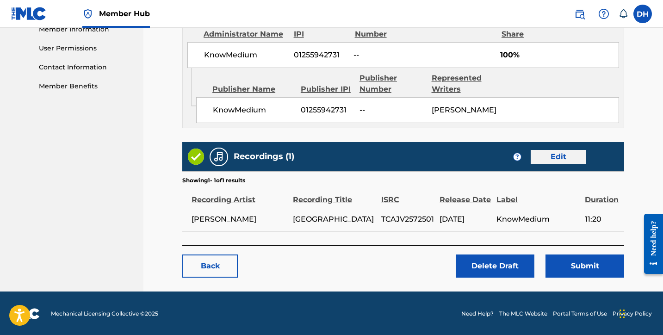
click at [552, 157] on link "Edit" at bounding box center [559, 157] width 56 height 14
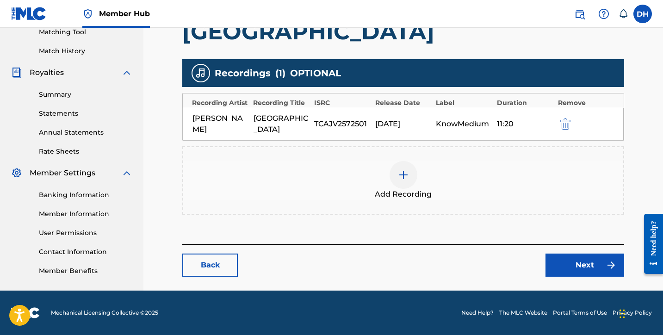
scroll to position [243, 0]
click at [563, 126] on img "submit" at bounding box center [566, 123] width 10 height 11
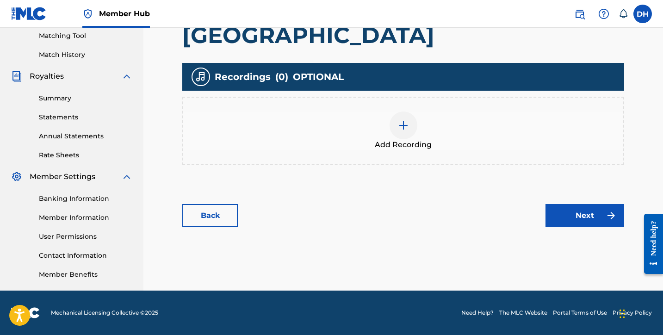
scroll to position [239, 0]
click at [404, 130] on img at bounding box center [403, 125] width 11 height 11
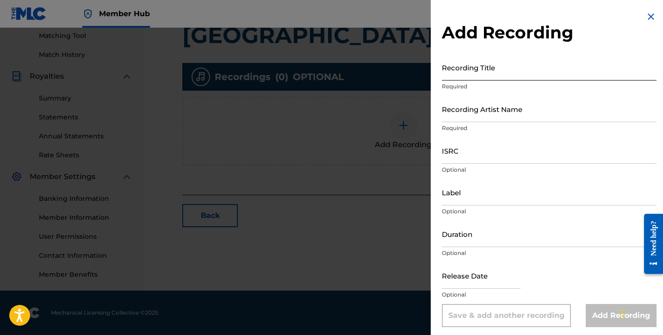
click at [468, 71] on input "Recording Title" at bounding box center [549, 67] width 215 height 26
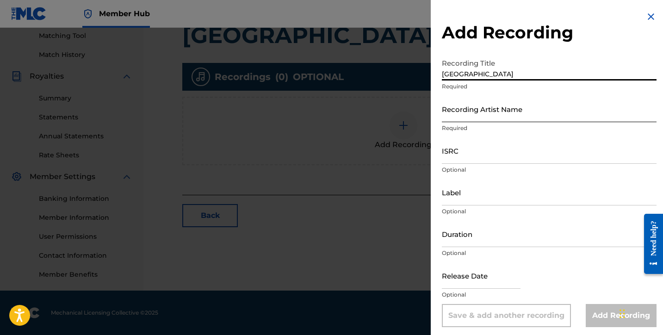
click at [472, 110] on input "Recording Artist Name" at bounding box center [549, 109] width 215 height 26
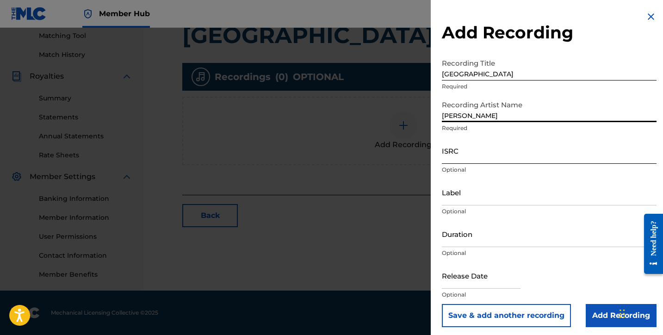
click at [454, 155] on input "ISRC" at bounding box center [549, 150] width 215 height 26
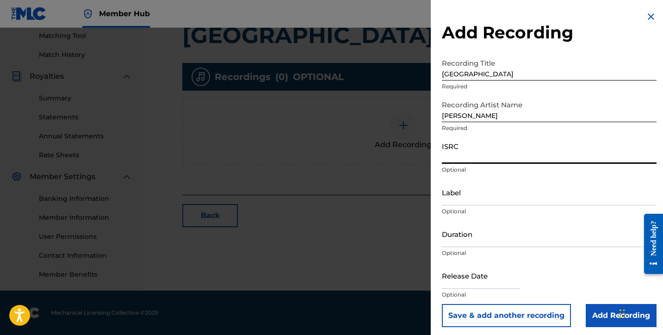
paste input "TCAJV2572501"
click at [456, 197] on input "Label" at bounding box center [549, 192] width 215 height 26
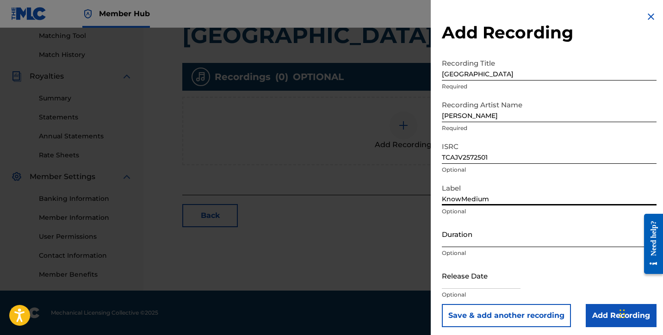
click at [444, 237] on input "Duration" at bounding box center [549, 234] width 215 height 26
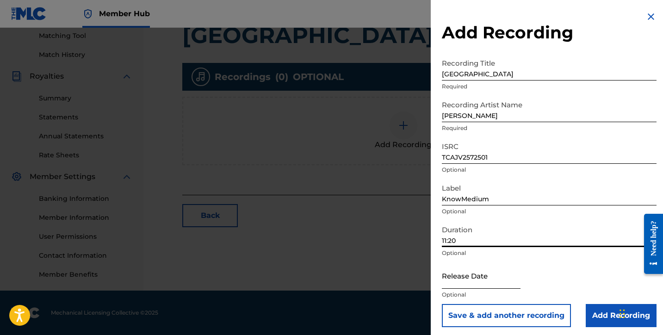
click at [450, 269] on input "text" at bounding box center [481, 275] width 79 height 26
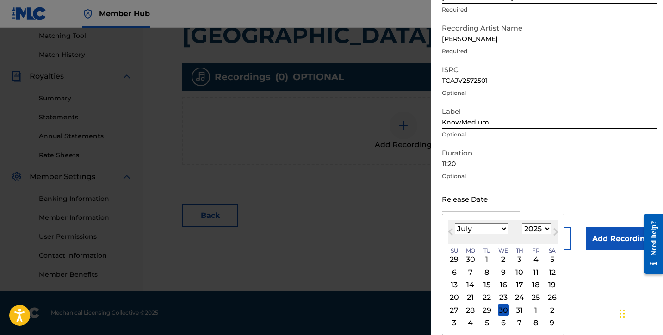
click at [456, 288] on div "13" at bounding box center [454, 285] width 11 height 11
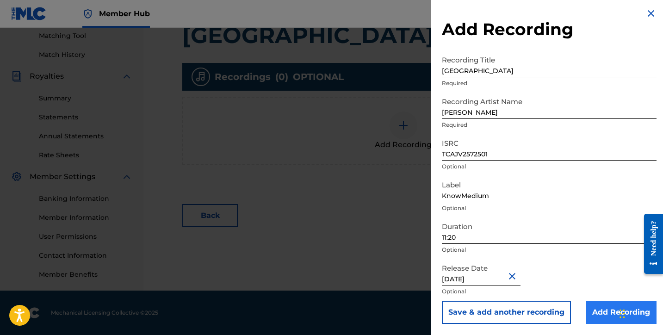
click at [590, 307] on input "Add Recording" at bounding box center [621, 312] width 71 height 23
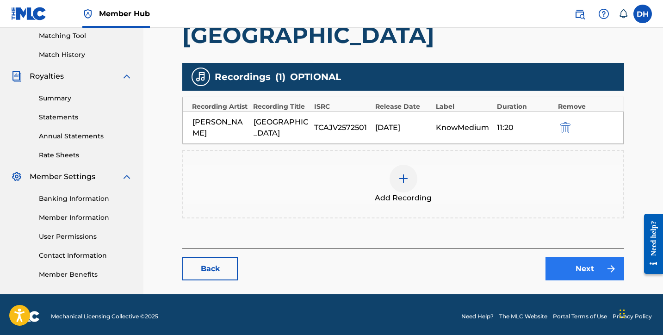
click at [579, 270] on link "Next" at bounding box center [585, 268] width 79 height 23
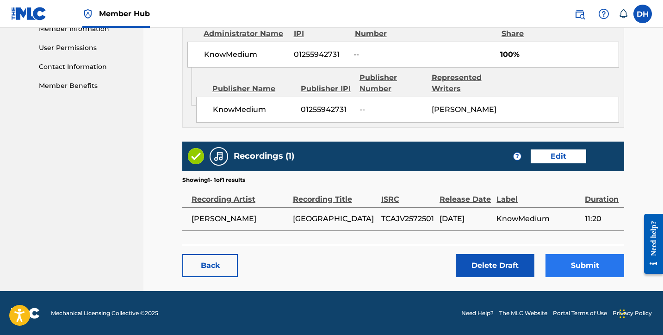
scroll to position [427, 0]
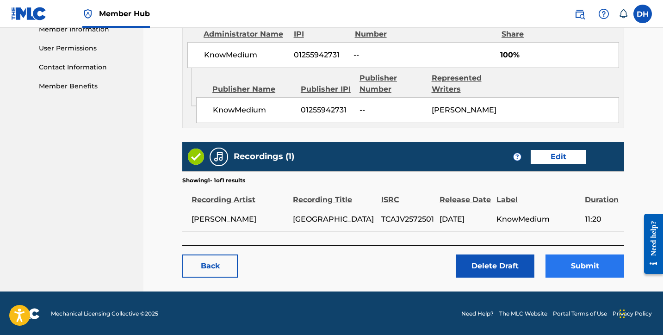
click at [577, 266] on button "Submit" at bounding box center [585, 266] width 79 height 23
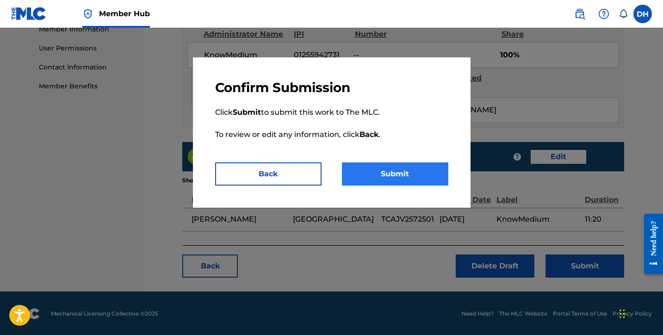
click at [397, 162] on button "Submit" at bounding box center [395, 173] width 106 height 23
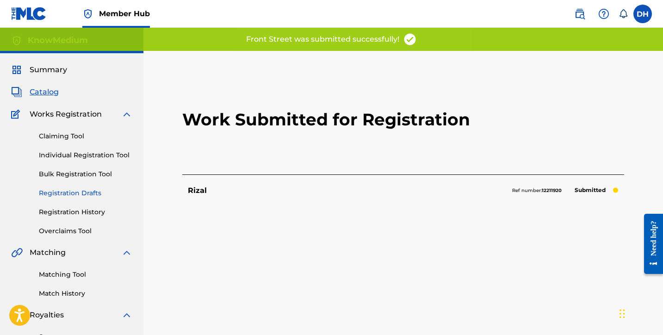
click at [81, 197] on link "Registration Drafts" at bounding box center [86, 193] width 94 height 10
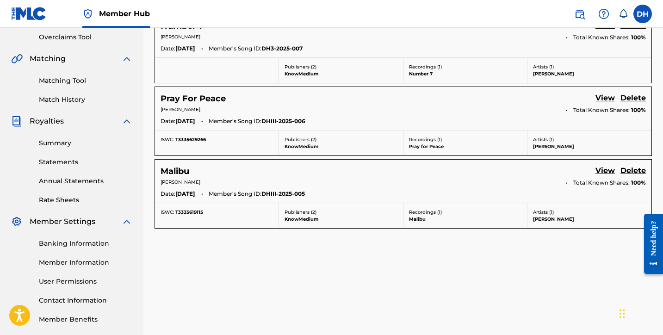
scroll to position [204, 0]
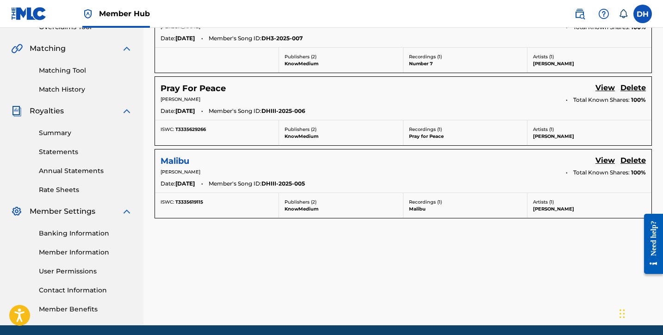
click at [185, 162] on h5 "Malibu" at bounding box center [175, 161] width 29 height 11
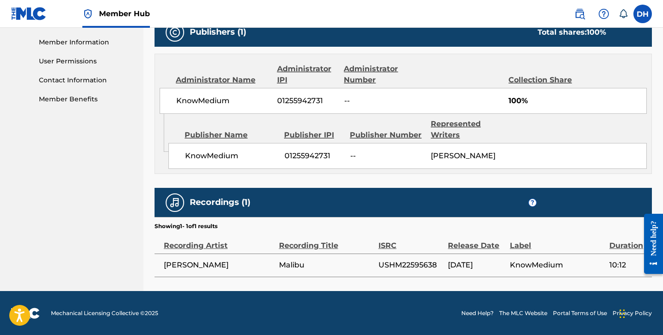
scroll to position [414, 0]
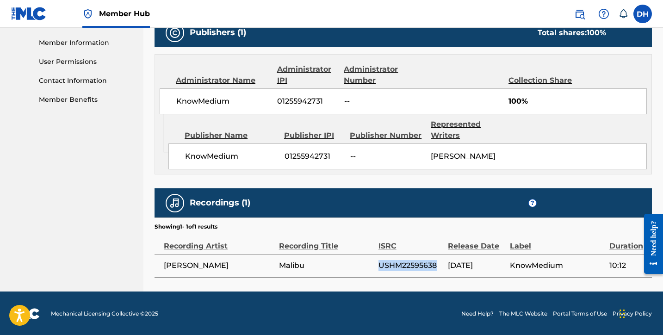
drag, startPoint x: 379, startPoint y: 265, endPoint x: 438, endPoint y: 261, distance: 59.9
click at [438, 261] on span "USHM22595638" at bounding box center [411, 265] width 65 height 11
copy span "USHM22595638"
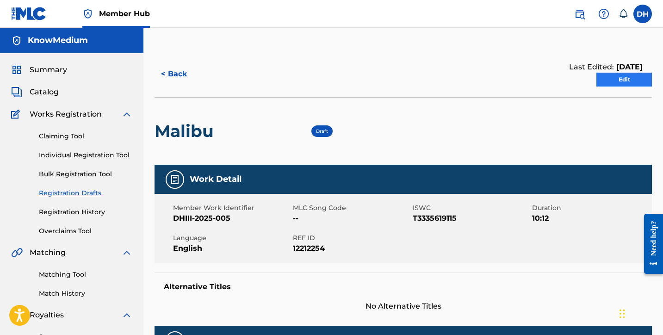
scroll to position [0, 0]
click at [627, 81] on link "Edit" at bounding box center [625, 80] width 56 height 14
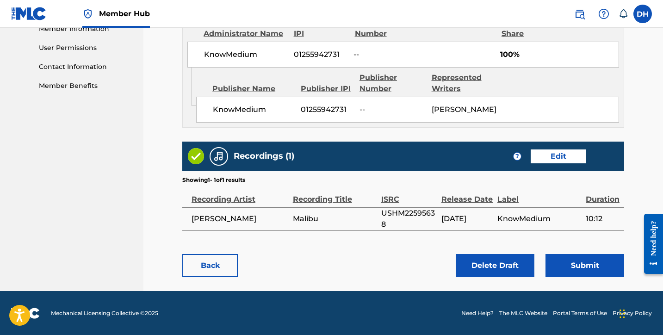
scroll to position [427, 0]
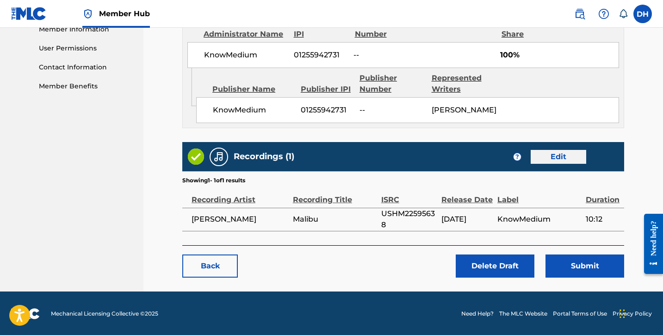
click at [563, 155] on link "Edit" at bounding box center [559, 157] width 56 height 14
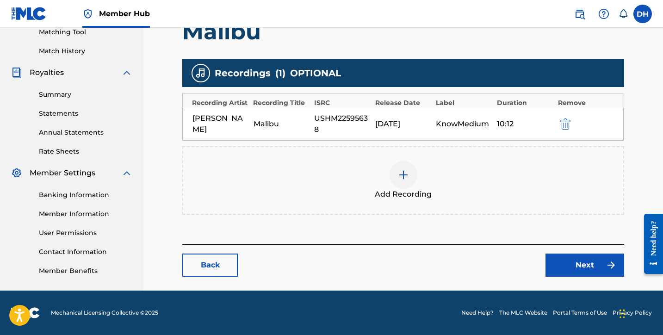
scroll to position [243, 0]
click at [561, 124] on img "submit" at bounding box center [566, 123] width 10 height 11
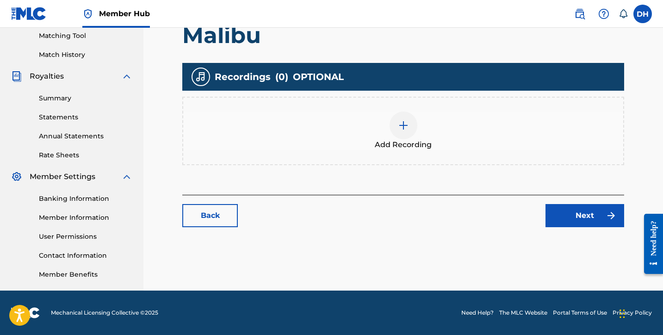
click at [396, 132] on div at bounding box center [404, 126] width 28 height 28
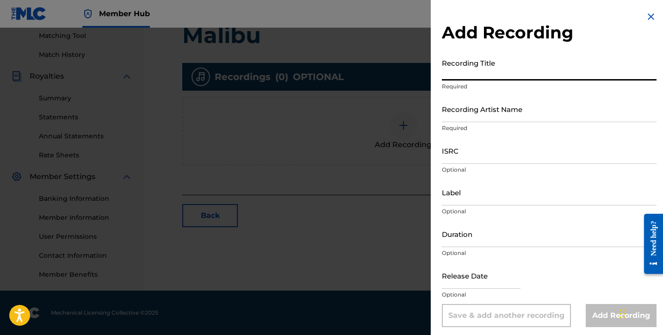
click at [509, 70] on input "Recording Title" at bounding box center [549, 67] width 215 height 26
click at [505, 106] on input "Recording Artist Name" at bounding box center [549, 109] width 215 height 26
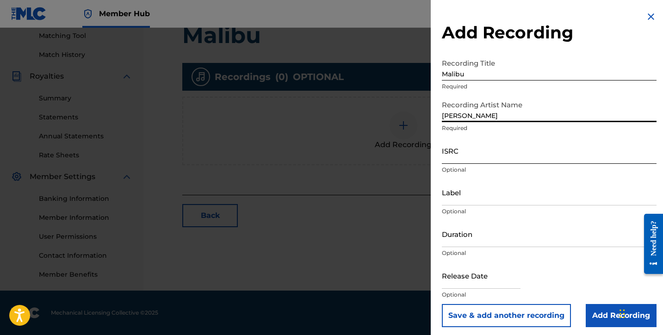
click at [462, 158] on input "ISRC" at bounding box center [549, 150] width 215 height 26
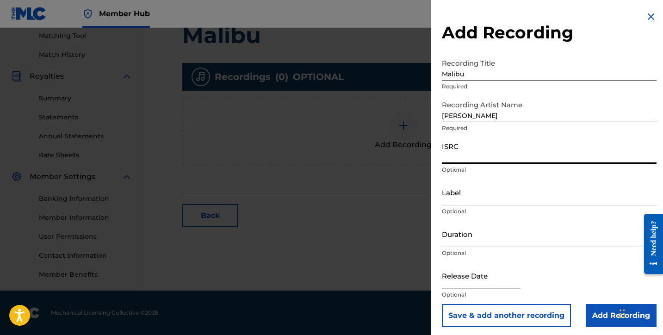
paste input "USHM22595638"
click at [457, 200] on input "Label" at bounding box center [549, 192] width 215 height 26
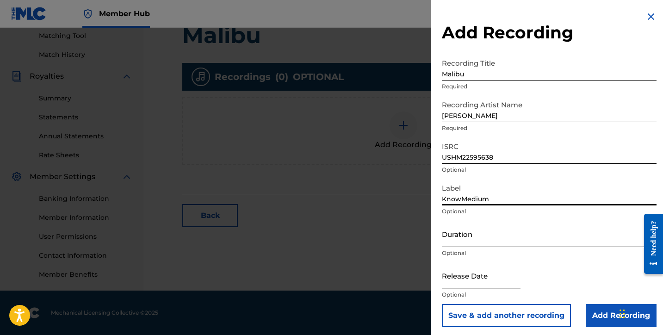
click at [444, 237] on input "Duration" at bounding box center [549, 234] width 215 height 26
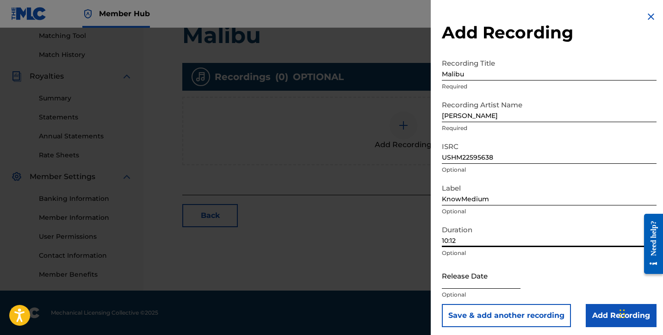
click at [470, 276] on input "text" at bounding box center [481, 275] width 79 height 26
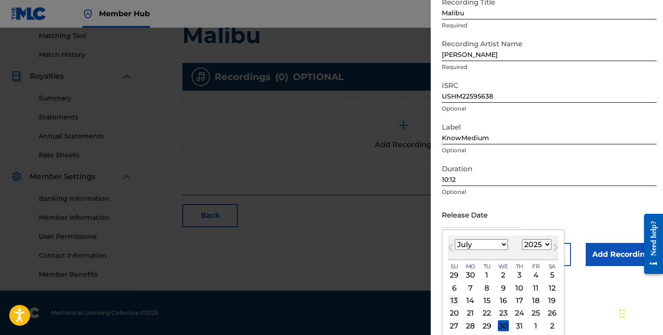
click at [453, 302] on div "13" at bounding box center [454, 300] width 11 height 11
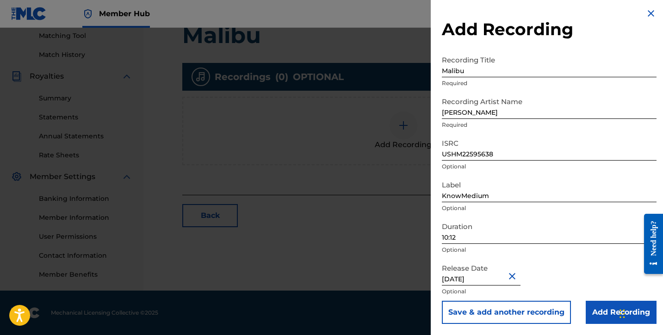
scroll to position [3, 0]
click at [603, 305] on input "Add Recording" at bounding box center [621, 312] width 71 height 23
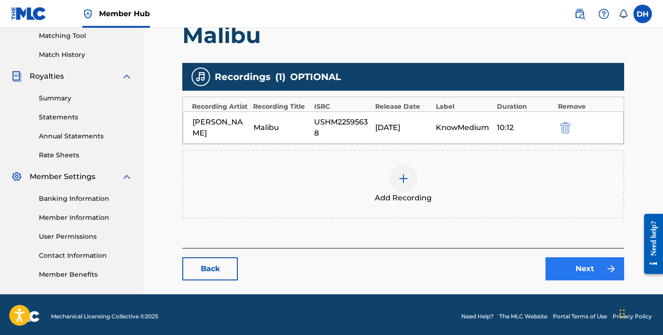
click at [577, 260] on link "Next" at bounding box center [585, 268] width 79 height 23
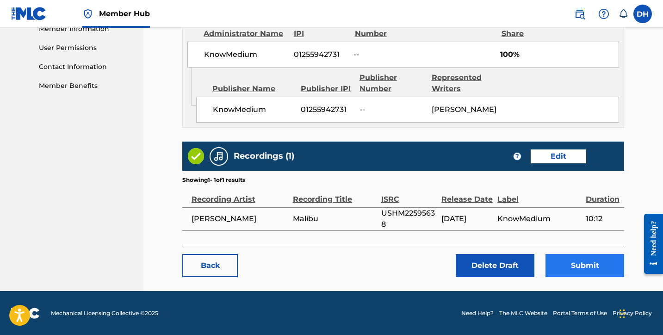
scroll to position [427, 0]
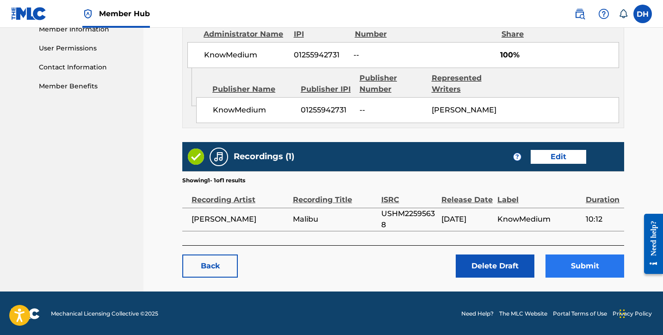
click at [573, 265] on button "Submit" at bounding box center [585, 266] width 79 height 23
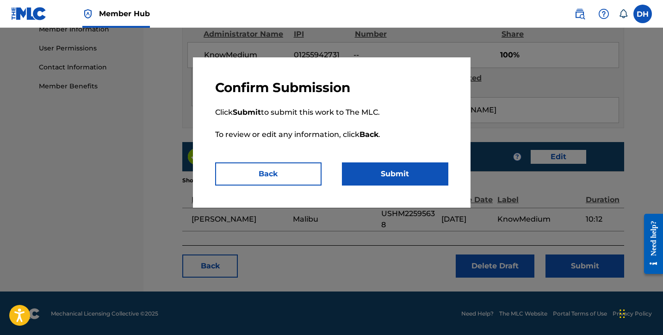
click at [427, 177] on button "Submit" at bounding box center [395, 173] width 106 height 23
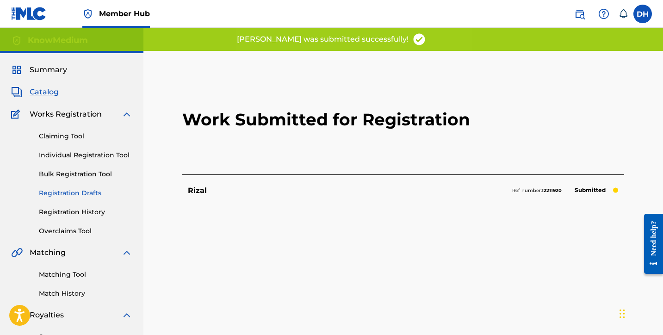
click at [91, 195] on link "Registration Drafts" at bounding box center [86, 193] width 94 height 10
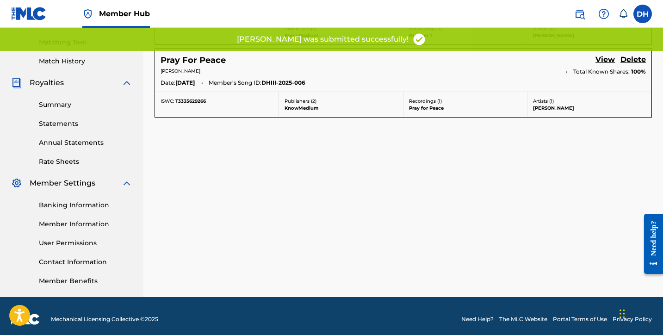
scroll to position [147, 0]
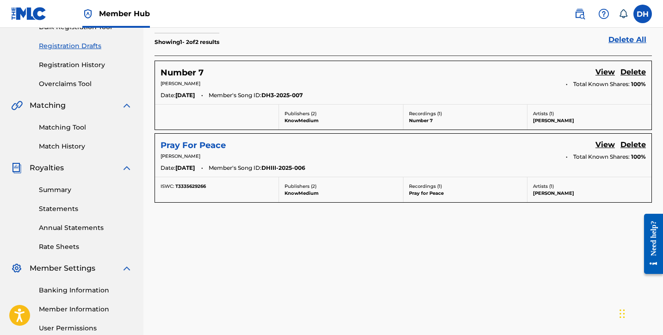
click at [208, 149] on h5 "Pray For Peace" at bounding box center [193, 145] width 65 height 11
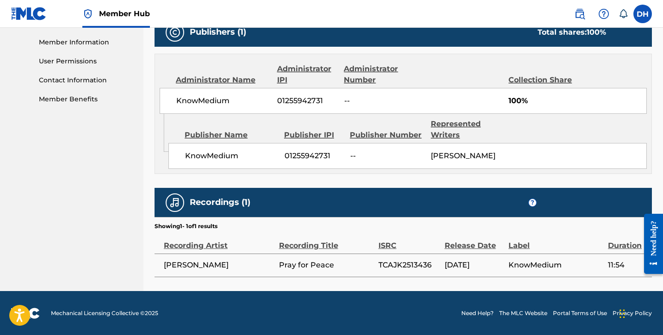
scroll to position [414, 0]
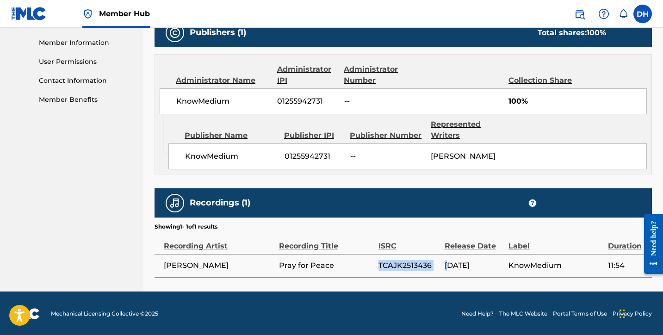
drag, startPoint x: 379, startPoint y: 264, endPoint x: 449, endPoint y: 262, distance: 70.4
click at [449, 262] on tr "Daniel Harris III Pray for Peace TCAJK2513436 07/14/2025 KnowMedium 11:54" at bounding box center [404, 265] width 498 height 23
click at [435, 265] on span "TCAJK2513436" at bounding box center [410, 265] width 62 height 11
drag, startPoint x: 430, startPoint y: 264, endPoint x: 380, endPoint y: 264, distance: 50.5
click at [380, 264] on span "TCAJK2513436" at bounding box center [410, 265] width 62 height 11
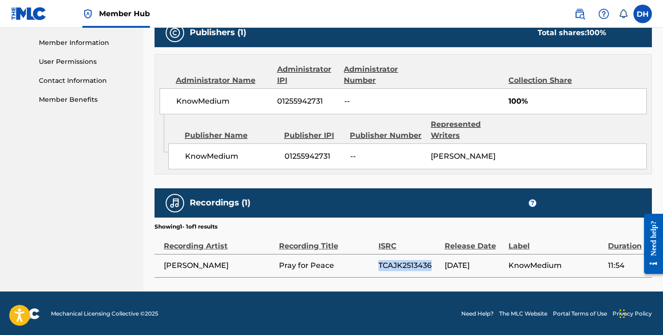
copy span "TCAJK2513436"
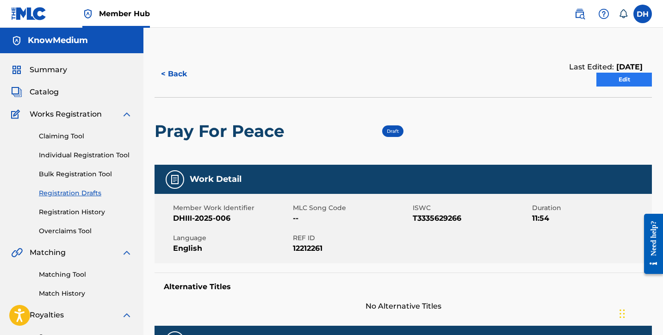
scroll to position [0, 0]
click at [635, 80] on link "Edit" at bounding box center [625, 80] width 56 height 14
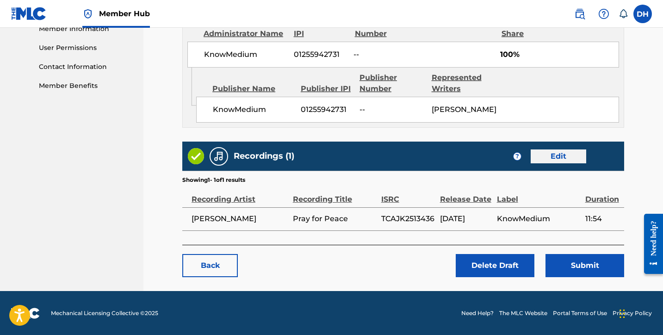
scroll to position [427, 0]
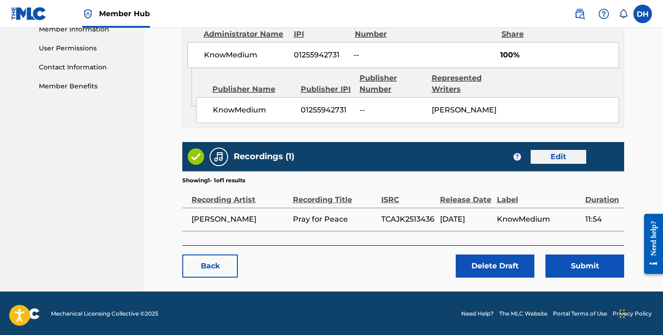
click at [561, 157] on link "Edit" at bounding box center [559, 157] width 56 height 14
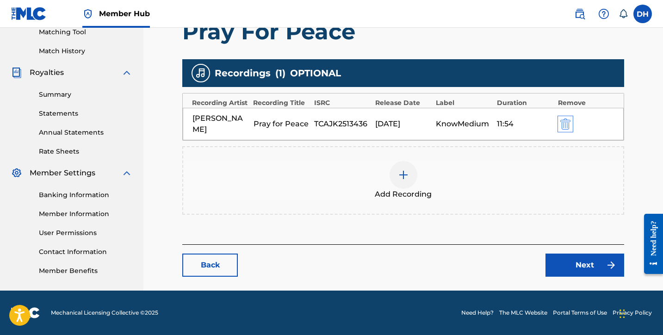
click at [566, 125] on img "submit" at bounding box center [566, 123] width 10 height 11
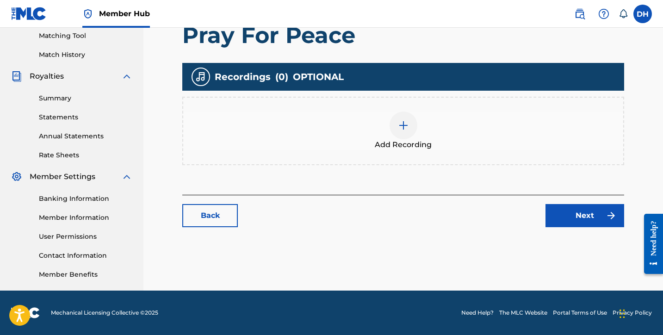
click at [412, 130] on div at bounding box center [404, 126] width 28 height 28
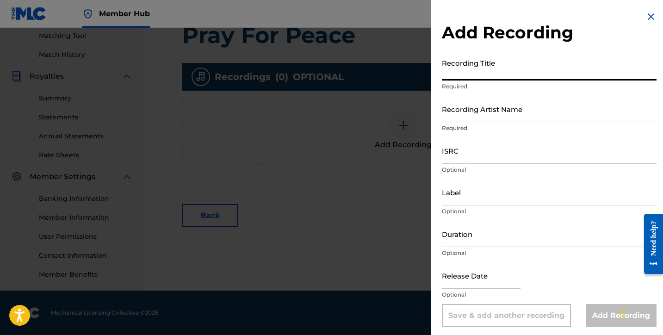
click at [468, 66] on input "Recording Title" at bounding box center [549, 67] width 215 height 26
click at [473, 111] on input "Recording Artist Name" at bounding box center [549, 109] width 215 height 26
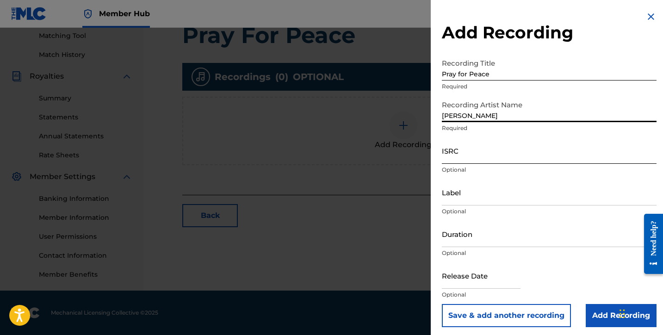
click at [453, 155] on input "ISRC" at bounding box center [549, 150] width 215 height 26
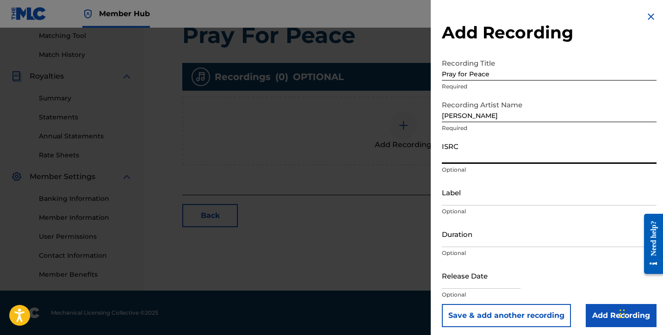
paste input "TCAJK2513436"
click at [461, 196] on input "Label" at bounding box center [549, 192] width 215 height 26
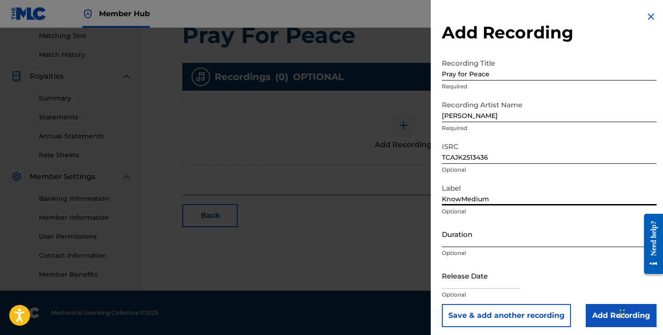
click at [457, 234] on input "Duration" at bounding box center [549, 234] width 215 height 26
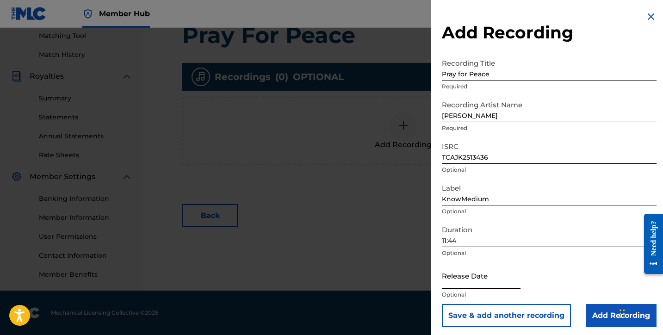
click at [458, 276] on input "text" at bounding box center [481, 275] width 79 height 26
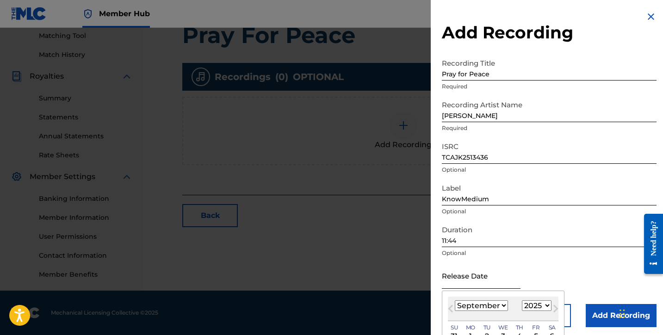
scroll to position [38, 0]
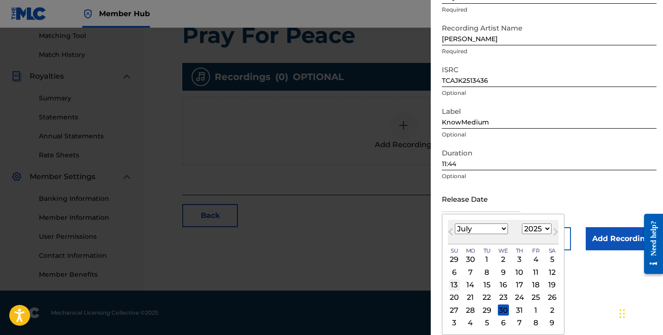
click at [455, 285] on div "13" at bounding box center [454, 285] width 11 height 11
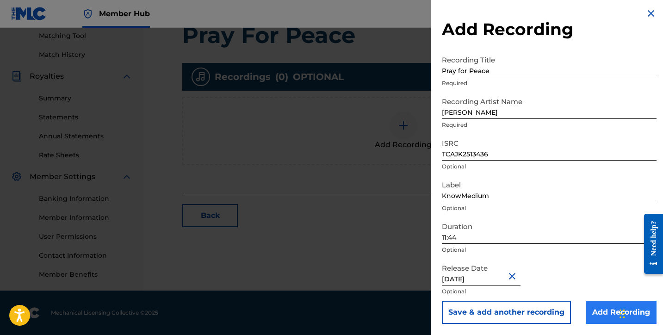
scroll to position [239, 0]
click at [604, 312] on input "Add Recording" at bounding box center [621, 312] width 71 height 23
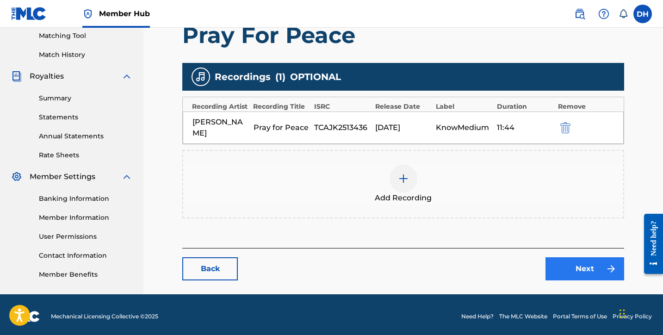
click at [578, 268] on link "Next" at bounding box center [585, 268] width 79 height 23
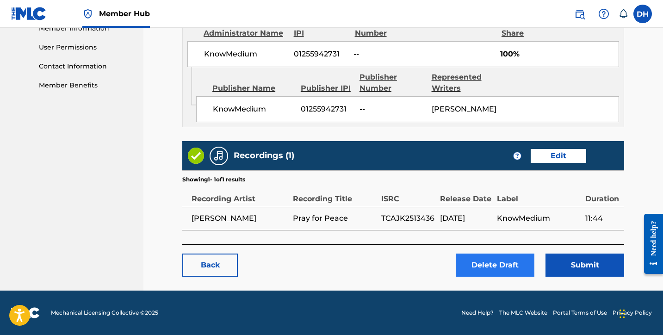
scroll to position [427, 0]
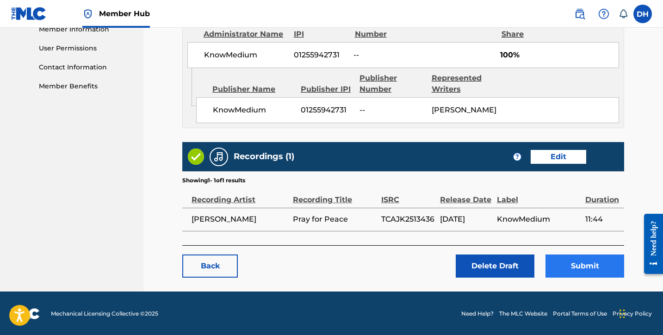
click at [568, 262] on button "Submit" at bounding box center [585, 266] width 79 height 23
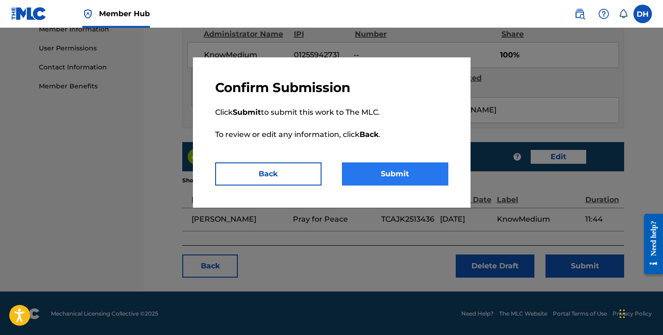
click at [418, 177] on button "Submit" at bounding box center [395, 173] width 106 height 23
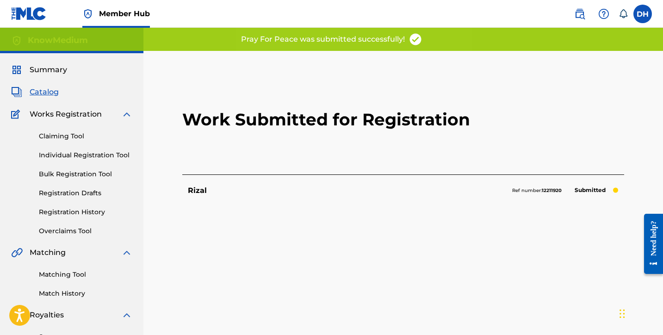
click at [79, 187] on div "Claiming Tool Individual Registration Tool Bulk Registration Tool Registration …" at bounding box center [71, 178] width 121 height 116
click at [70, 197] on link "Registration Drafts" at bounding box center [86, 193] width 94 height 10
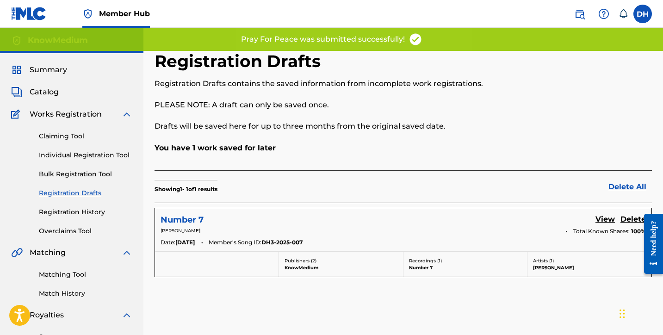
click at [189, 218] on h5 "Number 7" at bounding box center [182, 220] width 43 height 11
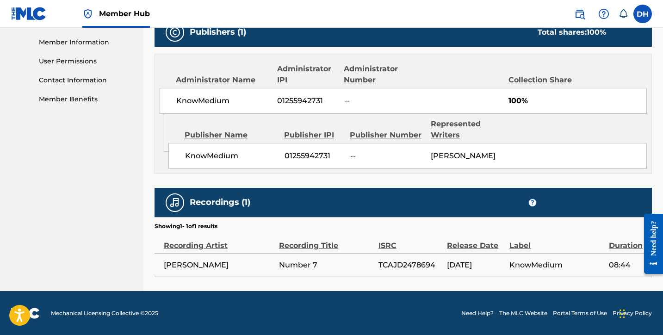
scroll to position [414, 0]
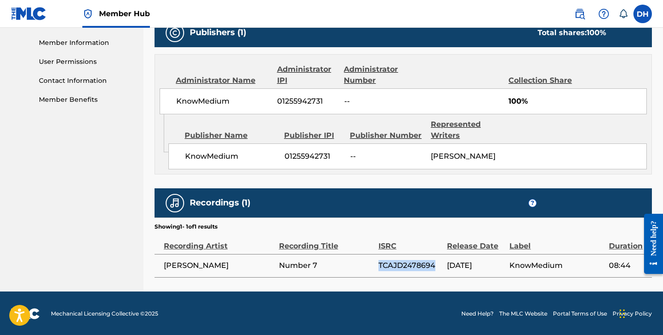
drag, startPoint x: 379, startPoint y: 262, endPoint x: 435, endPoint y: 262, distance: 56.0
click at [435, 262] on span "TCAJD2478694" at bounding box center [411, 265] width 64 height 11
copy span "TCAJD2478694"
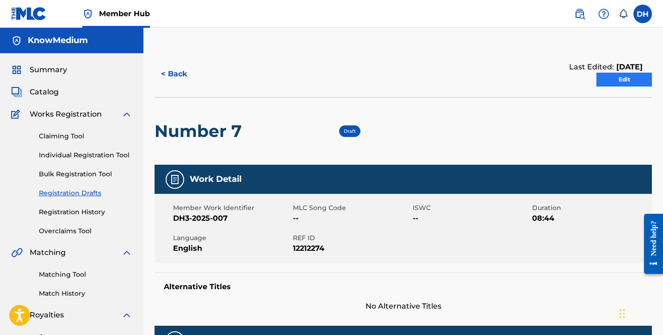
scroll to position [0, 0]
click at [618, 81] on link "Edit" at bounding box center [625, 80] width 56 height 14
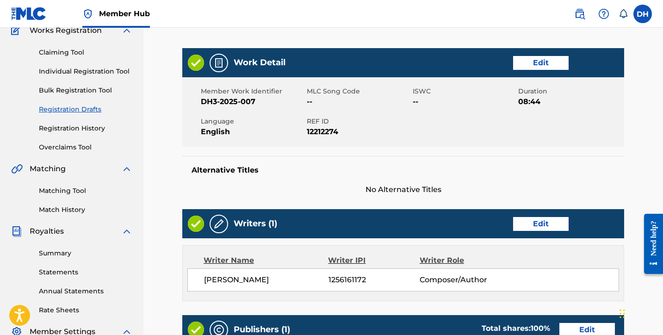
scroll to position [88, 0]
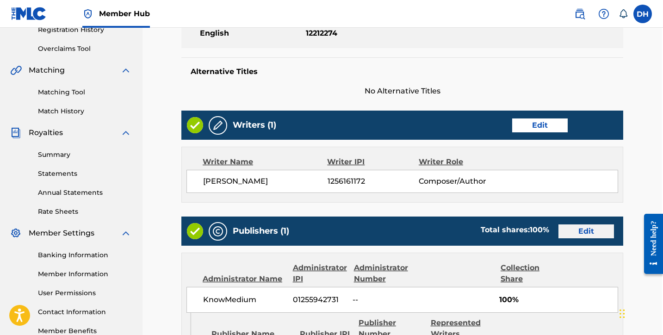
click at [572, 234] on link "Edit" at bounding box center [587, 232] width 56 height 14
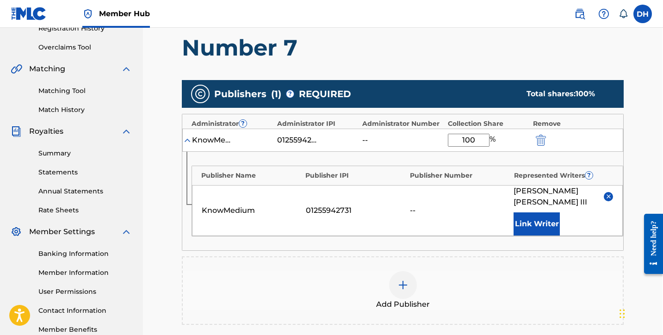
scroll to position [185, 1]
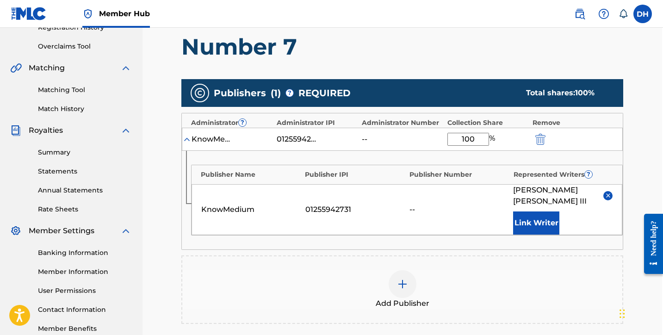
click at [411, 204] on div "--" at bounding box center [460, 209] width 100 height 11
click at [541, 141] on img "submit" at bounding box center [541, 139] width 10 height 11
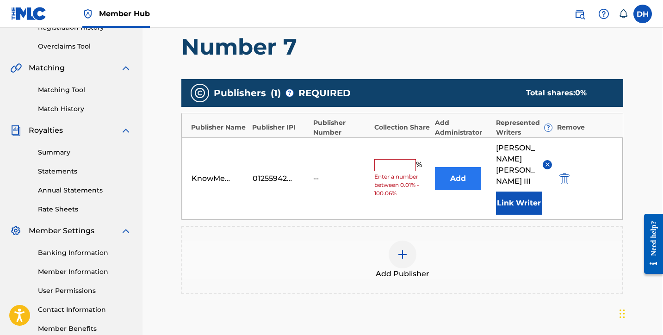
click at [472, 170] on button "Add" at bounding box center [458, 178] width 46 height 23
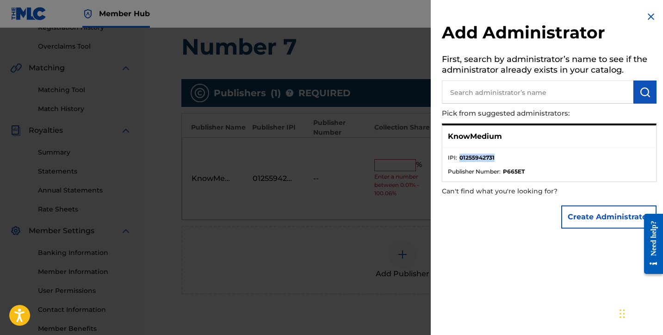
drag, startPoint x: 459, startPoint y: 155, endPoint x: 499, endPoint y: 154, distance: 40.3
click at [499, 155] on li "IPI : 01255942731" at bounding box center [549, 161] width 203 height 14
copy strong "01255942731"
click at [578, 210] on button "Create Administrator" at bounding box center [608, 217] width 95 height 23
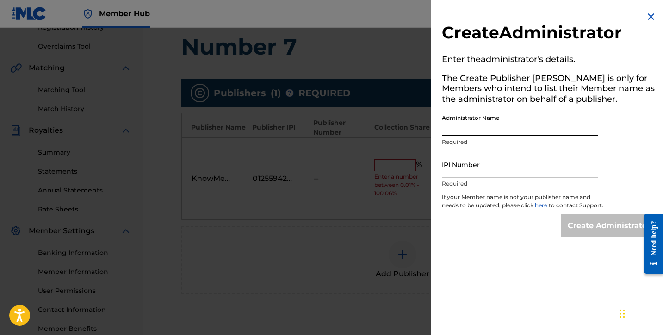
click at [496, 130] on input "Administrator Name" at bounding box center [520, 123] width 156 height 26
click at [480, 176] on input "IPI Number" at bounding box center [520, 164] width 156 height 26
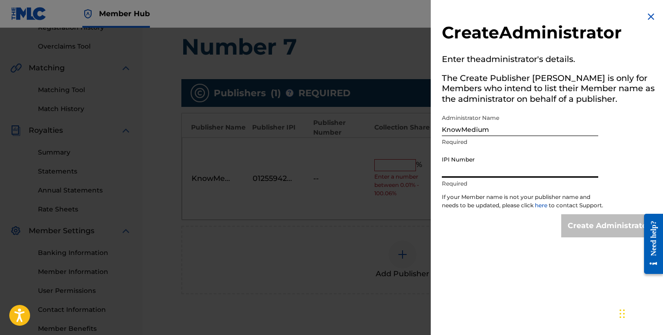
paste input "01255942731"
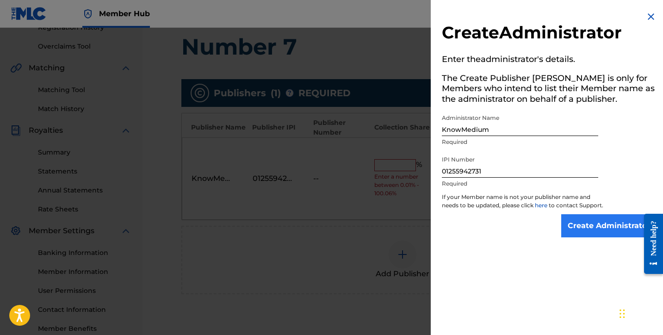
click at [578, 225] on input "Create Administrator" at bounding box center [608, 225] width 95 height 23
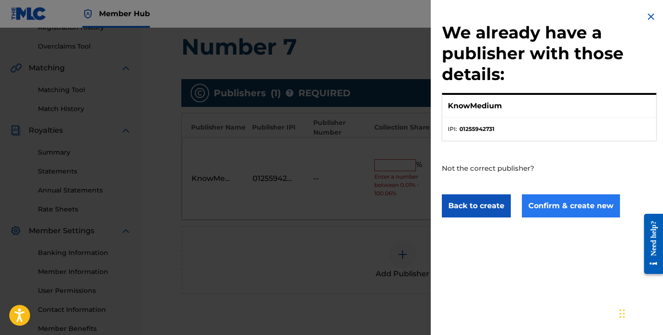
click at [573, 209] on button "Confirm & create new" at bounding box center [571, 205] width 98 height 23
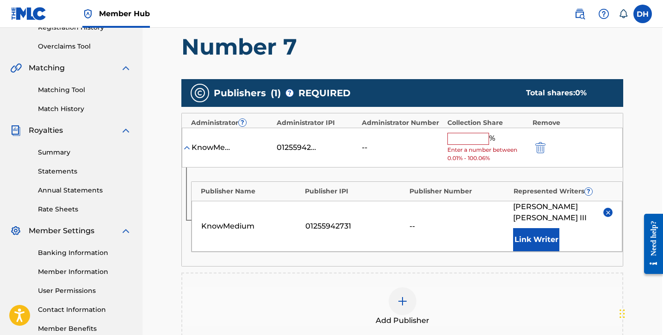
click at [464, 142] on input "text" at bounding box center [469, 139] width 42 height 12
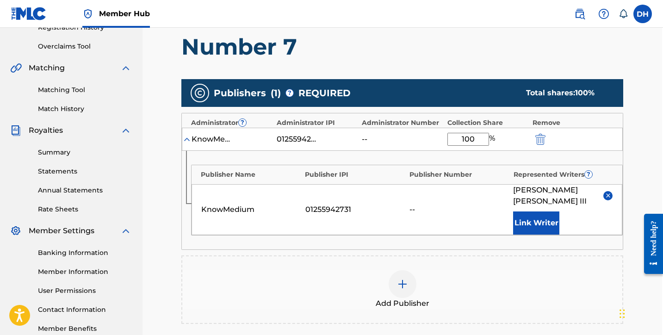
click at [539, 138] on button "submit" at bounding box center [540, 139] width 14 height 11
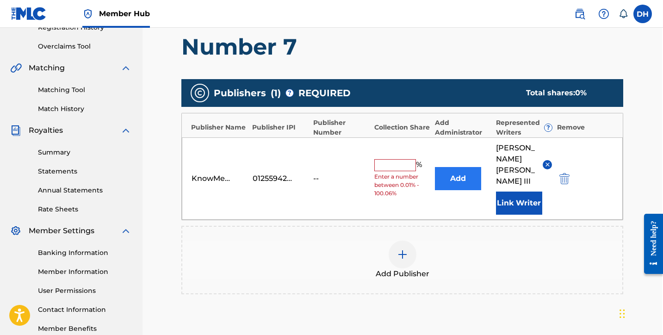
click at [450, 174] on button "Add" at bounding box center [458, 178] width 46 height 23
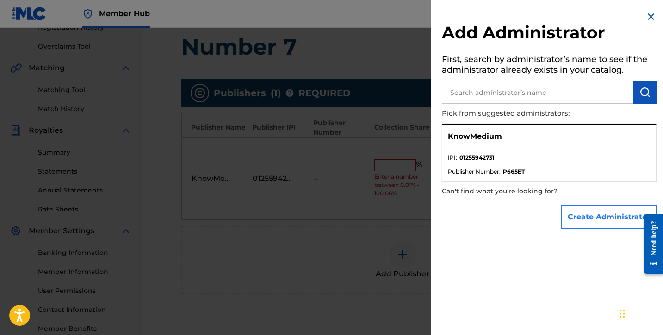
click at [612, 218] on button "Create Administrator" at bounding box center [608, 217] width 95 height 23
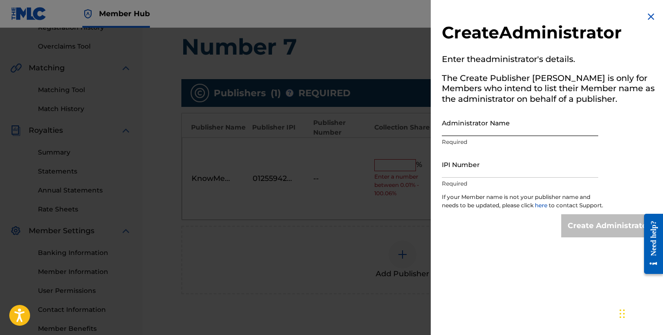
click at [505, 129] on input "Administrator Name" at bounding box center [520, 123] width 156 height 26
click at [485, 169] on input "IPI Number" at bounding box center [520, 164] width 156 height 26
paste input "01255942731"
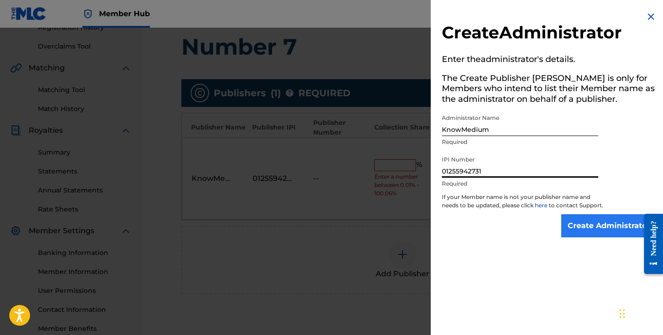
click at [562, 224] on input "Create Administrator" at bounding box center [608, 225] width 95 height 23
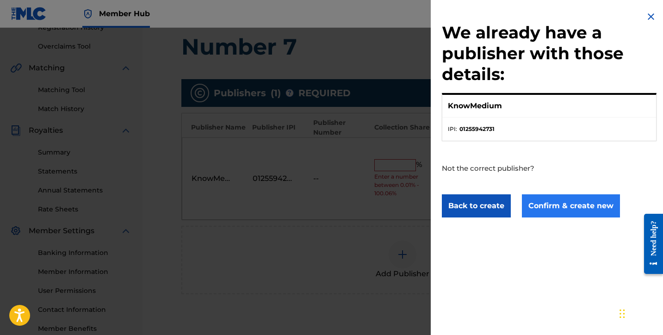
click at [558, 210] on button "Confirm & create new" at bounding box center [571, 205] width 98 height 23
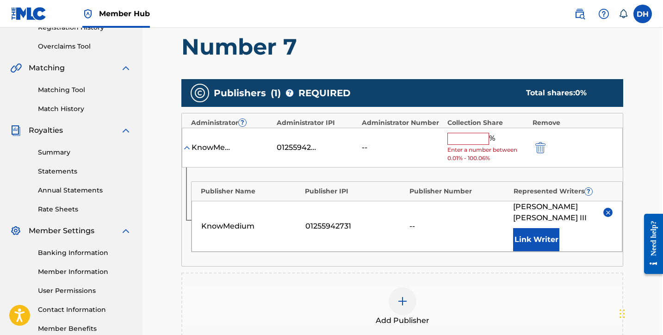
click at [472, 142] on input "text" at bounding box center [469, 139] width 42 height 12
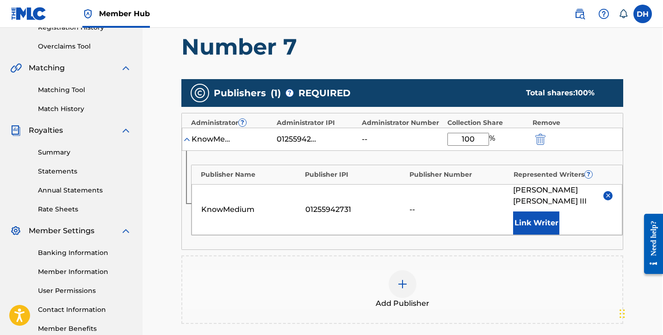
click at [464, 256] on div "Add Publisher" at bounding box center [402, 290] width 442 height 69
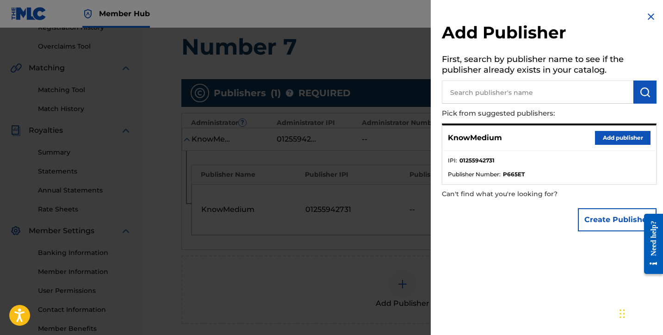
click at [649, 22] on img at bounding box center [651, 16] width 11 height 11
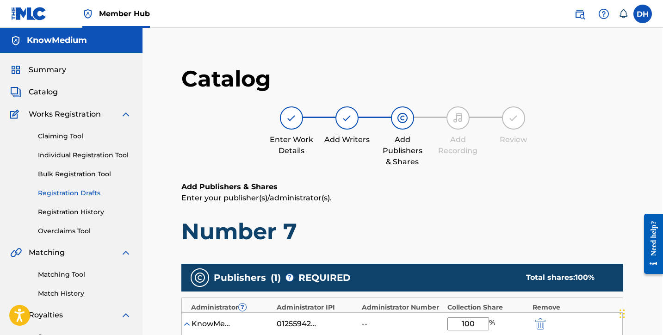
scroll to position [0, 1]
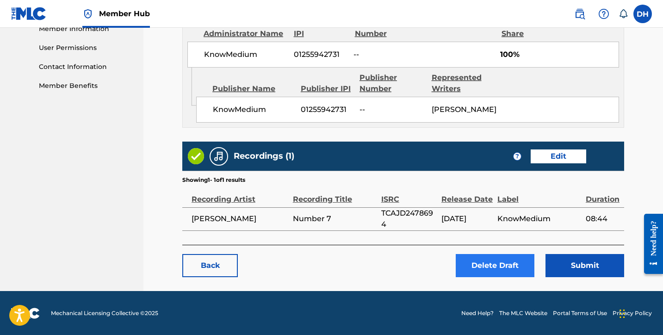
scroll to position [427, 0]
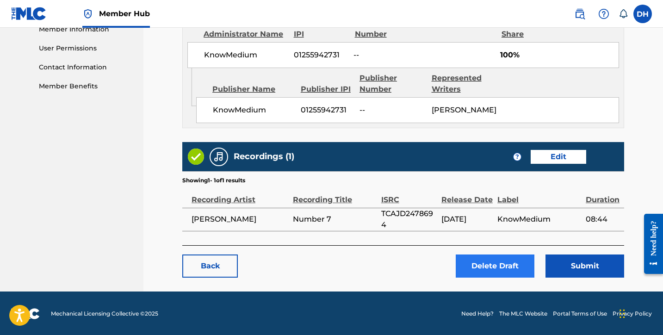
click at [479, 267] on button "Delete Draft" at bounding box center [495, 266] width 79 height 23
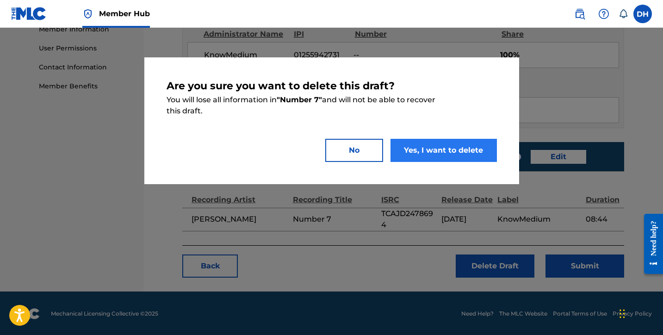
click at [457, 152] on button "Yes, I want to delete" at bounding box center [444, 150] width 106 height 23
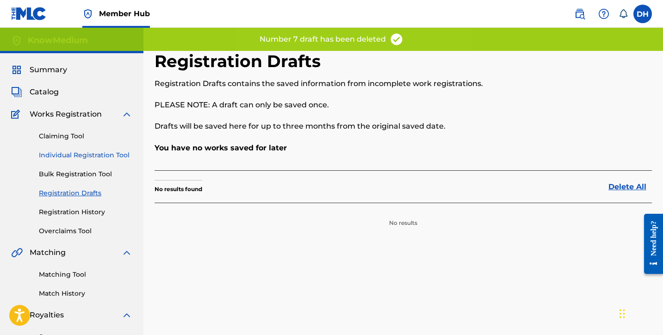
click at [72, 153] on link "Individual Registration Tool" at bounding box center [86, 155] width 94 height 10
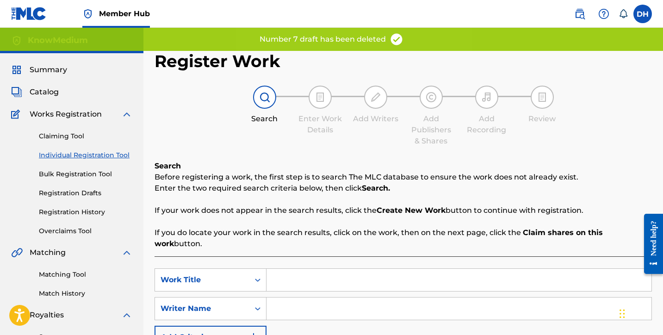
click at [286, 269] on input "Search Form" at bounding box center [459, 280] width 385 height 22
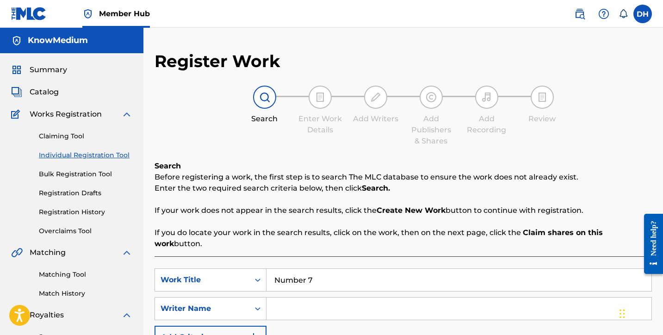
click at [279, 298] on input "Search Form" at bounding box center [459, 309] width 385 height 22
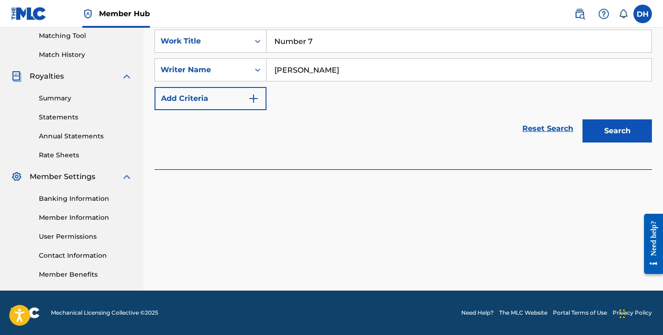
scroll to position [239, 0]
click at [610, 122] on button "Search" at bounding box center [617, 130] width 69 height 23
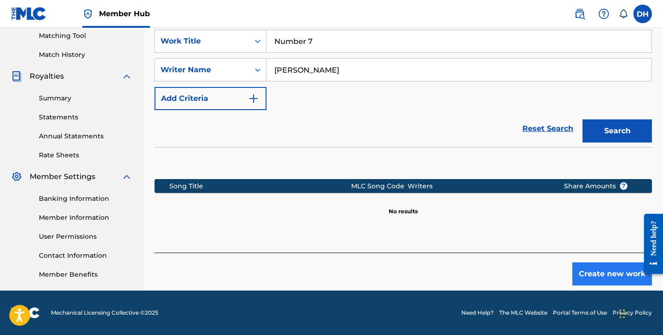
click at [598, 266] on button "Create new work" at bounding box center [613, 273] width 80 height 23
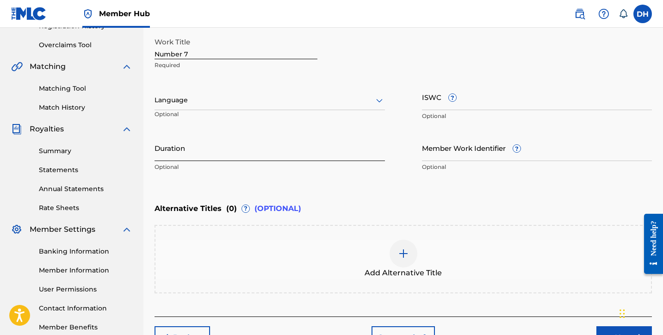
scroll to position [185, 0]
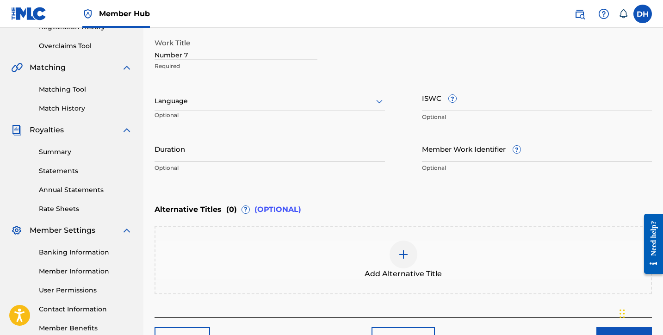
click at [211, 104] on div at bounding box center [270, 101] width 231 height 12
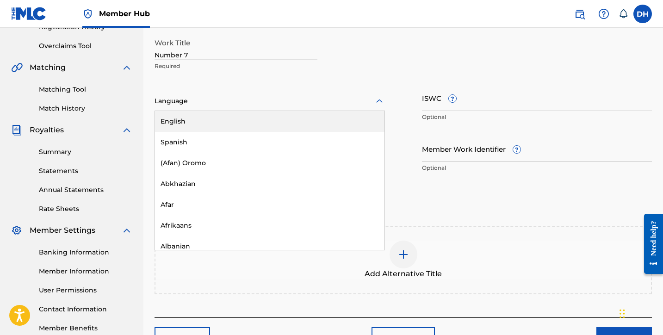
click at [203, 122] on div "English" at bounding box center [270, 121] width 230 height 21
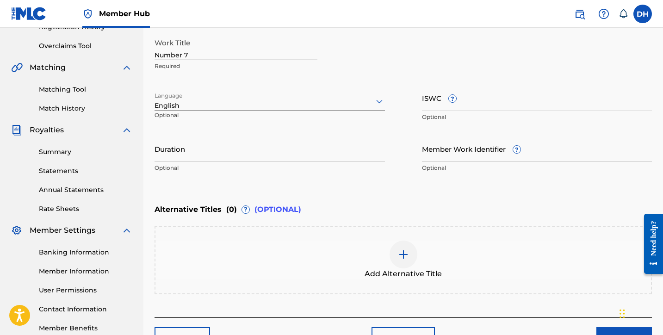
click at [421, 102] on div "Work Title Number 7 Required Language English Optional ISWC ? Optional Duration…" at bounding box center [404, 105] width 498 height 143
click at [432, 102] on input "ISWC ?" at bounding box center [537, 98] width 231 height 26
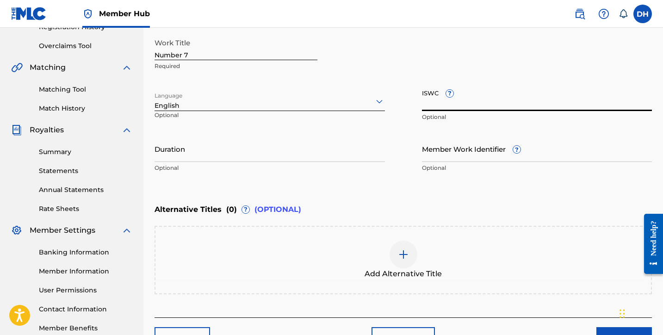
paste input "T3275273768"
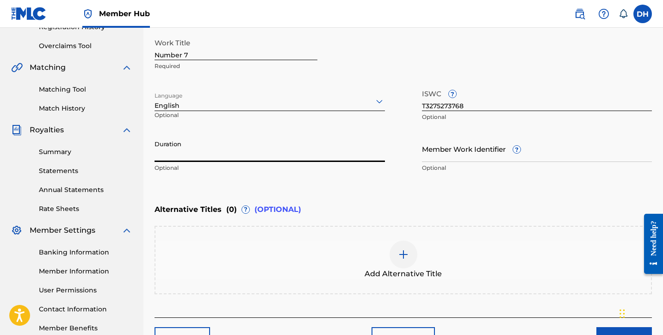
click at [245, 151] on input "Duration" at bounding box center [270, 149] width 231 height 26
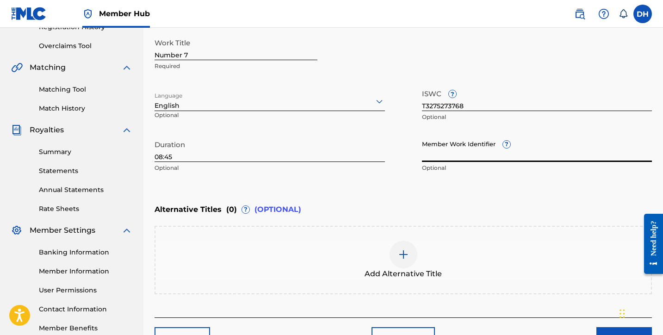
click at [480, 150] on input "Member Work Identifier ?" at bounding box center [537, 149] width 231 height 26
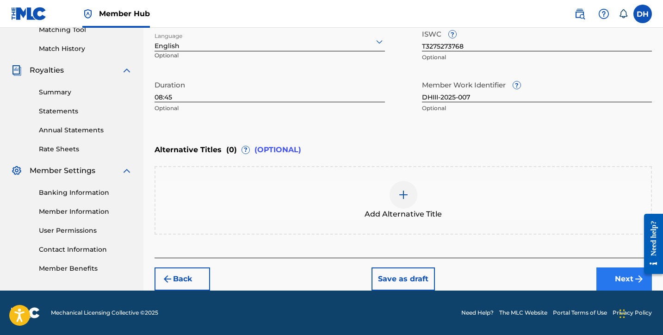
click at [613, 283] on button "Next" at bounding box center [625, 279] width 56 height 23
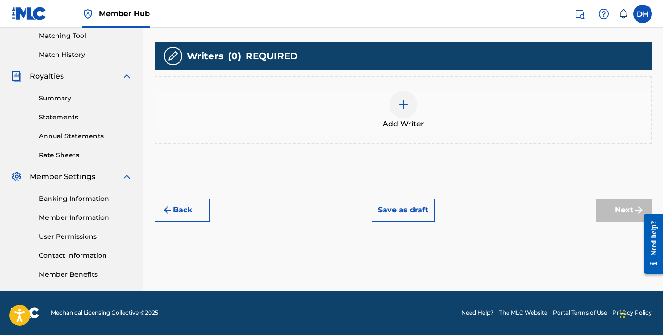
click at [410, 101] on div at bounding box center [404, 105] width 28 height 28
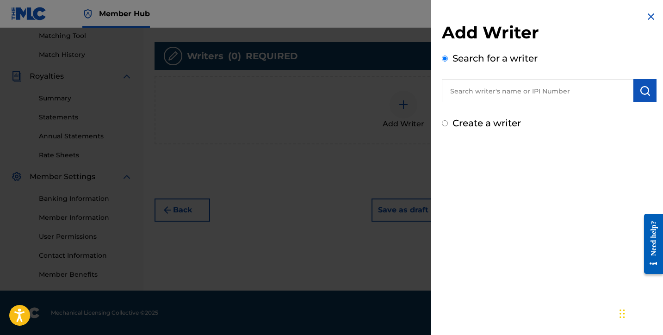
click at [457, 120] on label "Create a writer" at bounding box center [487, 123] width 69 height 11
click at [448, 120] on input "Create a writer" at bounding box center [445, 123] width 6 height 6
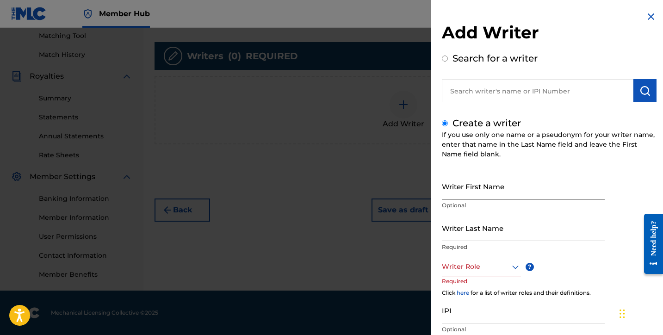
click at [464, 181] on input "Writer First Name" at bounding box center [523, 186] width 163 height 26
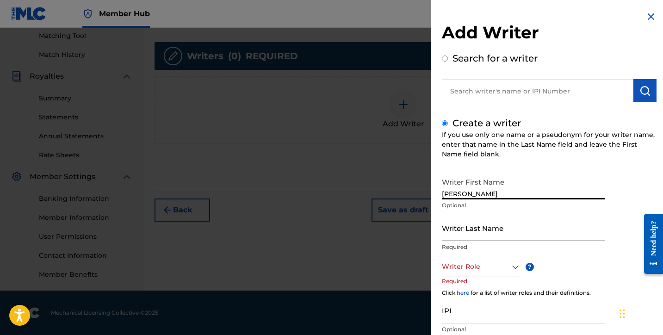
click at [452, 225] on input "Writer Last Name" at bounding box center [523, 228] width 163 height 26
drag, startPoint x: 466, startPoint y: 192, endPoint x: 503, endPoint y: 192, distance: 36.6
click at [501, 192] on input "Daniel Harris III" at bounding box center [523, 186] width 163 height 26
paste input "[PERSON_NAME] III"
click at [467, 237] on input "Writer Last Name" at bounding box center [523, 228] width 163 height 26
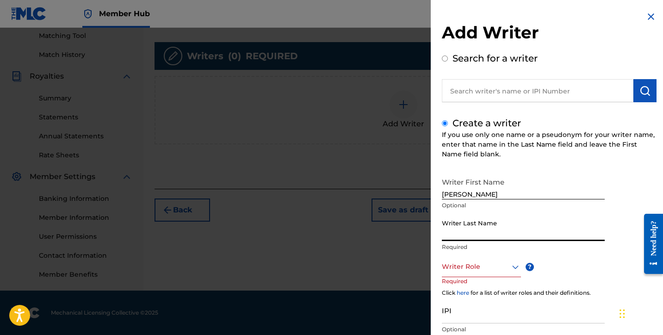
paste input "[PERSON_NAME] III"
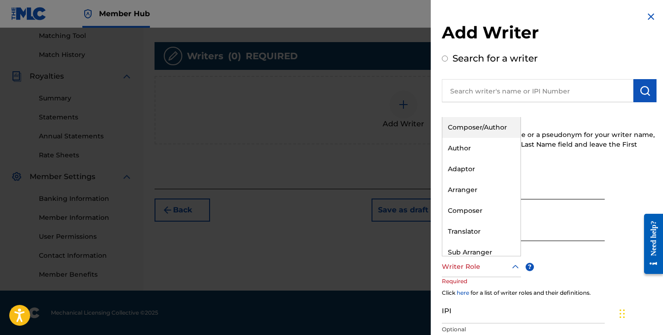
click at [462, 271] on div at bounding box center [481, 267] width 79 height 12
click at [477, 127] on div "Composer/Author" at bounding box center [482, 127] width 78 height 21
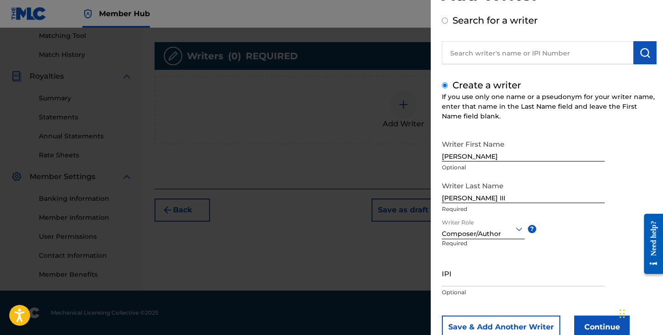
scroll to position [44, 0]
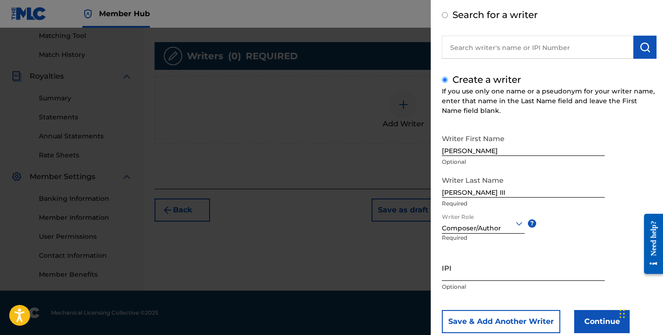
click at [450, 273] on input "IPI" at bounding box center [523, 268] width 163 height 26
paste input "1256161172"
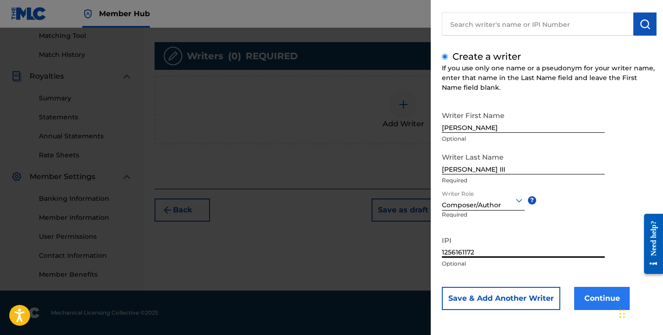
scroll to position [67, 0]
click at [594, 298] on button "Continue" at bounding box center [602, 298] width 56 height 23
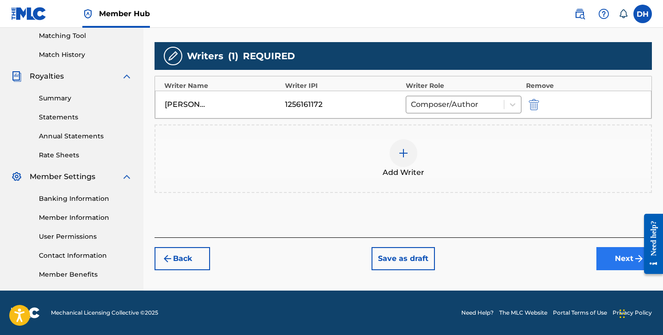
click at [607, 253] on button "Next" at bounding box center [625, 258] width 56 height 23
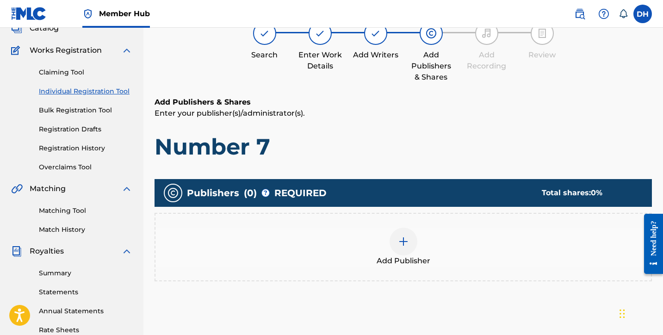
scroll to position [77, 0]
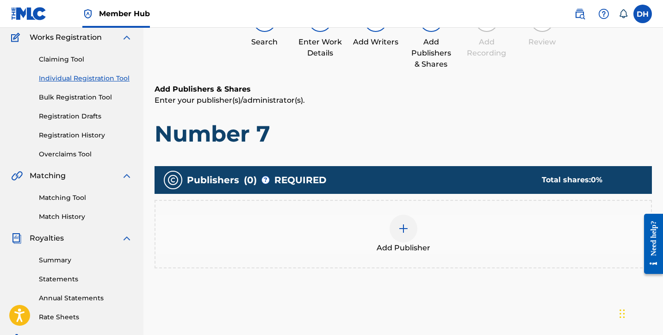
click at [411, 228] on div at bounding box center [404, 229] width 28 height 28
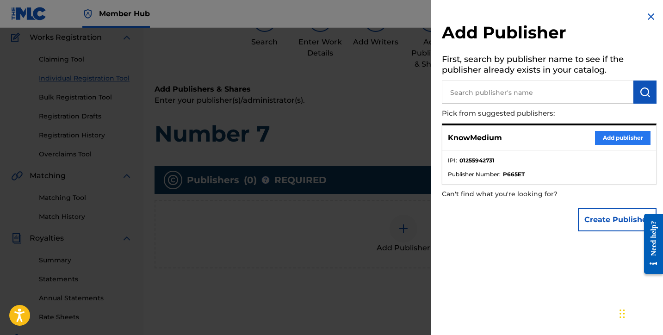
click at [597, 140] on button "Add publisher" at bounding box center [623, 138] width 56 height 14
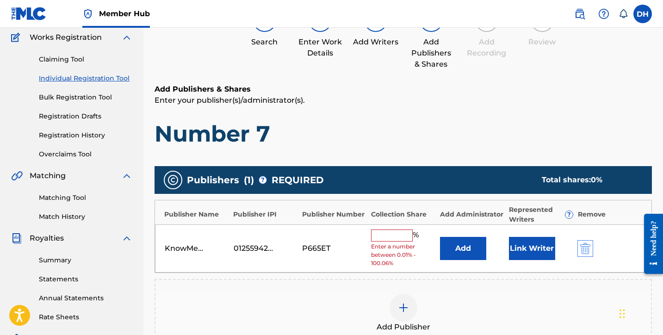
click at [586, 247] on img "submit" at bounding box center [585, 248] width 10 height 11
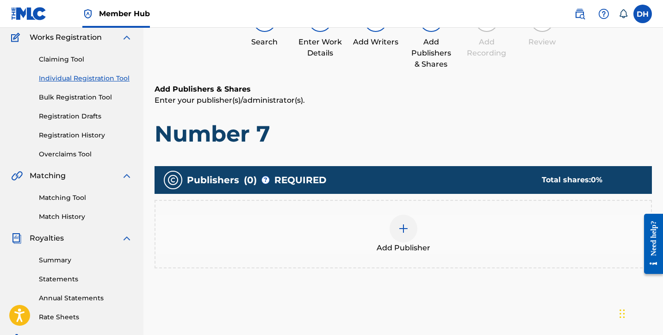
click at [375, 231] on div "Add Publisher" at bounding box center [404, 234] width 496 height 39
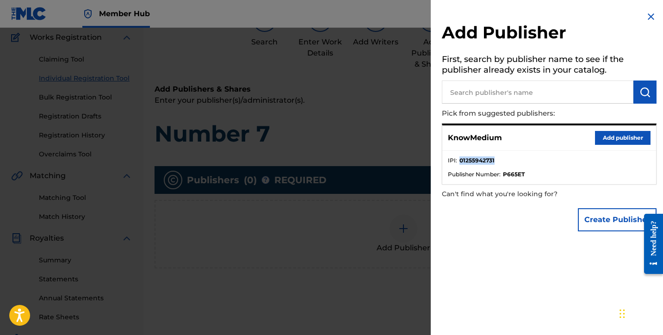
drag, startPoint x: 460, startPoint y: 159, endPoint x: 503, endPoint y: 159, distance: 42.6
click at [503, 159] on li "IPI : 01255942731" at bounding box center [549, 163] width 203 height 14
click at [627, 137] on button "Add publisher" at bounding box center [623, 138] width 56 height 14
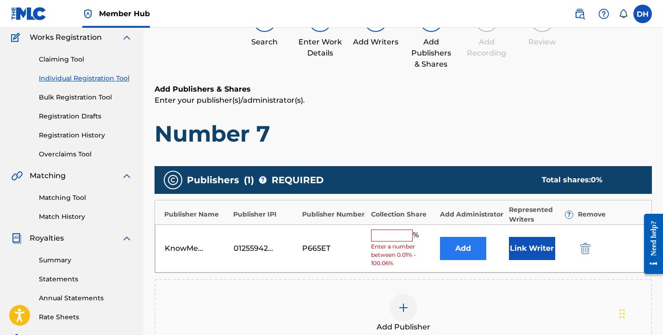
click at [449, 253] on button "Add" at bounding box center [463, 248] width 46 height 23
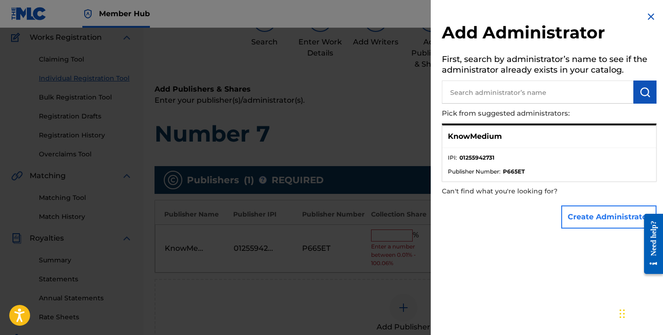
click at [578, 220] on button "Create Administrator" at bounding box center [608, 217] width 95 height 23
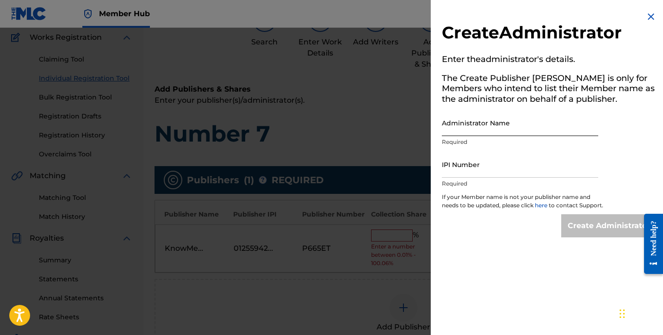
click at [486, 127] on input "Administrator Name" at bounding box center [520, 123] width 156 height 26
click at [477, 161] on input "IPI Number" at bounding box center [520, 164] width 156 height 26
paste input "01255942731"
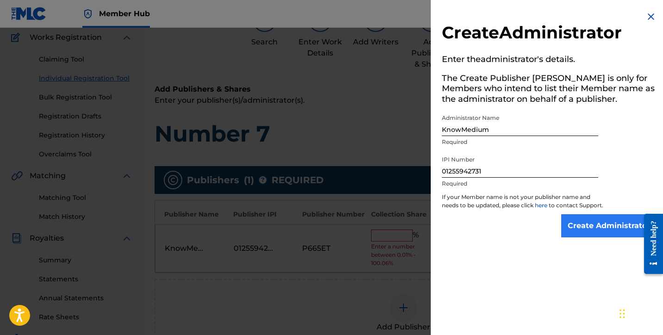
click at [568, 229] on input "Create Administrator" at bounding box center [608, 225] width 95 height 23
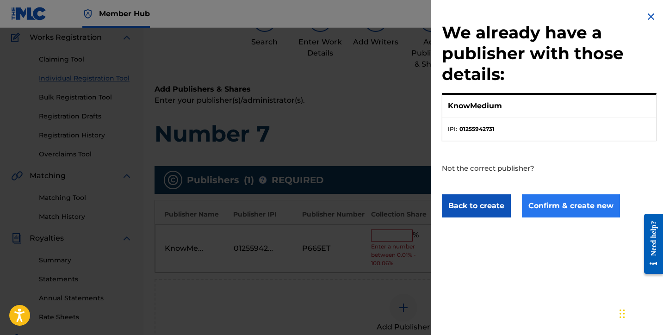
click at [569, 211] on button "Confirm & create new" at bounding box center [571, 205] width 98 height 23
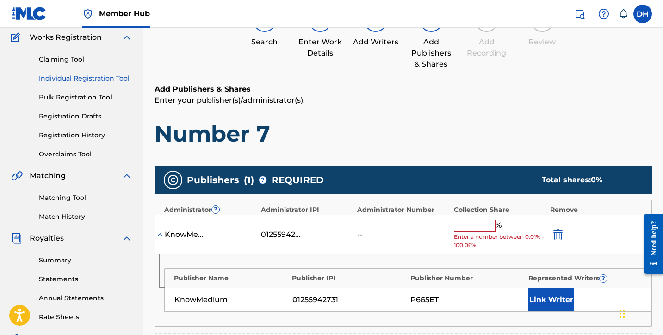
click at [467, 223] on input "text" at bounding box center [475, 226] width 42 height 12
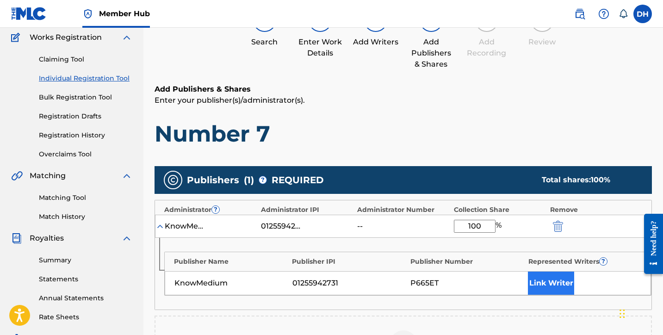
click at [551, 281] on button "Link Writer" at bounding box center [551, 283] width 46 height 23
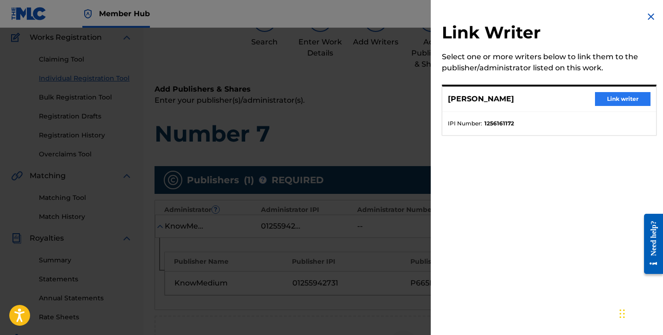
click at [604, 99] on button "Link writer" at bounding box center [623, 99] width 56 height 14
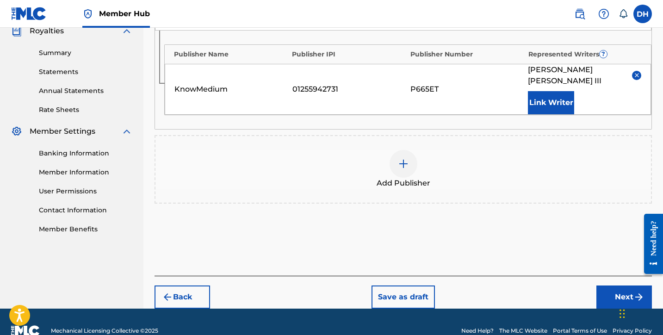
click at [618, 287] on button "Next" at bounding box center [625, 297] width 56 height 23
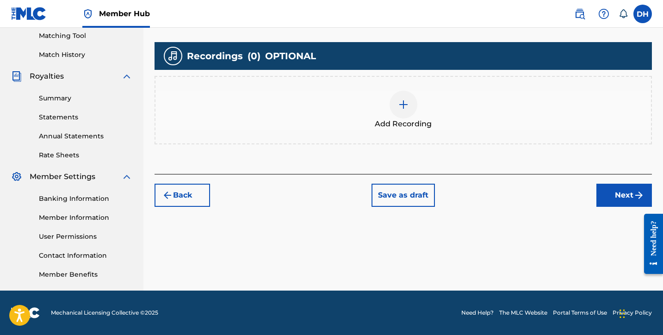
click at [388, 105] on div "Add Recording" at bounding box center [404, 110] width 496 height 39
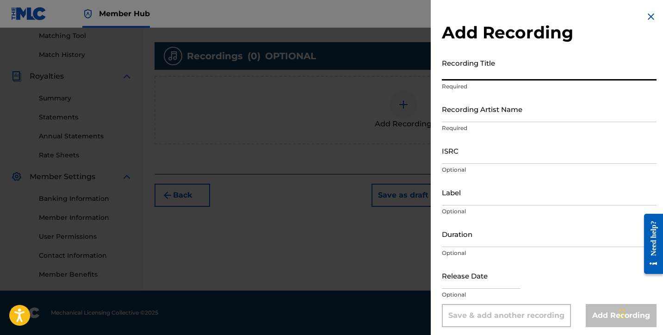
click at [478, 70] on input "Recording Title" at bounding box center [549, 67] width 215 height 26
click at [483, 117] on input "Recording Artist Name" at bounding box center [549, 109] width 215 height 26
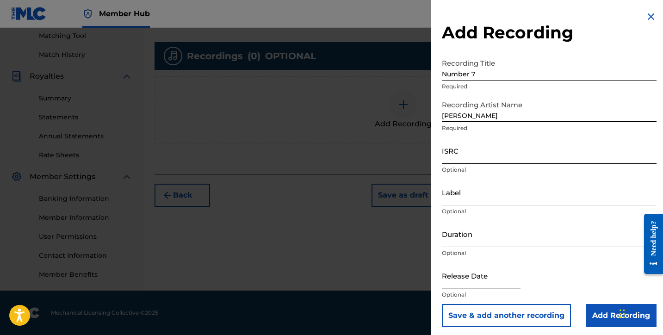
click at [467, 153] on input "ISRC" at bounding box center [549, 150] width 215 height 26
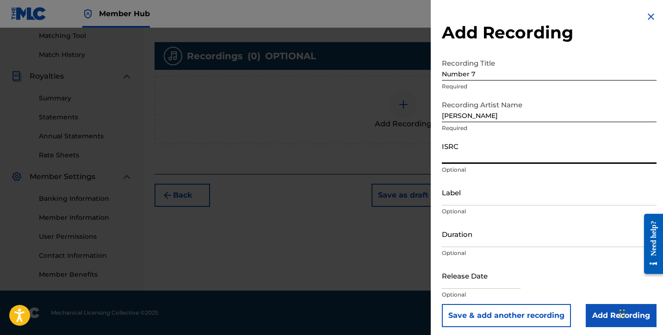
paste input "TCAJD2478694"
click at [454, 201] on input "Label" at bounding box center [549, 192] width 215 height 26
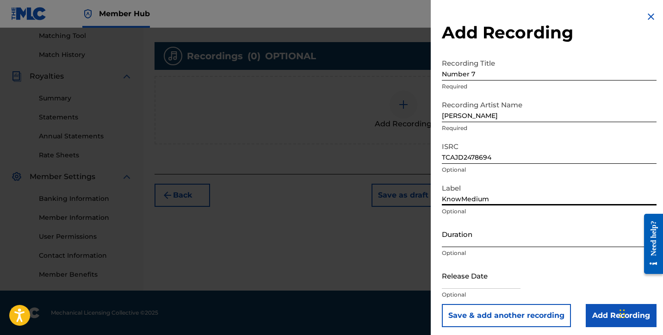
click at [454, 231] on input "Duration" at bounding box center [549, 234] width 215 height 26
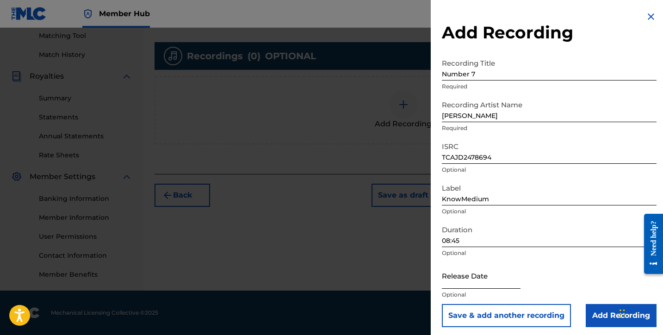
click at [458, 284] on input "text" at bounding box center [481, 275] width 79 height 26
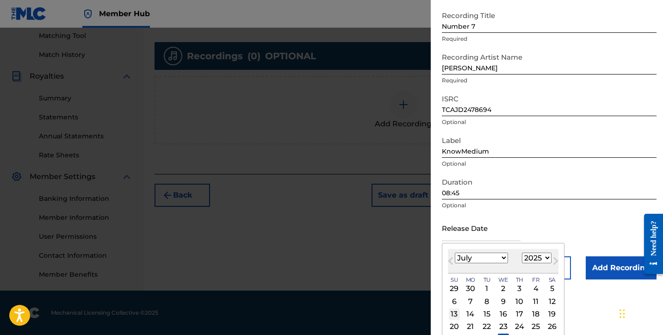
click at [458, 311] on div "13" at bounding box center [454, 314] width 11 height 11
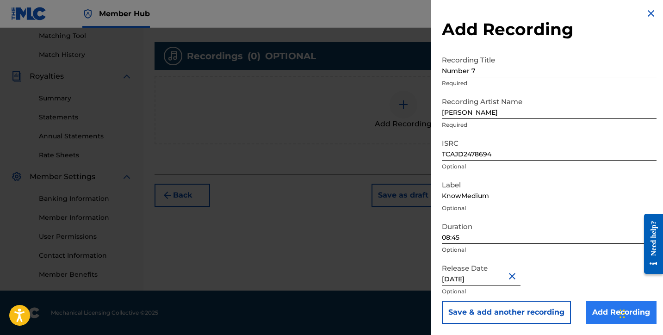
click at [590, 309] on input "Add Recording" at bounding box center [621, 312] width 71 height 23
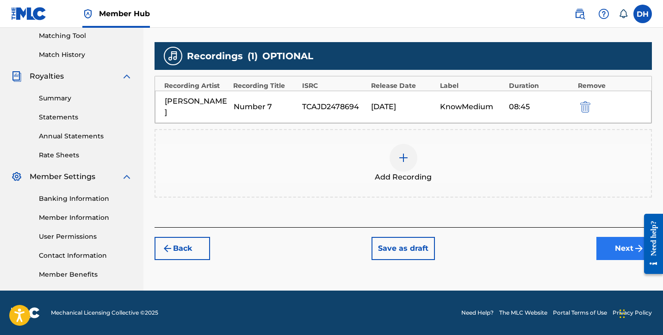
click at [607, 237] on button "Next" at bounding box center [625, 248] width 56 height 23
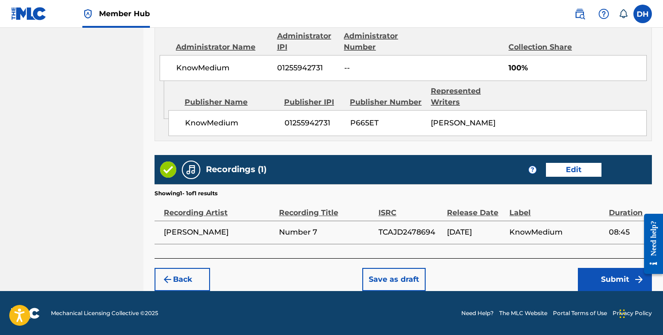
scroll to position [508, 0]
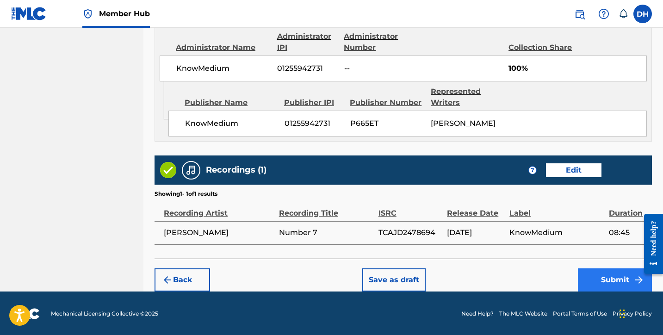
click at [597, 272] on button "Submit" at bounding box center [615, 279] width 74 height 23
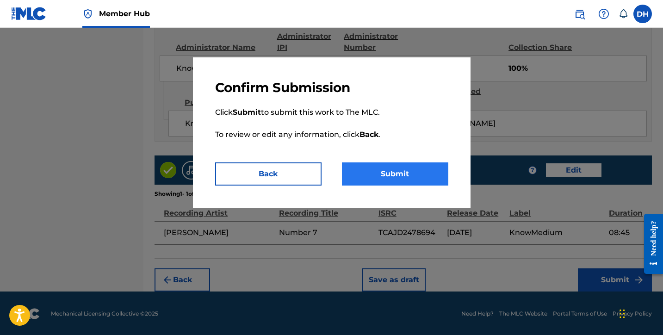
click at [445, 179] on button "Submit" at bounding box center [395, 173] width 106 height 23
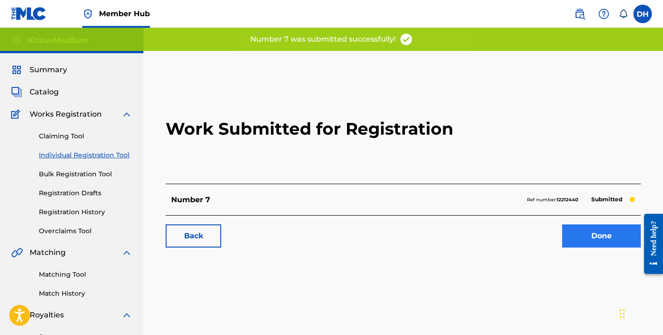
click at [585, 242] on link "Done" at bounding box center [601, 236] width 79 height 23
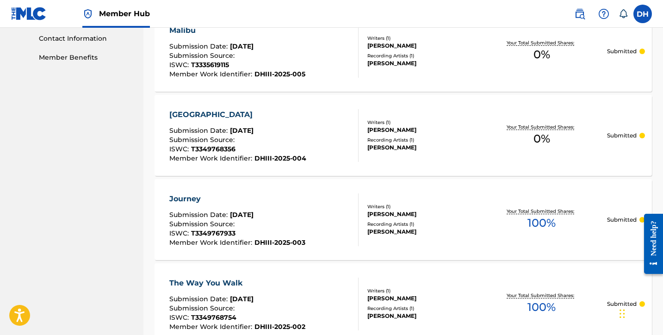
scroll to position [455, 0]
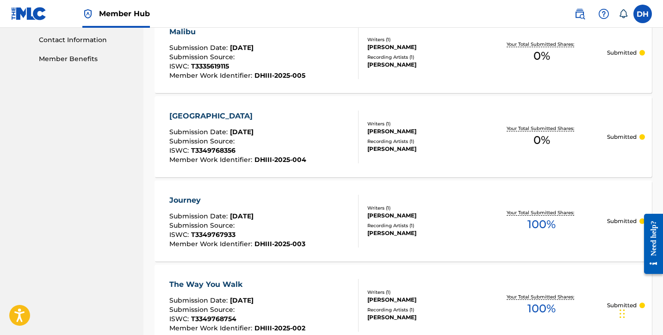
click at [194, 118] on div "Front Street" at bounding box center [237, 116] width 137 height 11
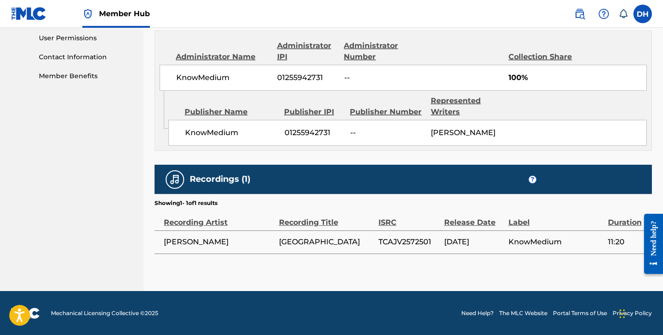
scroll to position [437, 0]
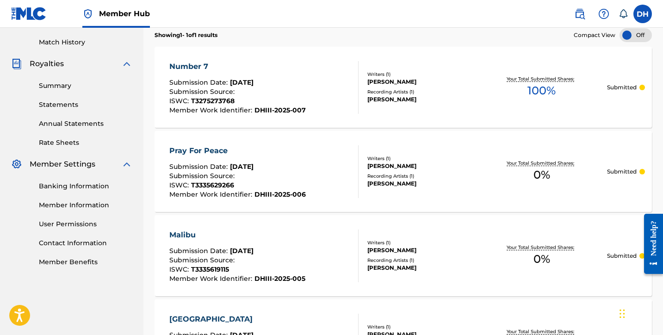
scroll to position [252, 0]
click at [198, 151] on div "Pray For Peace" at bounding box center [237, 150] width 137 height 11
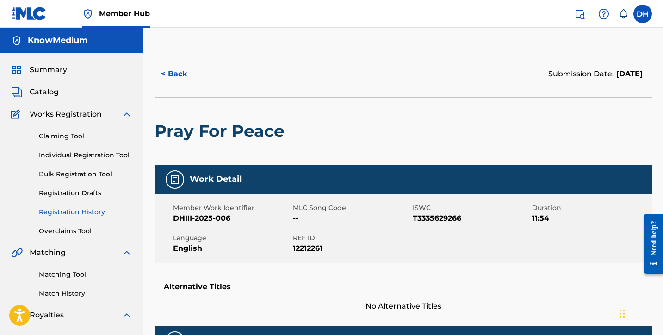
click at [71, 65] on div "Summary" at bounding box center [71, 69] width 121 height 11
click at [58, 68] on span "Summary" at bounding box center [48, 69] width 37 height 11
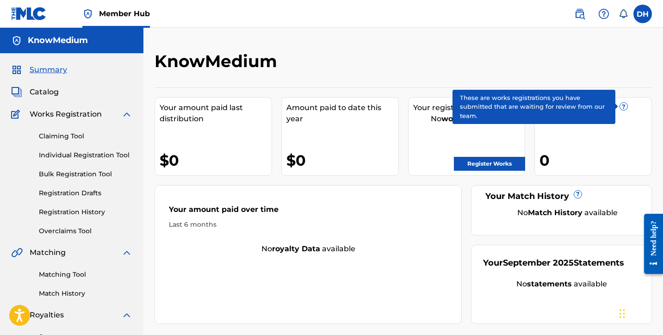
click at [624, 104] on span "?" at bounding box center [623, 106] width 7 height 7
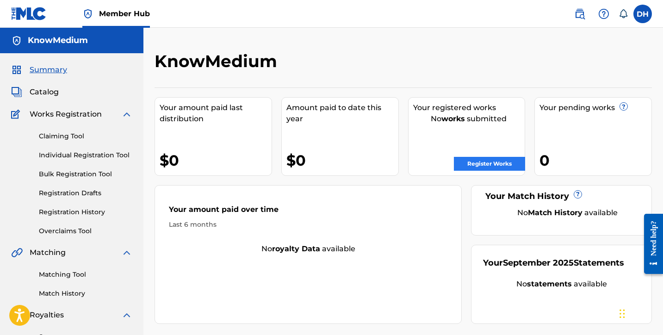
click at [491, 168] on link "Register Works" at bounding box center [489, 164] width 71 height 14
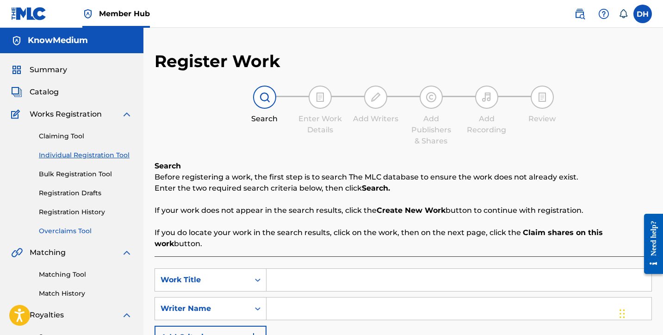
click at [72, 229] on link "Overclaims Tool" at bounding box center [86, 231] width 94 height 10
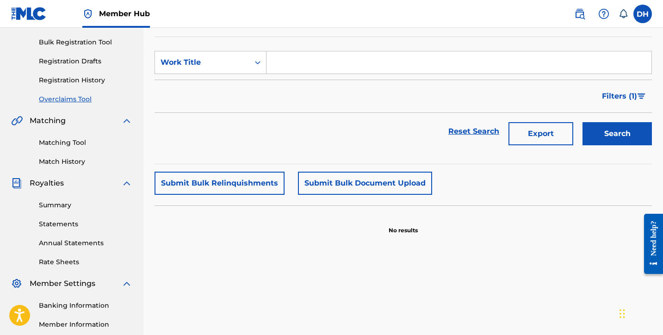
scroll to position [132, 0]
click at [73, 75] on div "Claiming Tool Individual Registration Tool Bulk Registration Tool Registration …" at bounding box center [71, 46] width 121 height 116
click at [68, 76] on link "Registration History" at bounding box center [86, 80] width 94 height 10
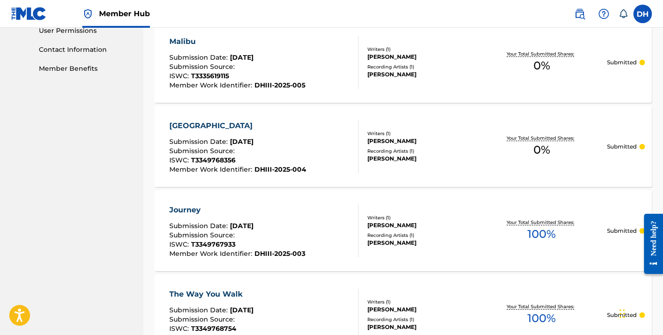
scroll to position [402, 0]
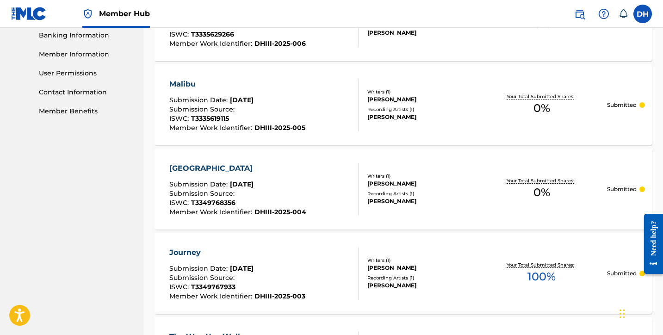
click at [184, 89] on div "Malibu" at bounding box center [237, 84] width 136 height 11
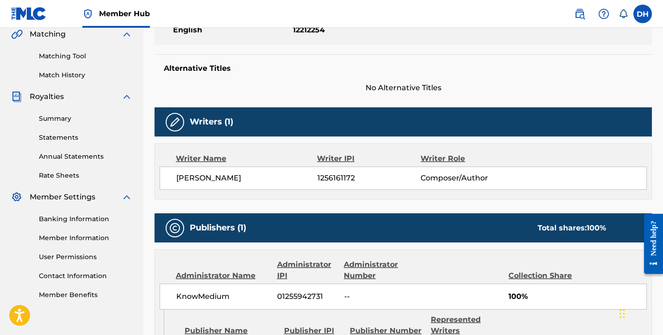
scroll to position [192, 0]
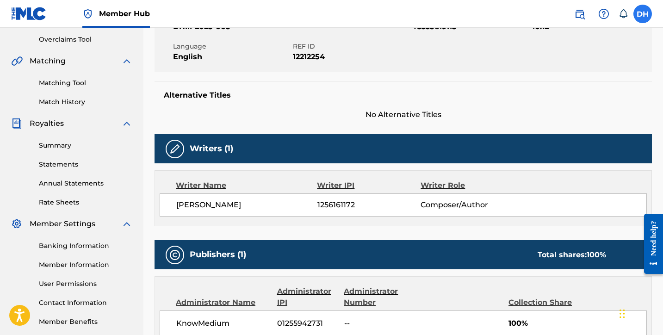
click at [644, 19] on label at bounding box center [643, 14] width 19 height 19
click at [643, 14] on input "DH Daniel Harris III daniel@danielharrisiii.com Notification Preferences Profil…" at bounding box center [643, 14] width 0 height 0
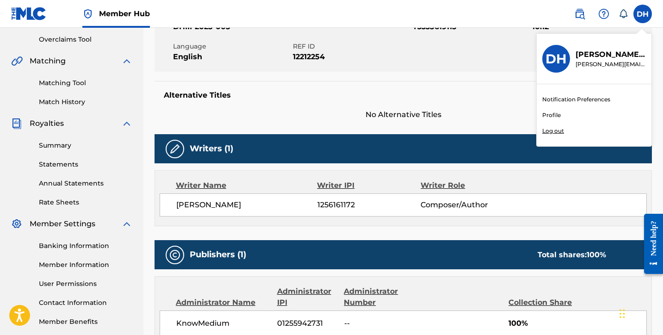
click at [649, 25] on nav "Member Hub DH DH Daniel Harris III daniel@danielharrisiii.com Notification Pref…" at bounding box center [331, 14] width 663 height 28
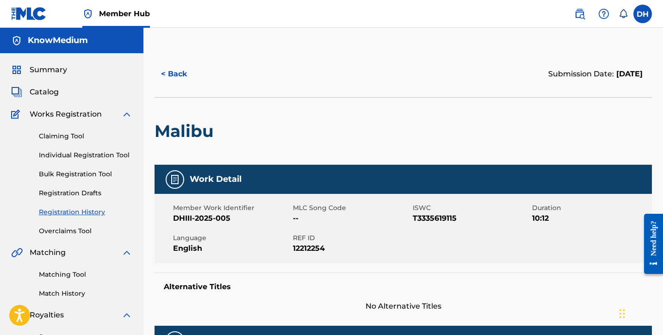
scroll to position [0, 0]
click at [51, 86] on div "Summary Catalog Works Registration Claiming Tool Individual Registration Tool B…" at bounding box center [71, 291] width 143 height 476
click at [50, 87] on span "Catalog" at bounding box center [44, 92] width 29 height 11
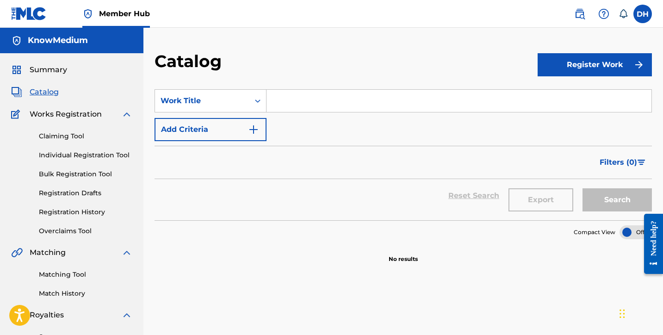
click at [46, 75] on div "Summary Catalog Works Registration Claiming Tool Individual Registration Tool B…" at bounding box center [71, 291] width 143 height 476
click at [45, 110] on span "Works Registration" at bounding box center [66, 114] width 72 height 11
click at [18, 113] on img at bounding box center [17, 114] width 12 height 11
click at [53, 113] on span "Works Registration" at bounding box center [66, 114] width 72 height 11
click at [55, 139] on link "Claiming Tool" at bounding box center [86, 136] width 94 height 10
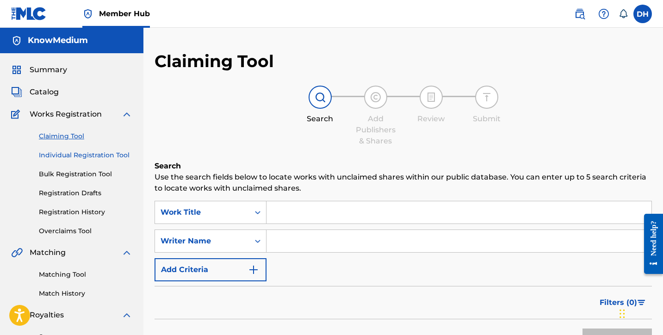
click at [56, 156] on link "Individual Registration Tool" at bounding box center [86, 155] width 94 height 10
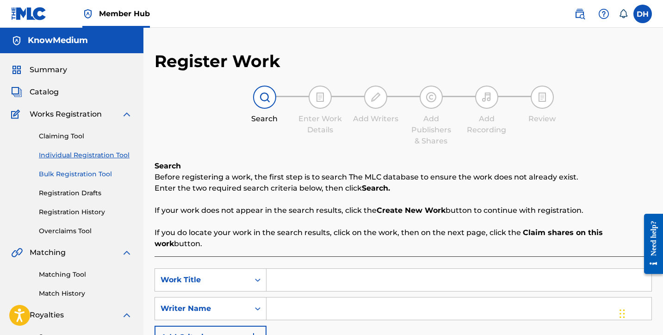
click at [54, 171] on link "Bulk Registration Tool" at bounding box center [86, 174] width 94 height 10
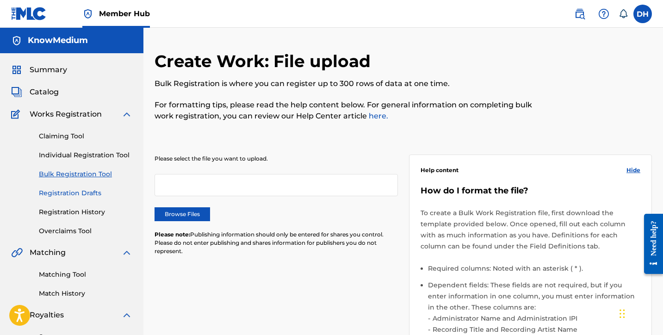
click at [50, 191] on link "Registration Drafts" at bounding box center [86, 193] width 94 height 10
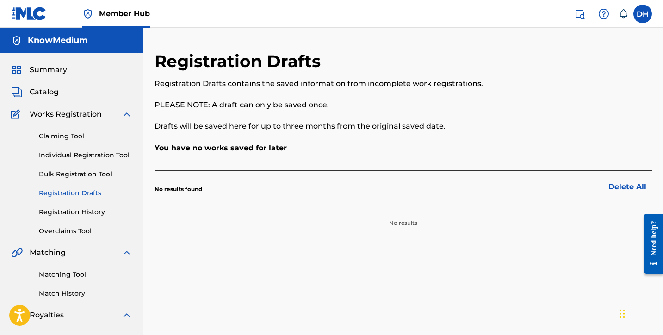
click at [48, 206] on div "Claiming Tool Individual Registration Tool Bulk Registration Tool Registration …" at bounding box center [71, 178] width 121 height 116
click at [48, 208] on link "Registration History" at bounding box center [86, 212] width 94 height 10
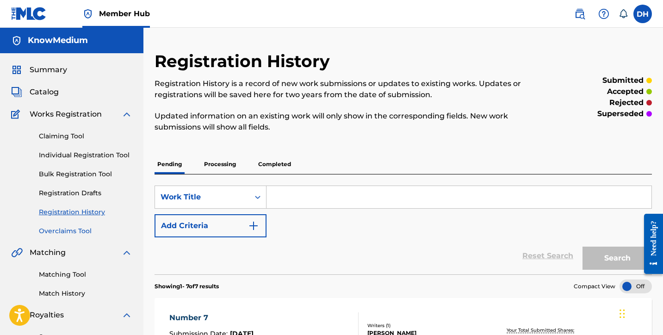
click at [51, 226] on link "Overclaims Tool" at bounding box center [86, 231] width 94 height 10
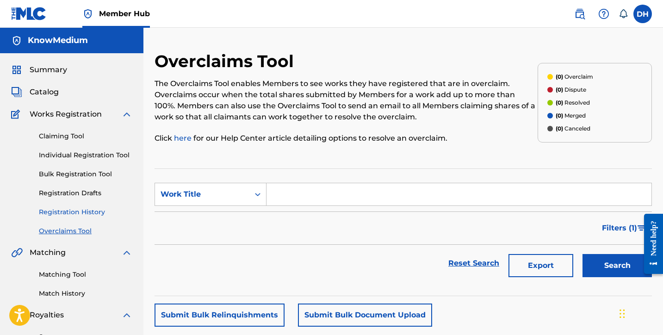
click at [65, 212] on link "Registration History" at bounding box center [86, 212] width 94 height 10
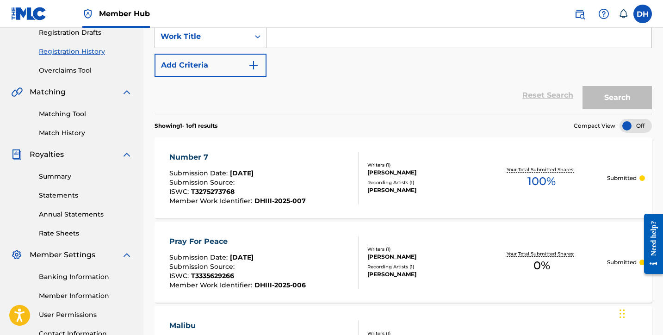
scroll to position [161, 0]
click at [202, 237] on div "Pray For Peace" at bounding box center [237, 241] width 137 height 11
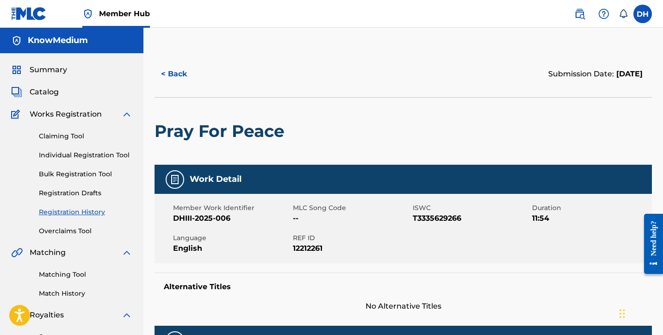
click at [175, 176] on img at bounding box center [174, 179] width 11 height 11
click at [208, 177] on h5 "Work Detail" at bounding box center [216, 179] width 52 height 11
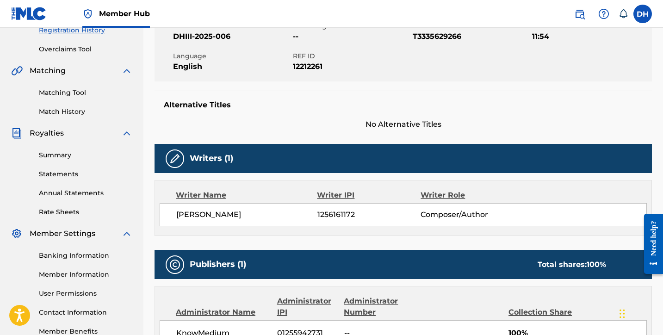
scroll to position [218, 0]
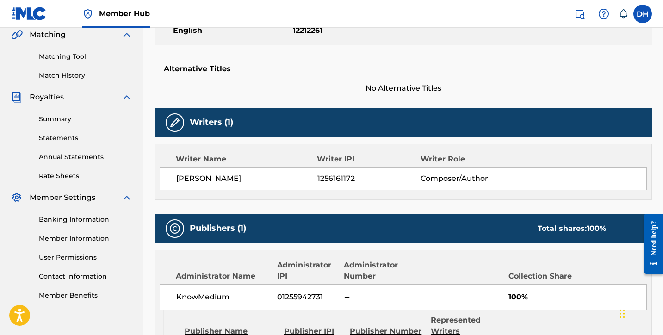
click at [222, 128] on div "Writers (1)" at bounding box center [404, 122] width 498 height 29
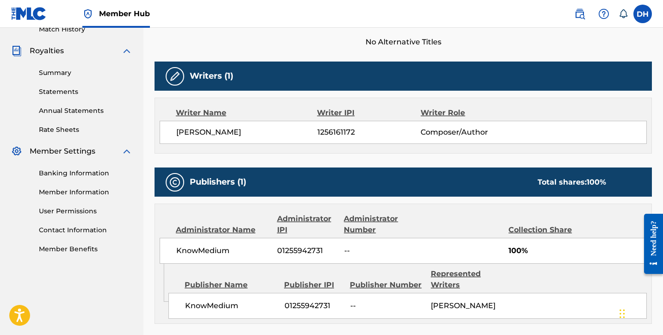
scroll to position [267, 0]
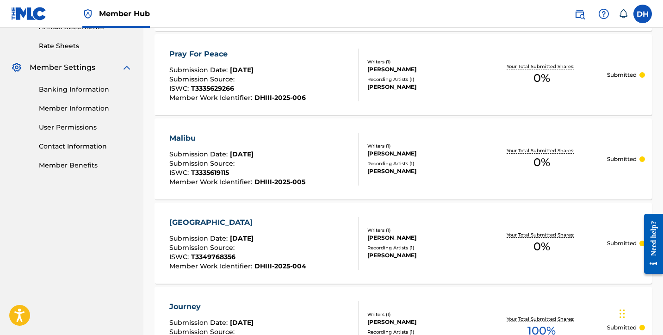
scroll to position [366, 0]
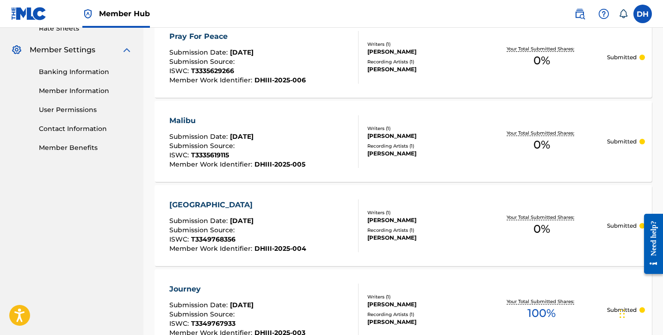
click at [190, 123] on div "Malibu" at bounding box center [237, 120] width 136 height 11
